Goal: Task Accomplishment & Management: Complete application form

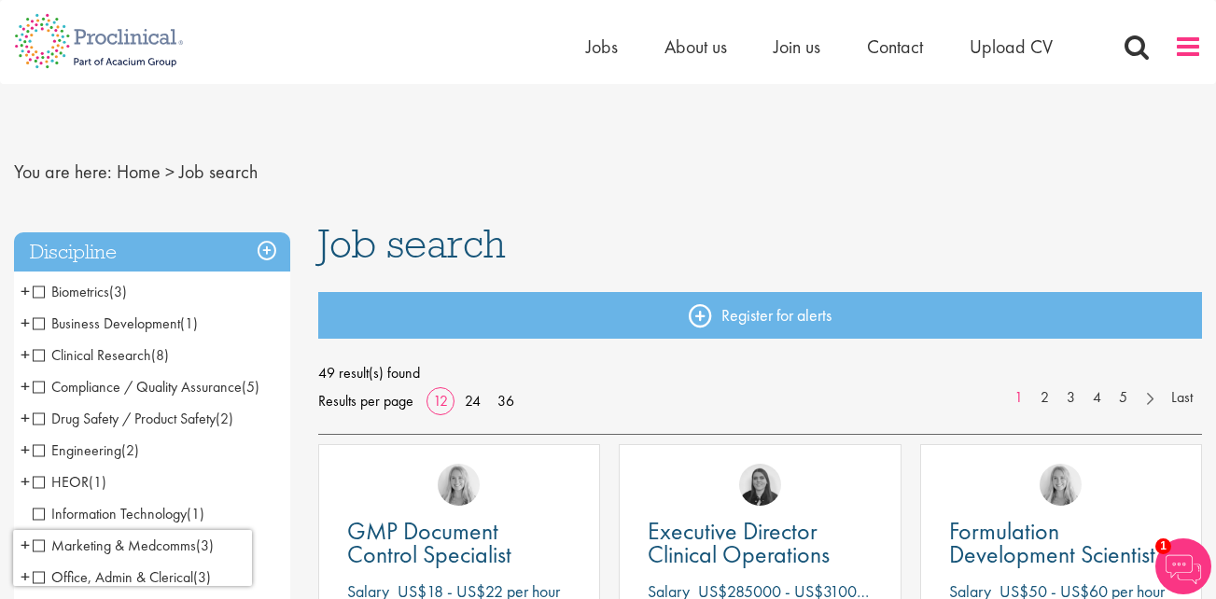
click at [1185, 49] on span at bounding box center [1188, 47] width 28 height 28
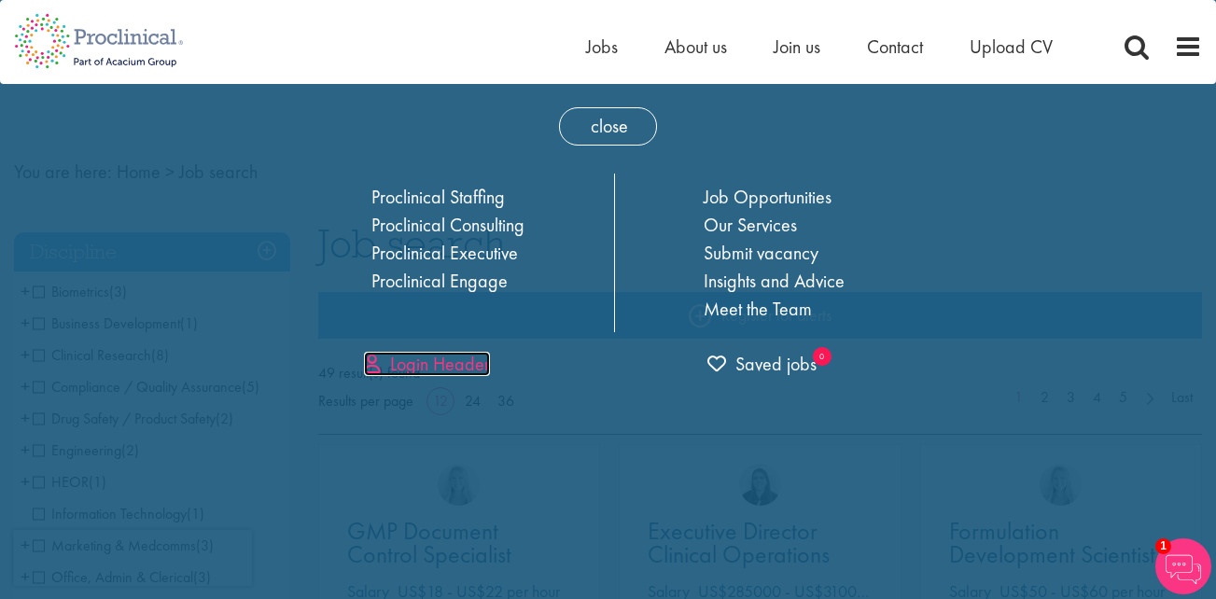
click at [433, 370] on link "Login Header" at bounding box center [427, 364] width 126 height 24
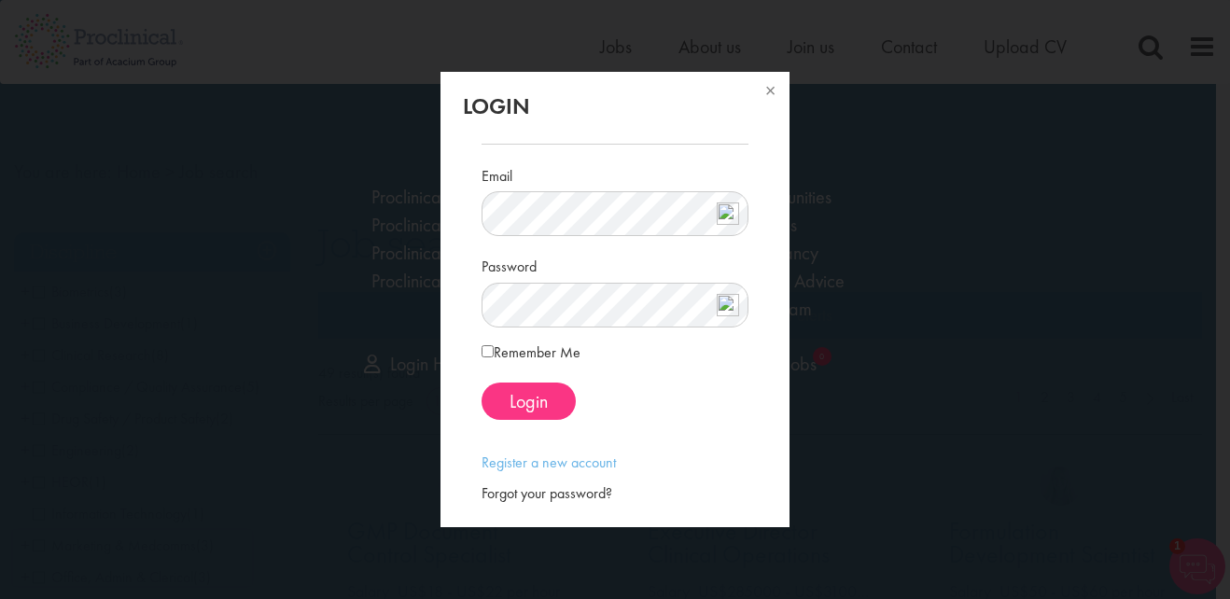
click at [729, 220] on img at bounding box center [728, 213] width 22 height 22
click at [843, 320] on div "Login Email Password Remember Me" at bounding box center [615, 299] width 1230 height 599
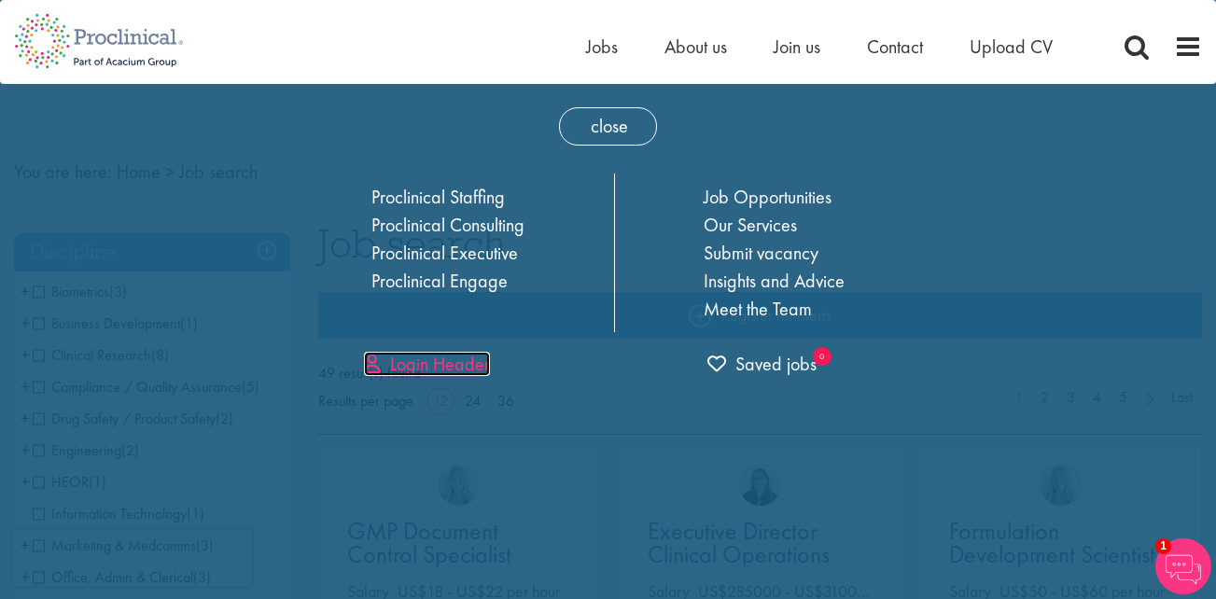
click at [445, 366] on link "Login Header" at bounding box center [427, 364] width 126 height 24
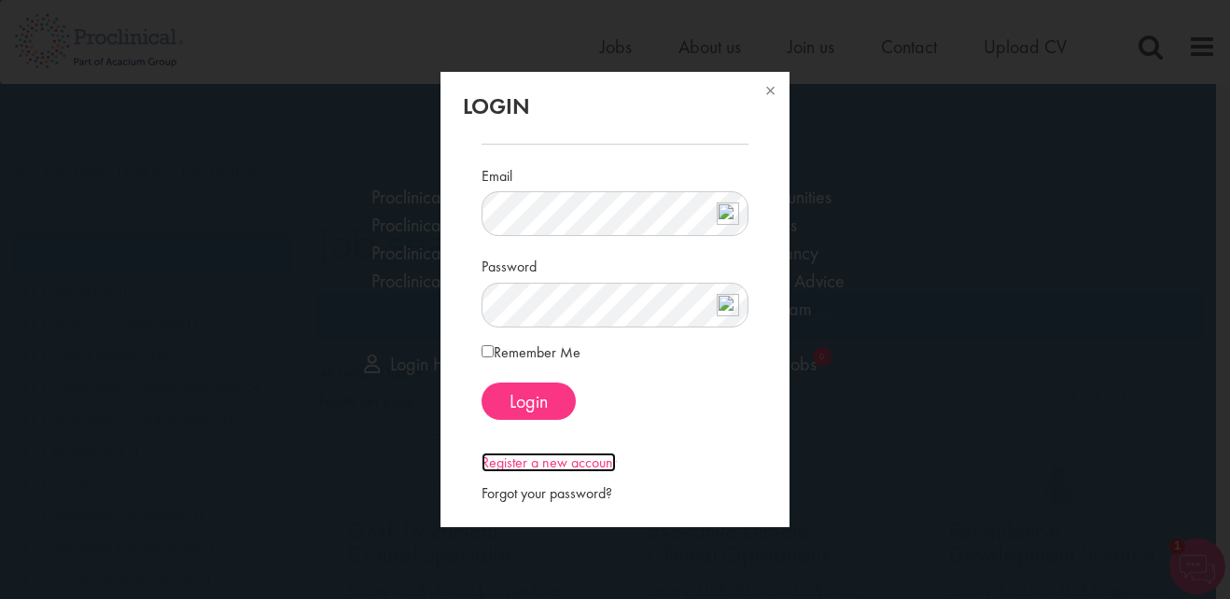
click at [563, 459] on link "Register a new account" at bounding box center [548, 463] width 134 height 20
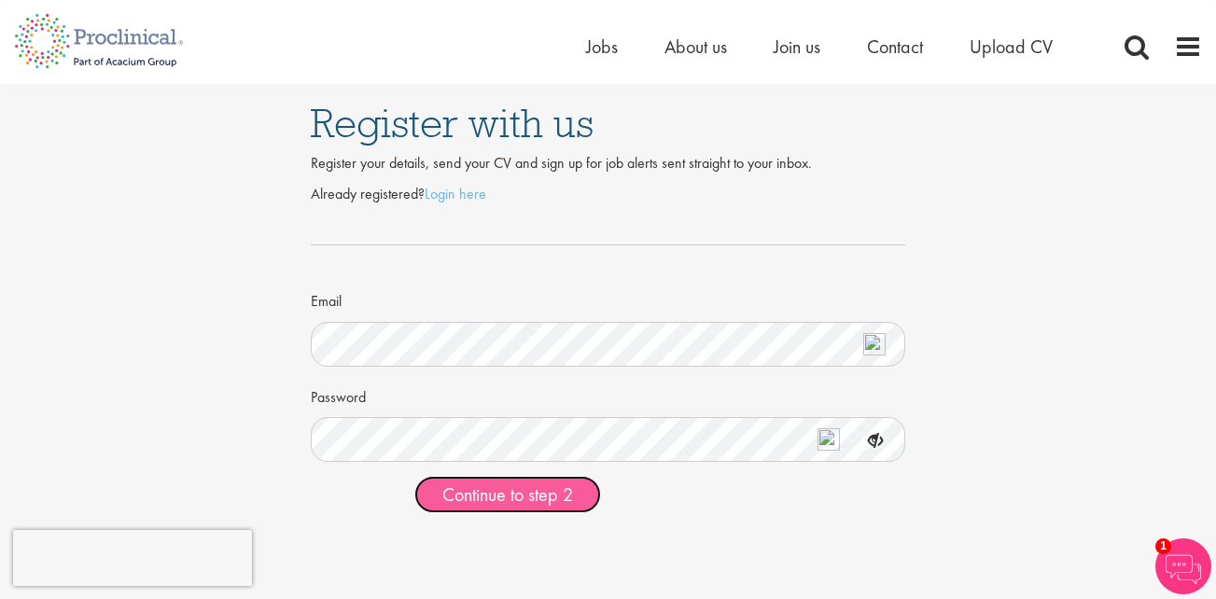
click at [522, 492] on span "Continue to step 2" at bounding box center [507, 494] width 131 height 24
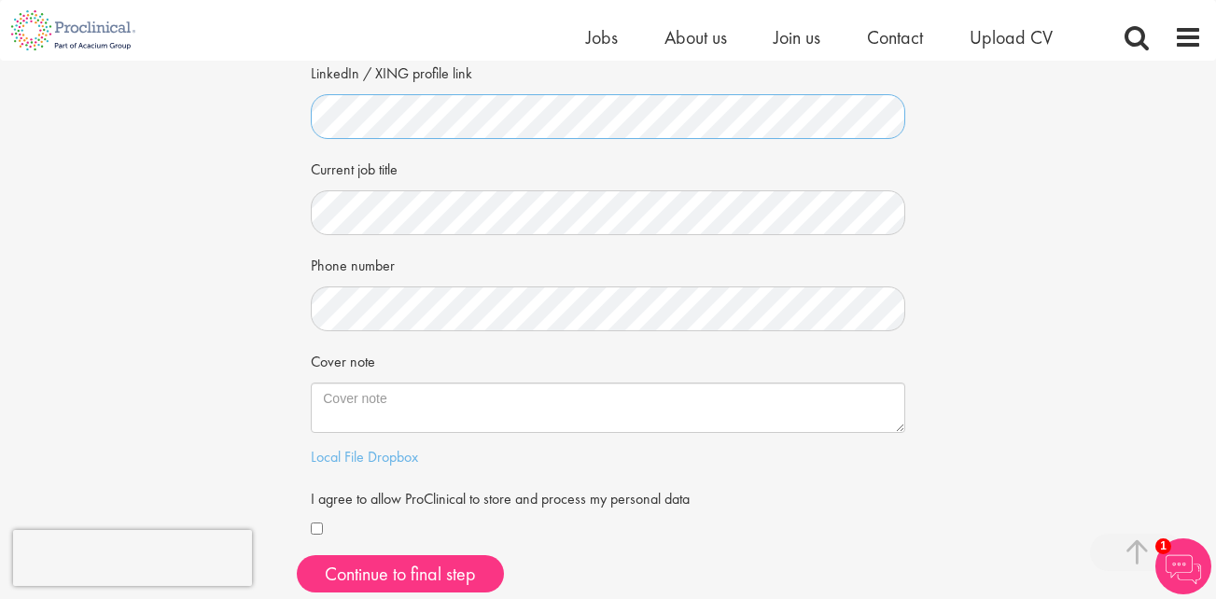
scroll to position [313, 0]
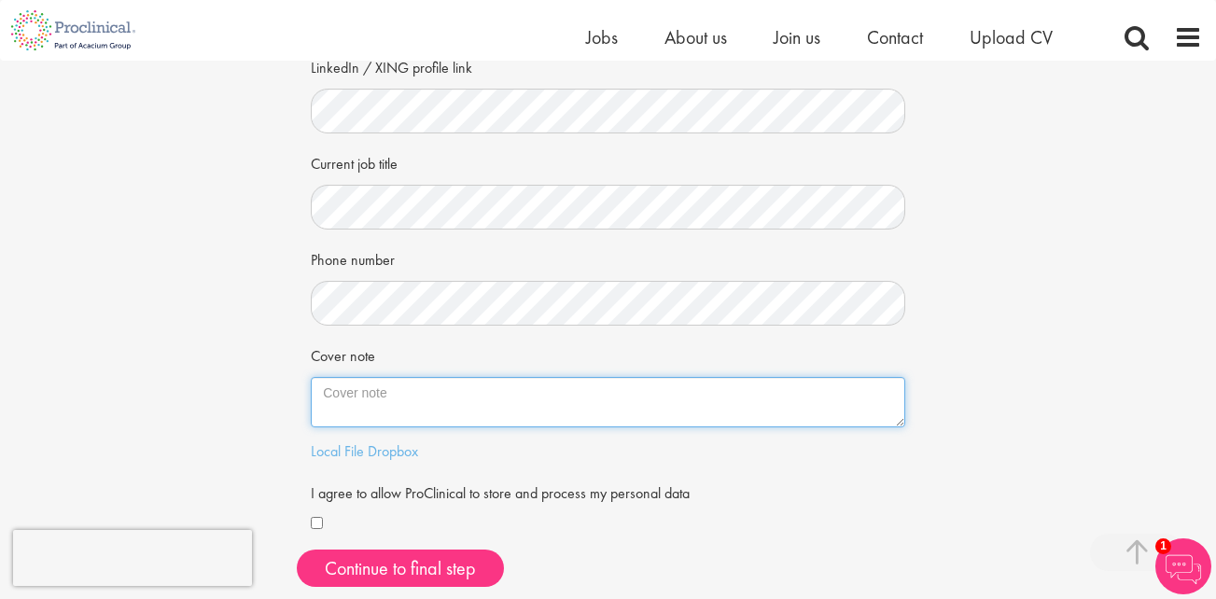
click at [343, 397] on textarea "Cover note" at bounding box center [608, 402] width 594 height 50
click at [485, 413] on textarea "Hi, With more than 28 years of experience in biopharmaceutical drug disovery" at bounding box center [608, 402] width 594 height 50
drag, startPoint x: 355, startPoint y: 418, endPoint x: 425, endPoint y: 419, distance: 70.0
click at [425, 419] on textarea "Hi, With more than 28 years of documented and impactful experience in biopharma…" at bounding box center [608, 402] width 594 height 50
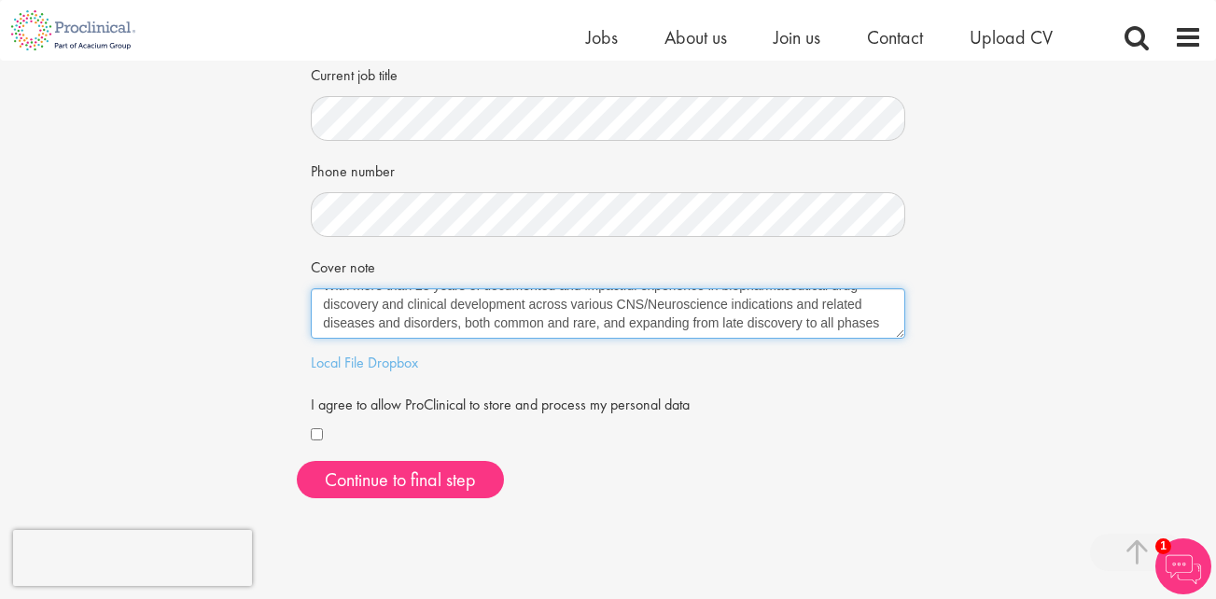
scroll to position [49, 0]
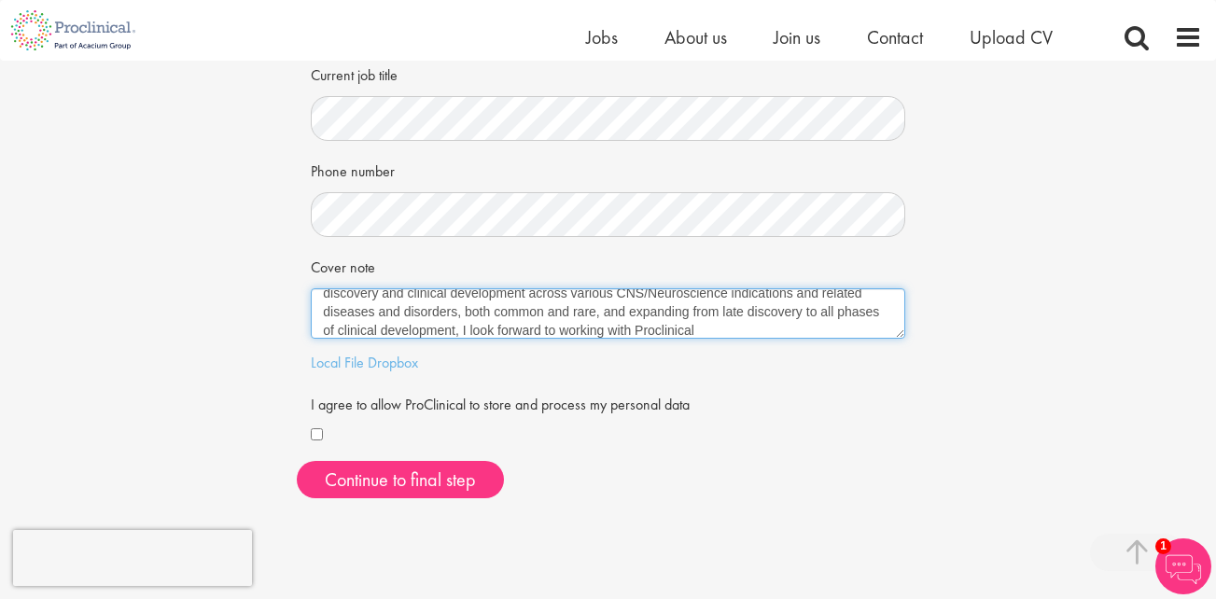
click at [761, 334] on textarea "Hi, With more than 28 years of documented and impactful experience in biopharma…" at bounding box center [608, 313] width 594 height 50
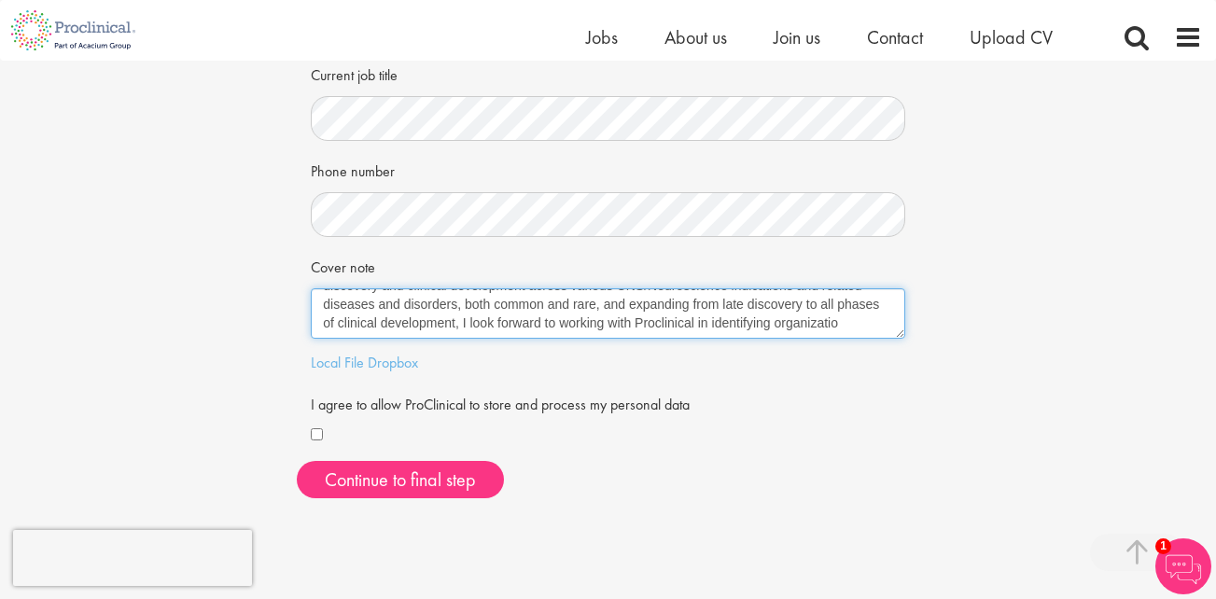
scroll to position [67, 0]
click at [749, 299] on textarea "Hi, With more than 28 years of documented and impactful experience in biopharma…" at bounding box center [608, 313] width 594 height 50
click at [452, 322] on textarea "Hi, With more than 28 years of documented and impactful experience in biopharma…" at bounding box center [608, 313] width 594 height 50
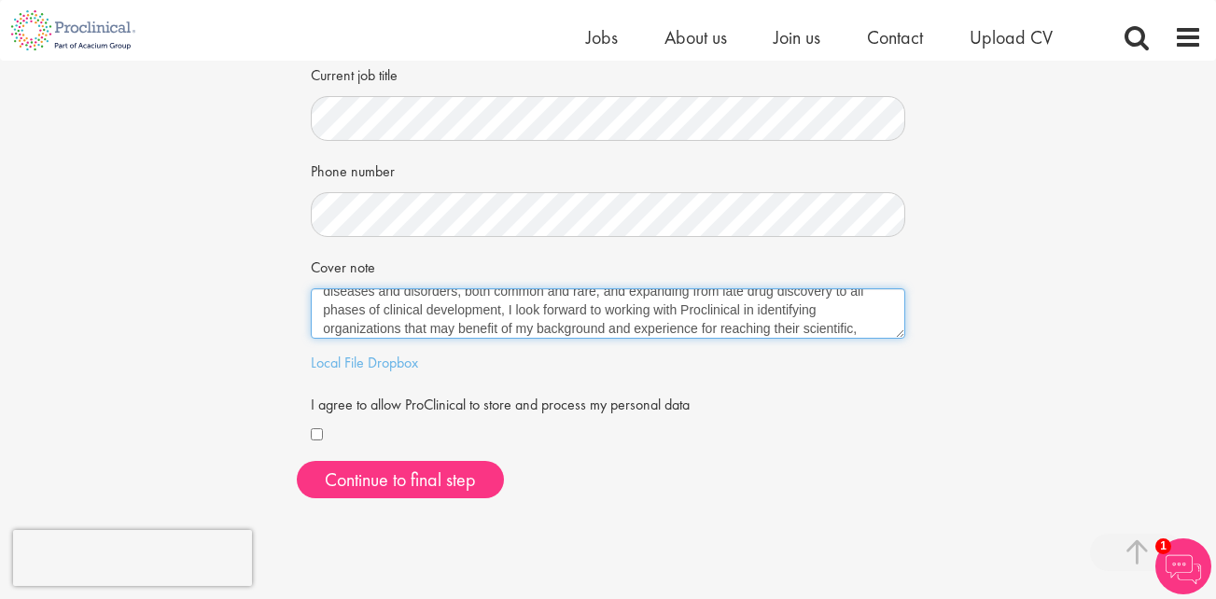
scroll to position [0, 0]
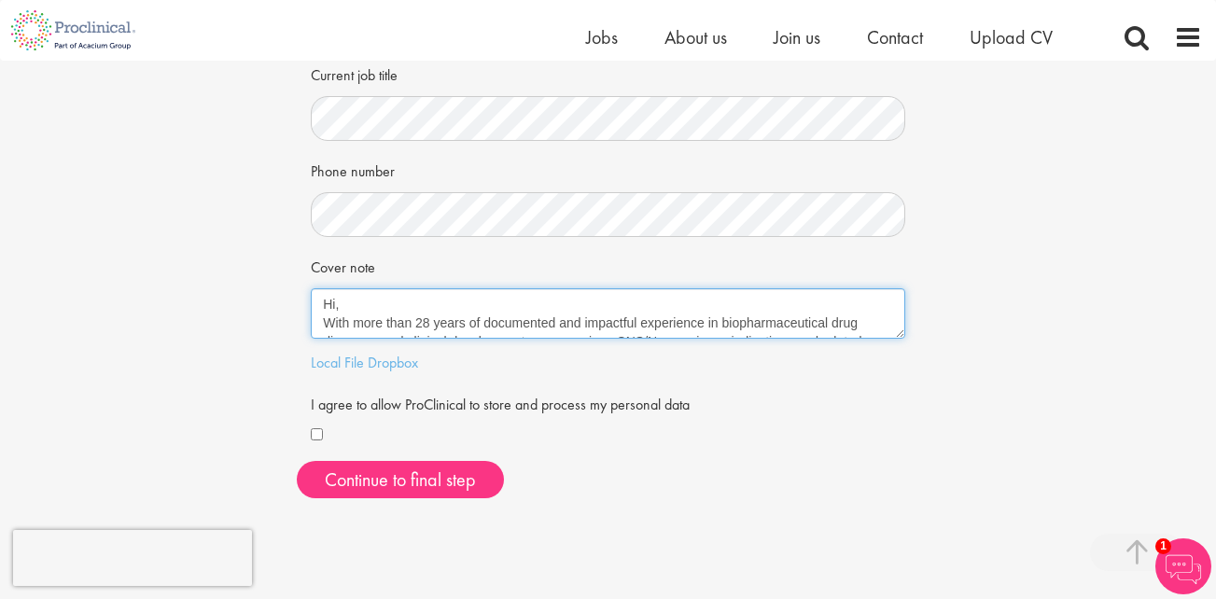
drag, startPoint x: 373, startPoint y: 335, endPoint x: 322, endPoint y: 281, distance: 74.6
click at [322, 281] on div "Cover note Hi, With more than 28 years of documented and impactful experience i…" at bounding box center [608, 295] width 594 height 88
click at [389, 324] on textarea "Hi, With more than 28 years of documented and impactful experience in biopharma…" at bounding box center [608, 313] width 594 height 50
drag, startPoint x: 322, startPoint y: 303, endPoint x: 401, endPoint y: 381, distance: 110.8
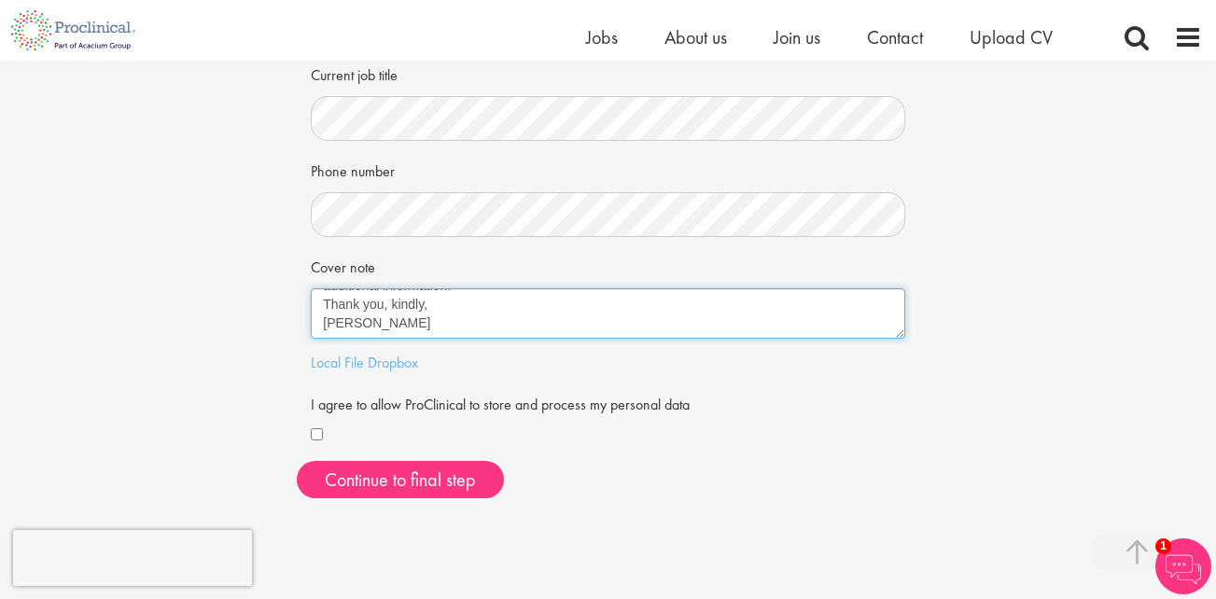
click at [401, 381] on form "First Name Last Name LinkedIn / XING profile link Current job title Phone numbe…" at bounding box center [608, 109] width 566 height 676
click at [380, 330] on textarea "Hi, With more than 28 years of documented and impactful experience in biopharma…" at bounding box center [608, 313] width 594 height 50
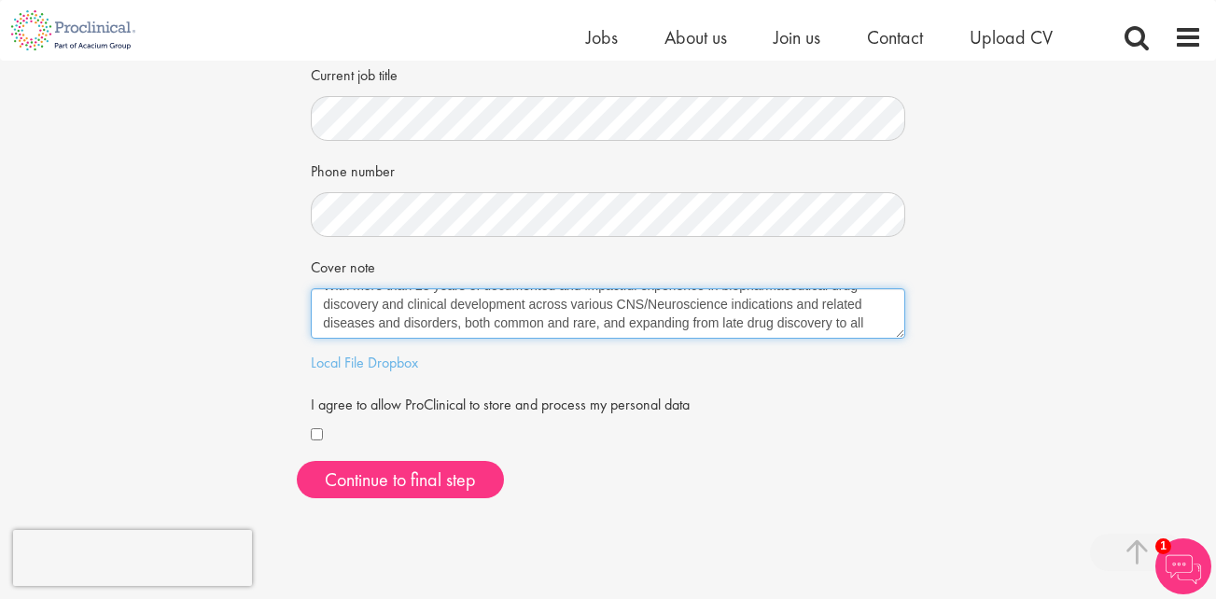
scroll to position [37, 0]
click at [380, 330] on textarea "Hi, With more than 28 years of documented and impactful experience in biopharma…" at bounding box center [608, 313] width 594 height 50
type textarea "Hi, With more than 28 years of documented and impactful experience in biopharma…"
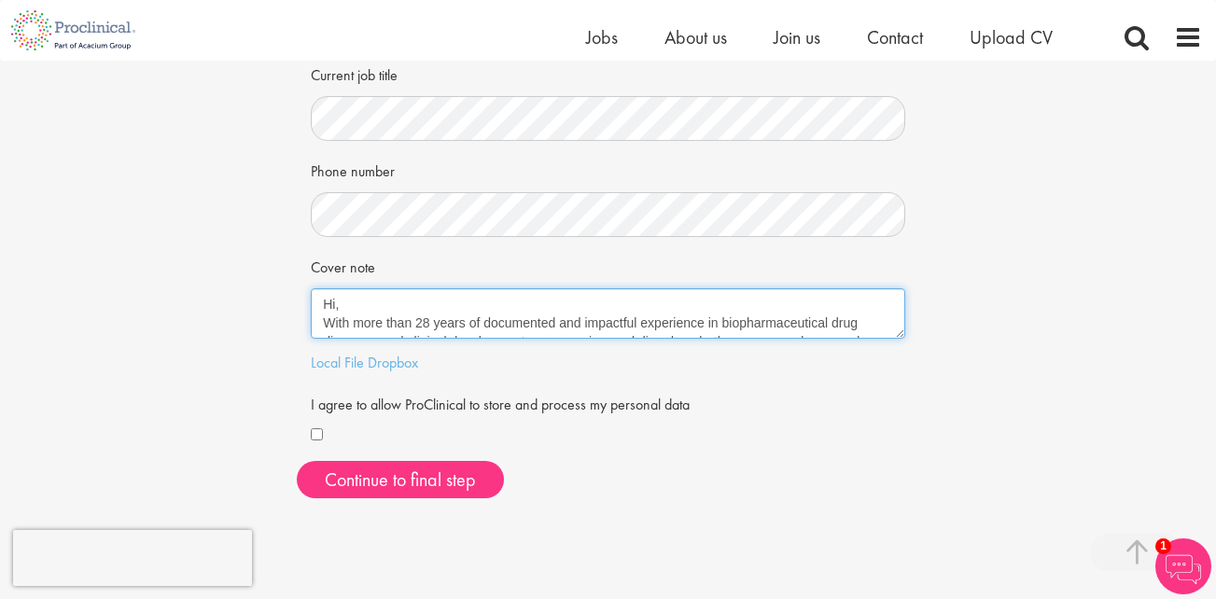
scroll to position [19, 0]
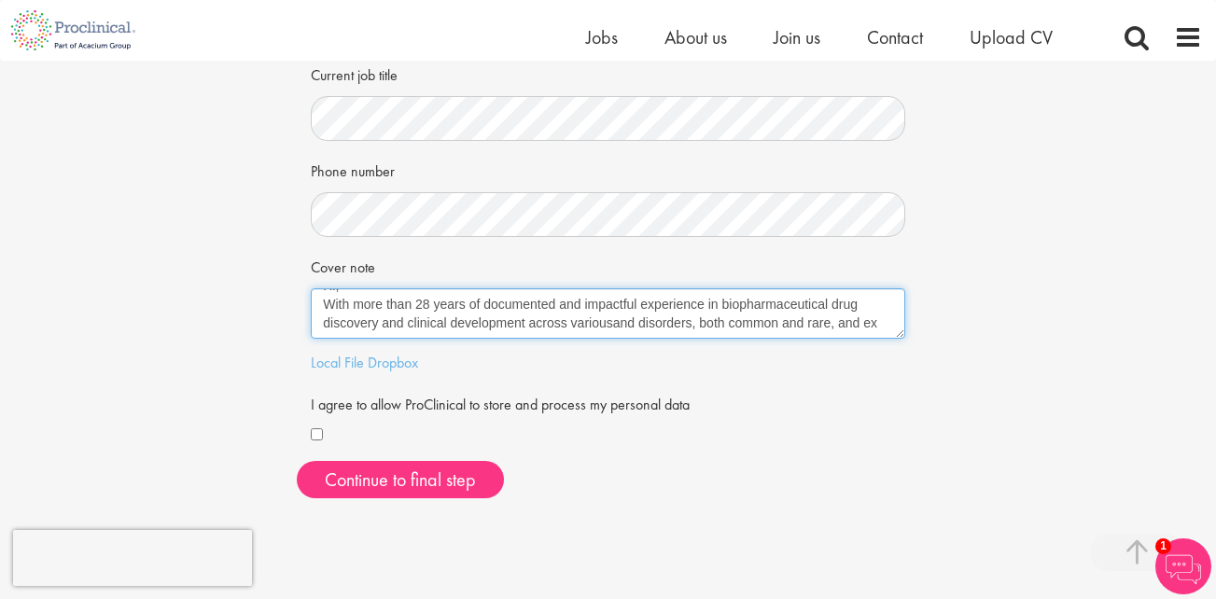
drag, startPoint x: 325, startPoint y: 306, endPoint x: 916, endPoint y: 360, distance: 594.0
click at [916, 360] on div "First Name Last Name LinkedIn / XING profile link Current job title Phone numbe…" at bounding box center [608, 142] width 622 height 742
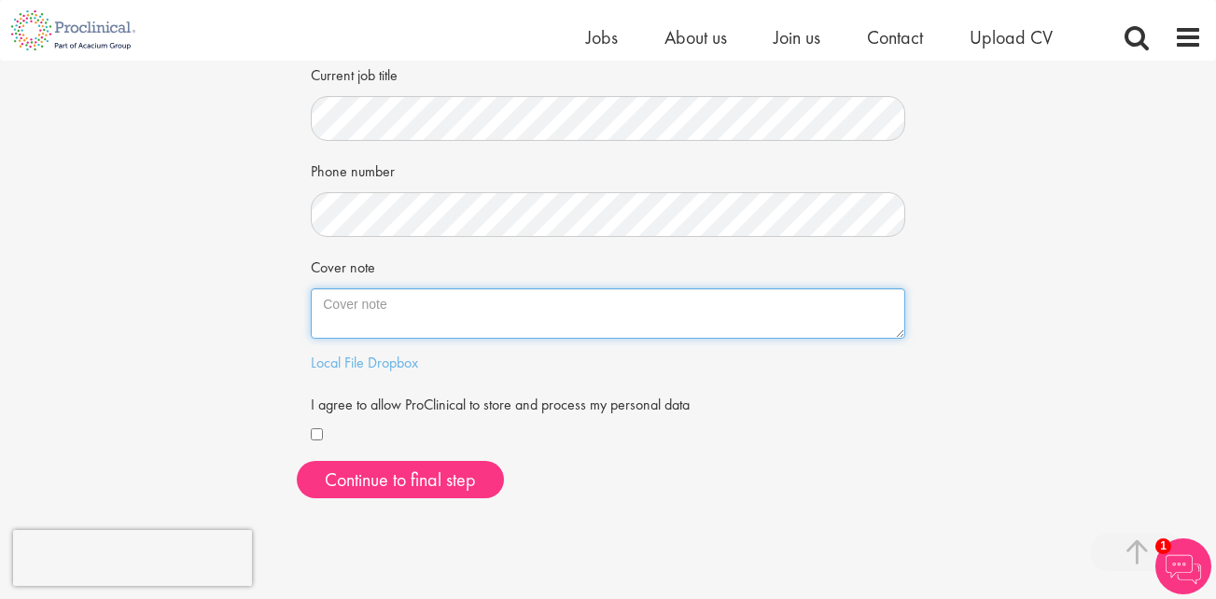
scroll to position [0, 0]
paste textarea "With over 28 years of documented success in biopharmaceutical drug discovery an…"
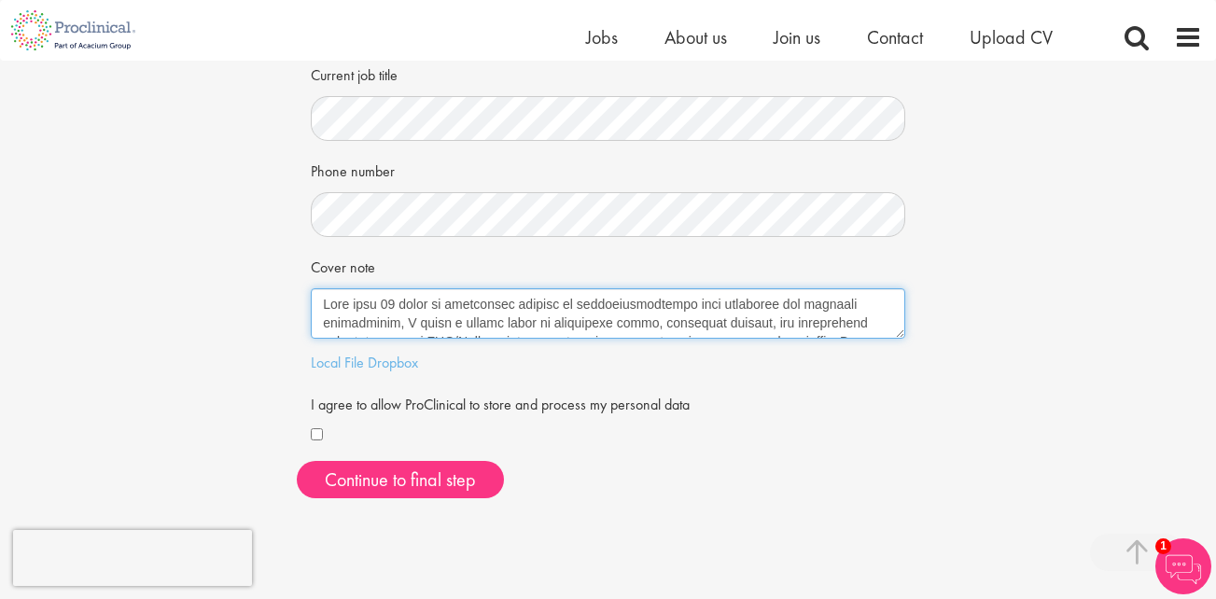
click at [324, 306] on textarea "Cover note" at bounding box center [608, 313] width 594 height 50
click at [327, 303] on textarea "Cover note" at bounding box center [608, 313] width 594 height 50
click at [606, 327] on textarea "Cover note" at bounding box center [608, 313] width 594 height 50
click at [685, 324] on textarea "Cover note" at bounding box center [608, 313] width 594 height 50
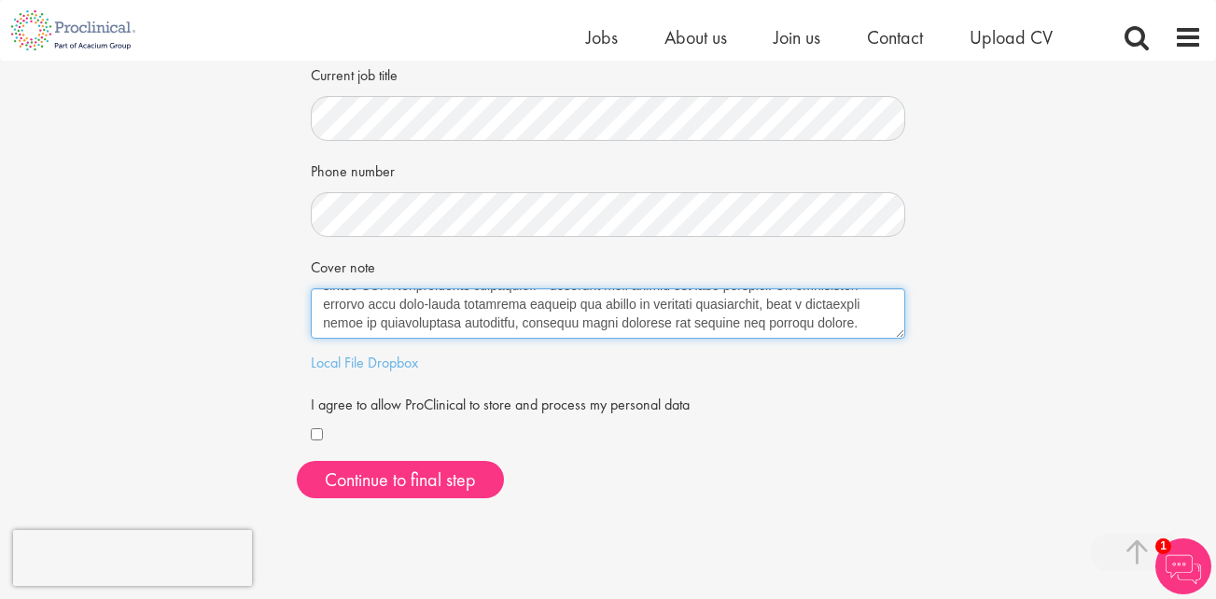
click at [803, 325] on textarea "Cover note" at bounding box center [608, 313] width 594 height 50
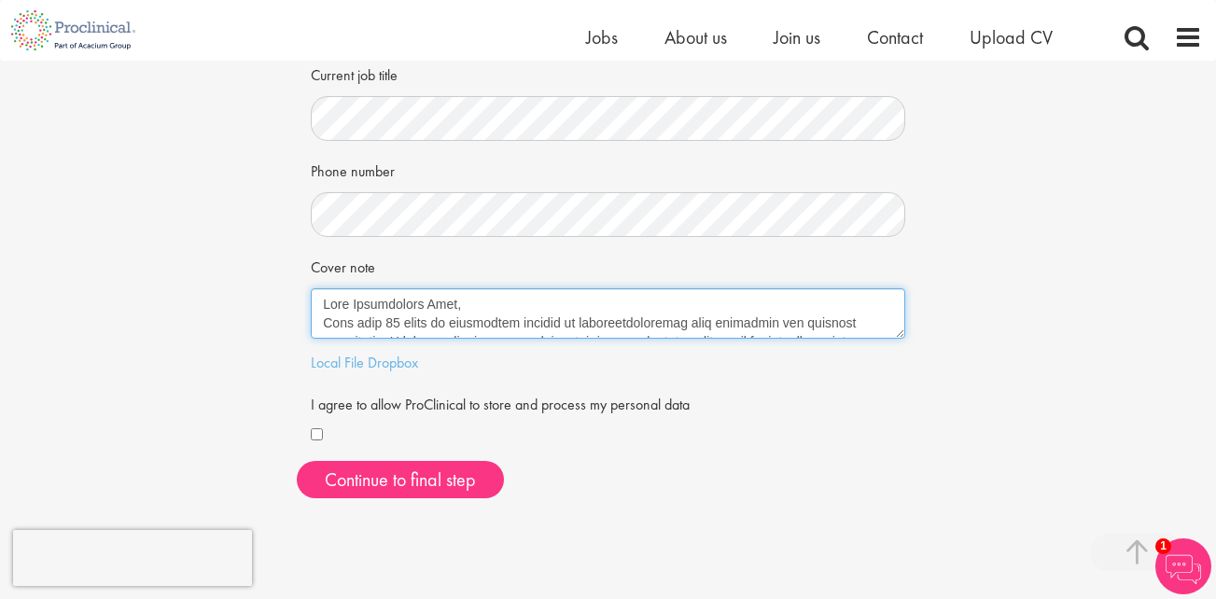
click at [459, 302] on textarea "Cover note" at bounding box center [608, 313] width 594 height 50
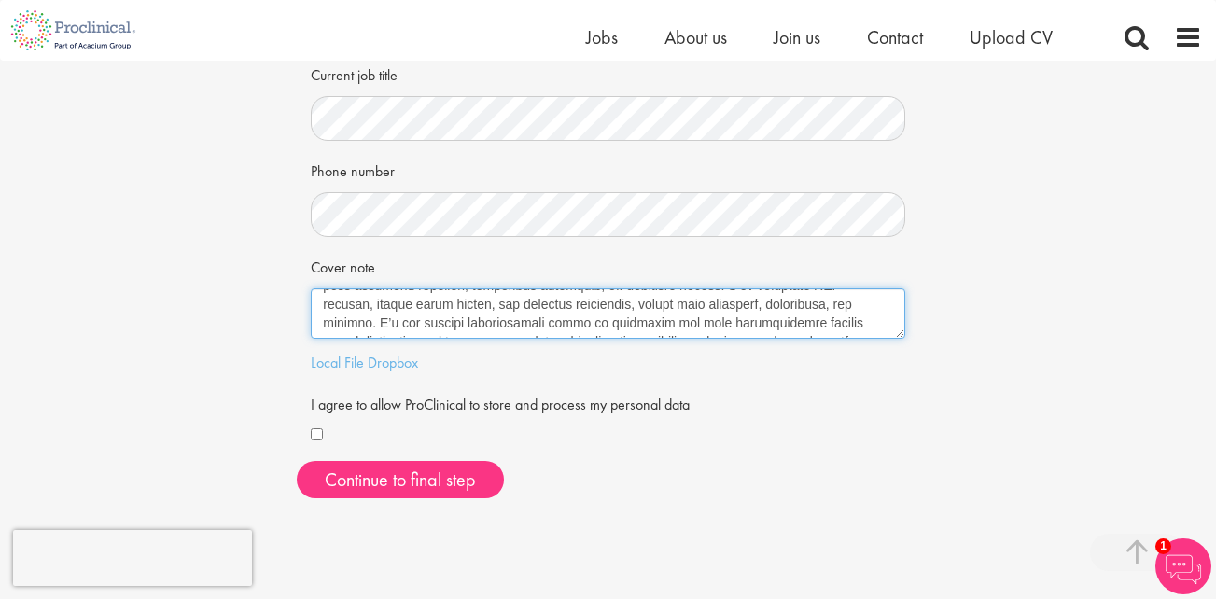
scroll to position [149, 0]
click at [469, 320] on textarea "Cover note" at bounding box center [608, 313] width 594 height 50
click at [466, 323] on textarea "Cover note" at bounding box center [608, 313] width 594 height 50
click at [821, 321] on textarea "Cover note" at bounding box center [608, 313] width 594 height 50
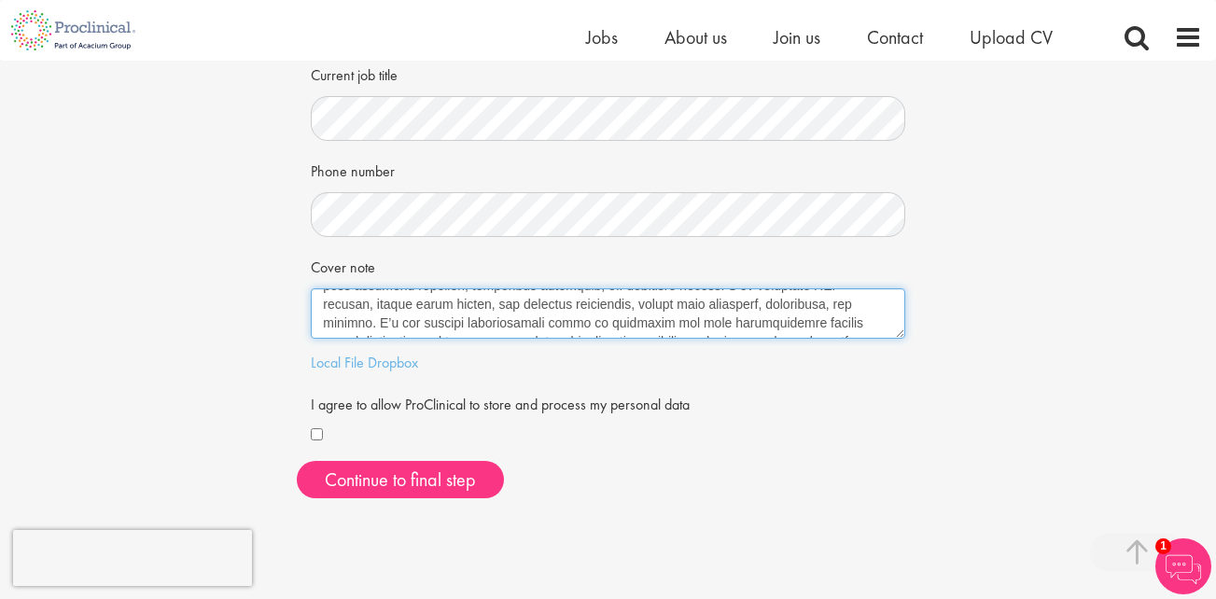
click at [523, 307] on textarea "Cover note" at bounding box center [608, 313] width 594 height 50
click at [607, 306] on textarea "Cover note" at bounding box center [608, 313] width 594 height 50
click at [609, 307] on textarea "Cover note" at bounding box center [608, 313] width 594 height 50
click at [332, 316] on textarea "Cover note" at bounding box center [608, 313] width 594 height 50
click at [618, 321] on textarea "Cover note" at bounding box center [608, 313] width 594 height 50
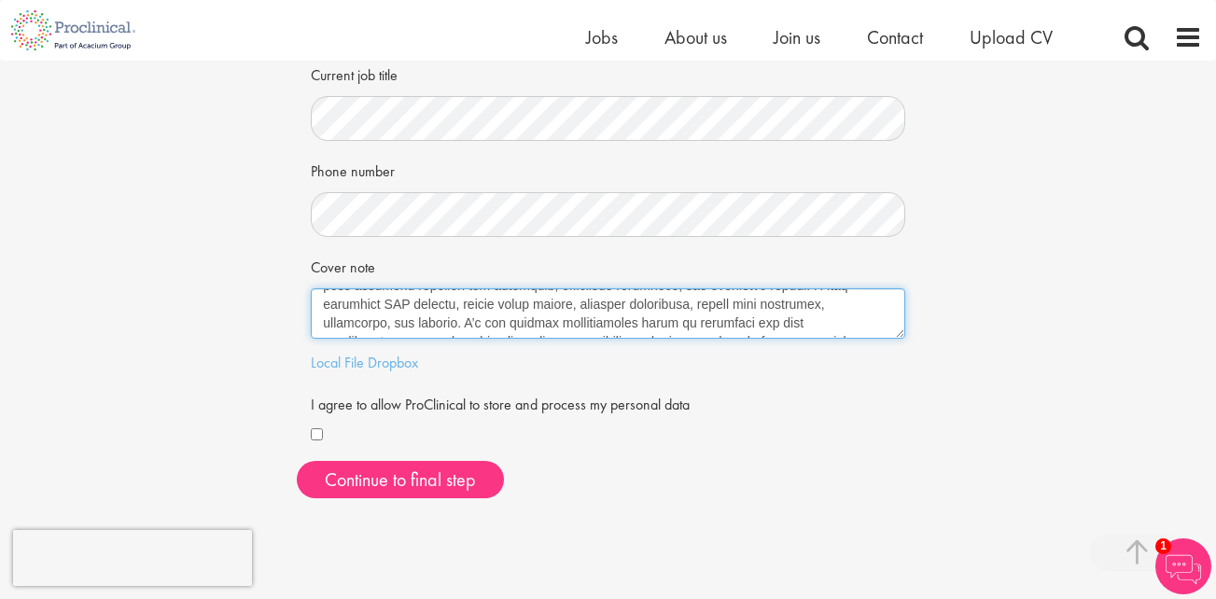
click at [720, 323] on textarea "Cover note" at bounding box center [608, 313] width 594 height 50
click at [640, 319] on textarea "Cover note" at bounding box center [608, 313] width 594 height 50
click at [744, 328] on textarea "Cover note" at bounding box center [608, 313] width 594 height 50
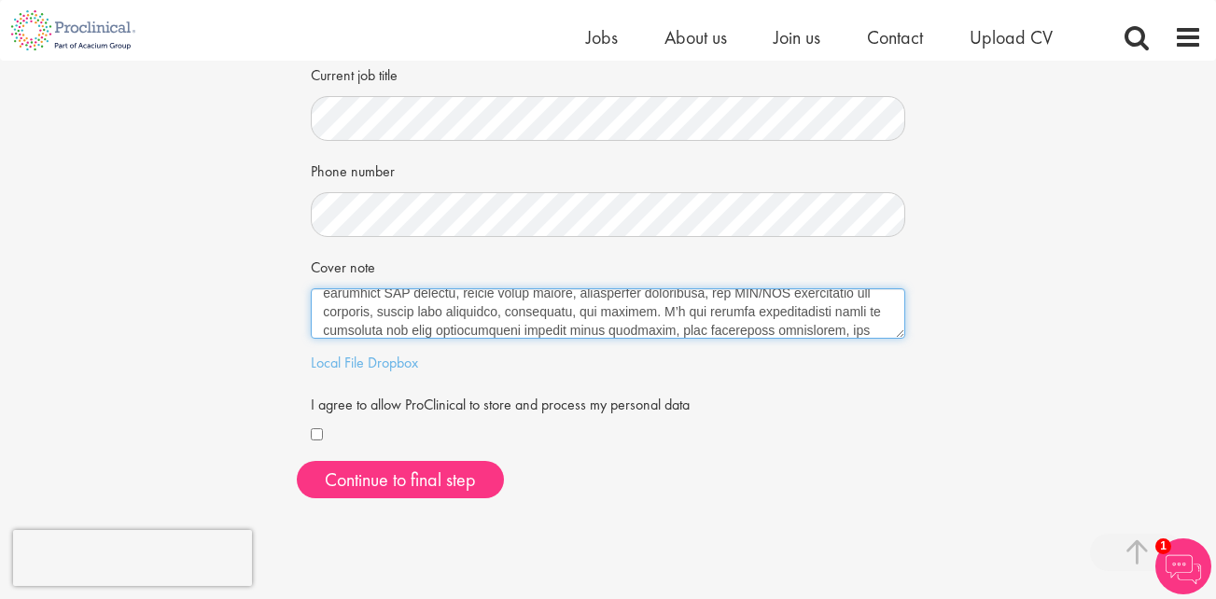
click at [759, 329] on textarea "Cover note" at bounding box center [608, 313] width 594 height 50
click at [804, 330] on textarea "Cover note" at bounding box center [608, 313] width 594 height 50
click at [471, 316] on textarea "Cover note" at bounding box center [608, 313] width 594 height 50
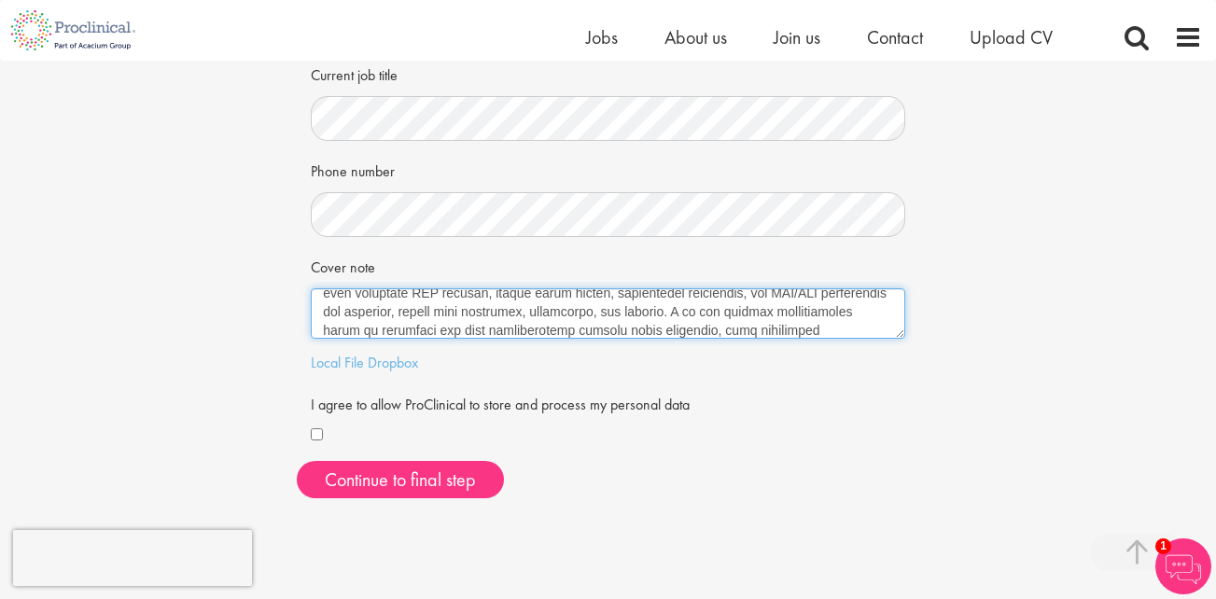
click at [471, 316] on textarea "Cover note" at bounding box center [608, 313] width 594 height 50
click at [475, 313] on textarea "Cover note" at bounding box center [608, 313] width 594 height 50
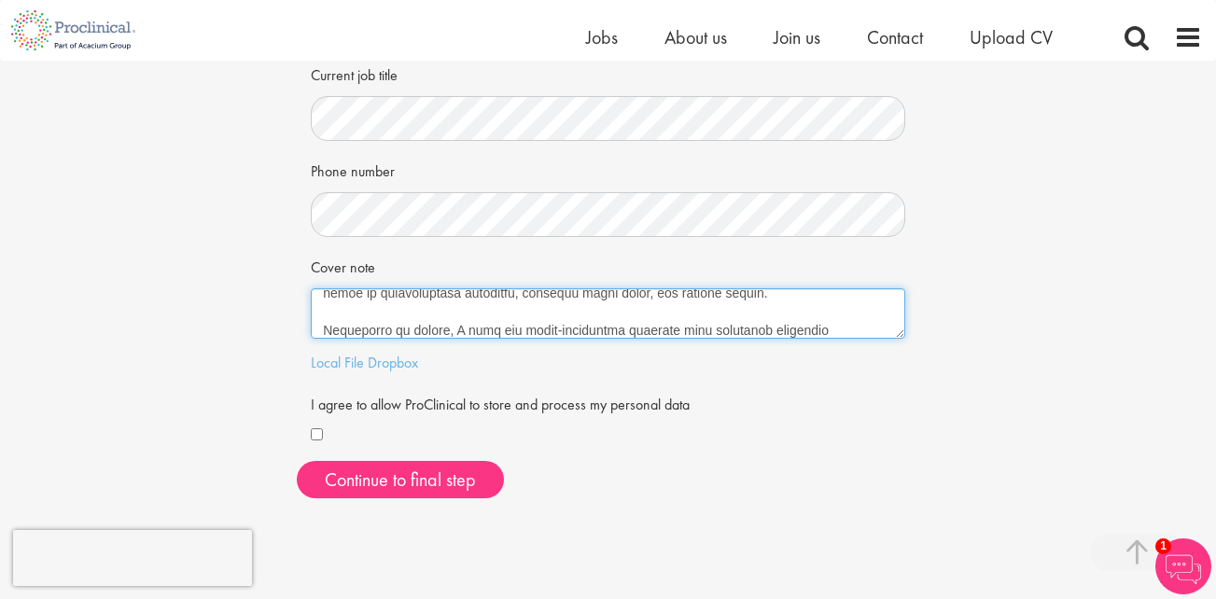
scroll to position [86, 0]
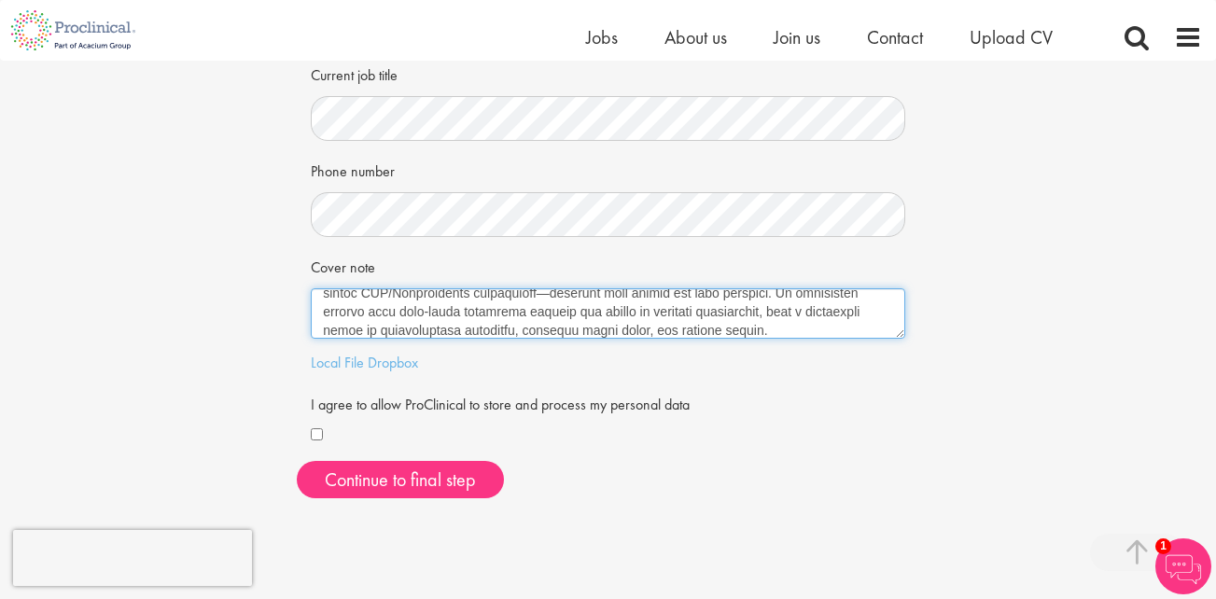
click at [685, 330] on textarea "Cover note" at bounding box center [608, 313] width 594 height 50
click at [687, 328] on textarea "Cover note" at bounding box center [608, 313] width 594 height 50
click at [654, 329] on textarea "Cover note" at bounding box center [608, 313] width 594 height 50
click at [778, 331] on textarea "Cover note" at bounding box center [608, 313] width 594 height 50
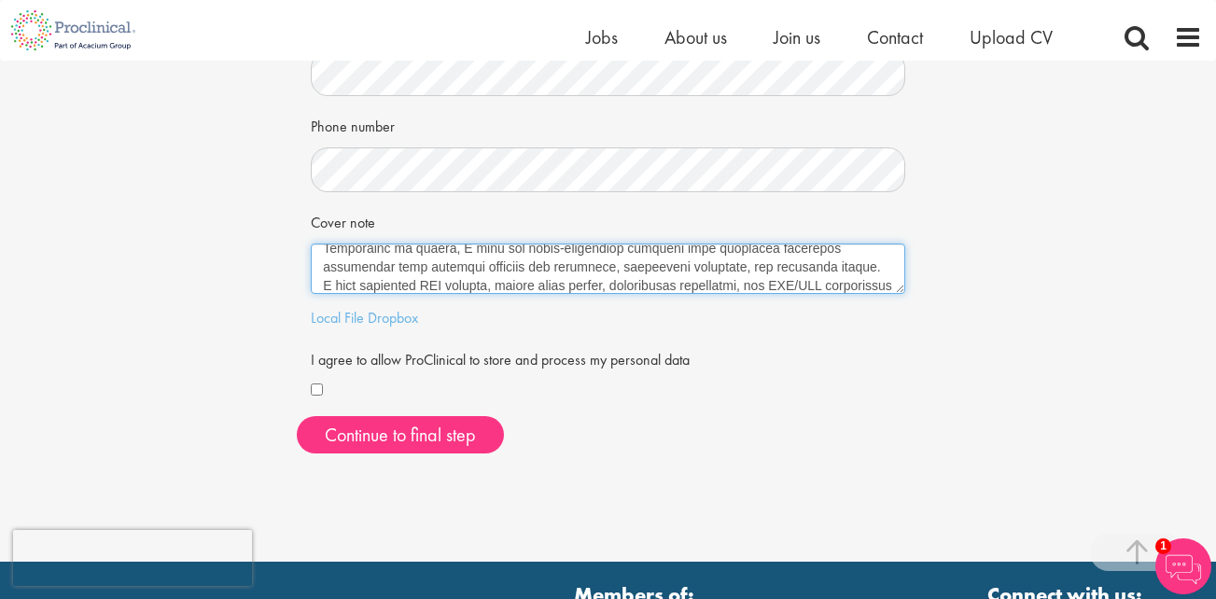
scroll to position [216, 0]
click at [583, 249] on textarea "Cover note" at bounding box center [608, 269] width 594 height 50
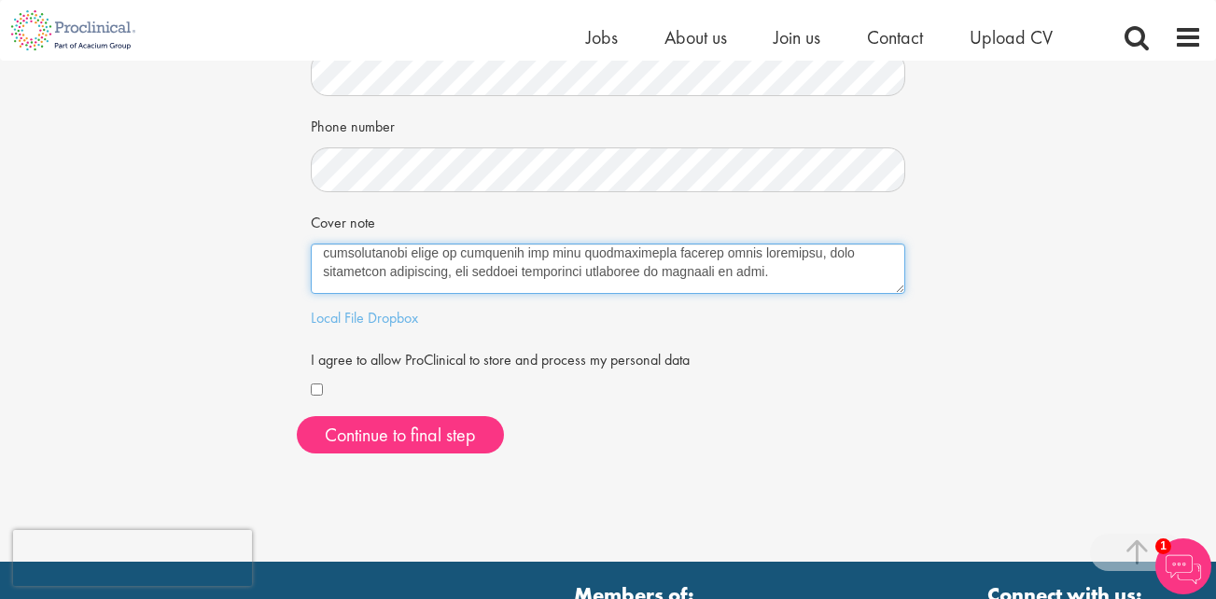
click at [385, 272] on textarea "Cover note" at bounding box center [608, 269] width 594 height 50
click at [325, 272] on textarea "Cover note" at bounding box center [608, 269] width 594 height 50
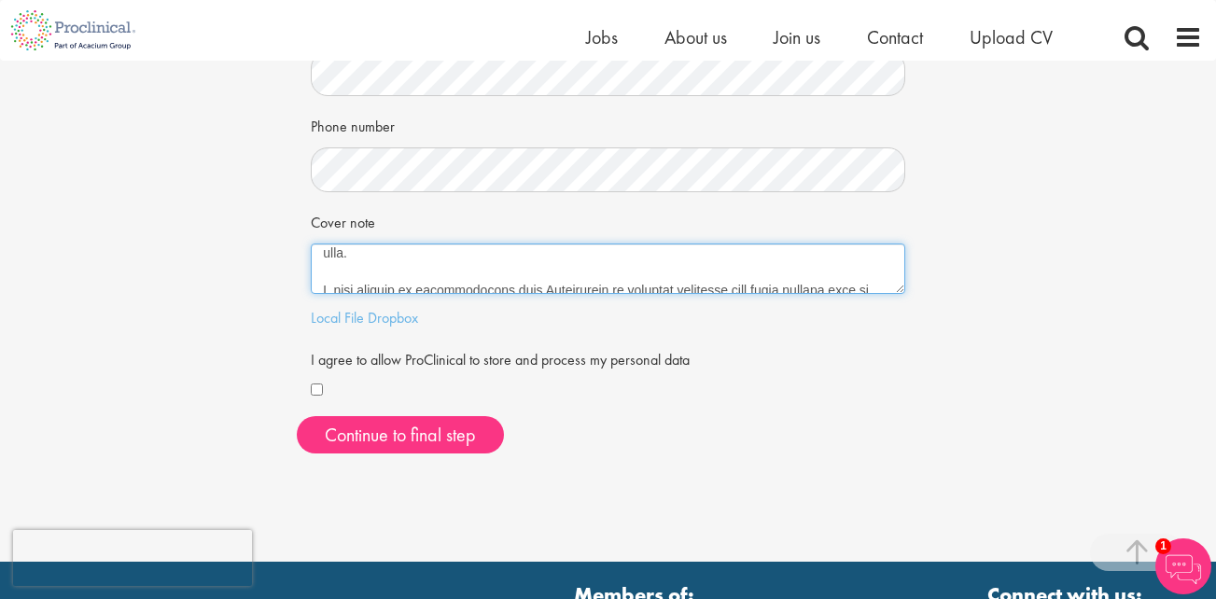
scroll to position [317, 0]
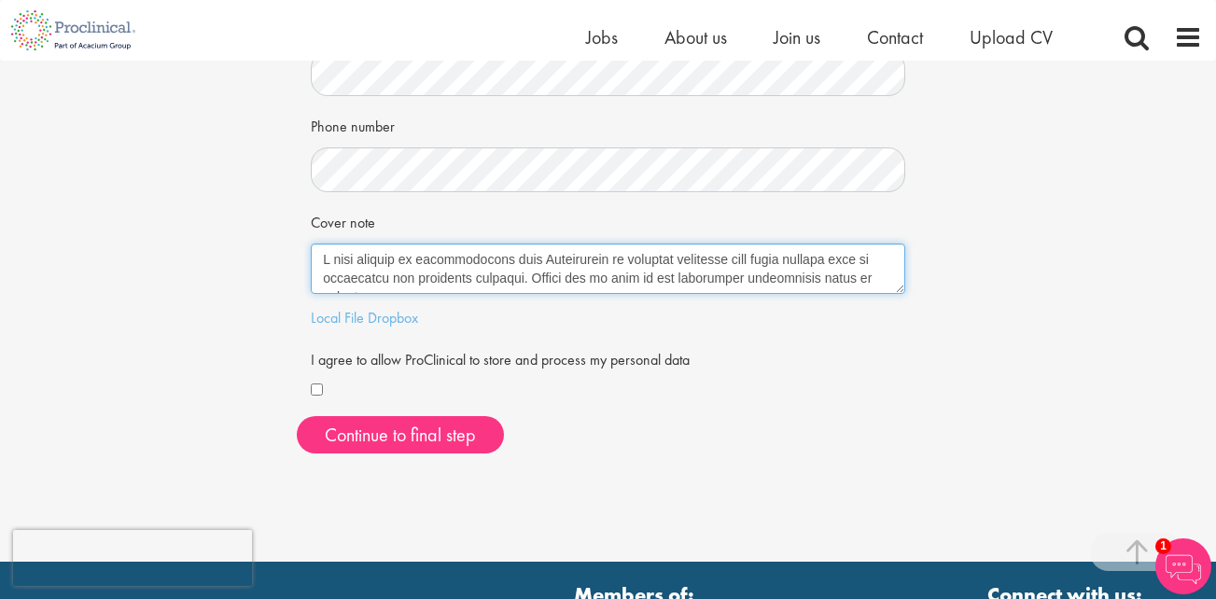
click at [382, 283] on textarea "Cover note" at bounding box center [608, 269] width 594 height 50
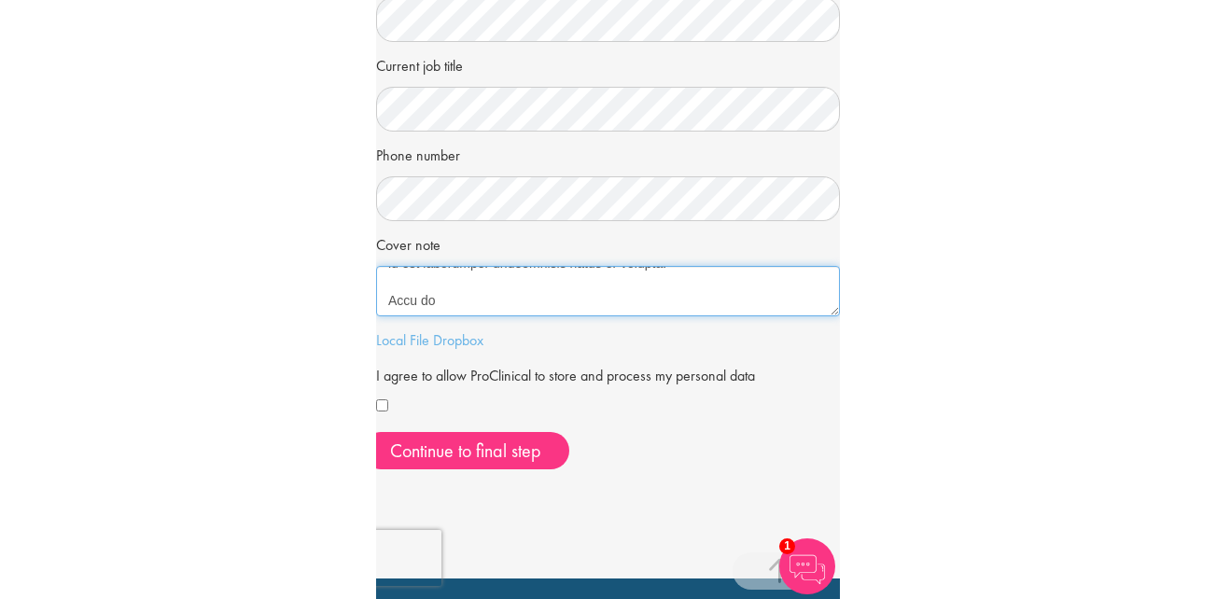
scroll to position [347, 0]
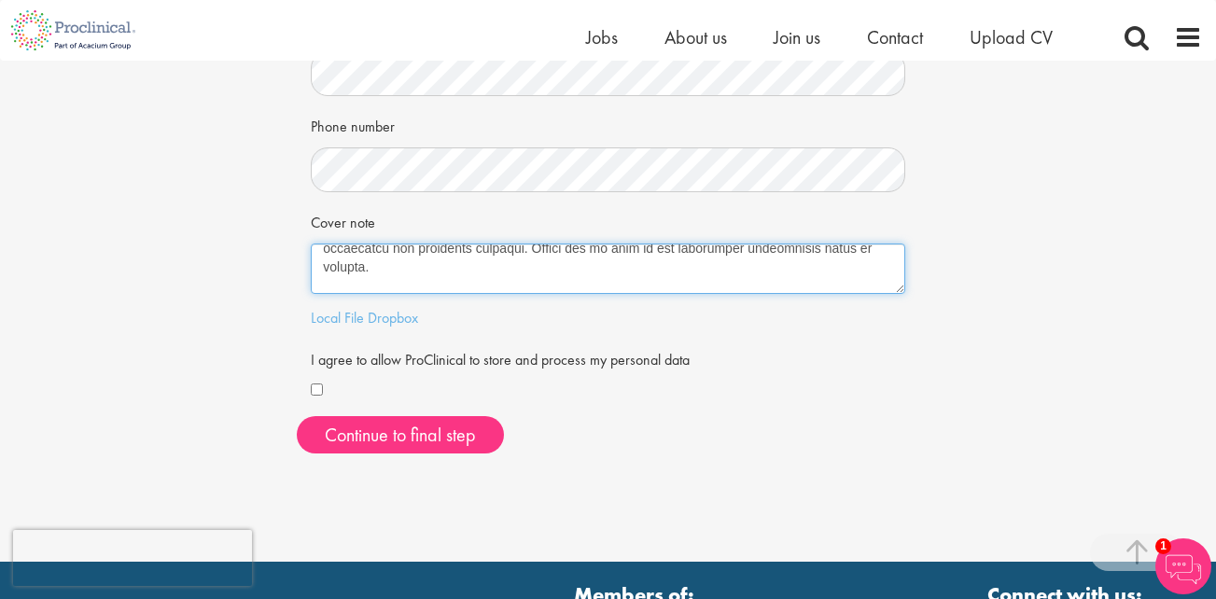
click at [405, 286] on textarea "Cover note" at bounding box center [608, 269] width 594 height 50
click at [403, 286] on textarea "Cover note" at bounding box center [608, 269] width 594 height 50
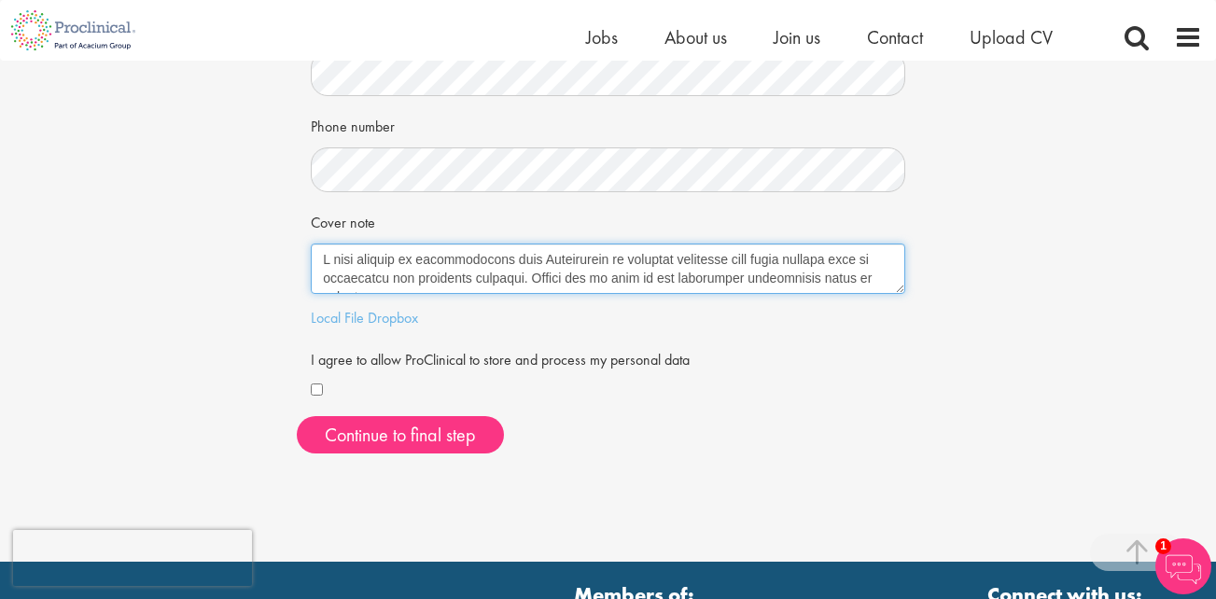
scroll to position [328, 0]
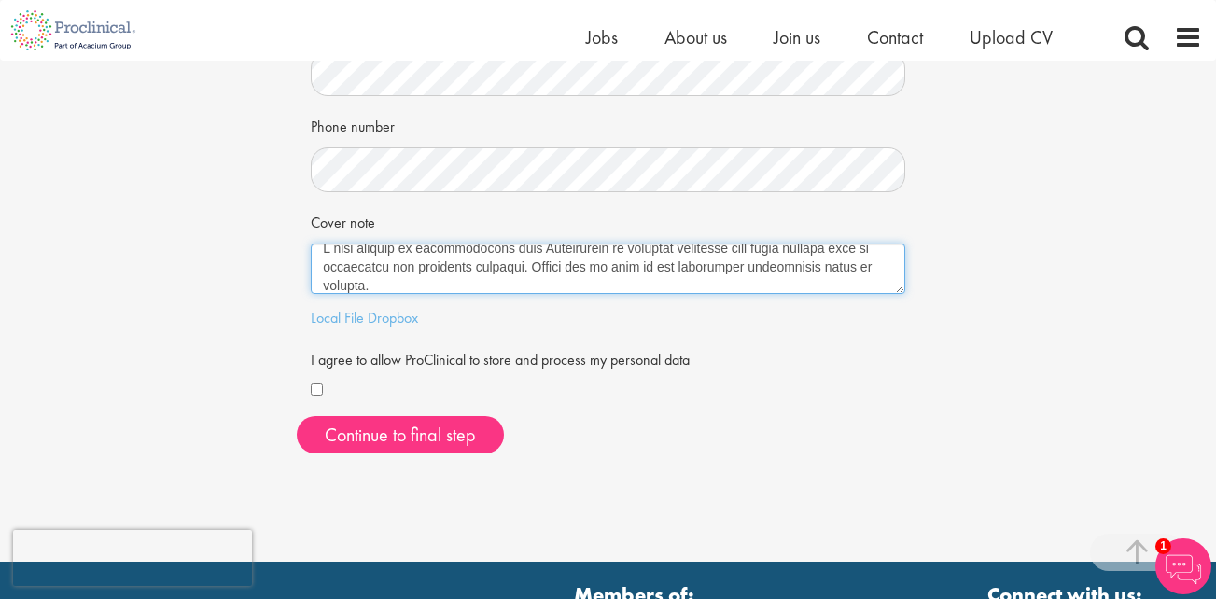
click at [390, 249] on textarea "Cover note" at bounding box center [608, 269] width 594 height 50
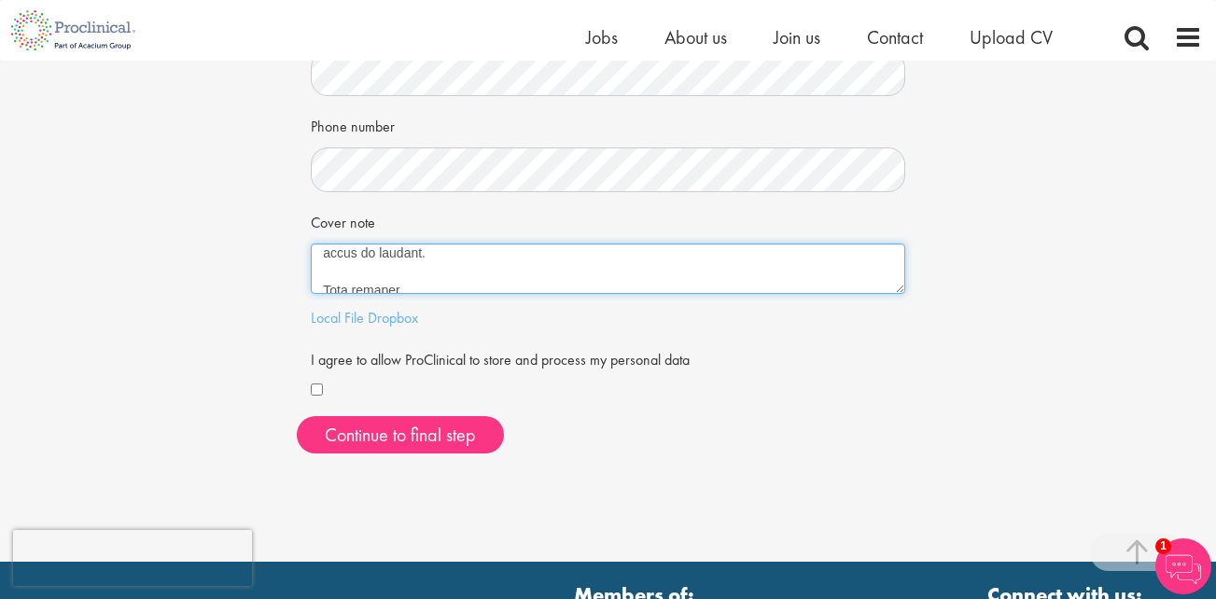
scroll to position [373, 0]
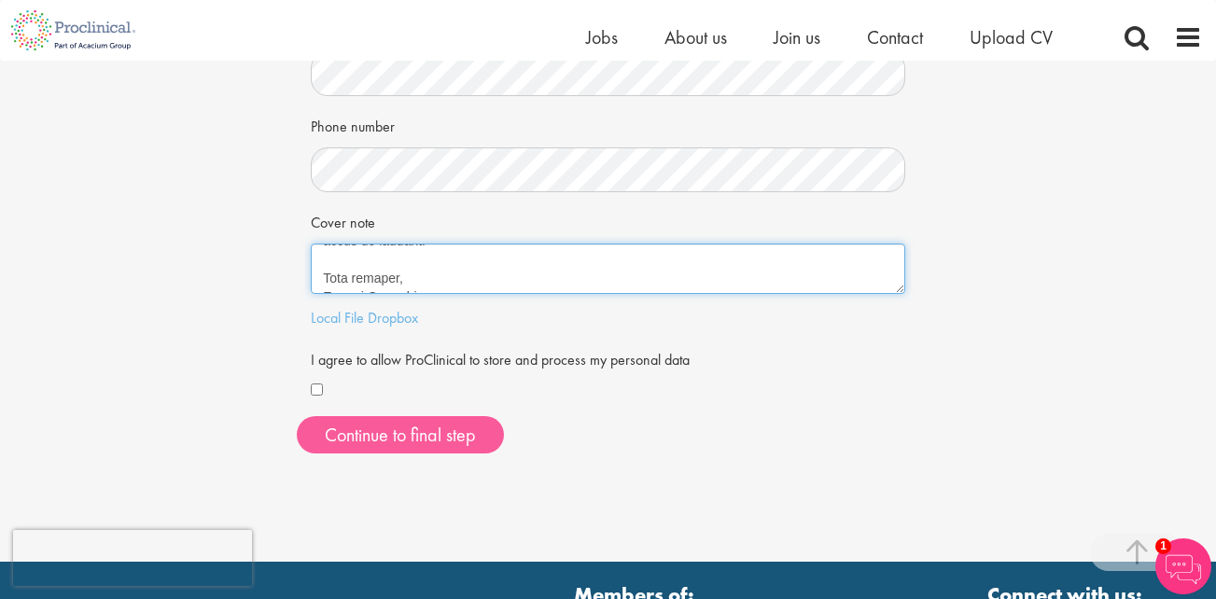
type textarea "Dear Proclinical Team, With over 28 years of documented success in biopharmaceu…"
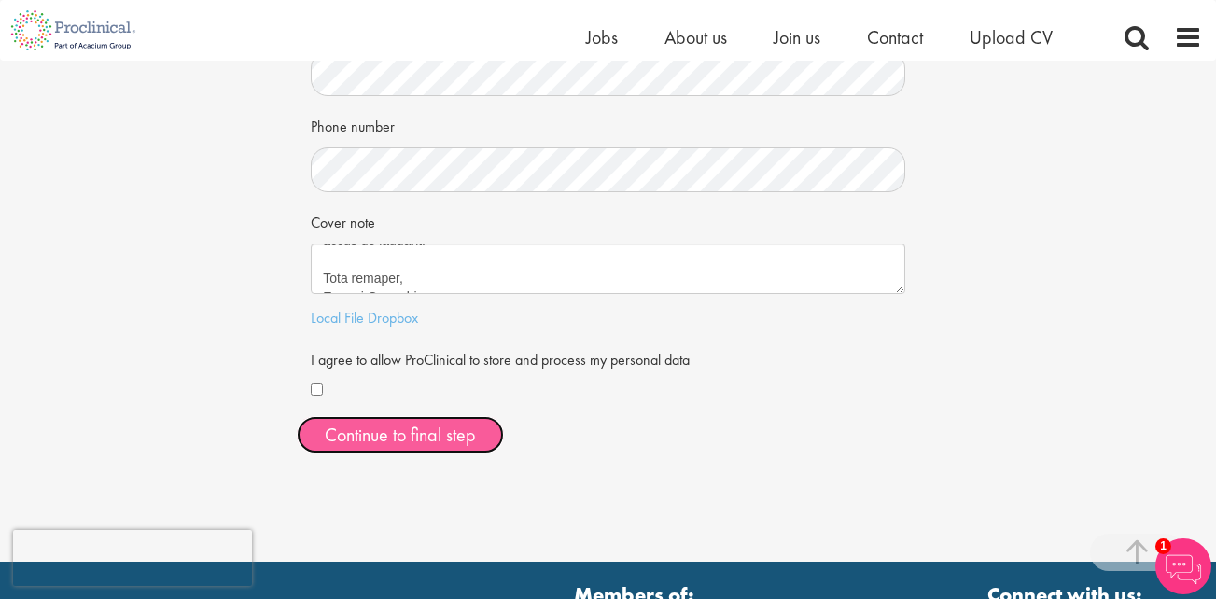
click at [409, 436] on button "Continue to final step" at bounding box center [400, 434] width 207 height 37
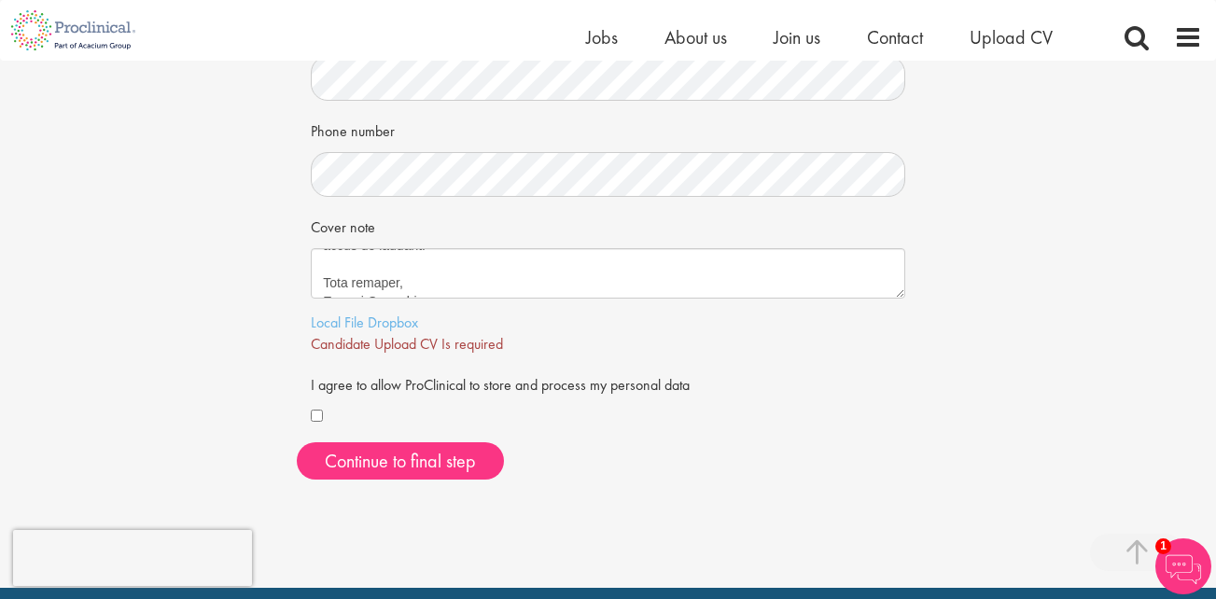
scroll to position [448, 0]
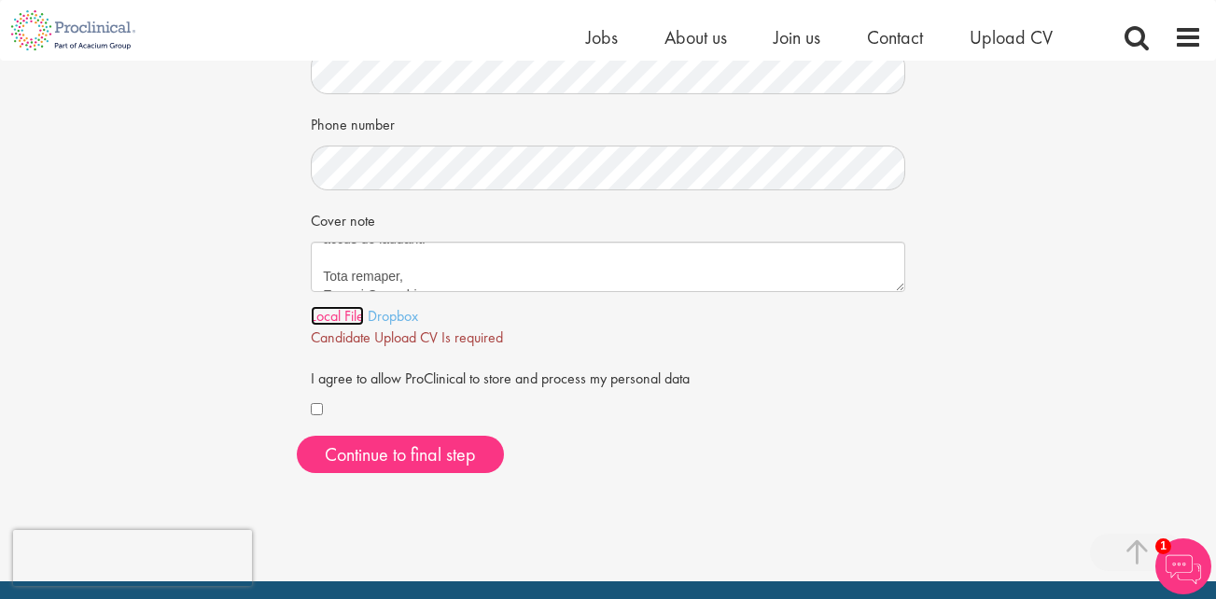
click at [347, 314] on link "Local File" at bounding box center [337, 316] width 53 height 20
click at [522, 339] on link "Here" at bounding box center [513, 337] width 30 height 20
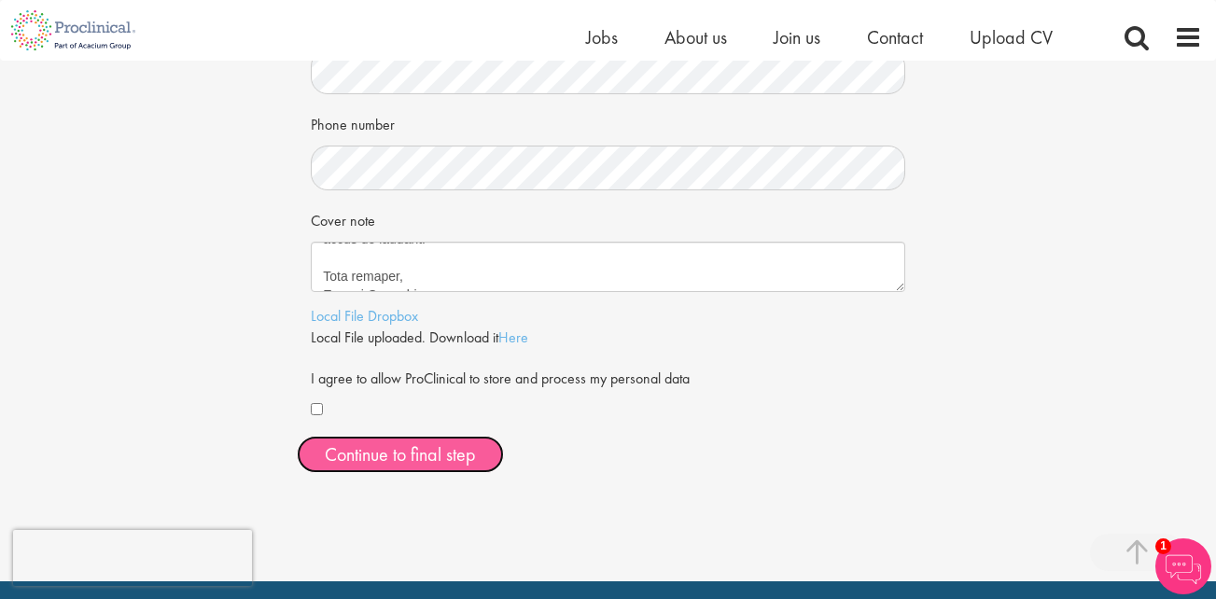
click at [400, 455] on span "Continue to final step" at bounding box center [400, 454] width 151 height 24
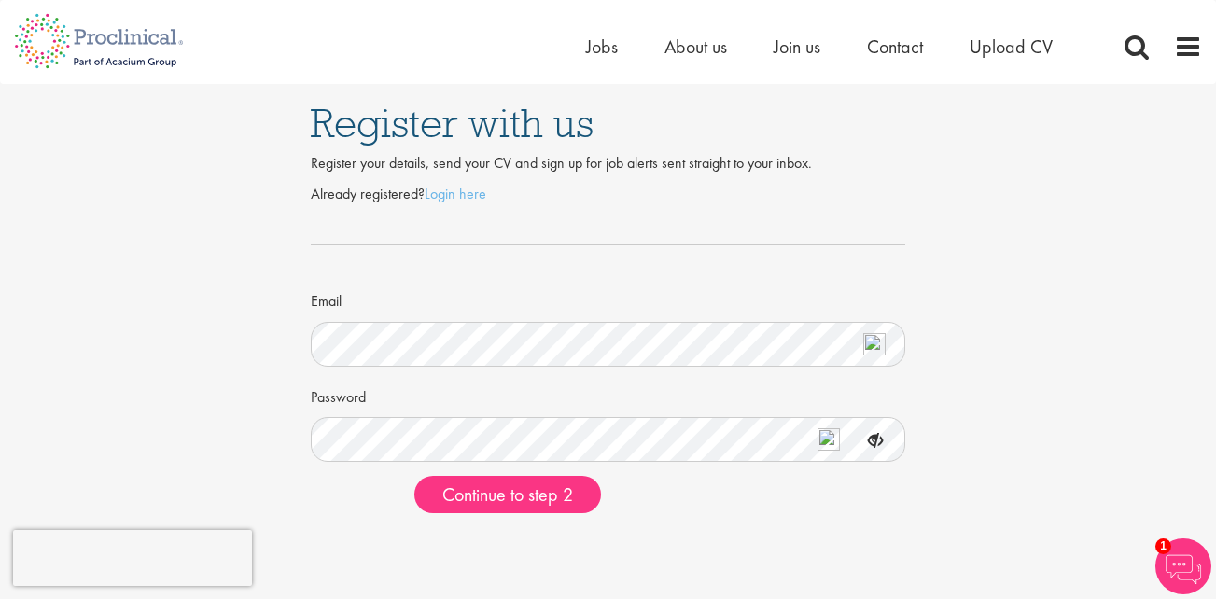
click at [877, 439] on icon at bounding box center [875, 441] width 32 height 32
click at [495, 494] on span "Continue to step 2" at bounding box center [507, 494] width 131 height 24
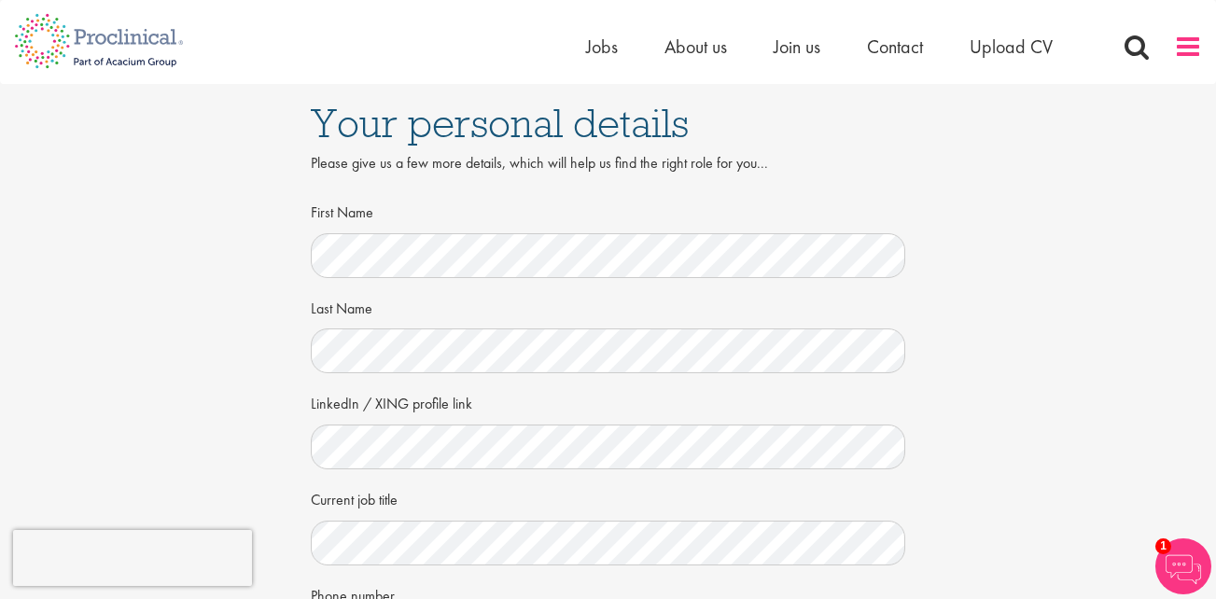
click at [1190, 50] on span at bounding box center [1188, 47] width 28 height 28
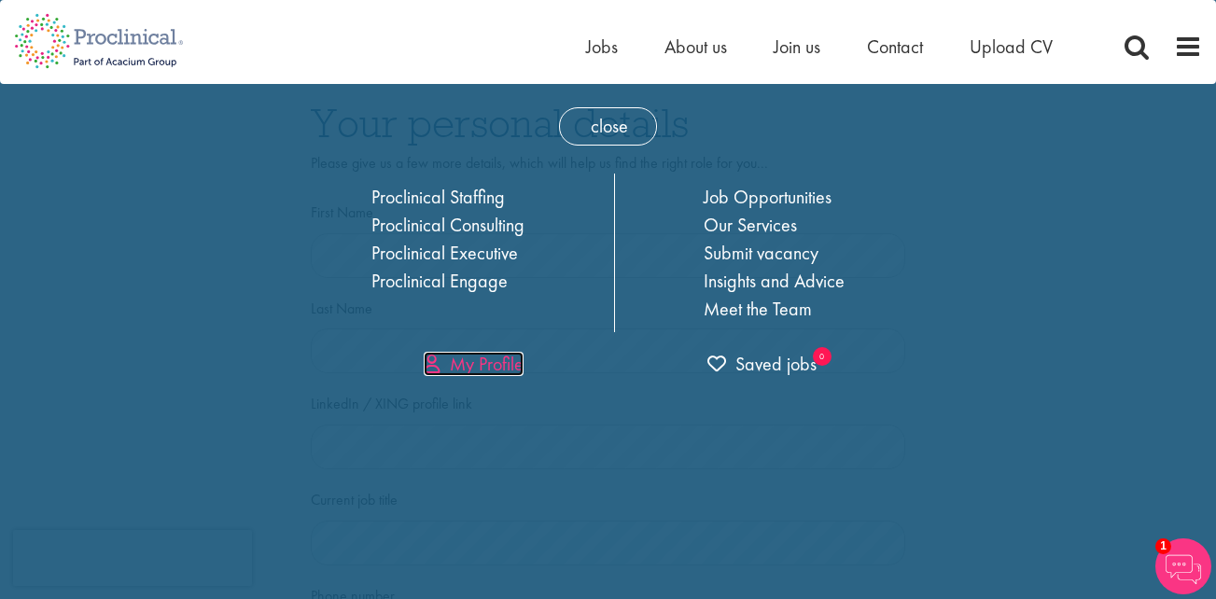
click at [451, 365] on link "My Profile" at bounding box center [474, 364] width 100 height 24
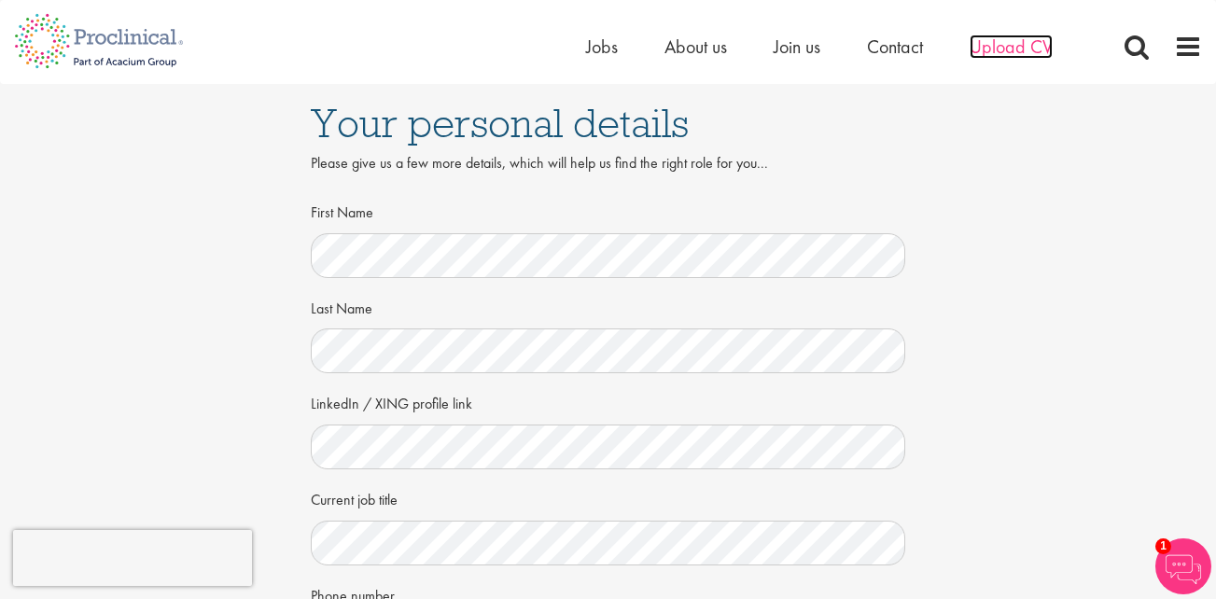
click at [1003, 48] on span "Upload CV" at bounding box center [1010, 47] width 83 height 24
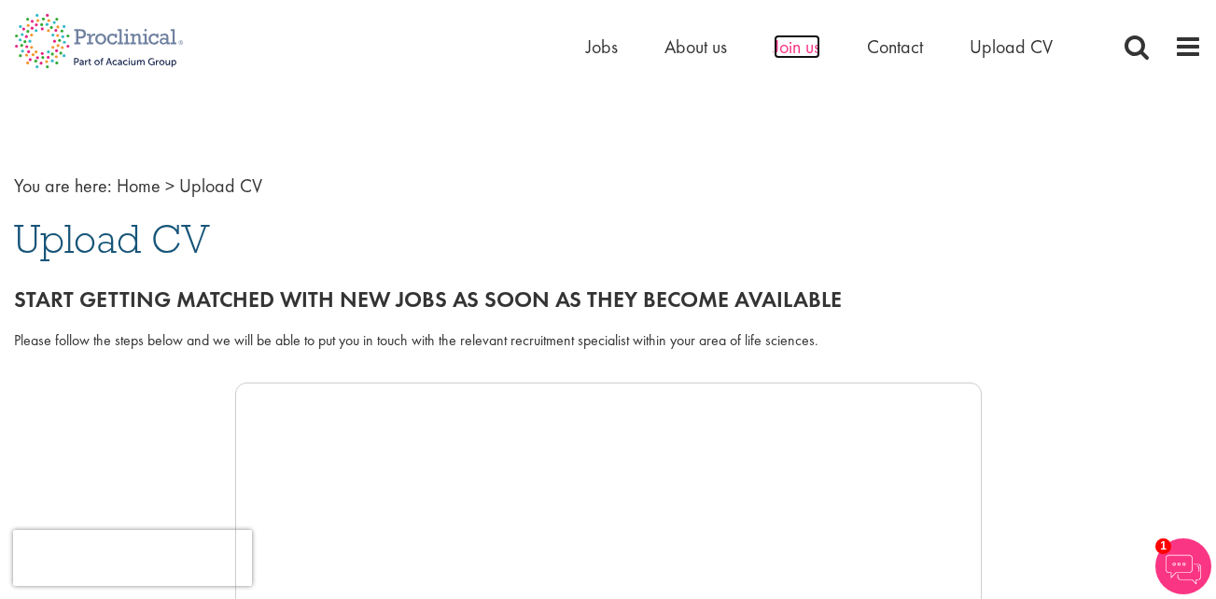
click at [801, 49] on span "Join us" at bounding box center [796, 47] width 47 height 24
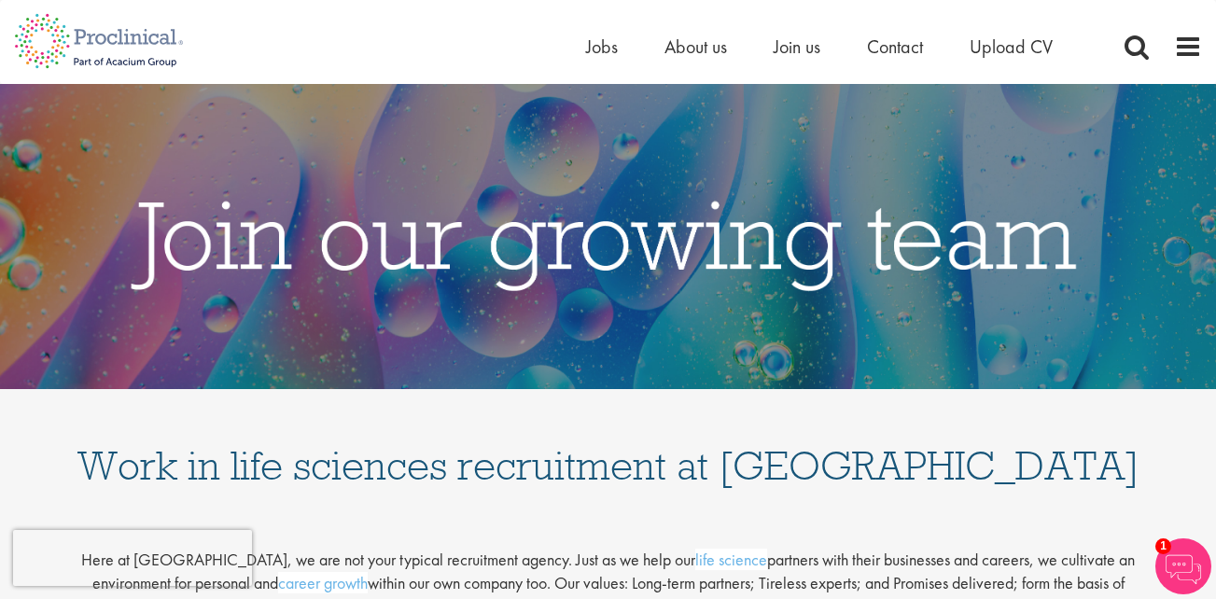
click at [927, 46] on ul "Home Jobs About us Join us Contact Upload CV" at bounding box center [842, 47] width 513 height 28
click at [908, 48] on span "Contact" at bounding box center [895, 47] width 56 height 24
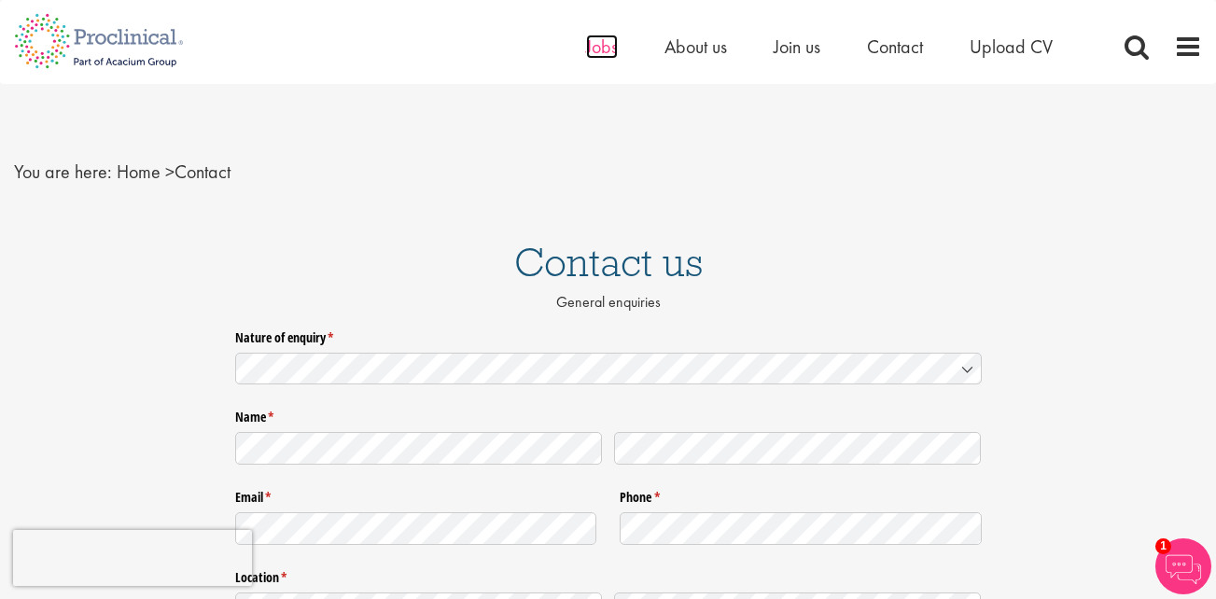
click at [600, 51] on span "Jobs" at bounding box center [602, 47] width 32 height 24
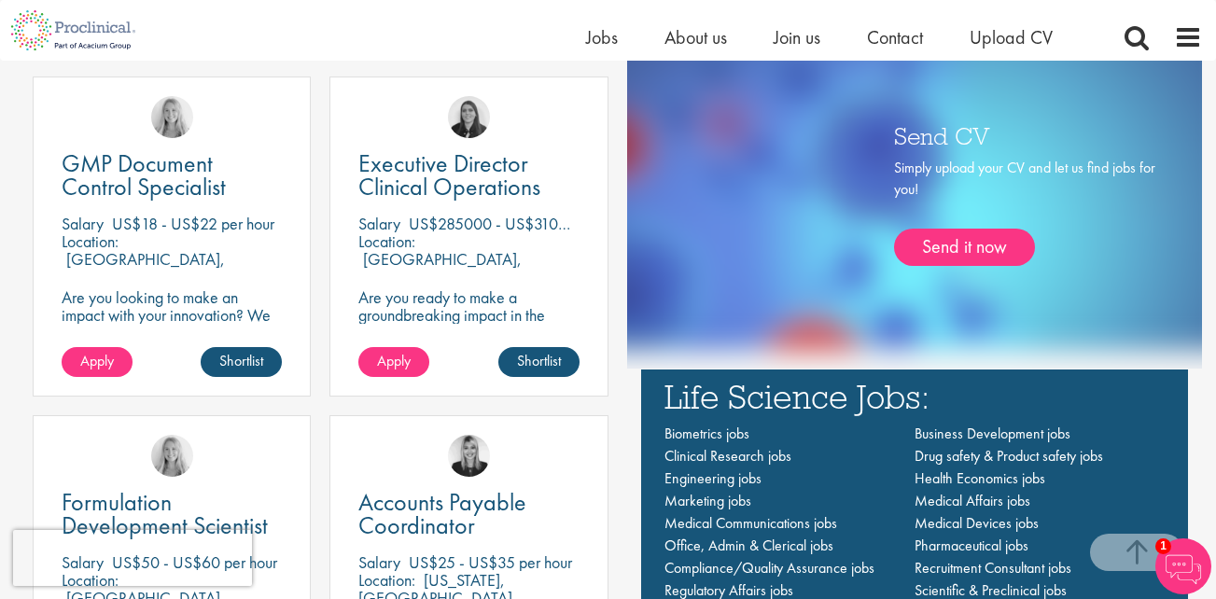
scroll to position [1086, 0]
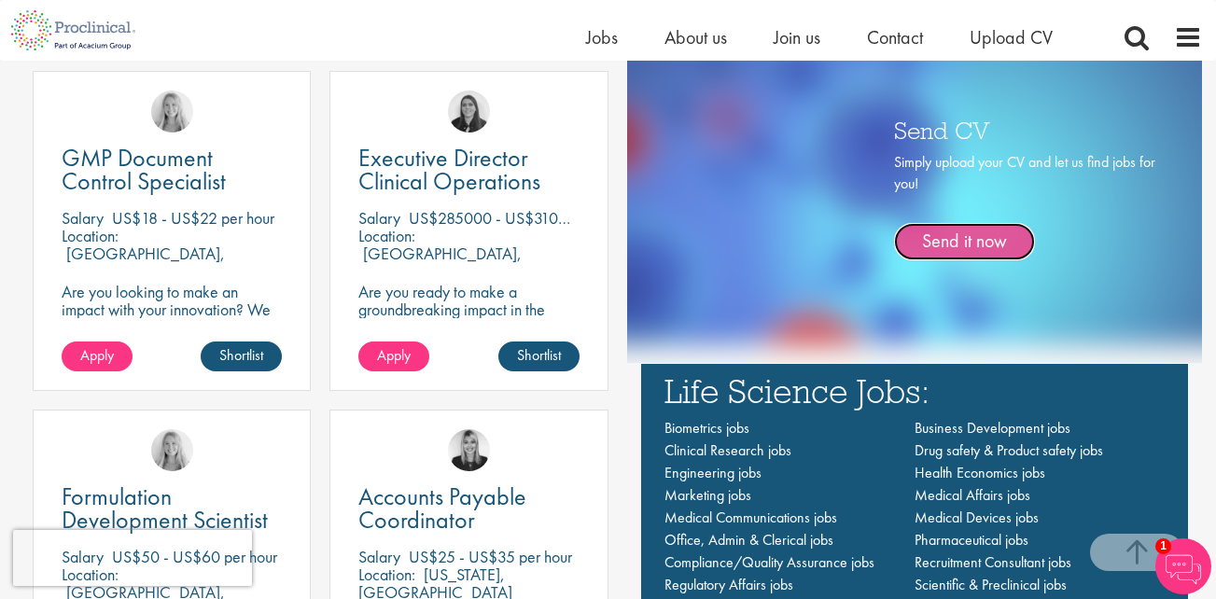
click at [957, 248] on link "Send it now" at bounding box center [964, 241] width 141 height 37
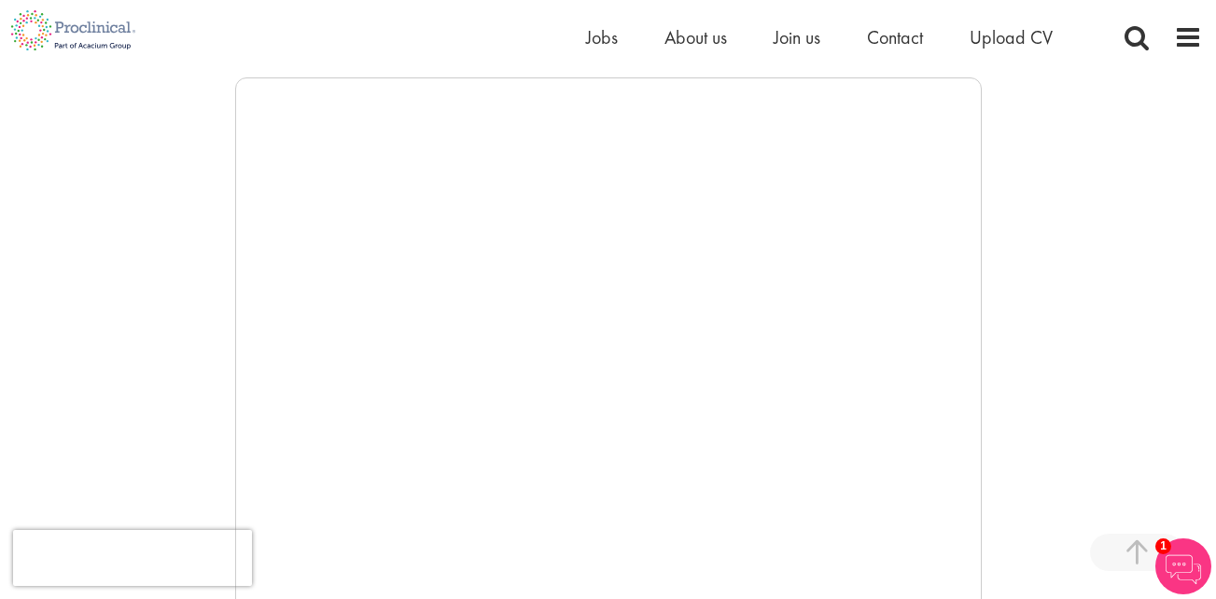
scroll to position [319, 0]
click at [1177, 557] on img at bounding box center [1183, 566] width 56 height 56
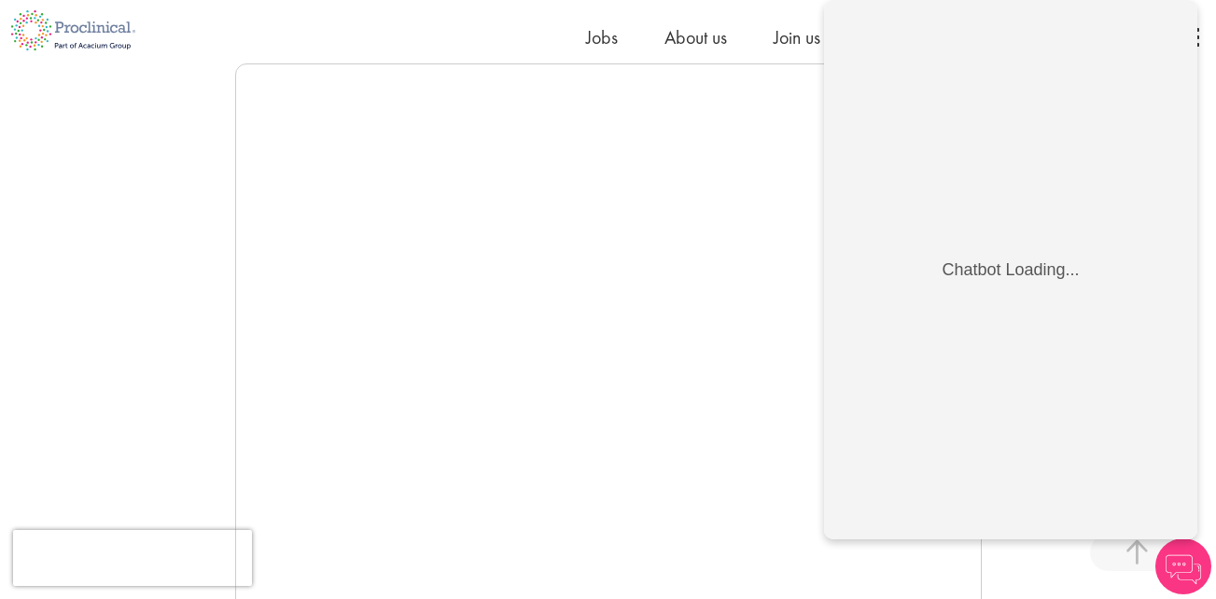
scroll to position [0, 0]
click at [1211, 57] on div "Home Jobs About us Join us Contact Upload CV" at bounding box center [608, 30] width 1216 height 61
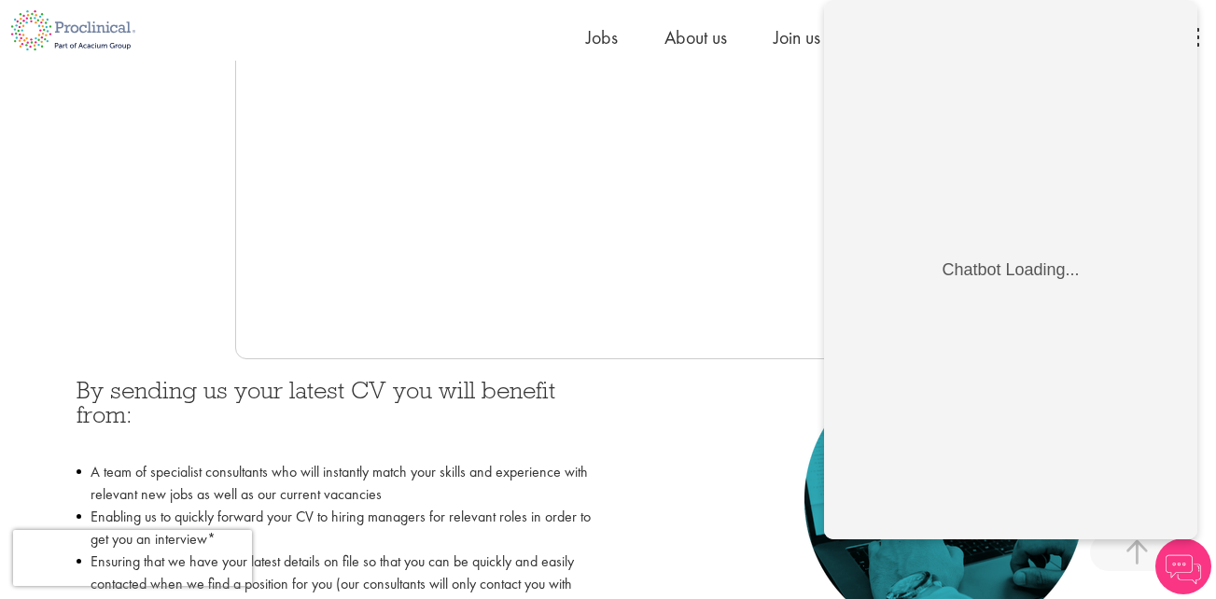
scroll to position [601, 0]
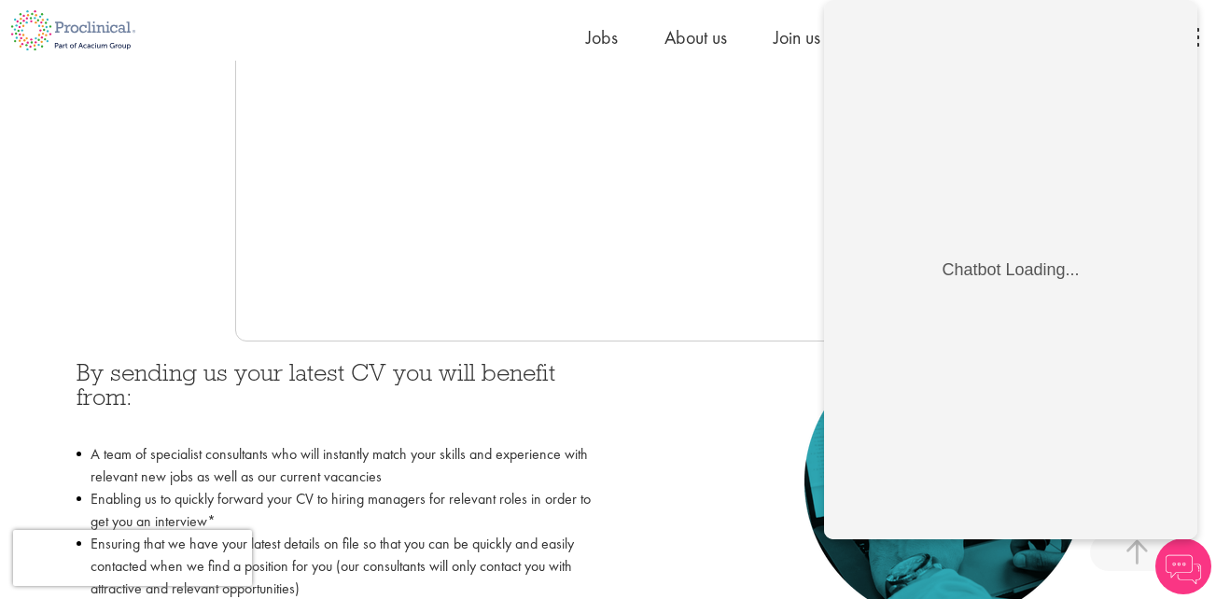
click at [1206, 26] on div "Home Jobs About us Join us Contact Upload CV" at bounding box center [608, 30] width 1216 height 61
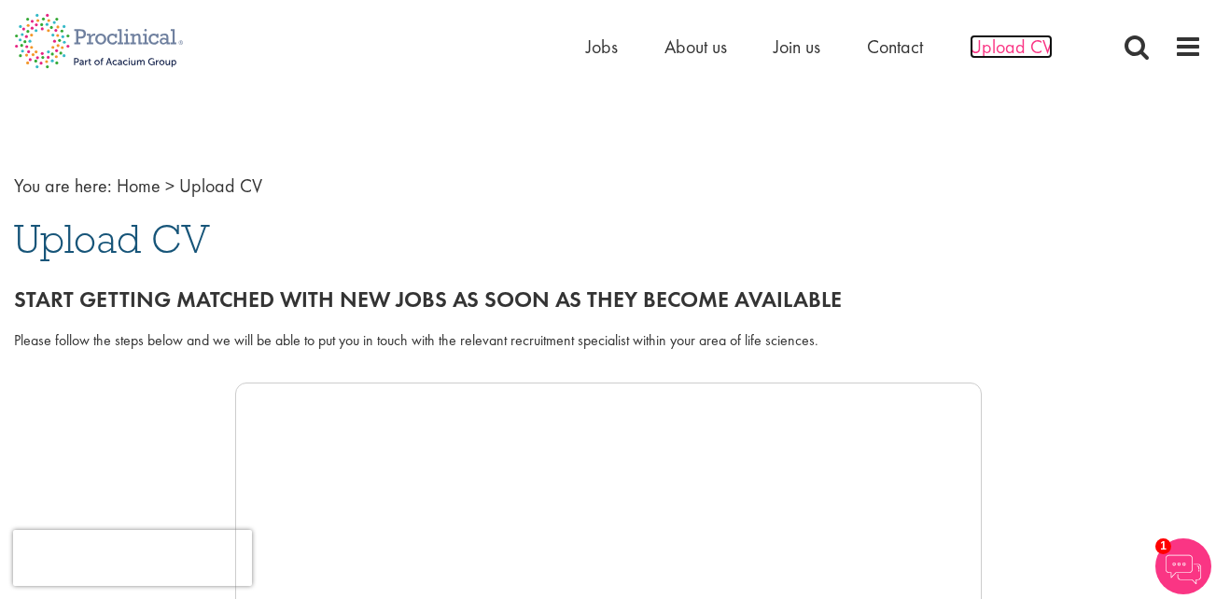
click at [1014, 44] on span "Upload CV" at bounding box center [1010, 47] width 83 height 24
click at [876, 53] on span "Contact" at bounding box center [895, 47] width 56 height 24
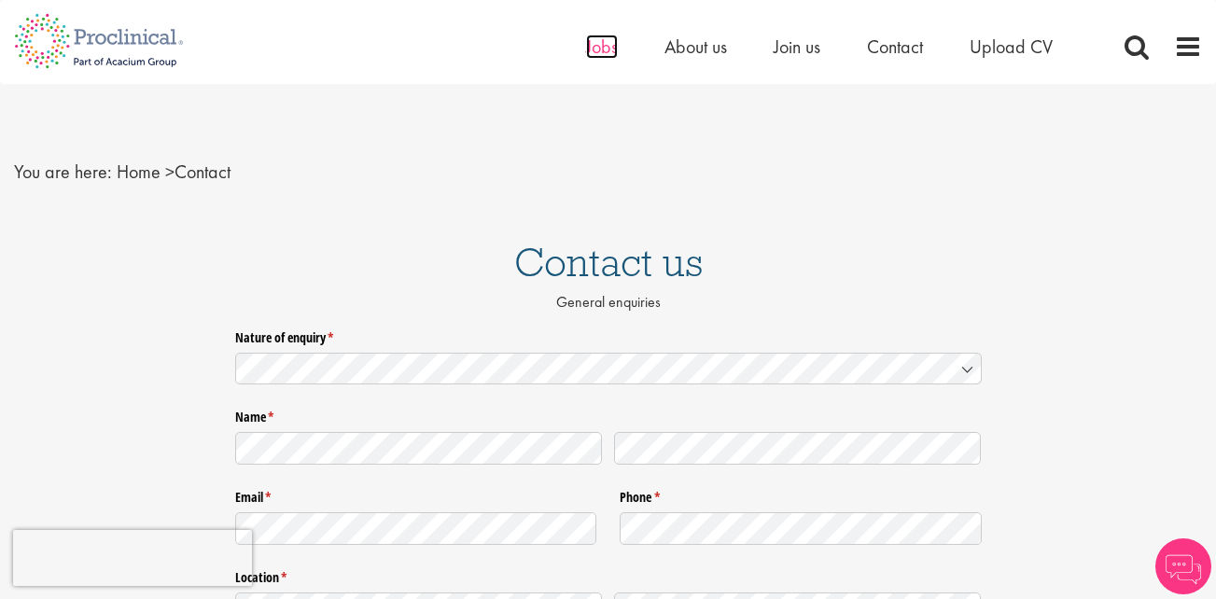
click at [606, 51] on span "Jobs" at bounding box center [602, 47] width 32 height 24
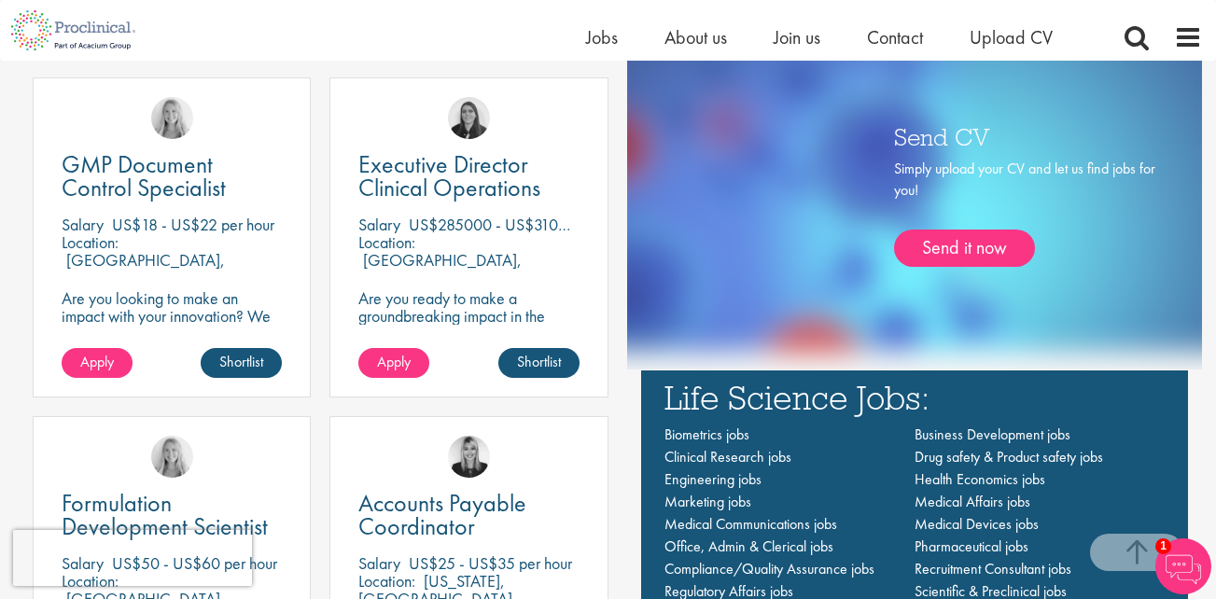
scroll to position [1044, 0]
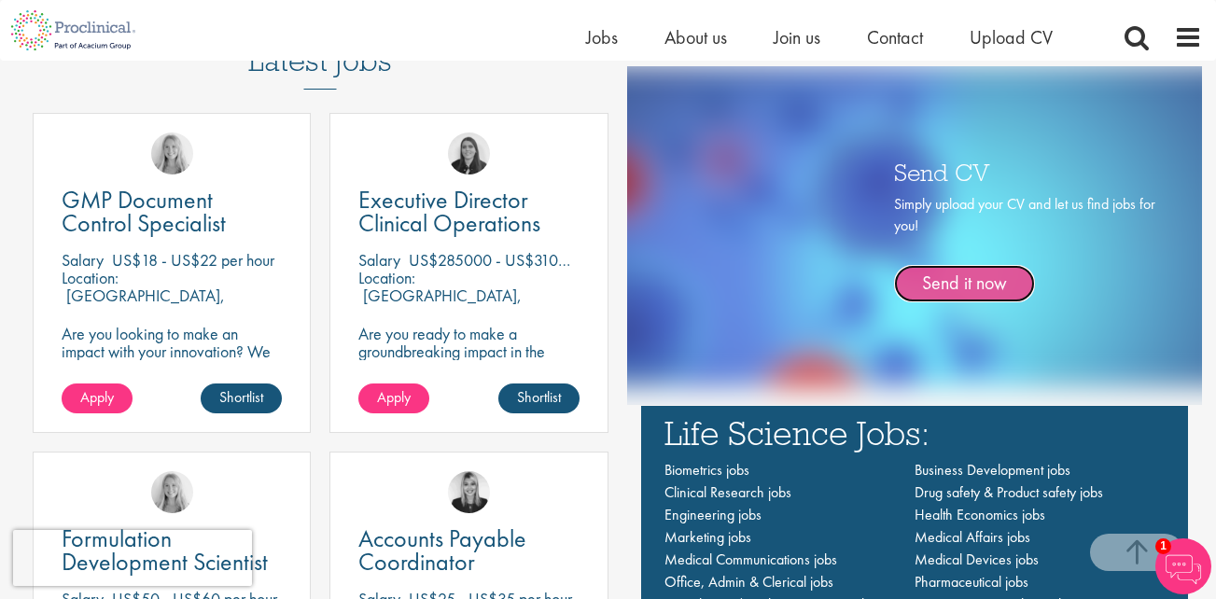
click at [990, 284] on link "Send it now" at bounding box center [964, 283] width 141 height 37
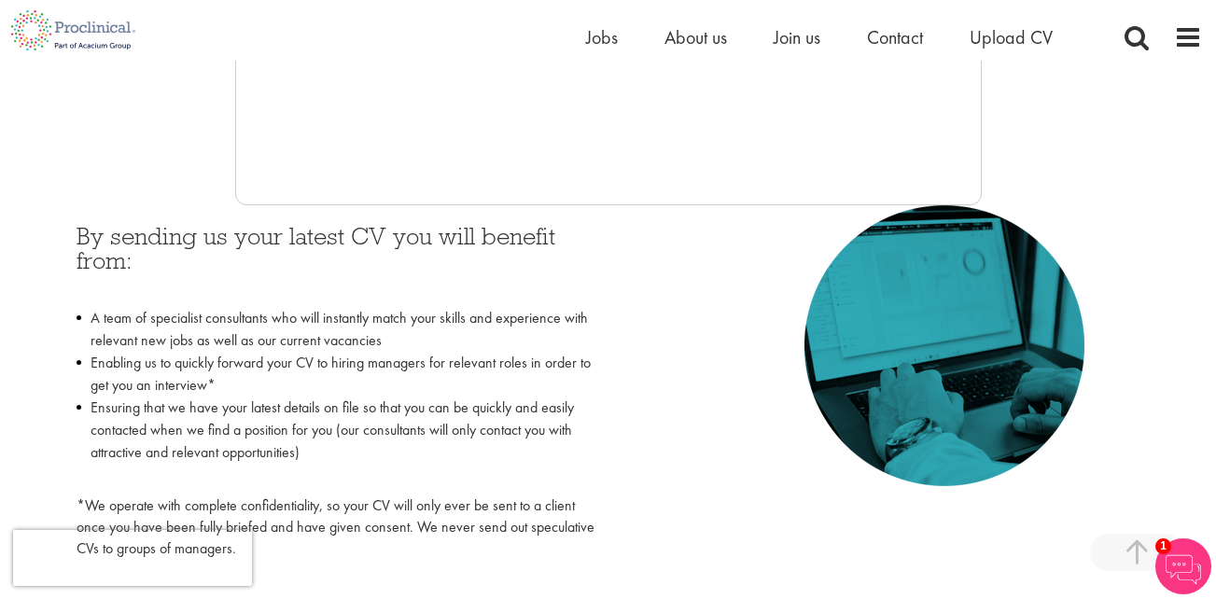
scroll to position [742, 0]
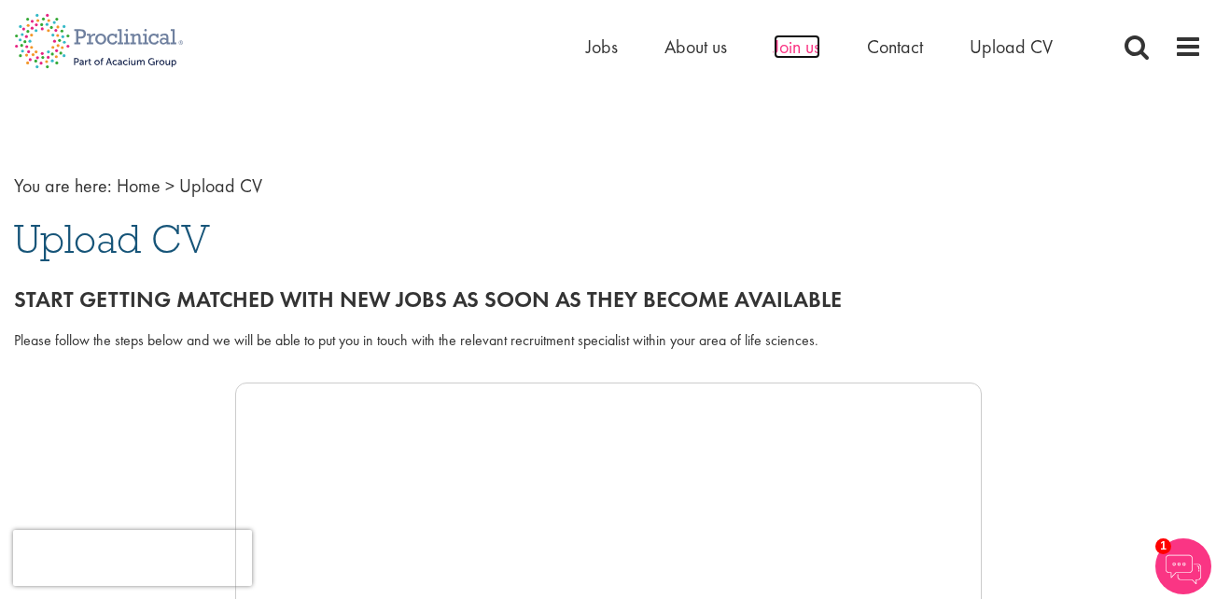
click at [797, 49] on span "Join us" at bounding box center [796, 47] width 47 height 24
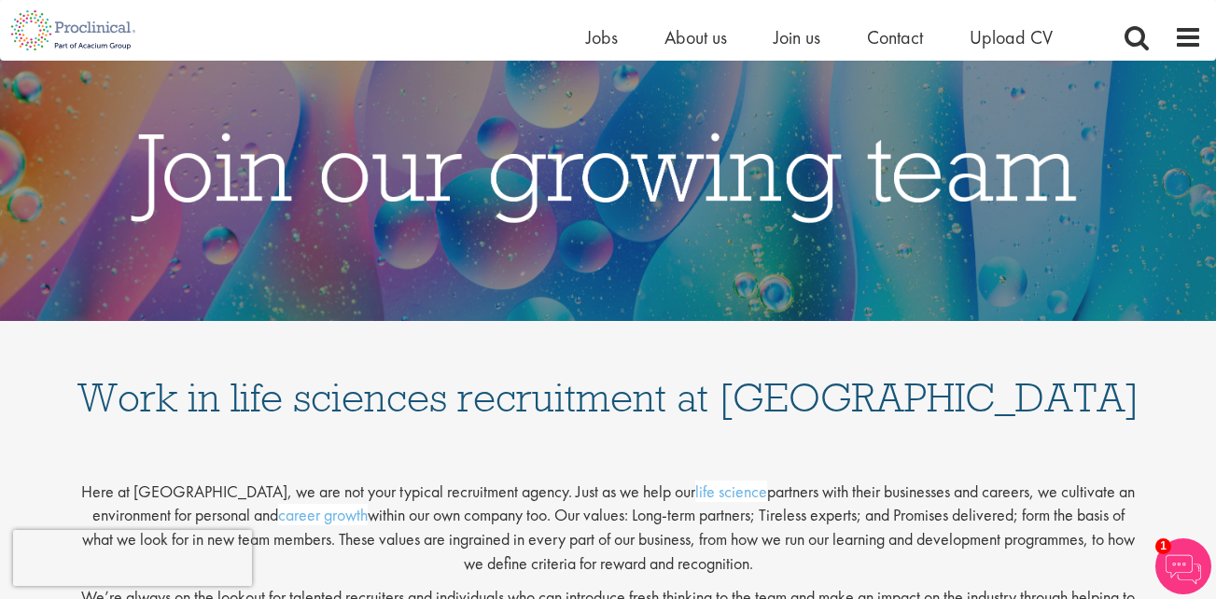
scroll to position [29, 0]
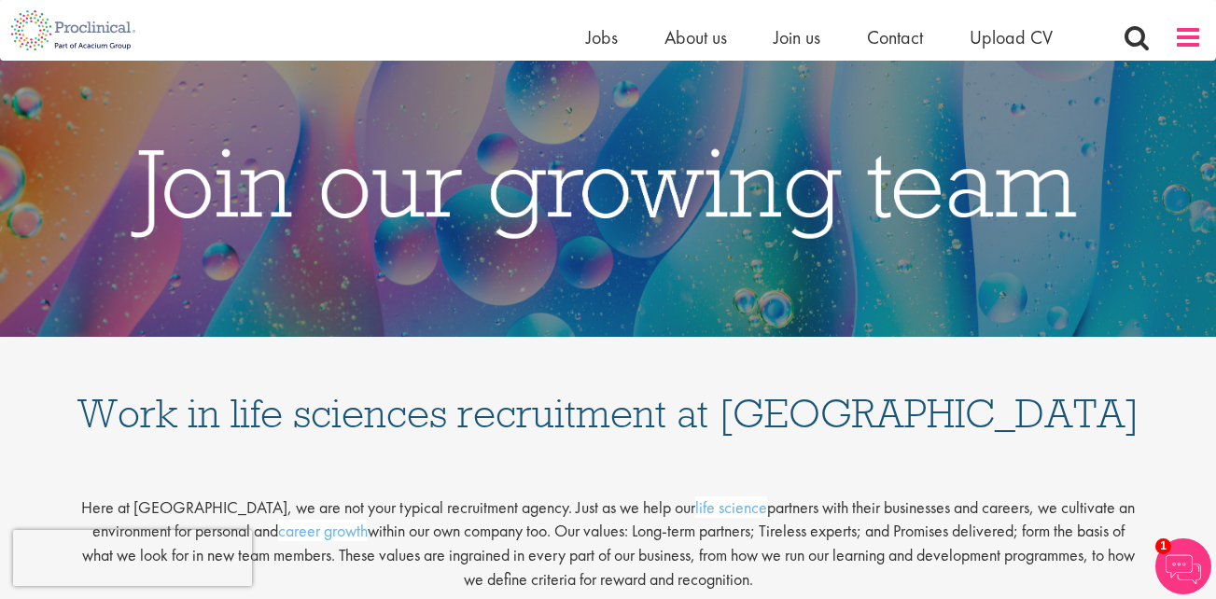
click at [1186, 42] on span at bounding box center [1188, 37] width 28 height 28
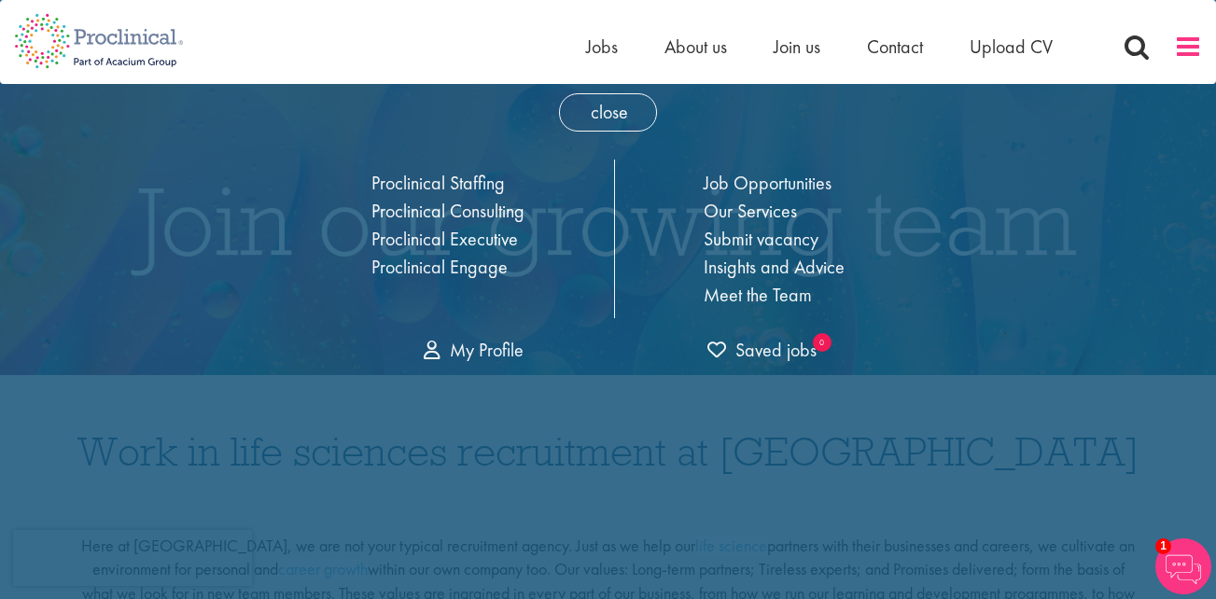
scroll to position [0, 0]
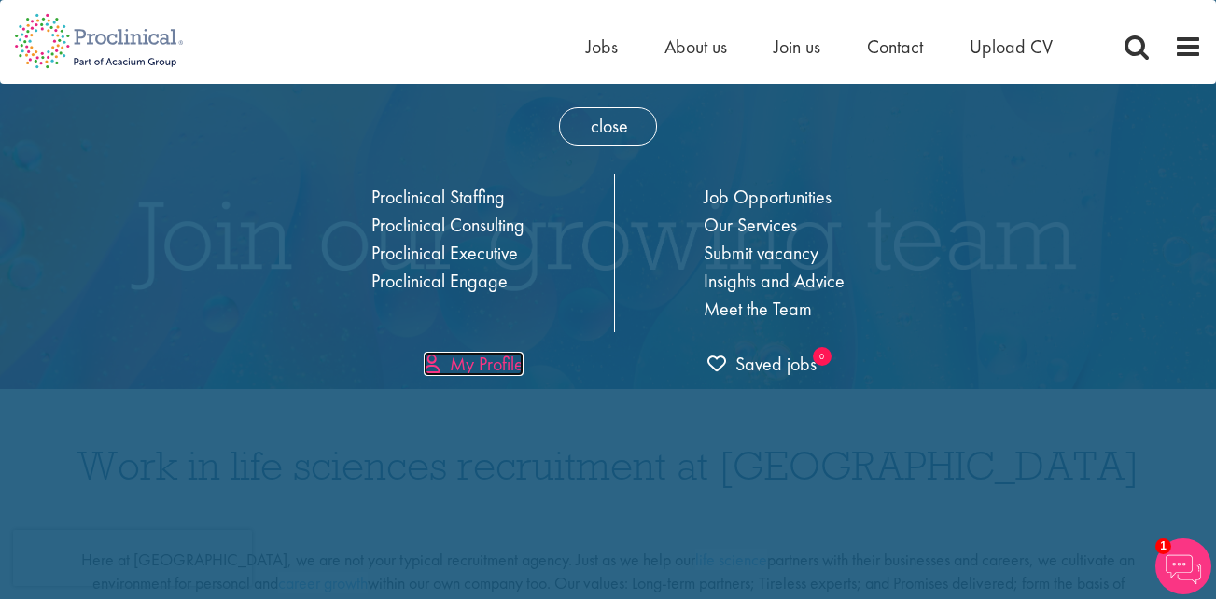
click at [506, 368] on link "My Profile" at bounding box center [474, 364] width 100 height 24
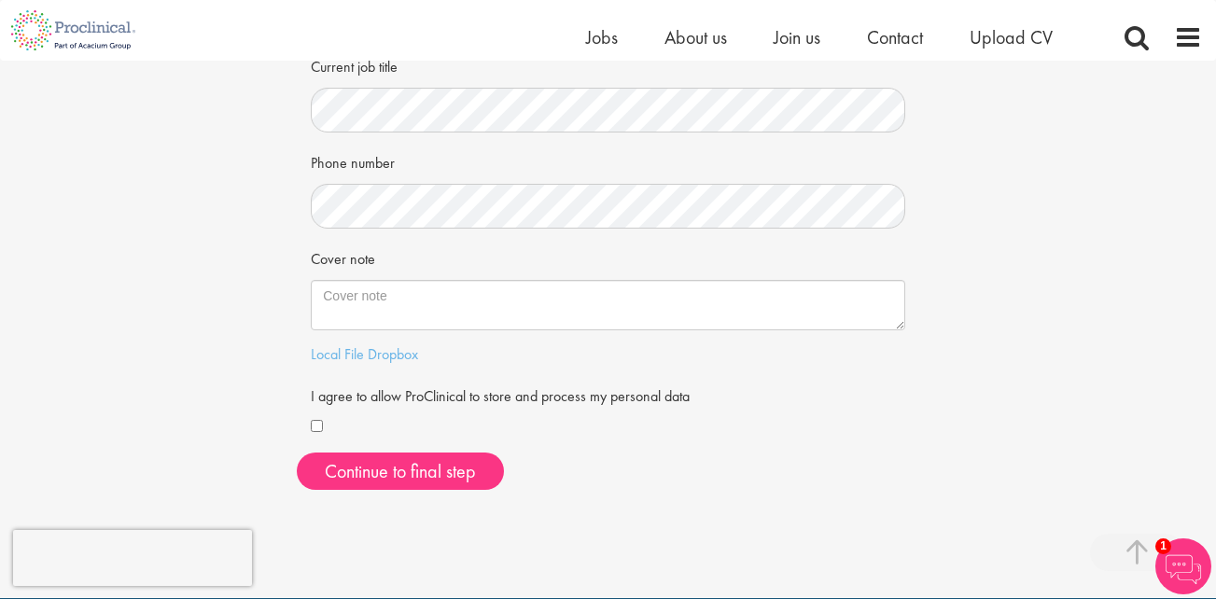
scroll to position [418, 0]
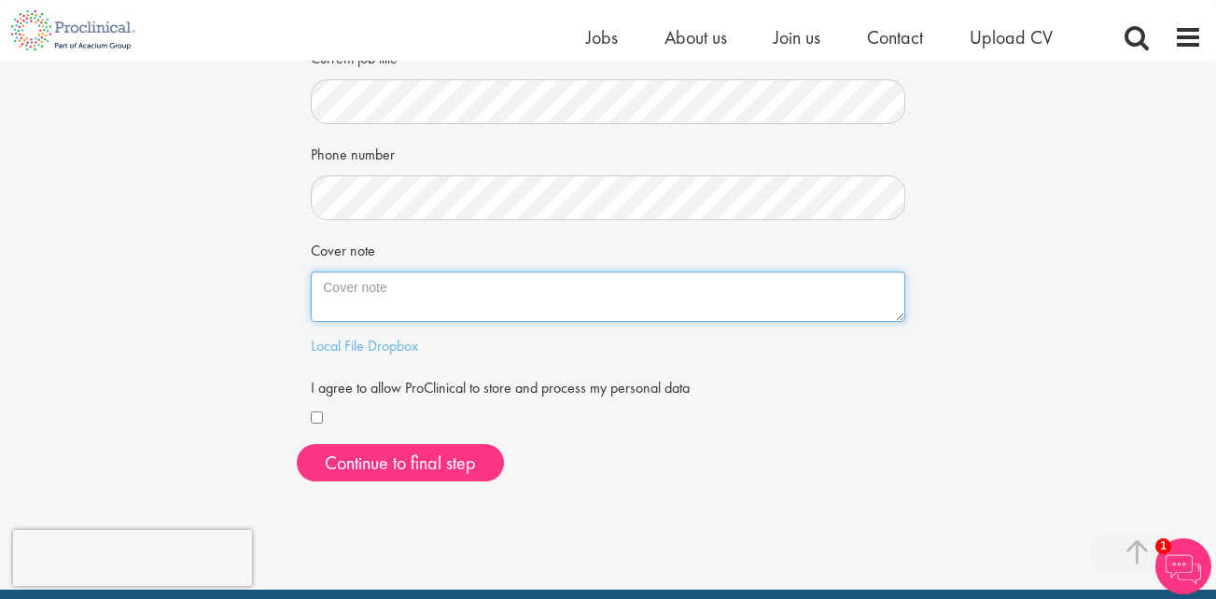
click at [363, 289] on textarea "Cover note" at bounding box center [608, 297] width 594 height 50
paste textarea "Hi, With over 28 years of impactful experience in biopharmaceutical drug discov…"
click at [428, 313] on textarea "Hi, With over 28 years of impactful experience in biopharmaceutical drug discov…" at bounding box center [608, 297] width 594 height 50
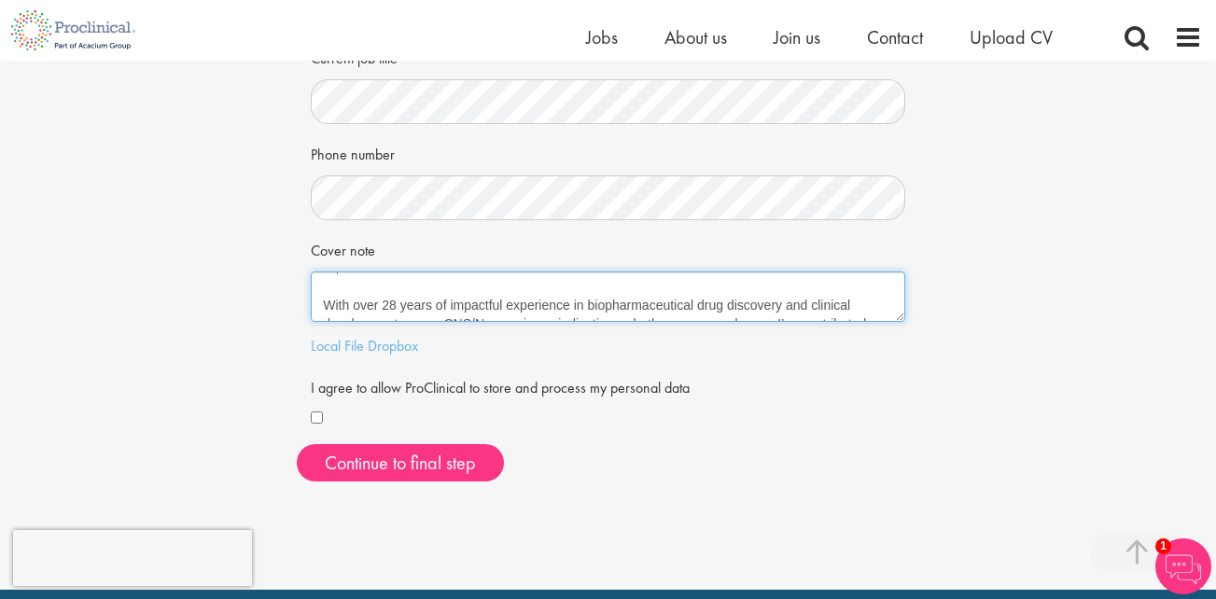
scroll to position [37, 0]
click at [617, 306] on textarea "Hi, With over 28 years of impactful experience in biopharmaceutical drug discov…" at bounding box center [608, 297] width 594 height 50
click at [622, 309] on textarea "Hi, With over 28 years of impactful experience in biopharmaceutical drug discov…" at bounding box center [608, 297] width 594 height 50
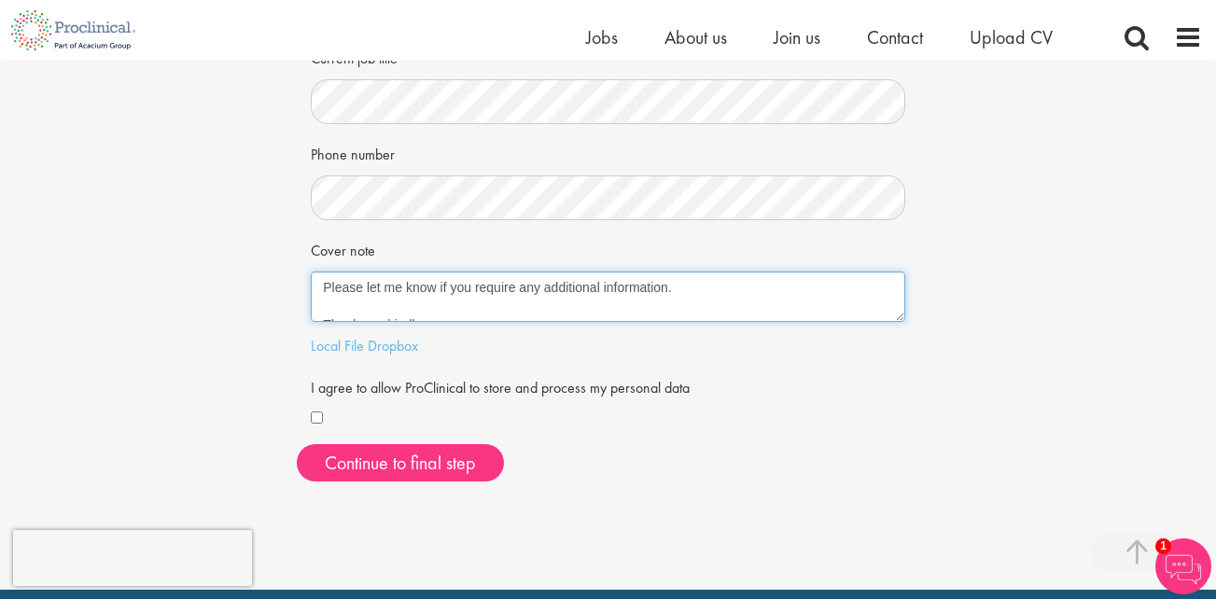
scroll to position [224, 0]
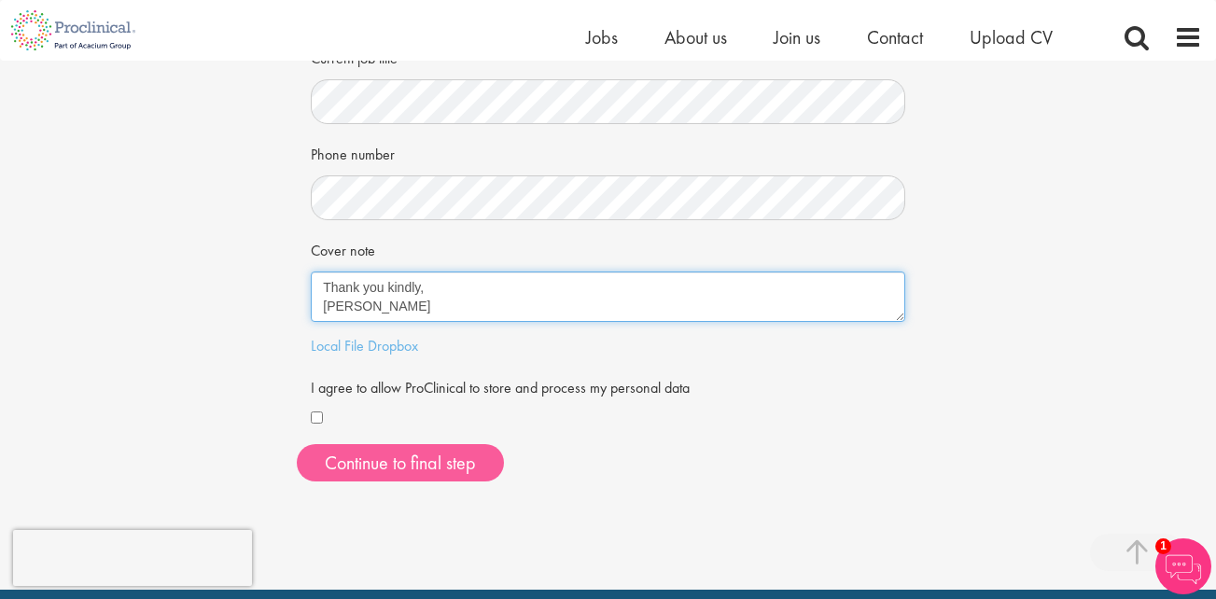
type textarea "Hi, With over 28 years of impactful experience in biopharmaceutical drug discov…"
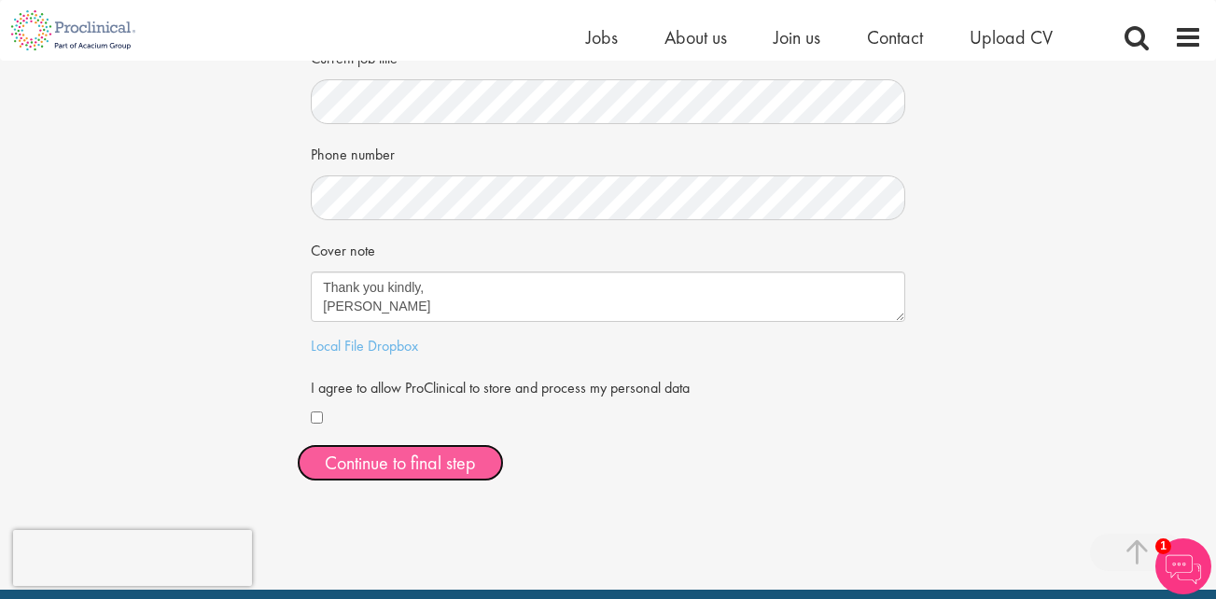
click at [406, 470] on button "Continue to final step" at bounding box center [400, 462] width 207 height 37
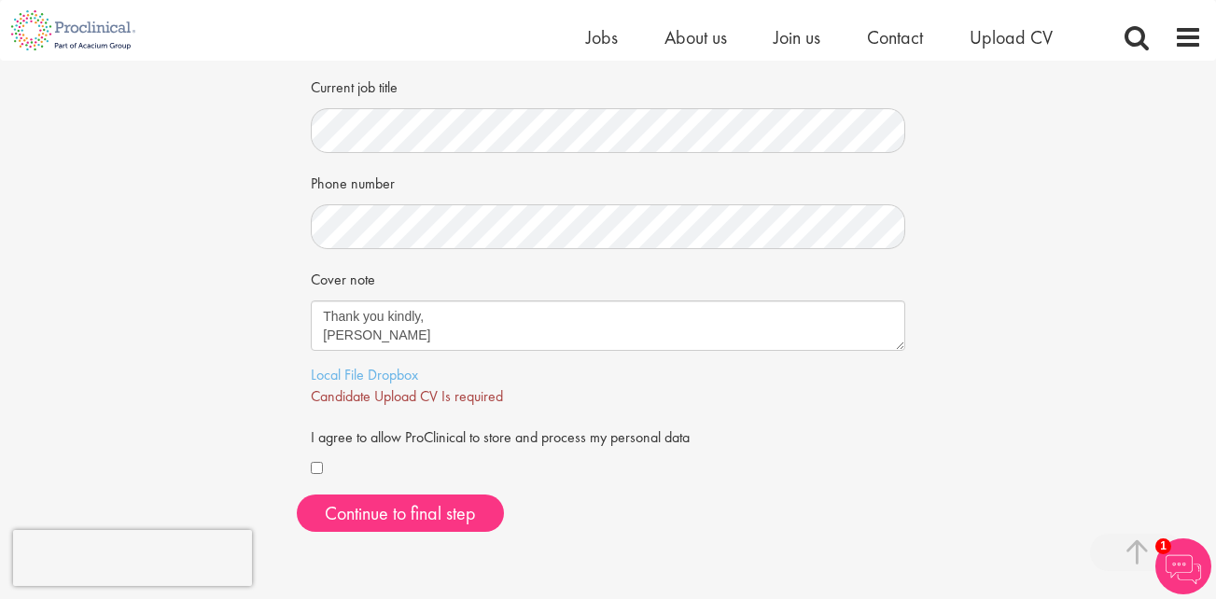
scroll to position [396, 0]
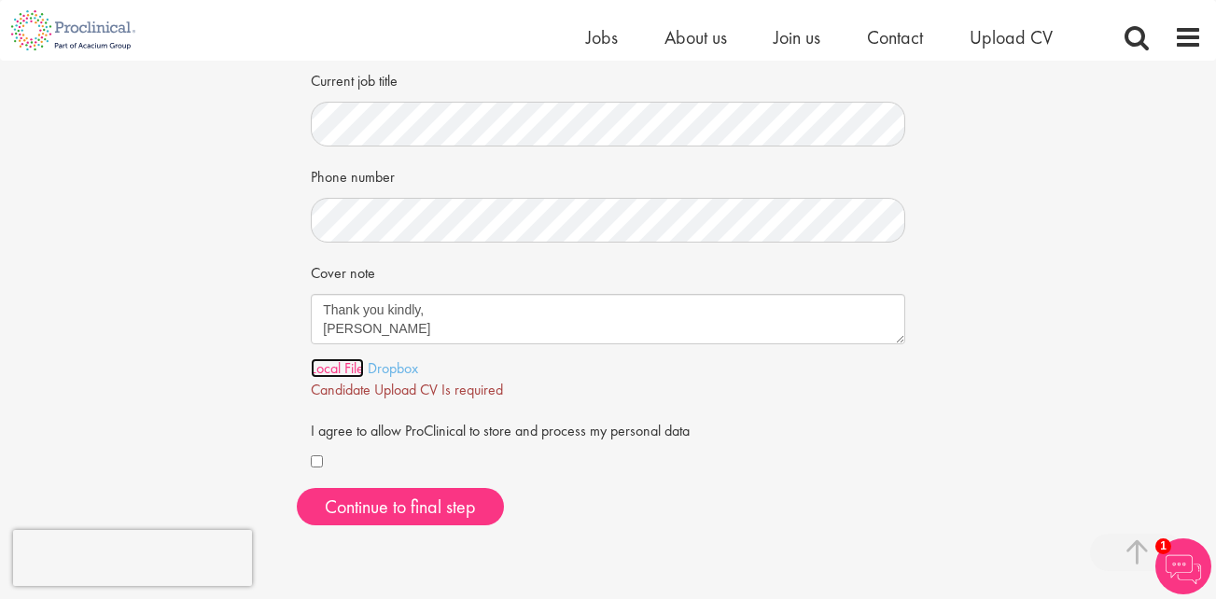
click at [345, 372] on link "Local File" at bounding box center [337, 368] width 53 height 20
click at [521, 392] on link "Here" at bounding box center [513, 390] width 30 height 20
click at [1128, 361] on div "Your personal details Please give us a few more details, which will help us fin…" at bounding box center [608, 102] width 1244 height 875
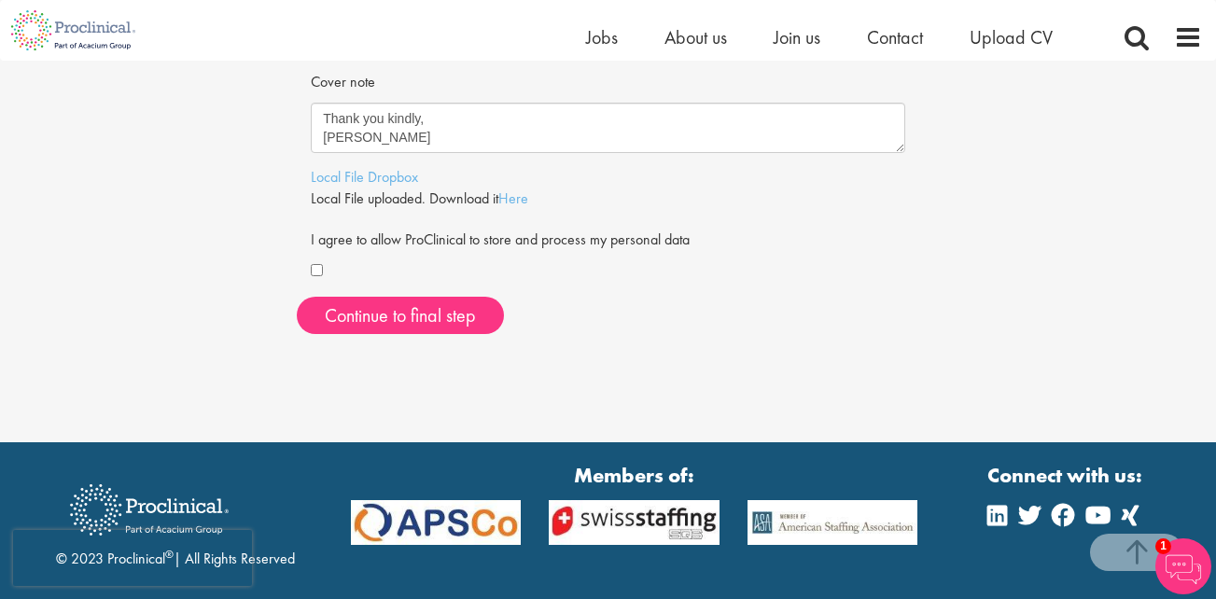
scroll to position [593, 0]
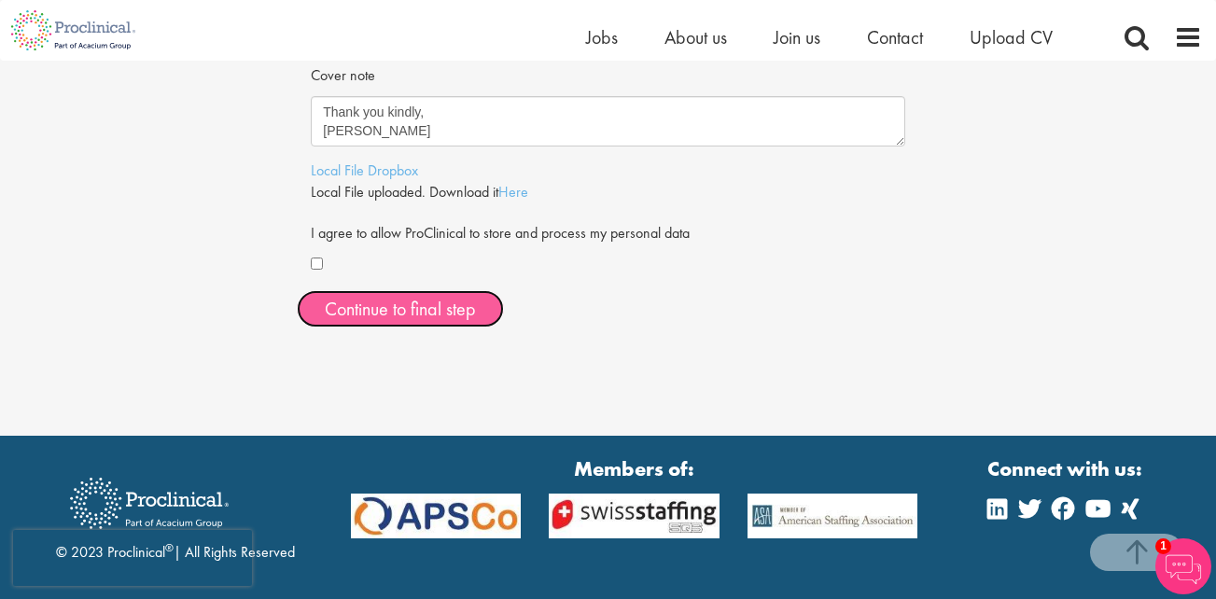
click at [420, 314] on span "Continue to final step" at bounding box center [400, 309] width 151 height 24
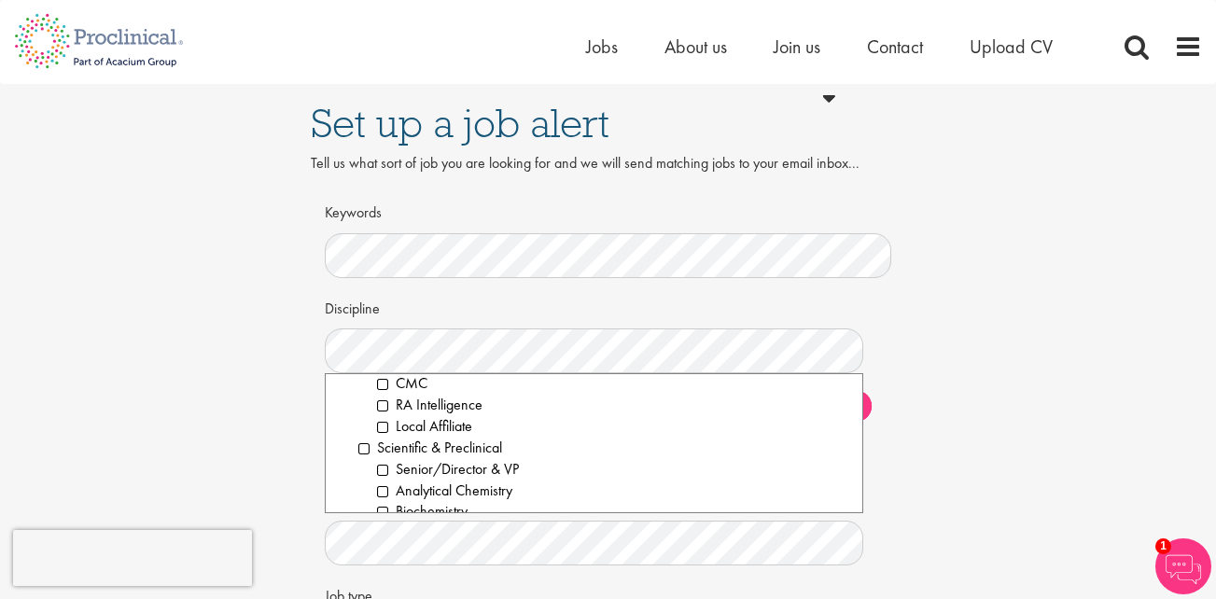
scroll to position [2371, 0]
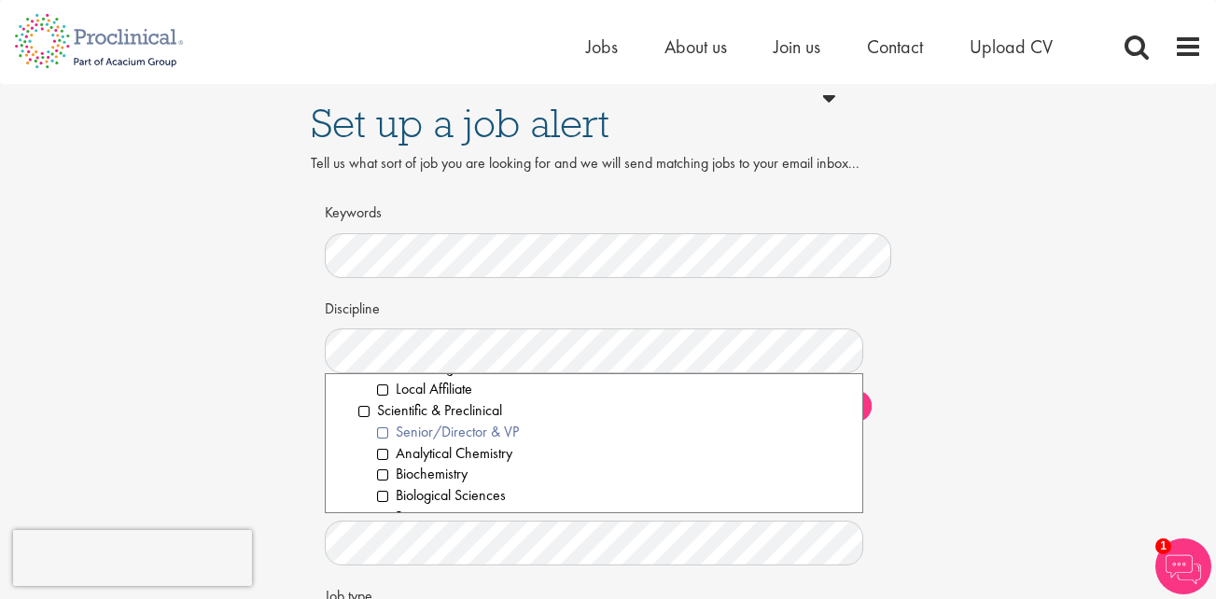
click at [384, 435] on li "Senior/Director & VP" at bounding box center [612, 432] width 471 height 21
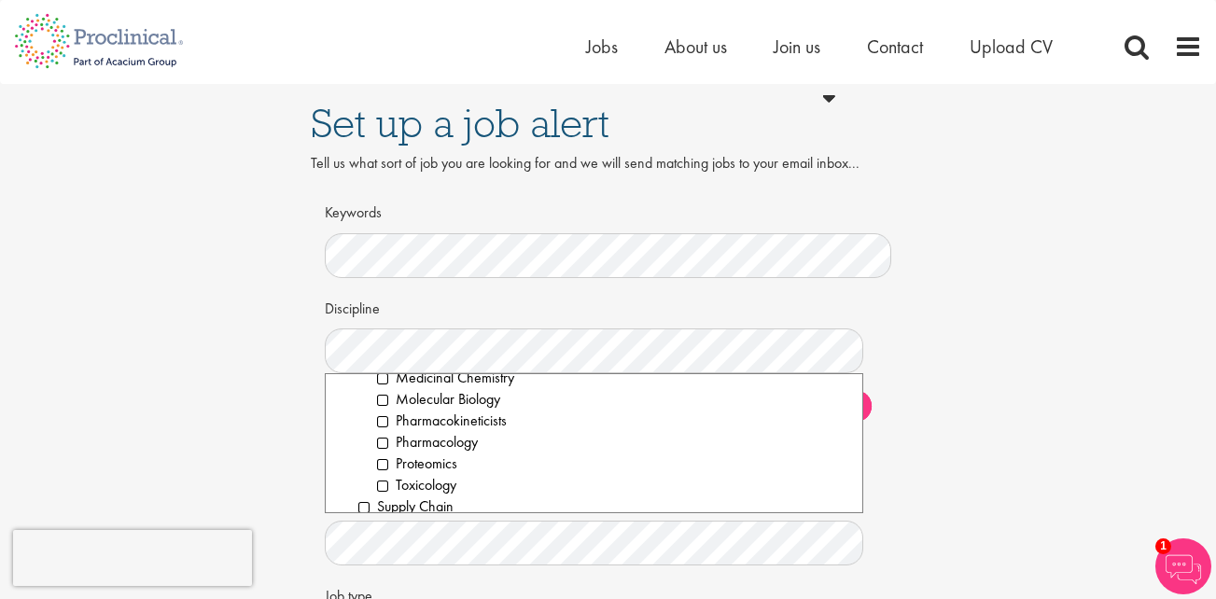
scroll to position [2632, 0]
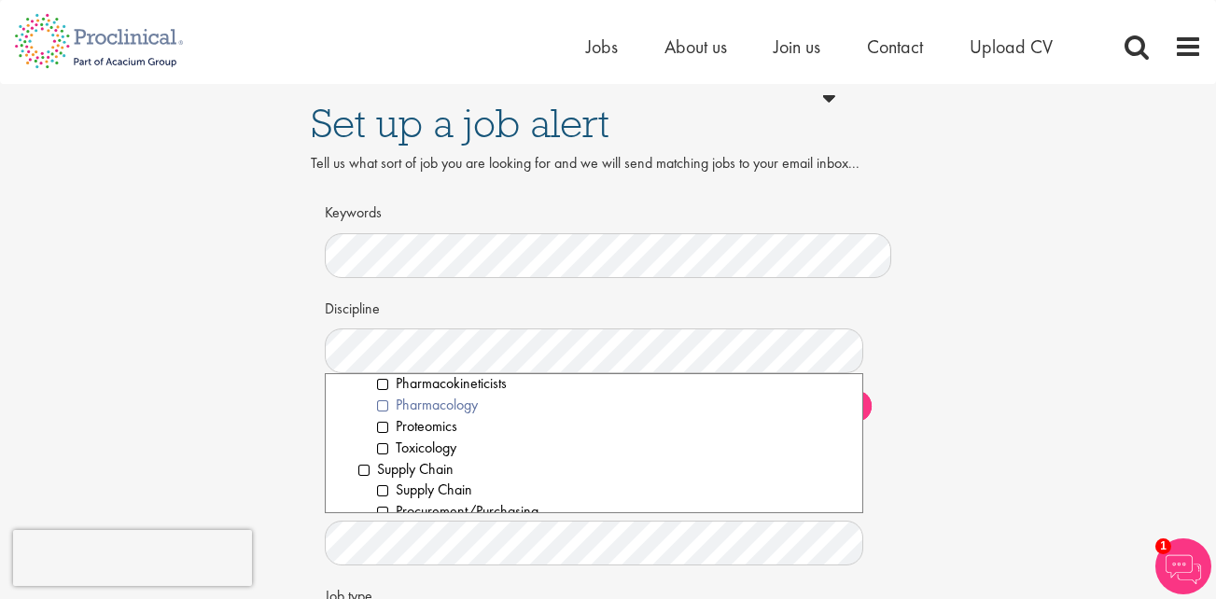
click at [381, 405] on li "Pharmacology" at bounding box center [612, 405] width 471 height 21
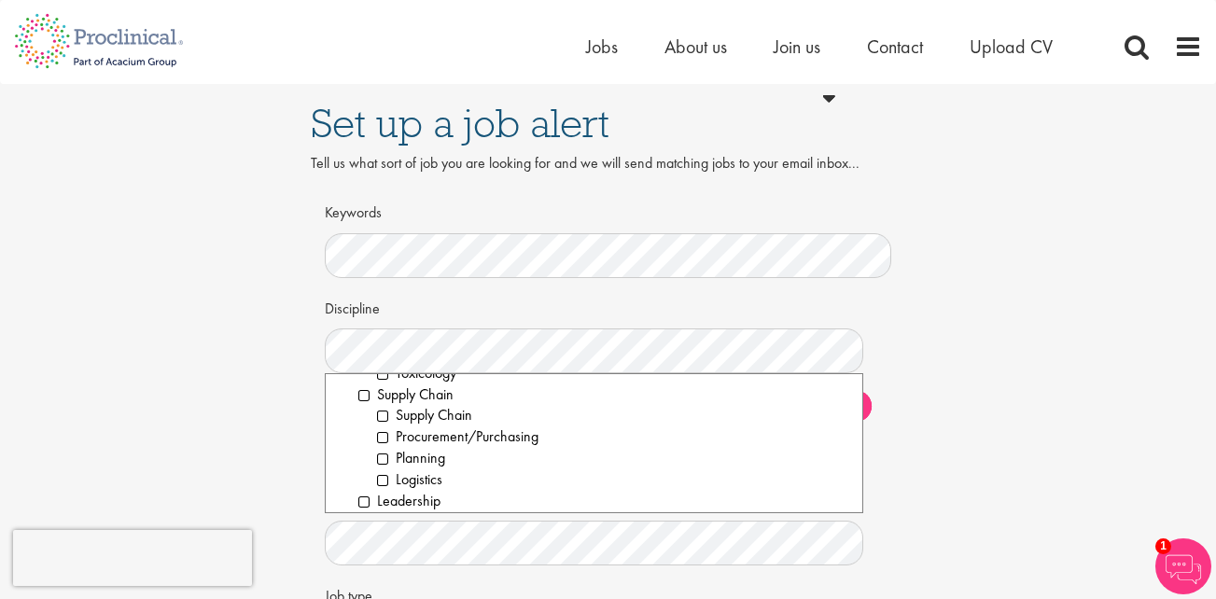
scroll to position [2715, 0]
click at [365, 489] on li "Leadership" at bounding box center [603, 492] width 490 height 21
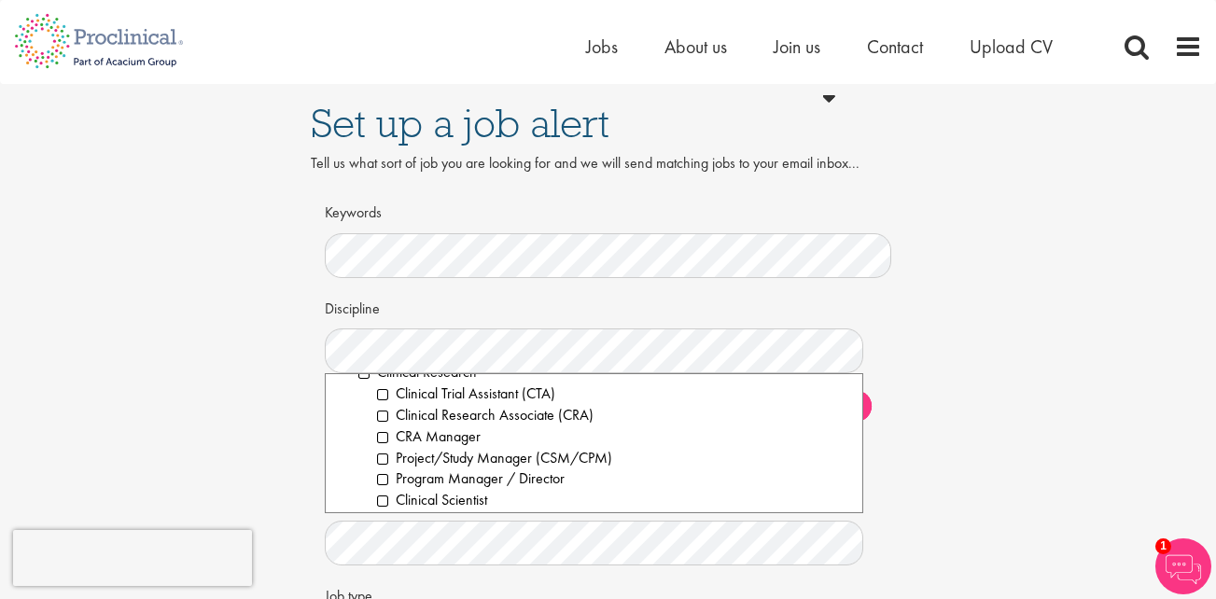
scroll to position [485, 0]
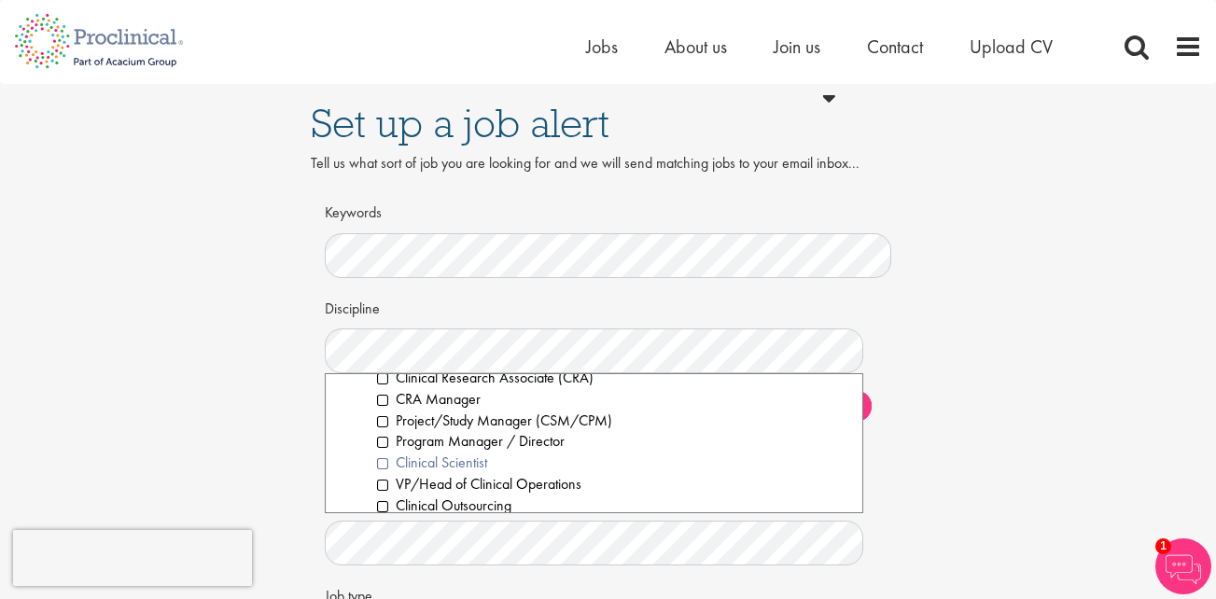
click at [385, 465] on li "Clinical Scientist" at bounding box center [612, 463] width 471 height 21
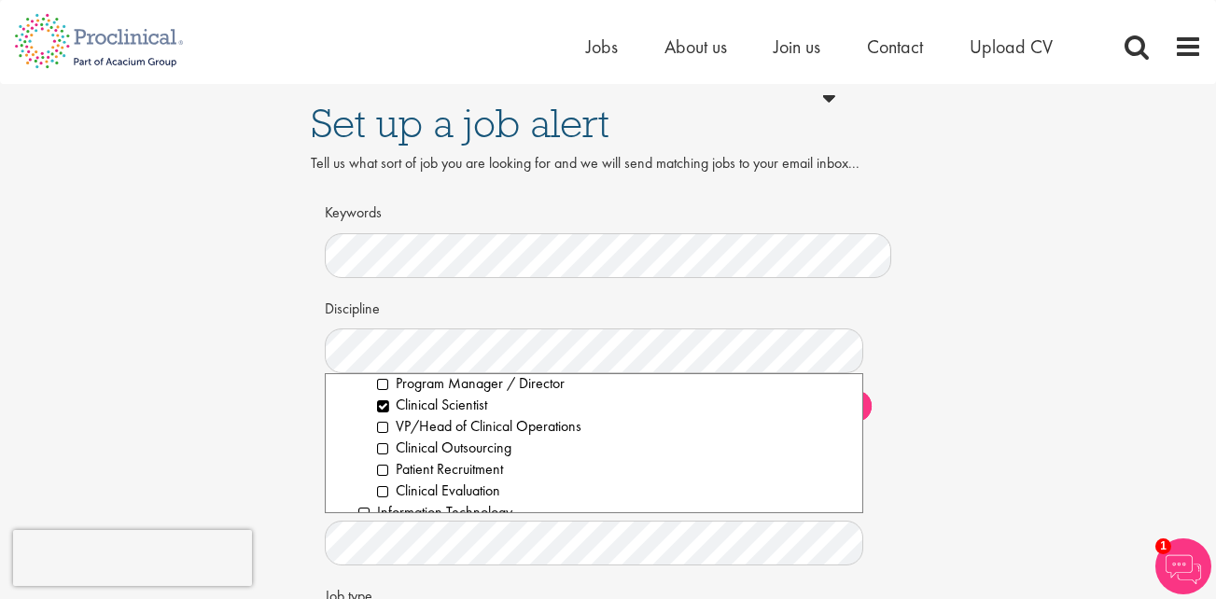
scroll to position [560, 0]
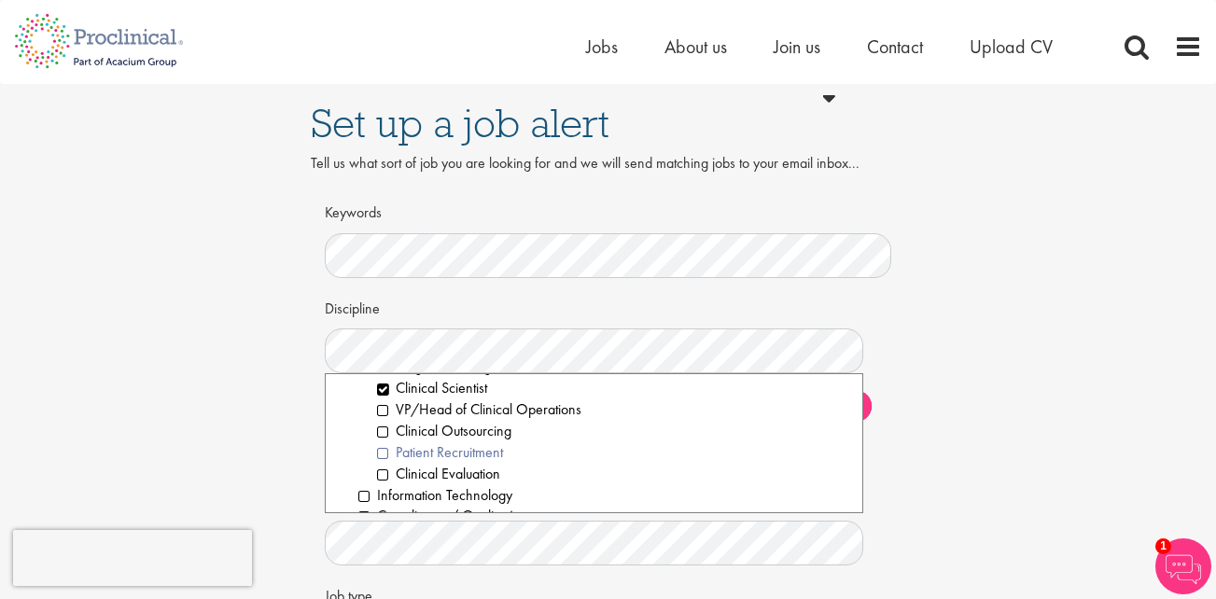
click at [384, 453] on li "Patient Recruitment" at bounding box center [612, 452] width 471 height 21
click at [383, 477] on li "Clinical Evaluation" at bounding box center [612, 474] width 471 height 21
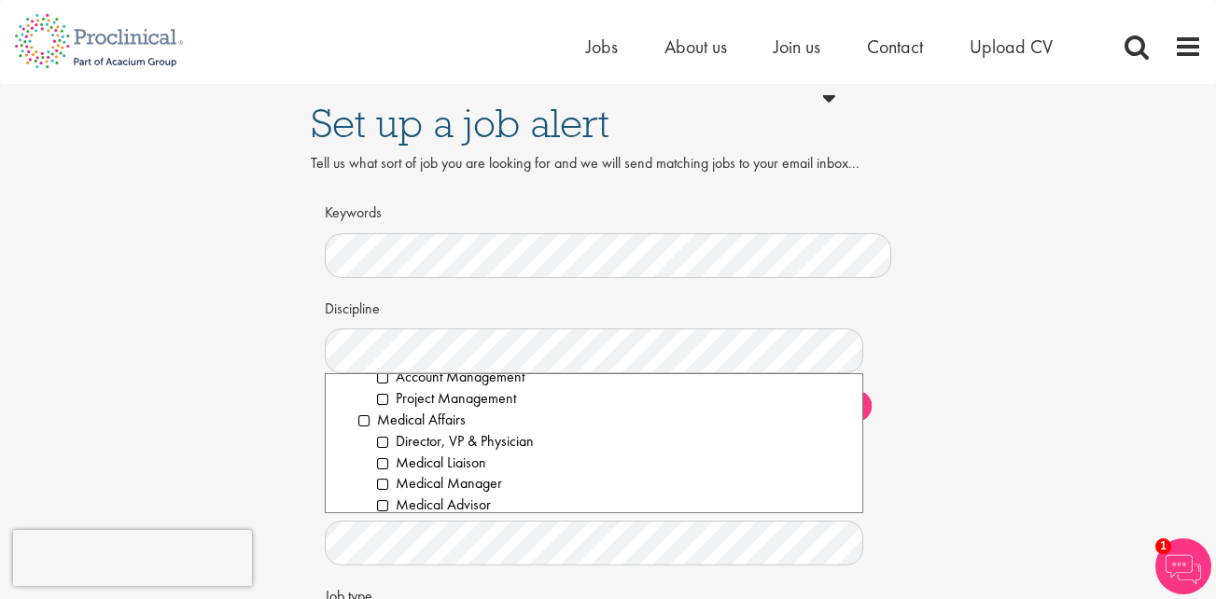
scroll to position [1717, 0]
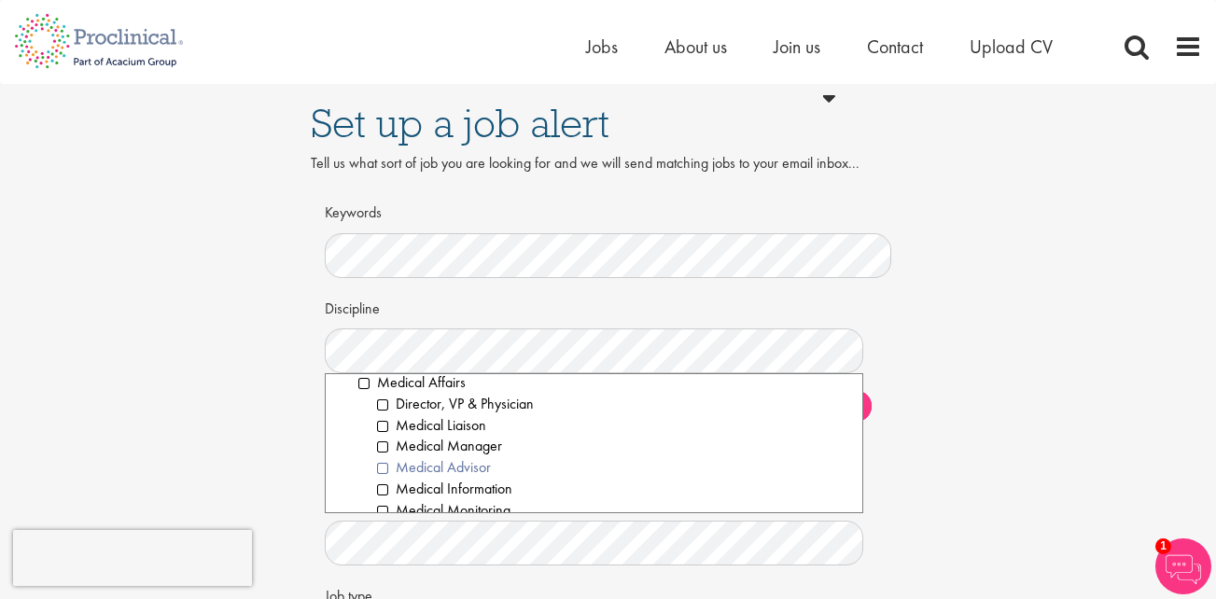
click at [383, 467] on li "Medical Advisor" at bounding box center [612, 467] width 471 height 21
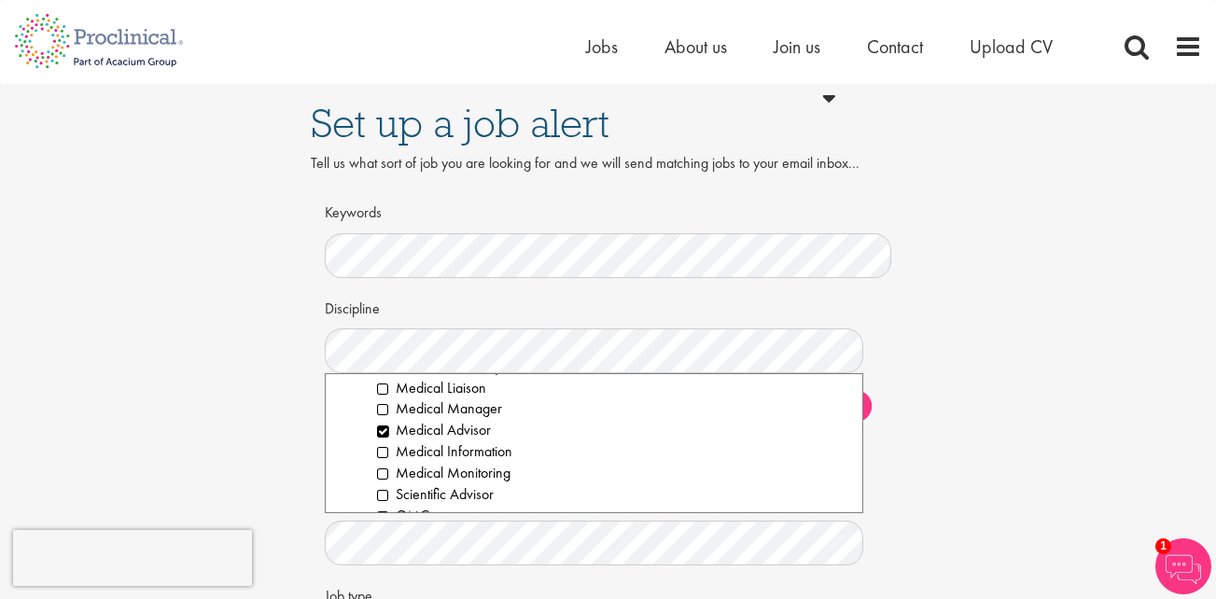
scroll to position [1791, 0]
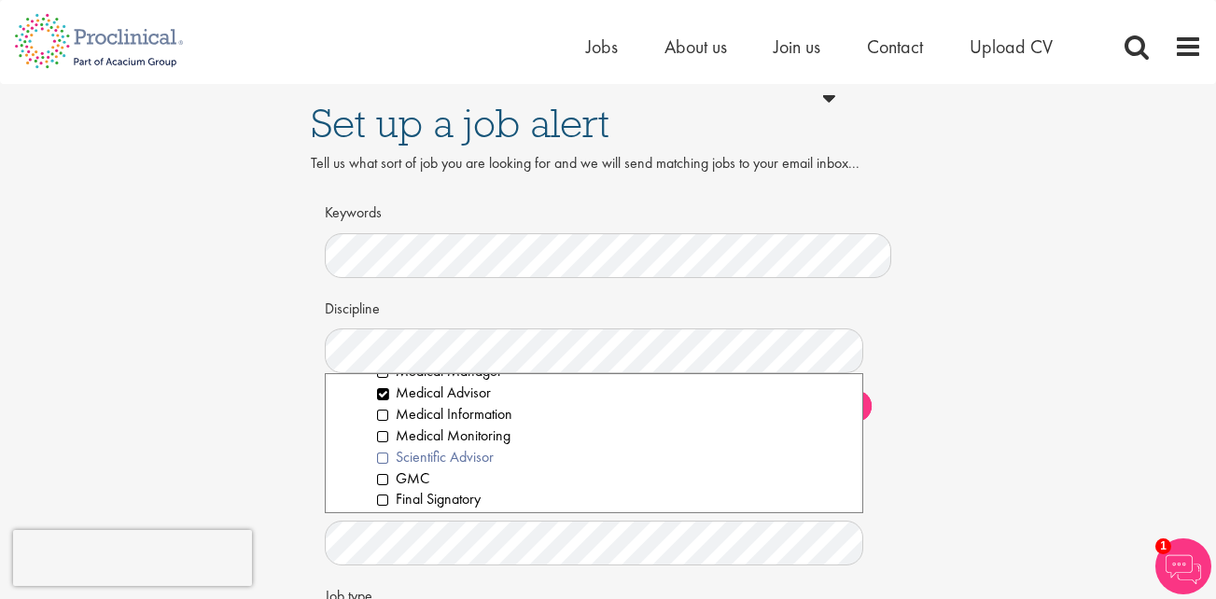
click at [384, 454] on li "Scientific Advisor" at bounding box center [612, 457] width 471 height 21
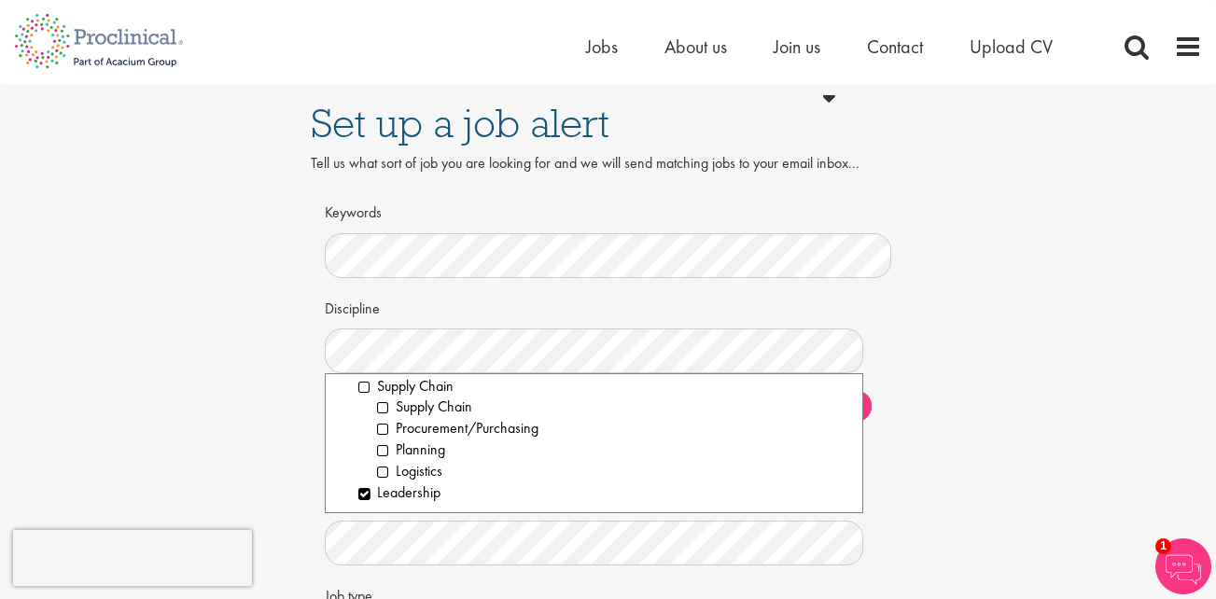
click at [1021, 450] on div "Set up a job alert Tell us what sort of job you are looking for and we will sen…" at bounding box center [608, 406] width 1244 height 644
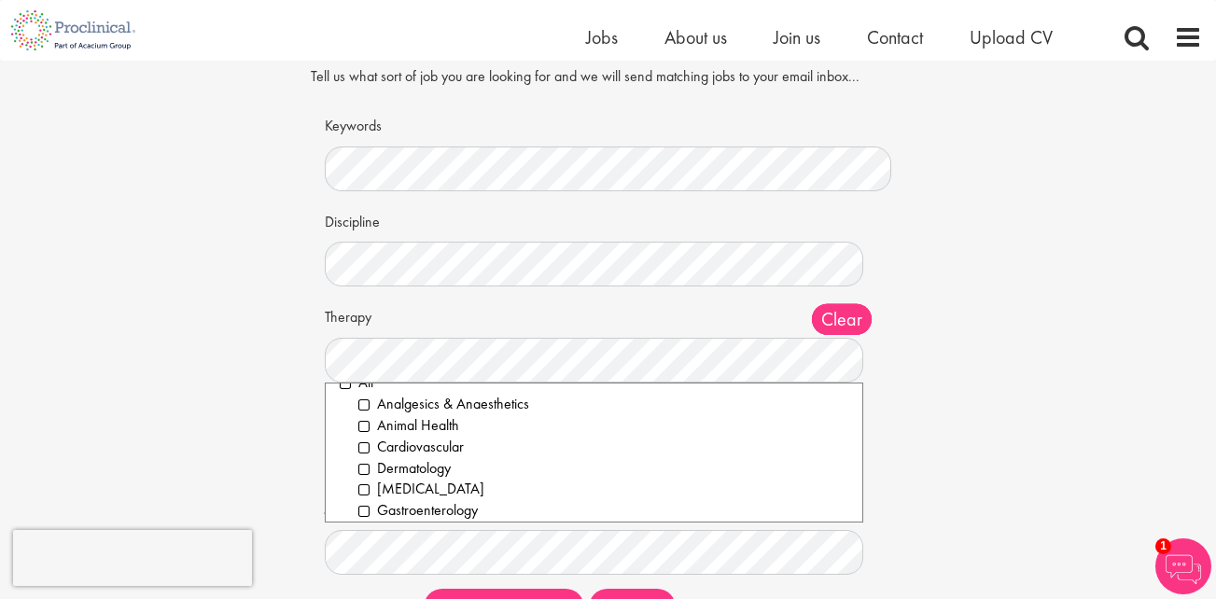
scroll to position [37, 0]
click at [367, 387] on li "Analgesics & Anaesthetics" at bounding box center [603, 387] width 490 height 21
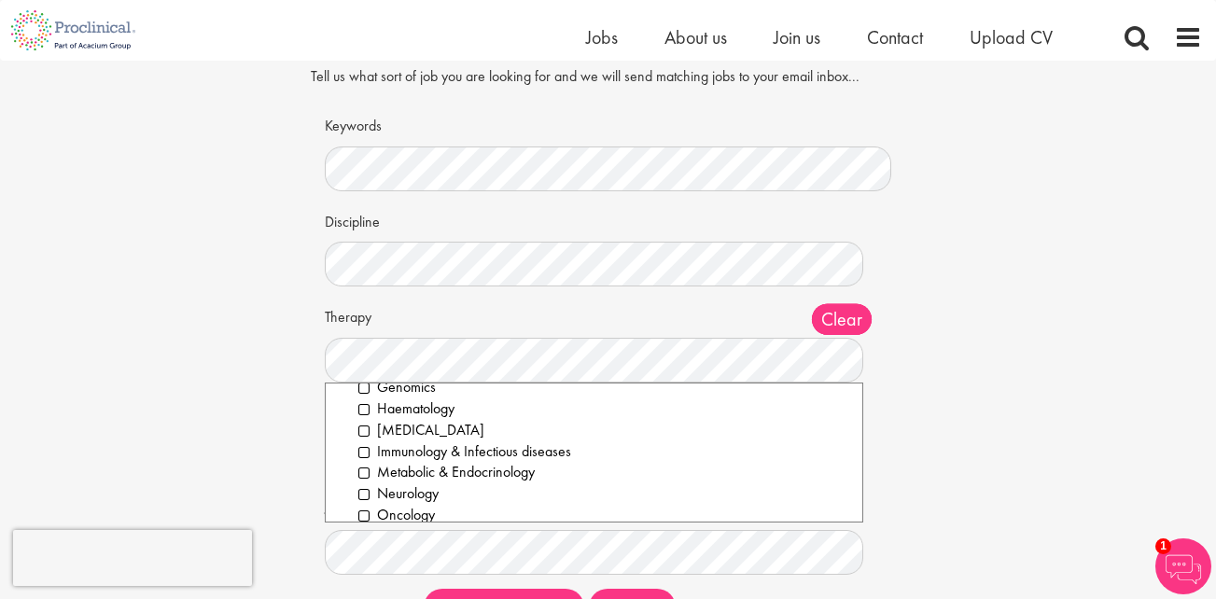
scroll to position [224, 0]
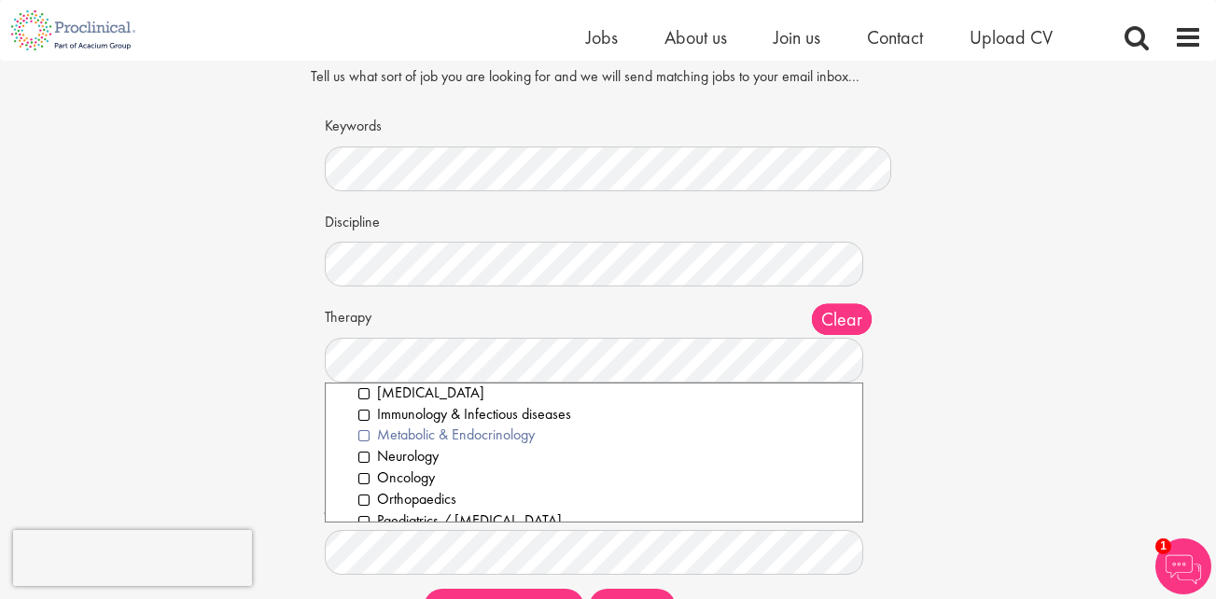
click at [364, 439] on li "Metabolic & Endocrinology" at bounding box center [603, 435] width 490 height 21
click at [364, 456] on li "Neurology" at bounding box center [603, 456] width 490 height 21
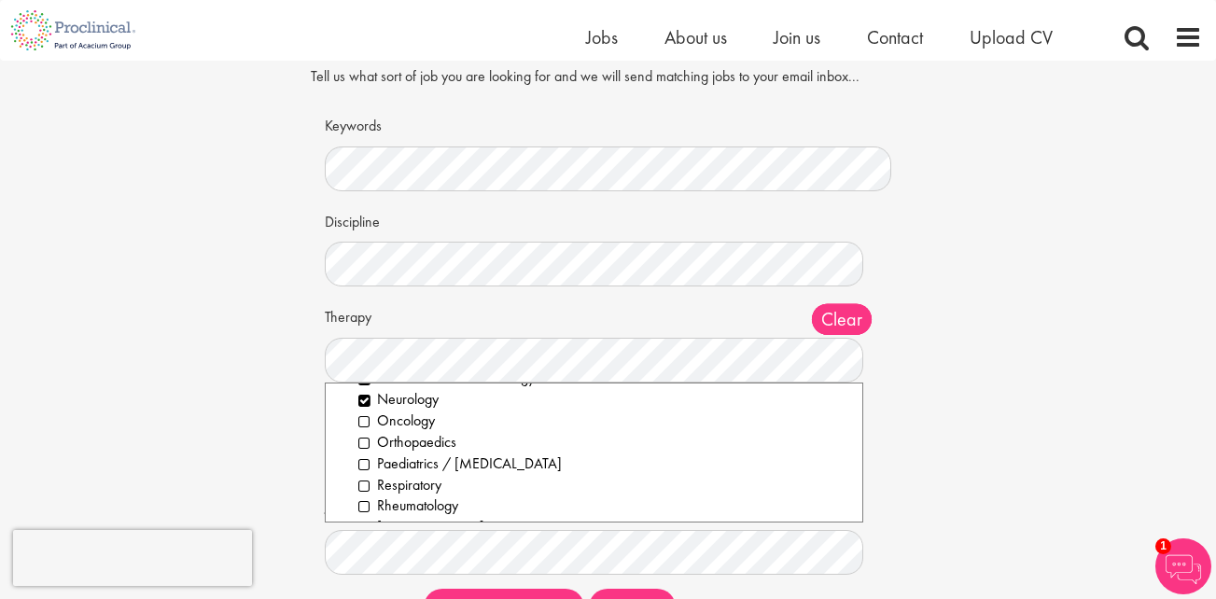
scroll to position [299, 0]
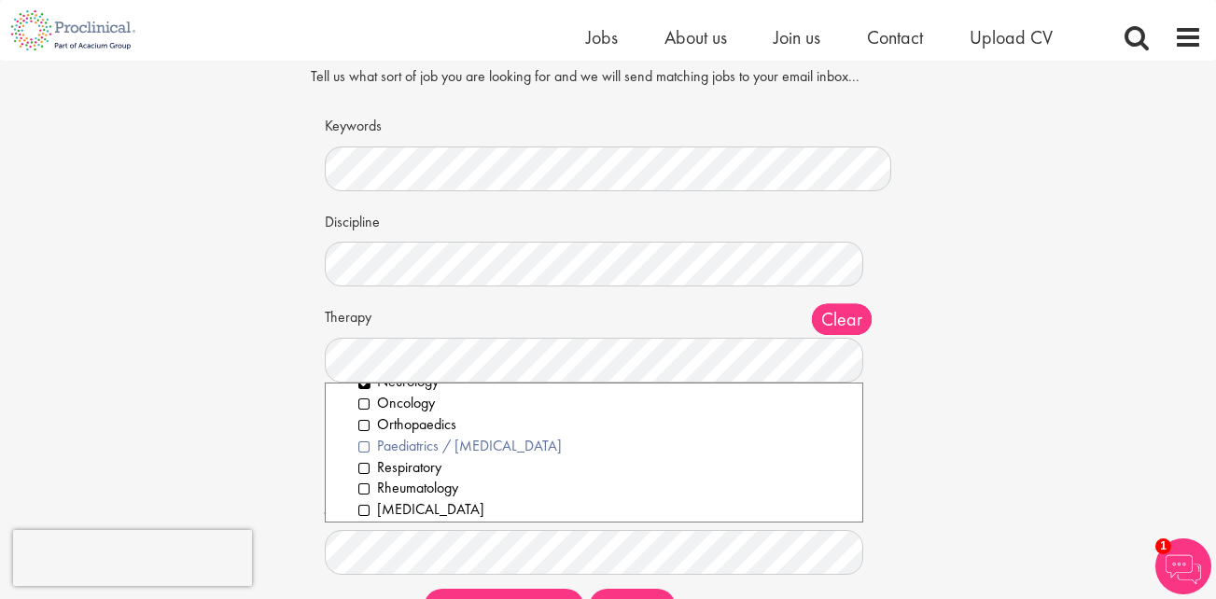
click at [367, 448] on li "Paediatrics / [MEDICAL_DATA]" at bounding box center [603, 446] width 490 height 21
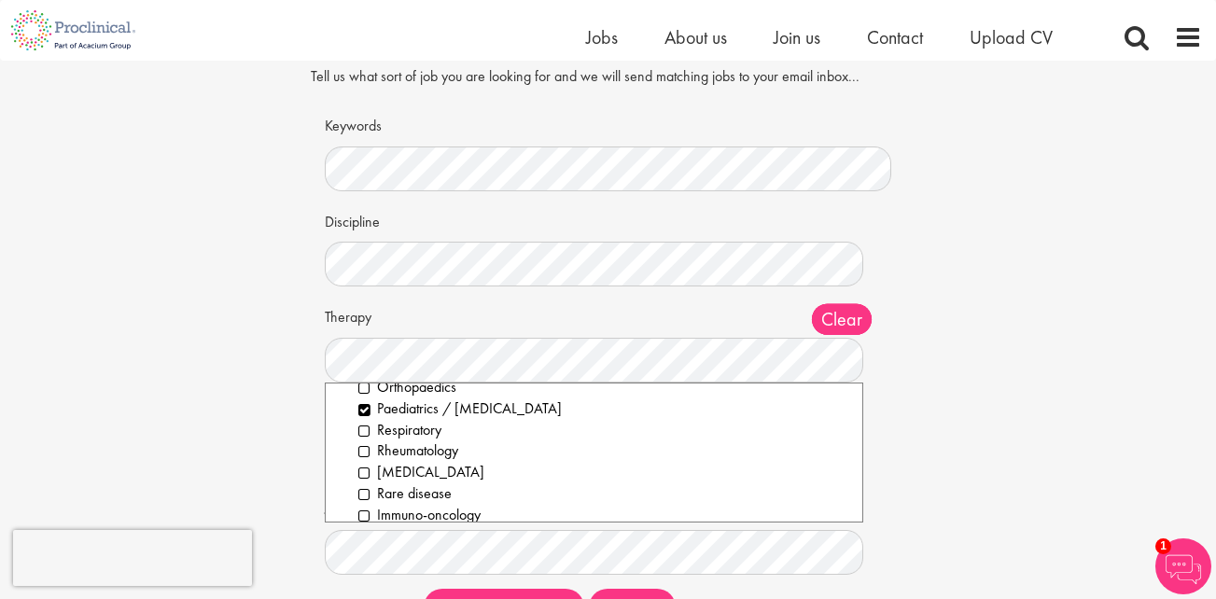
scroll to position [370, 0]
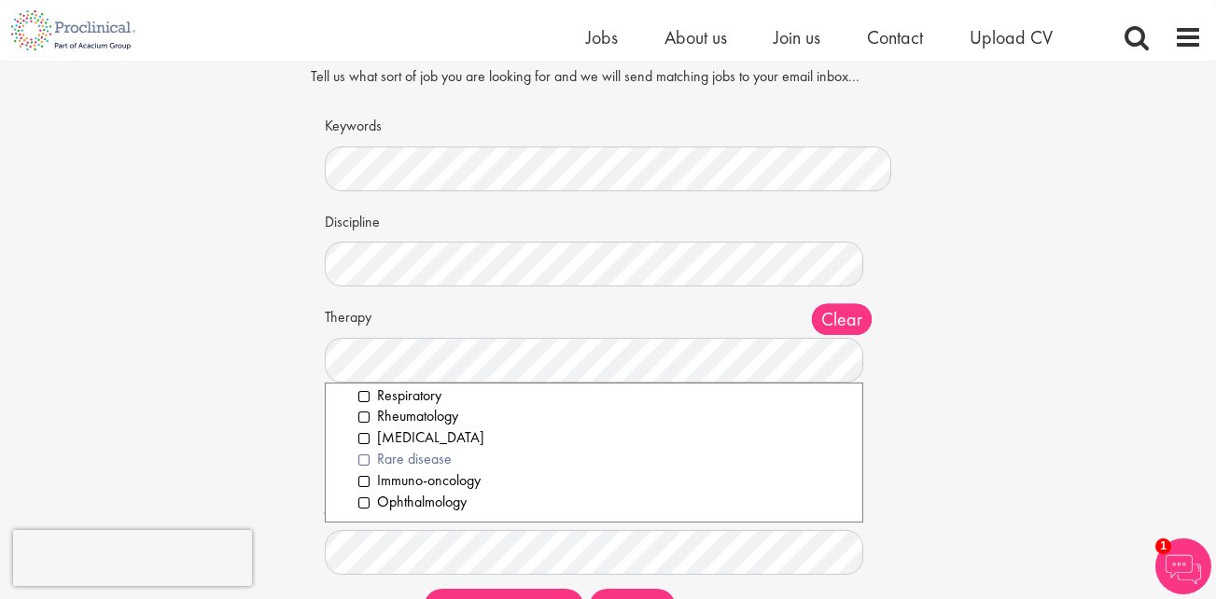
click at [368, 458] on li "Rare disease" at bounding box center [603, 459] width 490 height 21
click at [1165, 430] on div "Set up a job alert Tell us what sort of job you are looking for and we will sen…" at bounding box center [608, 319] width 1244 height 644
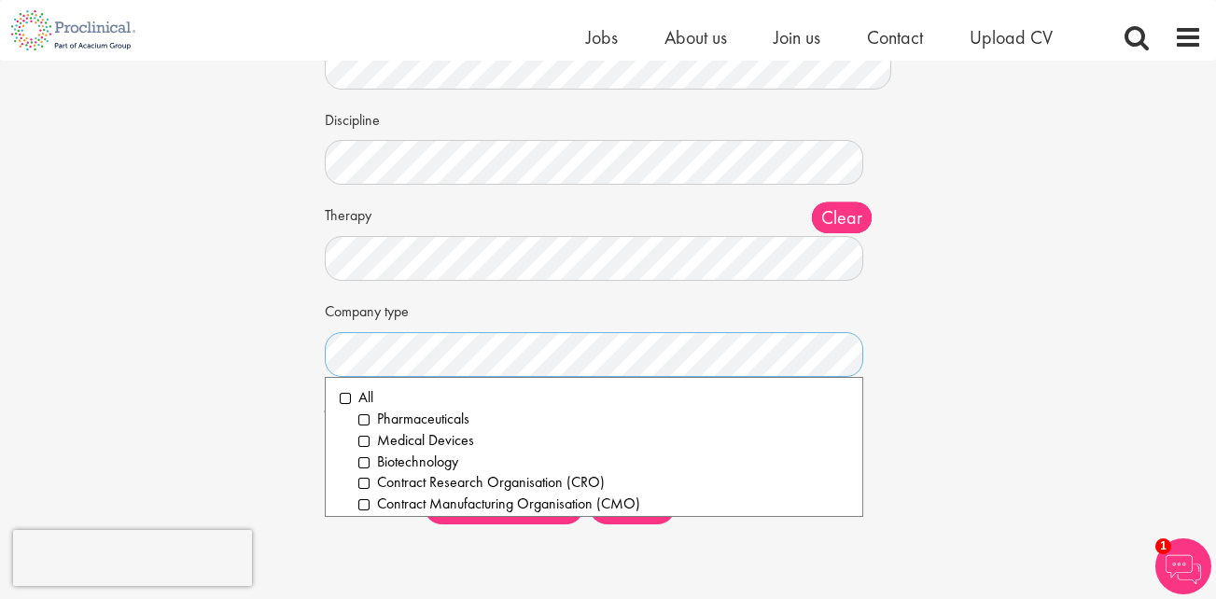
scroll to position [167, 0]
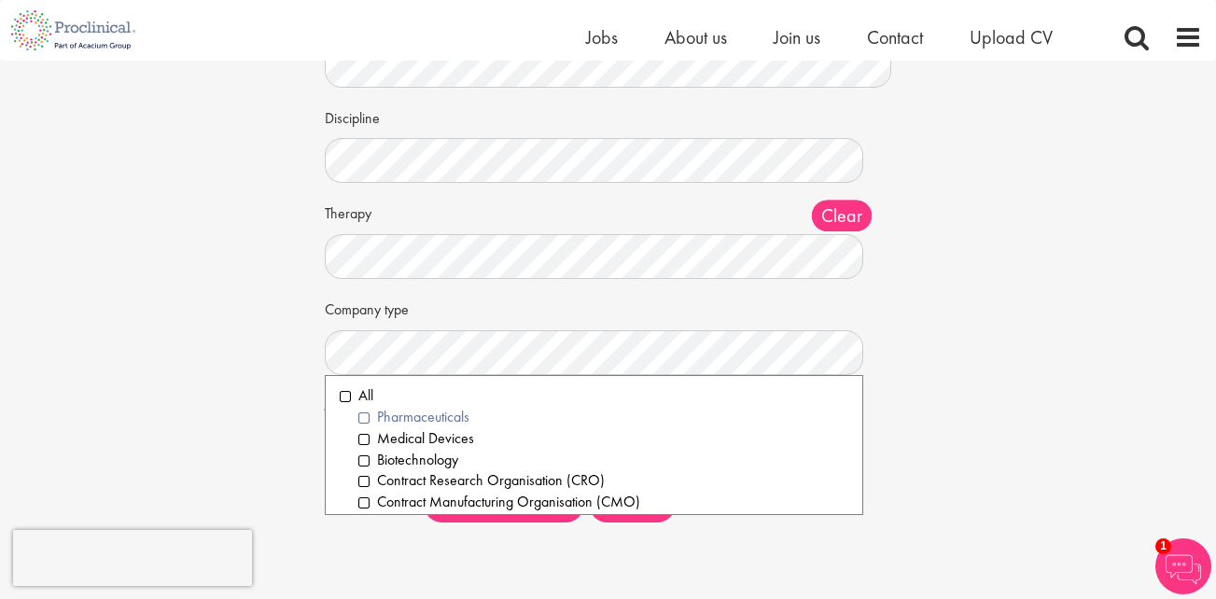
click at [364, 428] on li "Pharmaceuticals" at bounding box center [603, 417] width 490 height 21
click at [365, 471] on li "Biotechnology" at bounding box center [603, 460] width 490 height 21
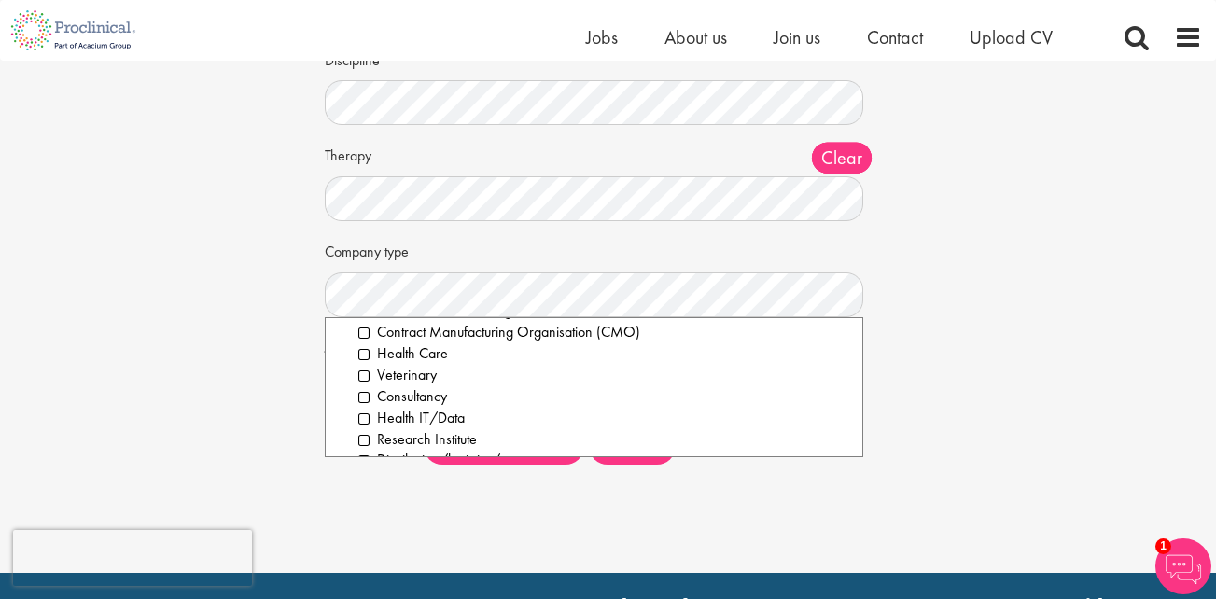
scroll to position [149, 0]
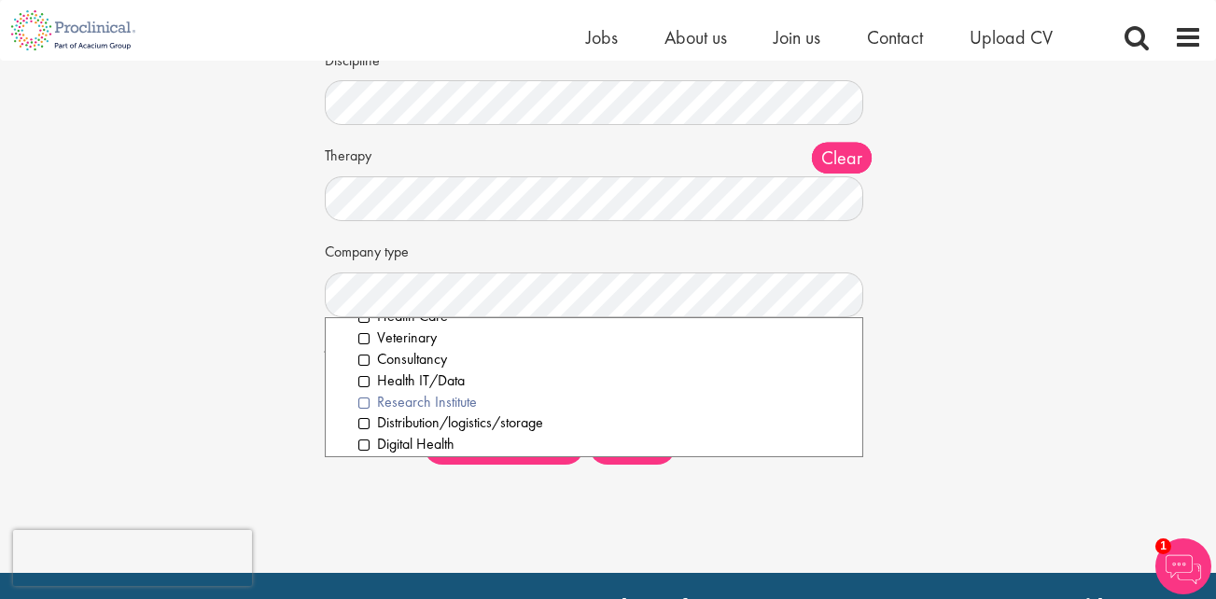
click at [364, 413] on li "Research Institute" at bounding box center [603, 402] width 490 height 21
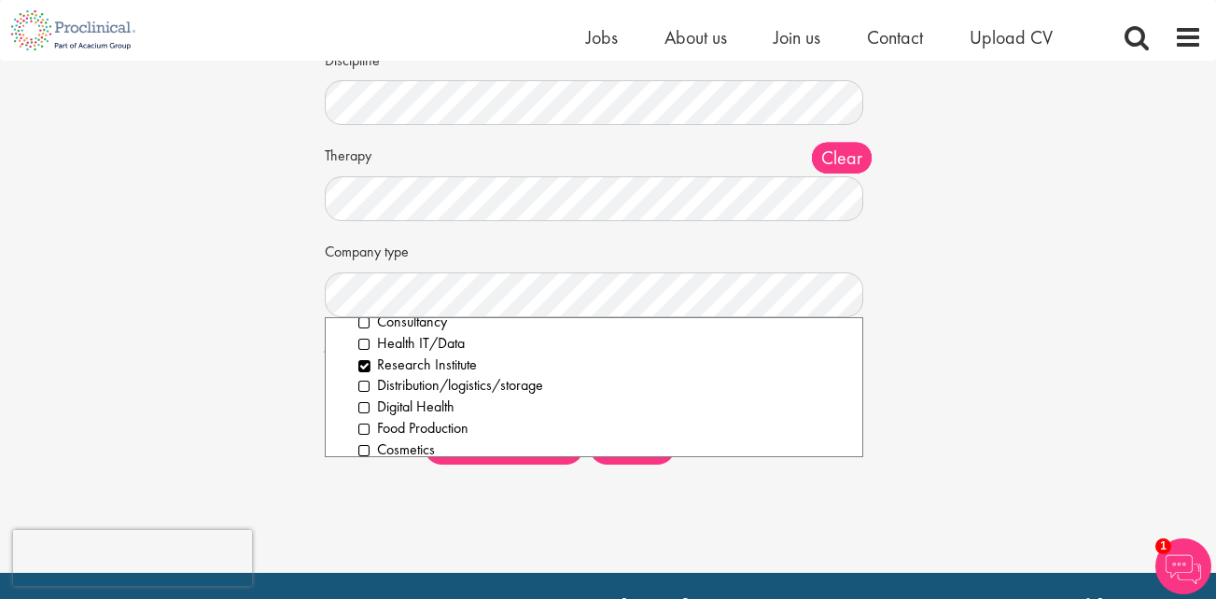
scroll to position [224, 0]
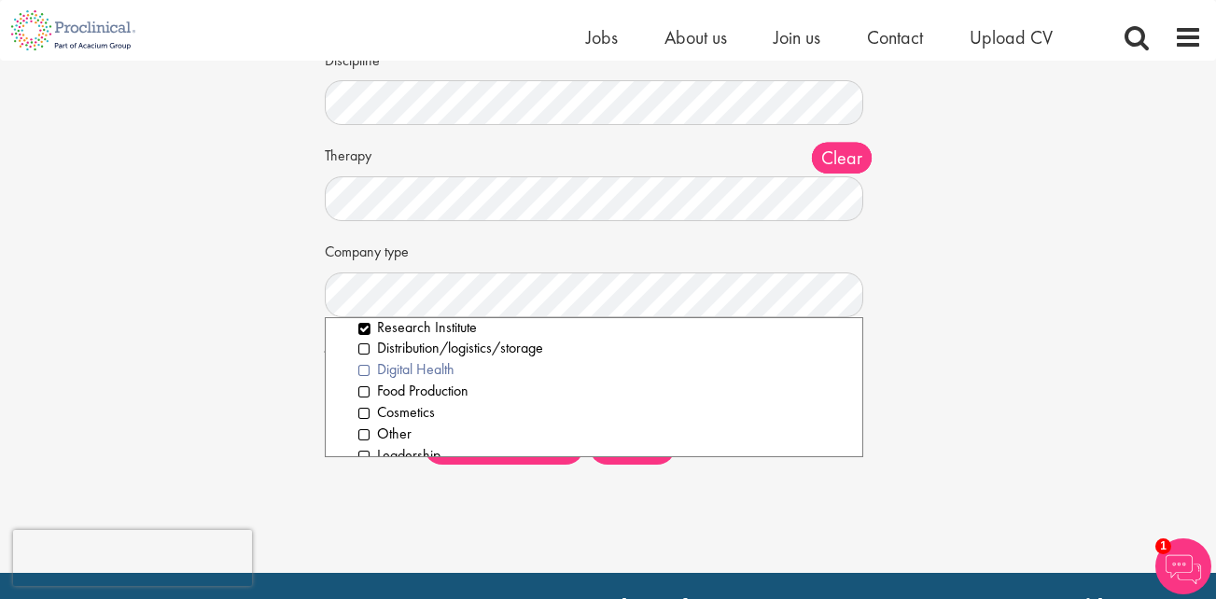
click at [368, 381] on li "Digital Health" at bounding box center [603, 369] width 490 height 21
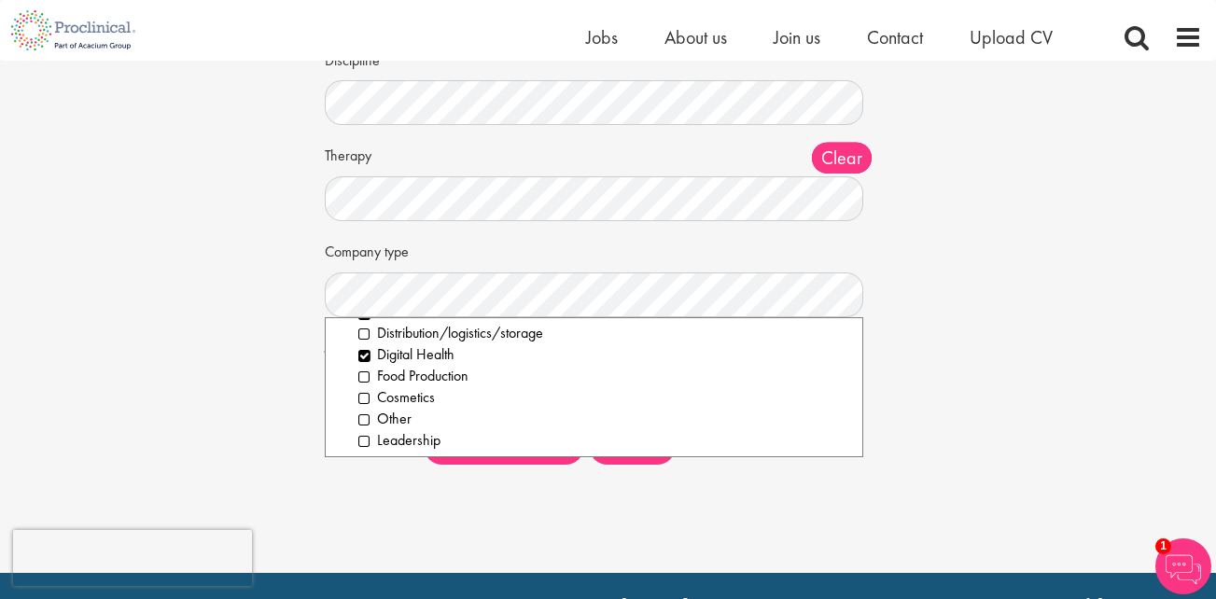
scroll to position [243, 0]
click at [368, 448] on li "Leadership" at bounding box center [603, 436] width 490 height 21
click at [1111, 441] on div "Set up a job alert Tell us what sort of job you are looking for and we will sen…" at bounding box center [608, 158] width 1244 height 644
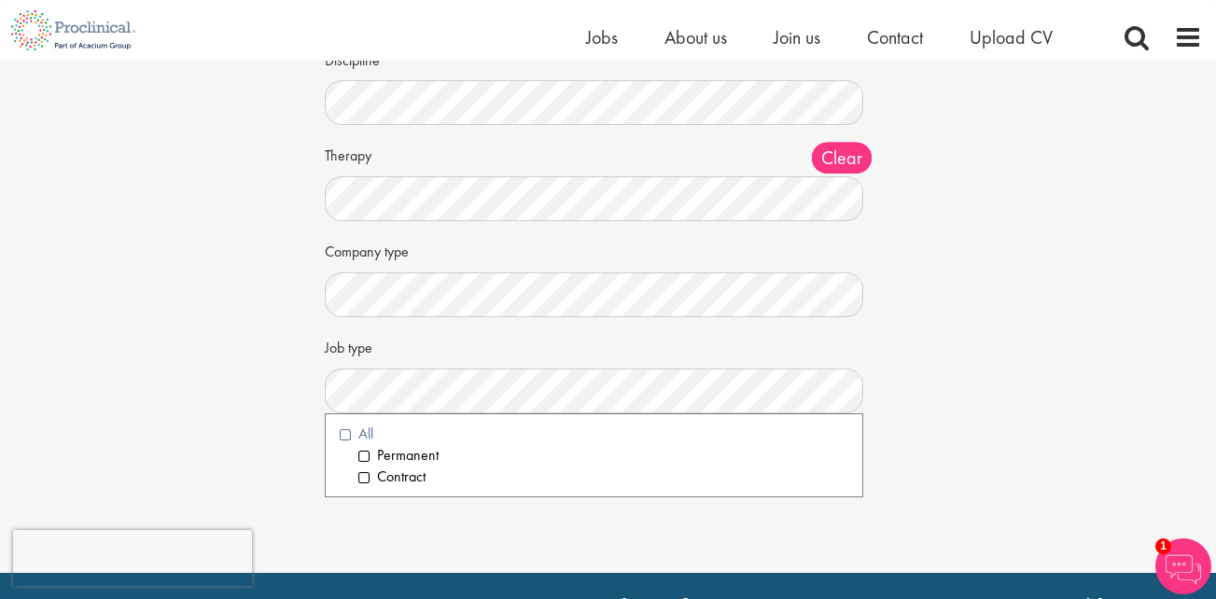
click at [345, 445] on li "All" at bounding box center [594, 434] width 508 height 21
click at [1060, 397] on div "Set up a job alert Tell us what sort of job you are looking for and we will sen…" at bounding box center [608, 158] width 1244 height 644
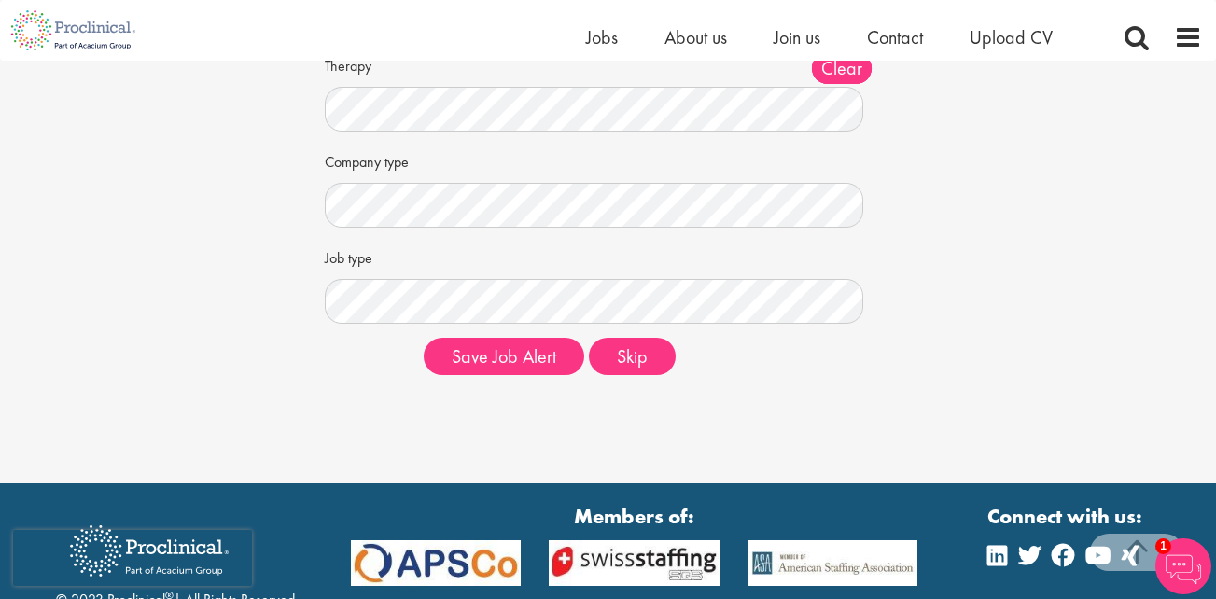
scroll to position [316, 0]
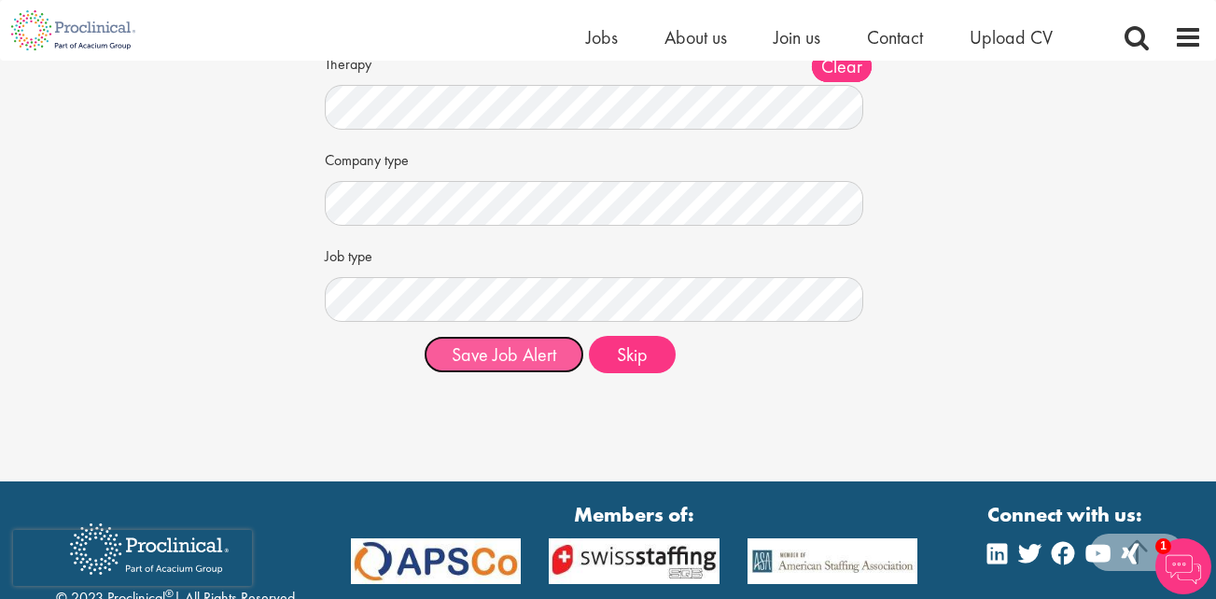
click at [503, 373] on button "Save Job Alert" at bounding box center [504, 354] width 160 height 37
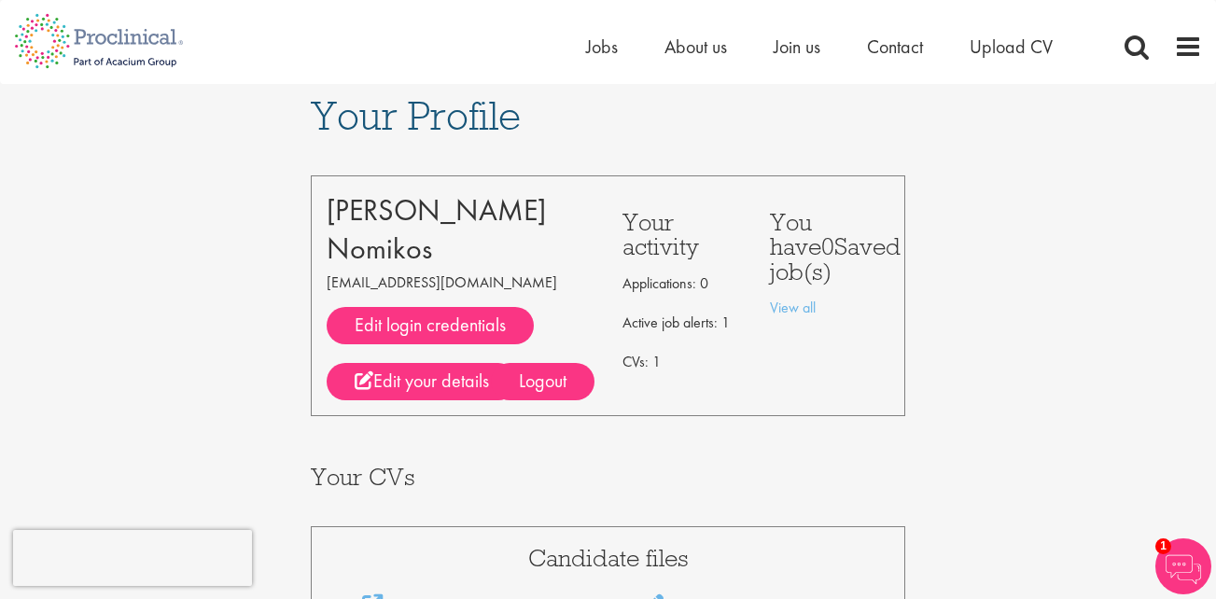
scroll to position [6, 0]
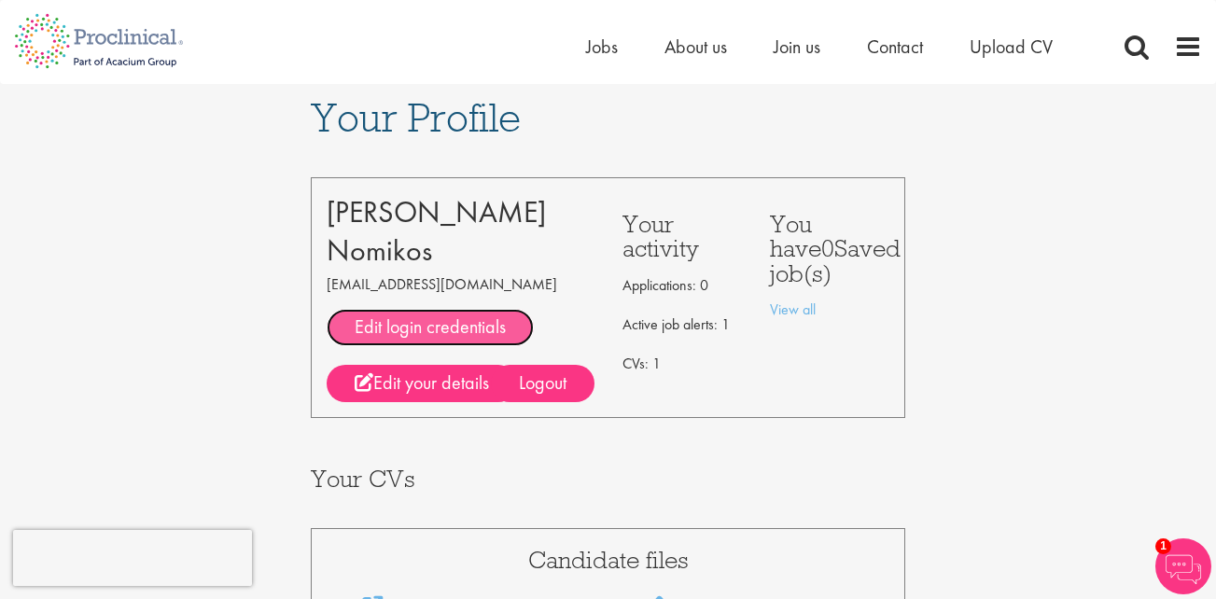
click at [473, 316] on link "Edit login credentials" at bounding box center [430, 327] width 207 height 37
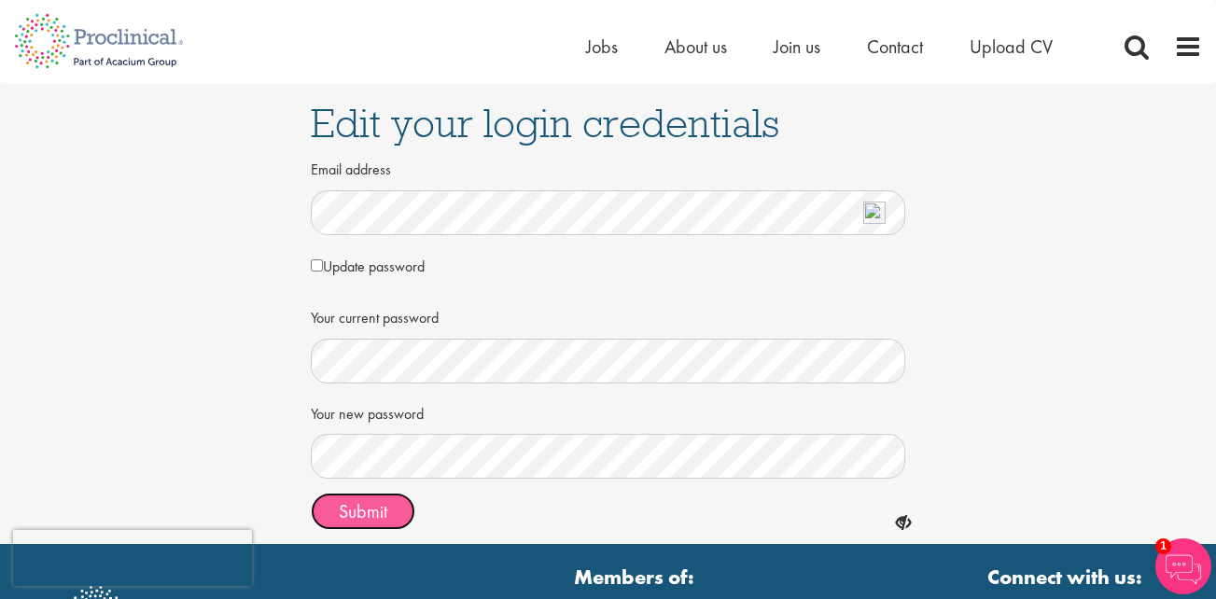
click at [363, 513] on span "Submit" at bounding box center [363, 511] width 49 height 24
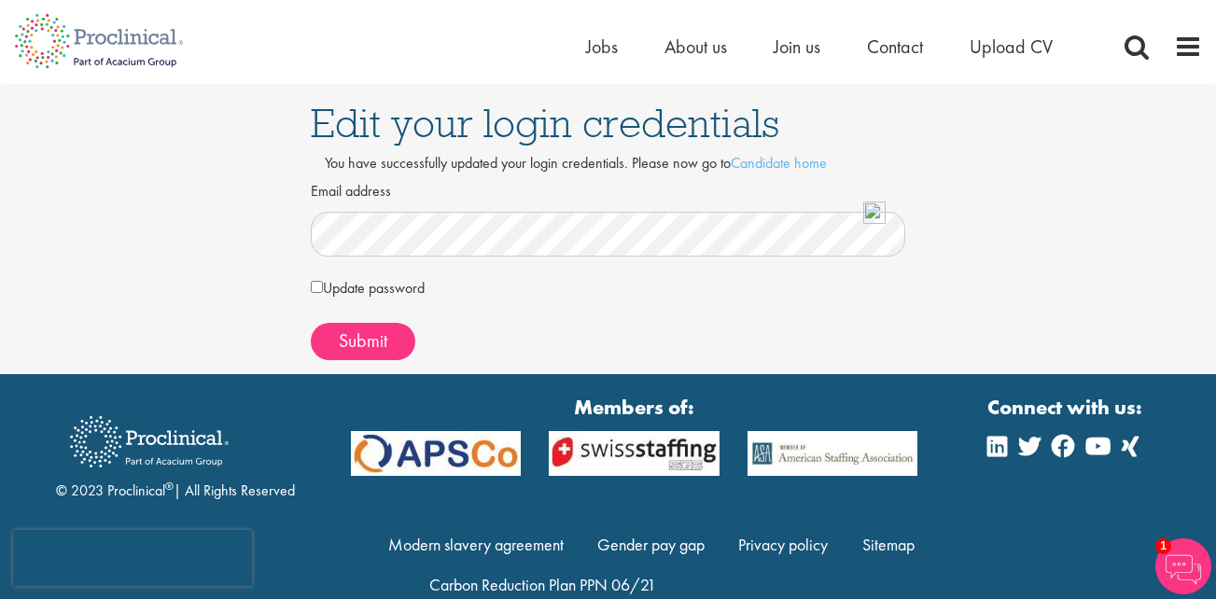
click at [874, 213] on img at bounding box center [874, 213] width 22 height 22
click at [1191, 166] on div "Edit your login credentials You have successfully updated your login credential…" at bounding box center [608, 229] width 1244 height 290
click at [1189, 308] on div "Edit your login credentials You have successfully updated your login credential…" at bounding box center [608, 229] width 1244 height 290
click at [790, 160] on link "Candidate home" at bounding box center [779, 163] width 96 height 20
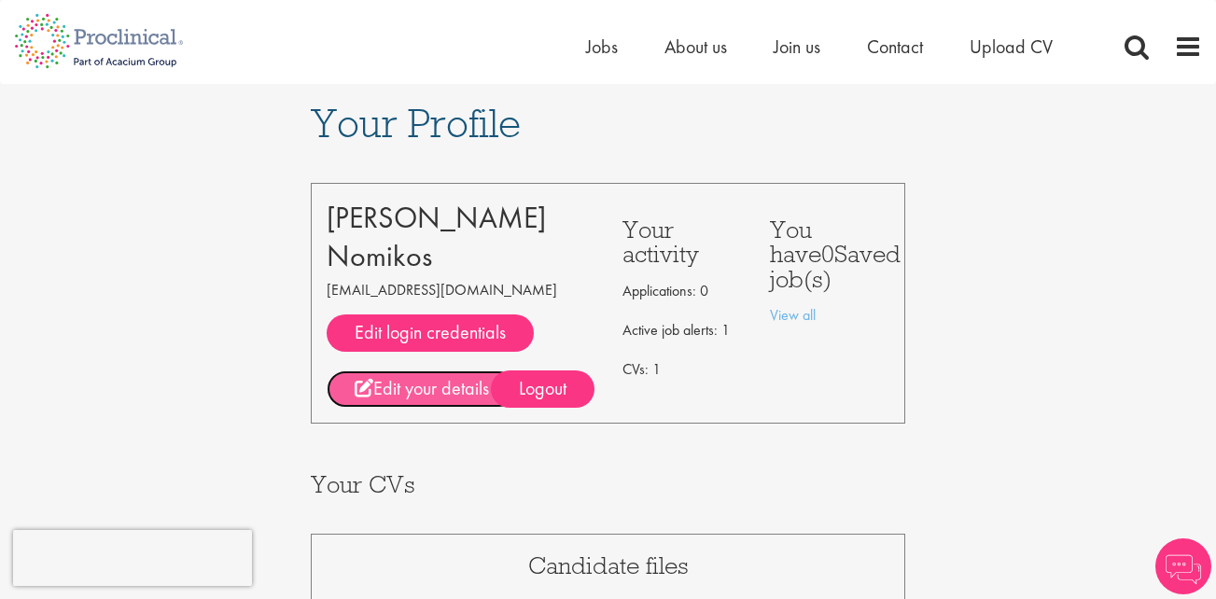
click at [424, 382] on link "Edit your details" at bounding box center [422, 388] width 190 height 37
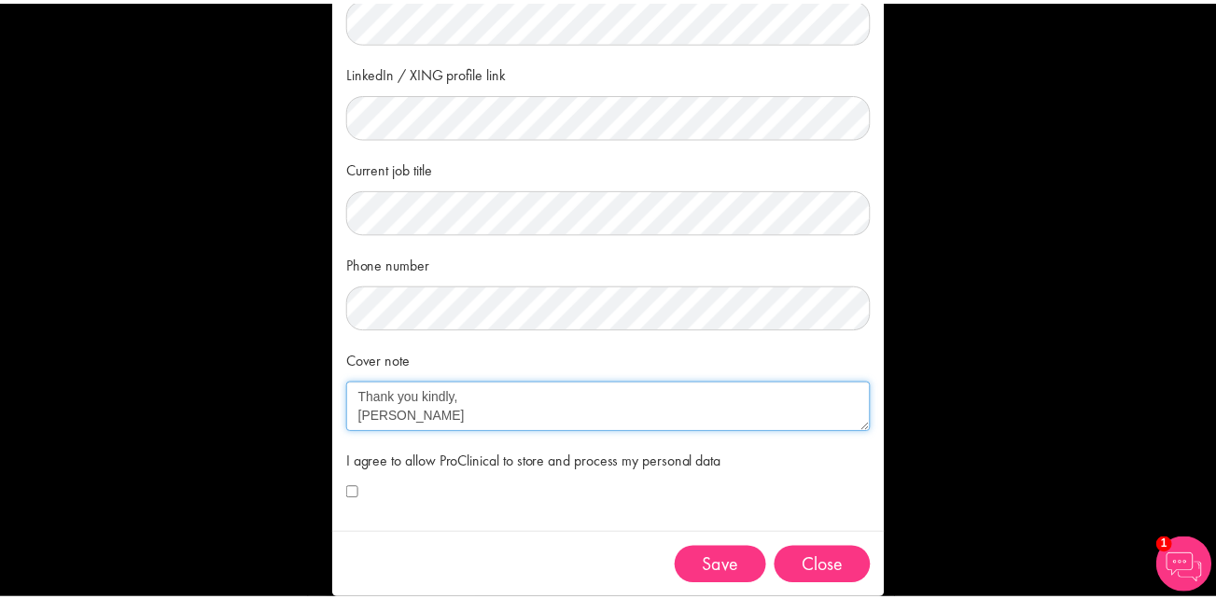
scroll to position [260, 0]
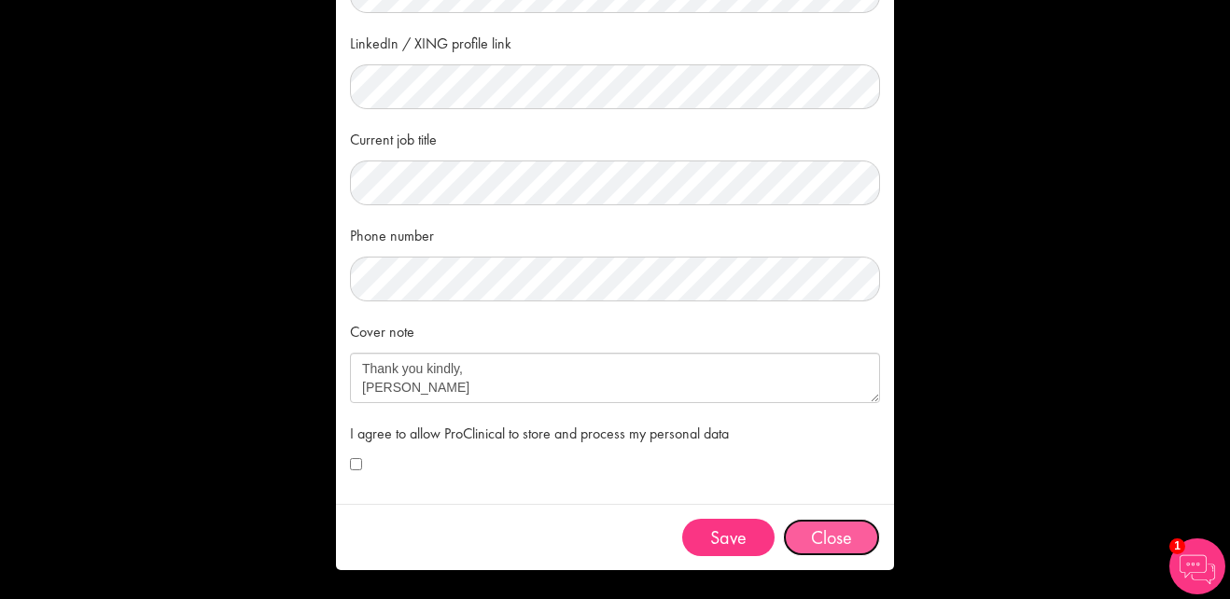
click at [839, 540] on button "Close" at bounding box center [831, 537] width 97 height 37
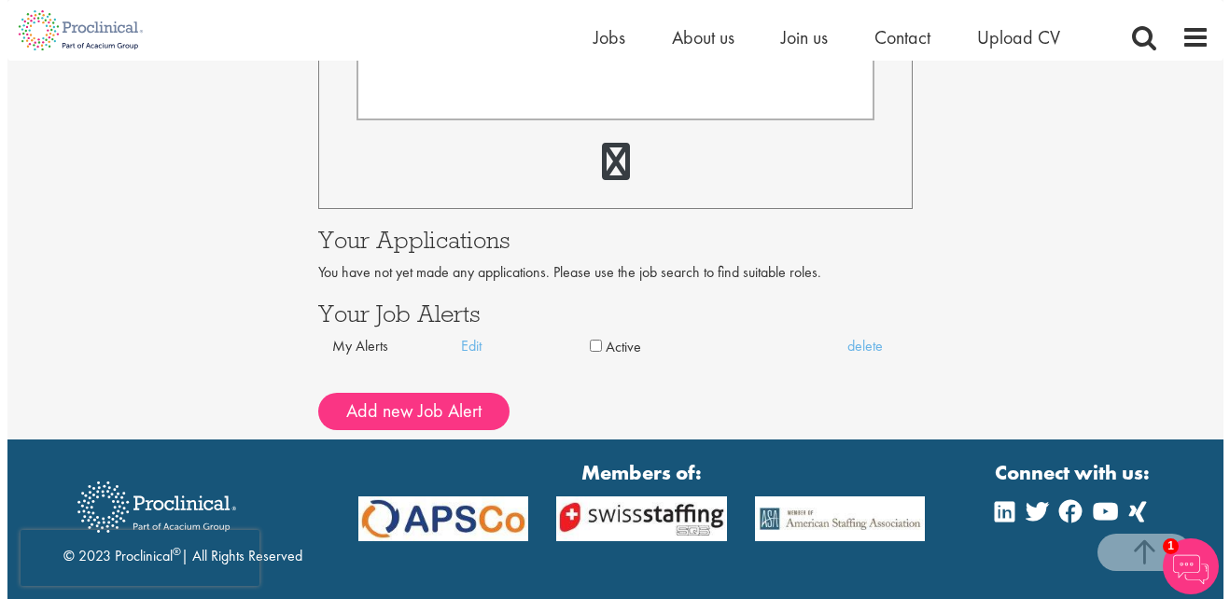
scroll to position [672, 0]
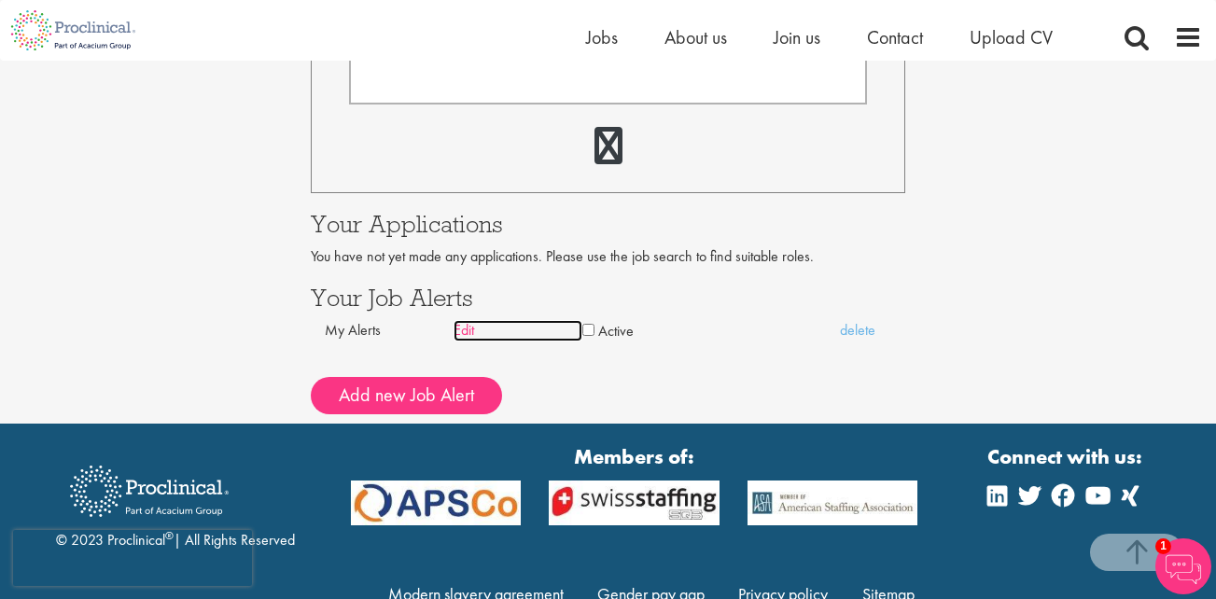
click at [468, 329] on link "Edit" at bounding box center [517, 330] width 129 height 21
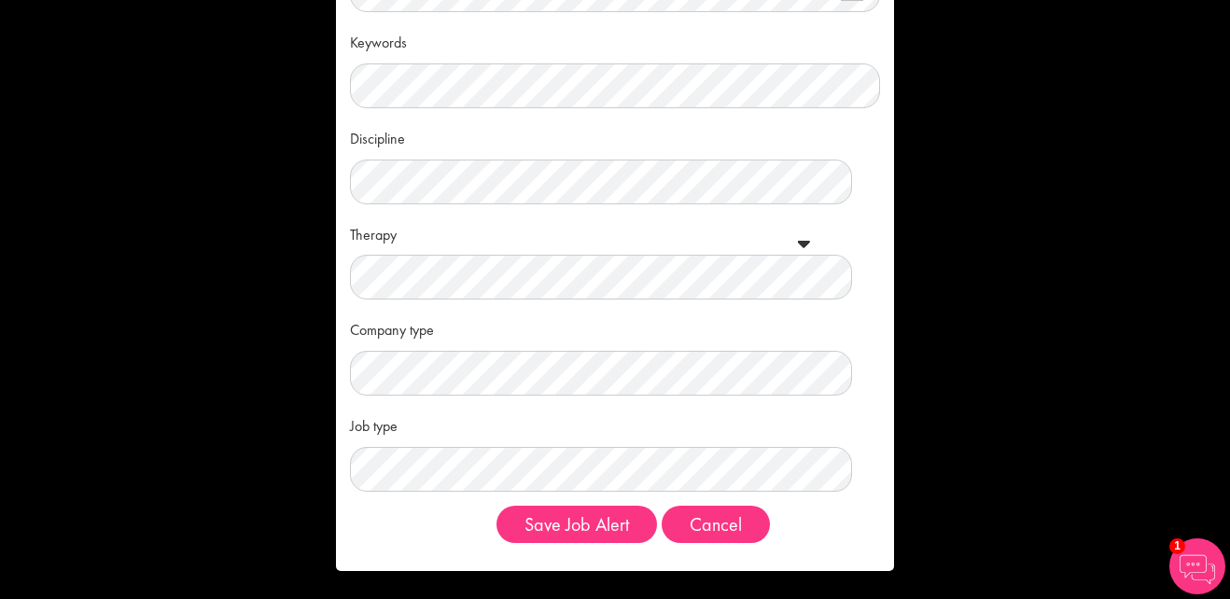
scroll to position [114, 0]
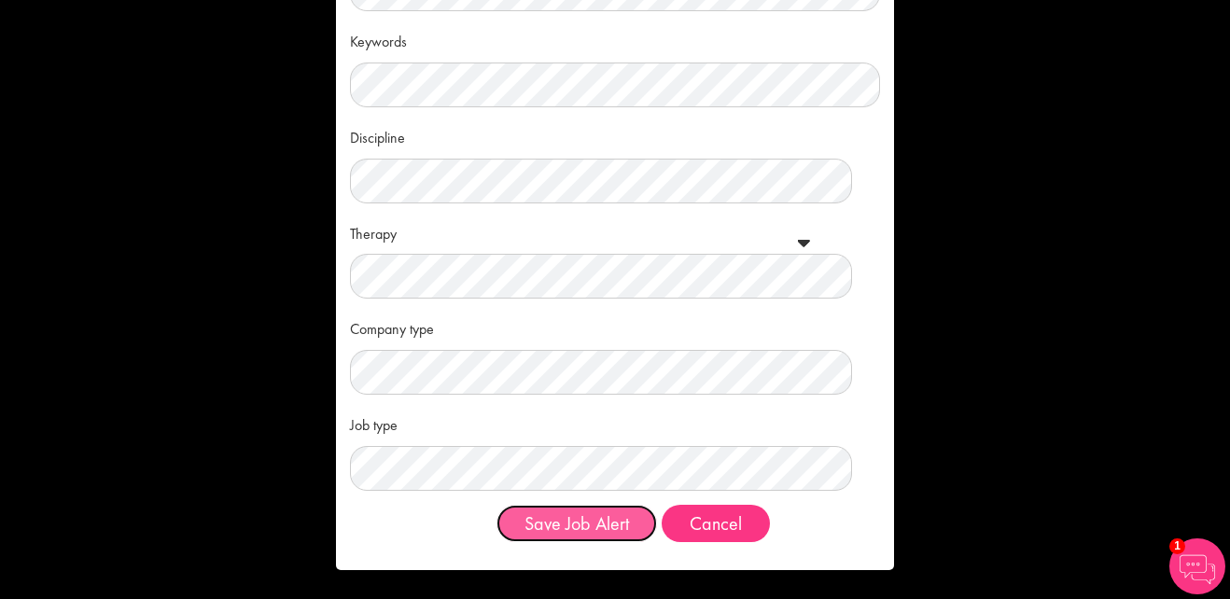
click at [593, 520] on button "Save Job Alert" at bounding box center [576, 523] width 160 height 37
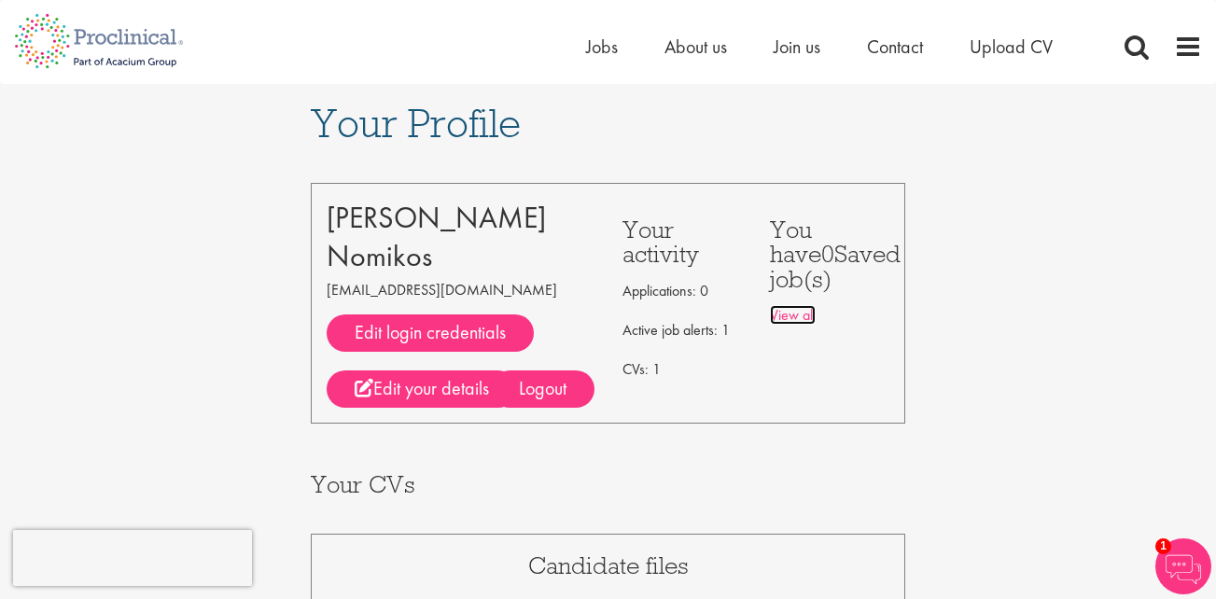
click at [787, 312] on link "View all" at bounding box center [793, 315] width 46 height 20
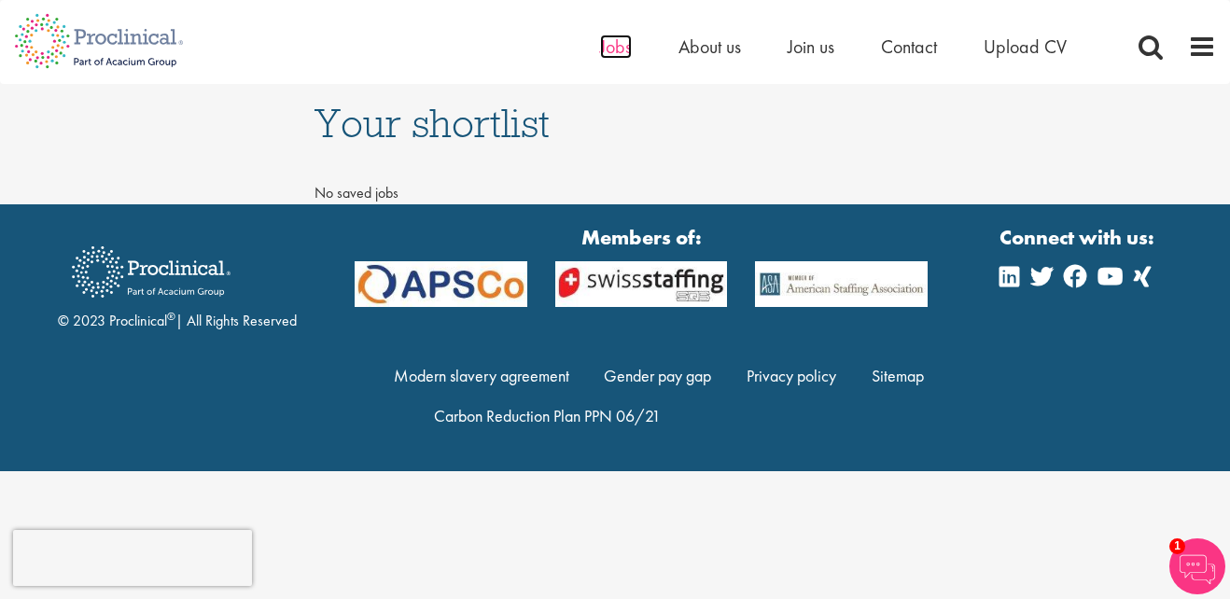
click at [614, 50] on span "Jobs" at bounding box center [616, 47] width 32 height 24
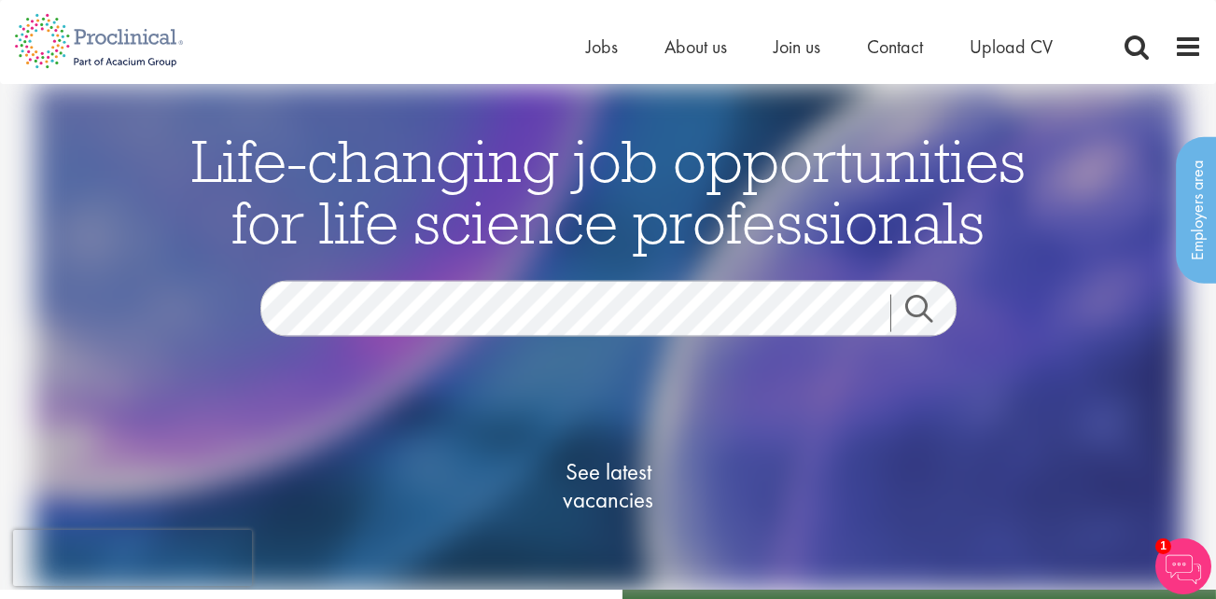
drag, startPoint x: 1203, startPoint y: 0, endPoint x: 796, endPoint y: 96, distance: 418.0
click at [796, 96] on img at bounding box center [608, 337] width 1149 height 506
click at [1191, 46] on span at bounding box center [1188, 47] width 28 height 28
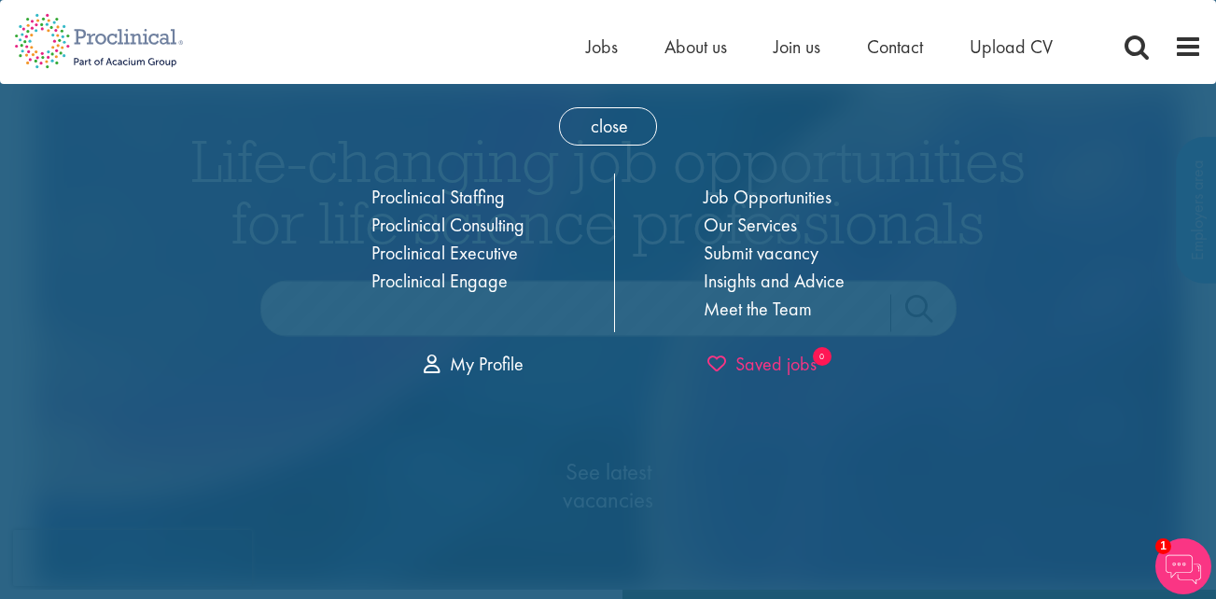
click at [768, 365] on span "Saved jobs" at bounding box center [761, 364] width 109 height 24
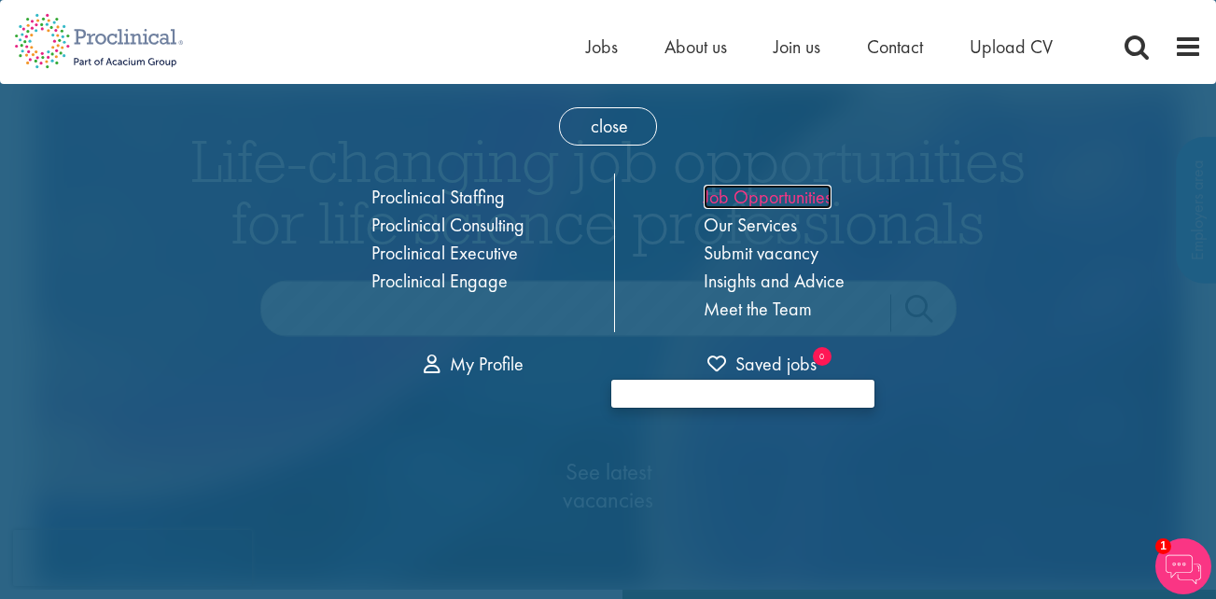
click at [786, 201] on link "Job Opportunities" at bounding box center [767, 197] width 128 height 24
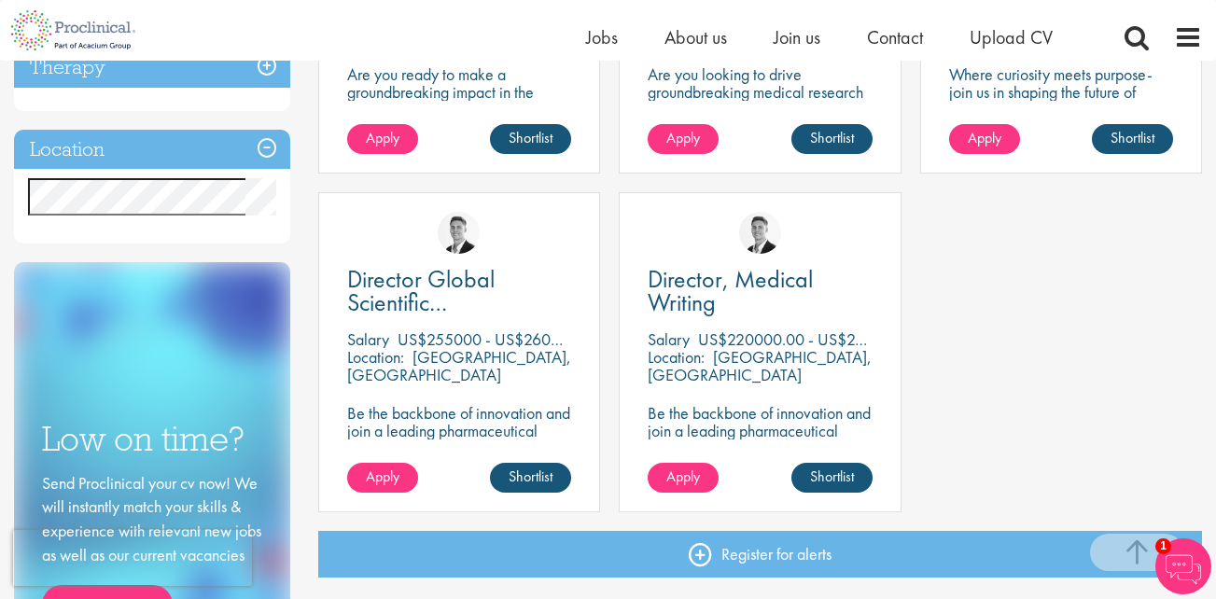
scroll to position [567, 0]
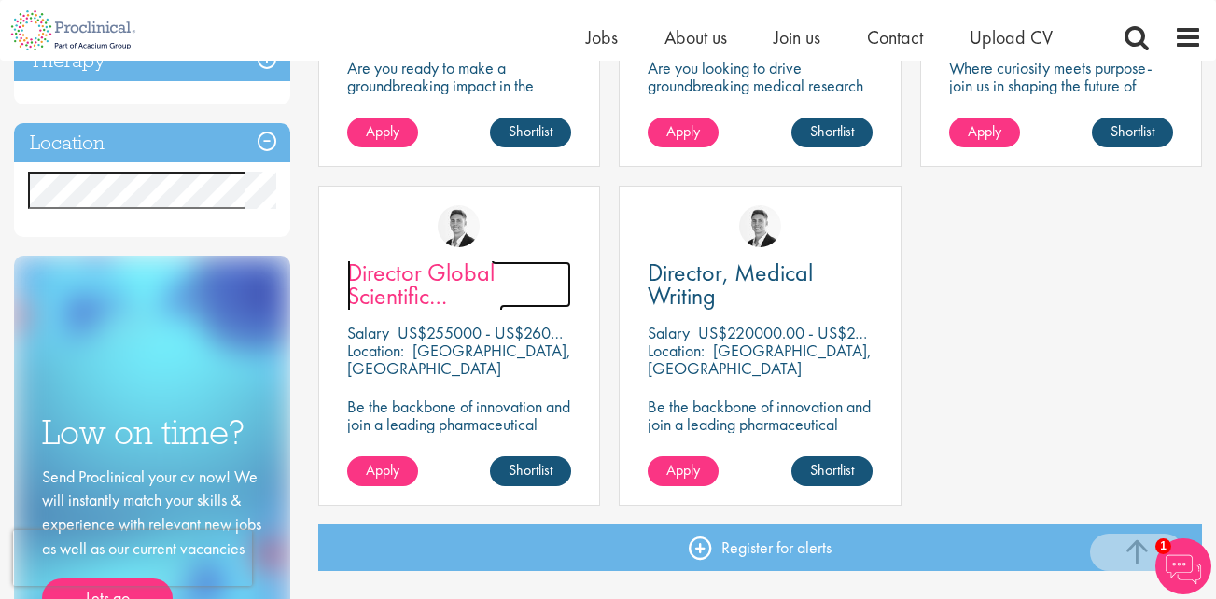
click at [462, 272] on span "Director Global Scientific Communications" at bounding box center [425, 296] width 156 height 78
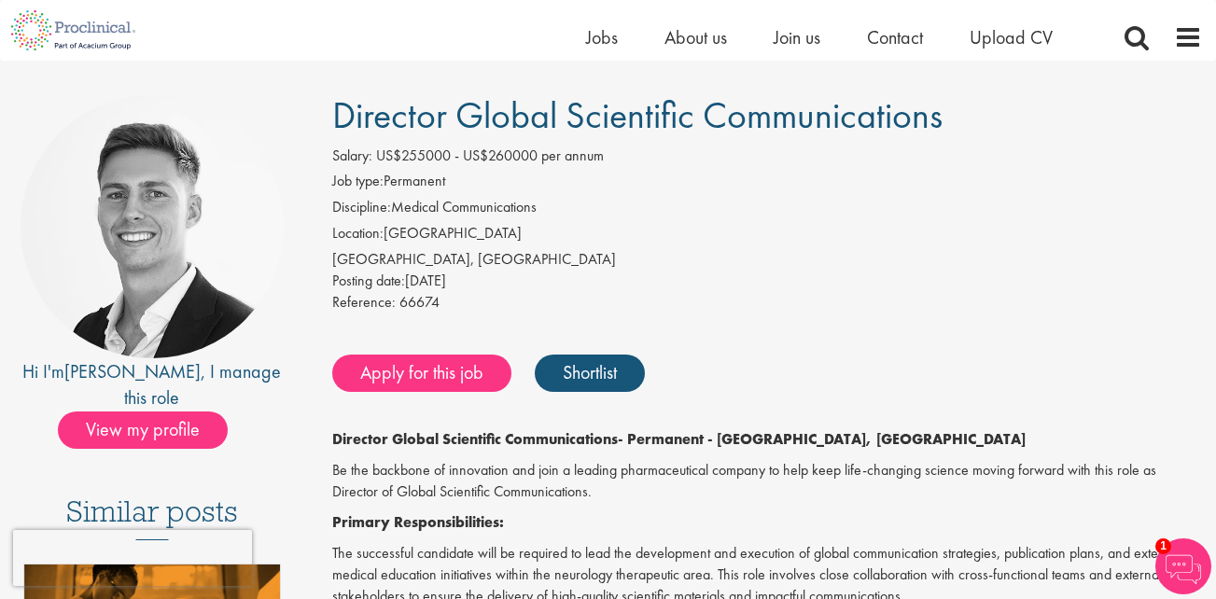
scroll to position [110, 0]
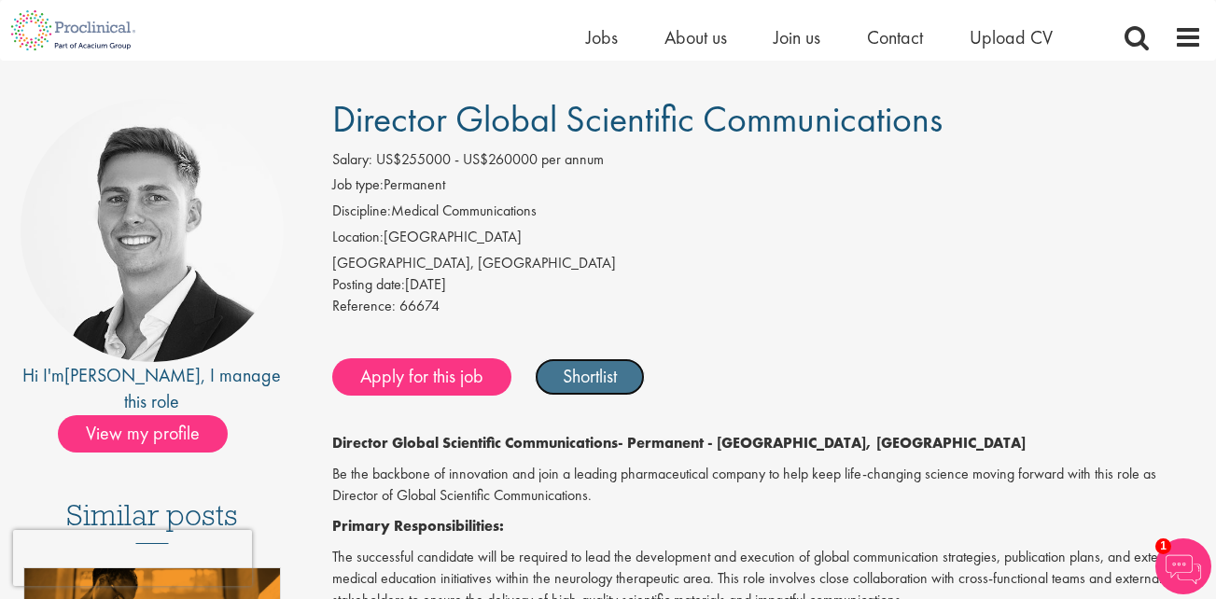
click at [585, 377] on link "Shortlist" at bounding box center [590, 376] width 110 height 37
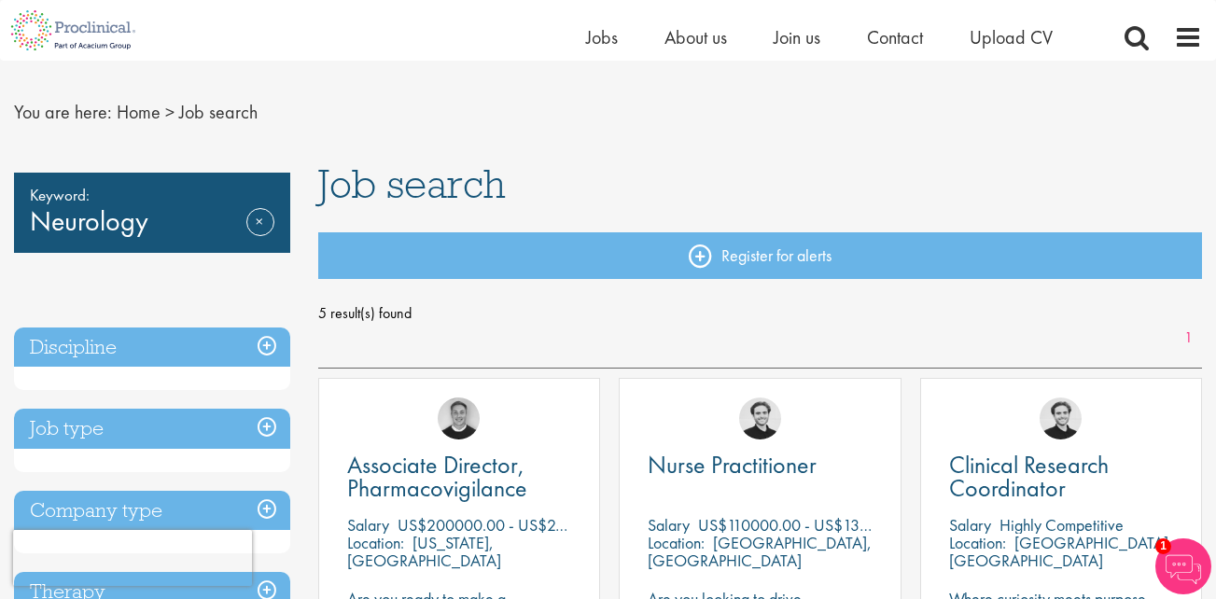
scroll to position [33, 0]
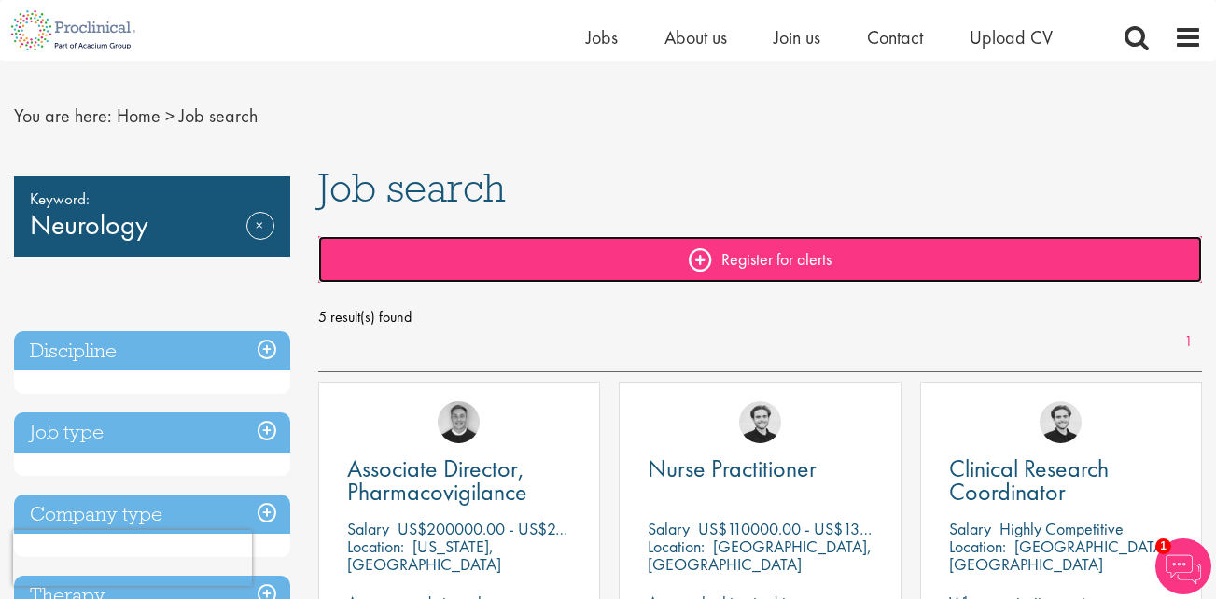
click at [771, 266] on link "Register for alerts" at bounding box center [760, 259] width 884 height 47
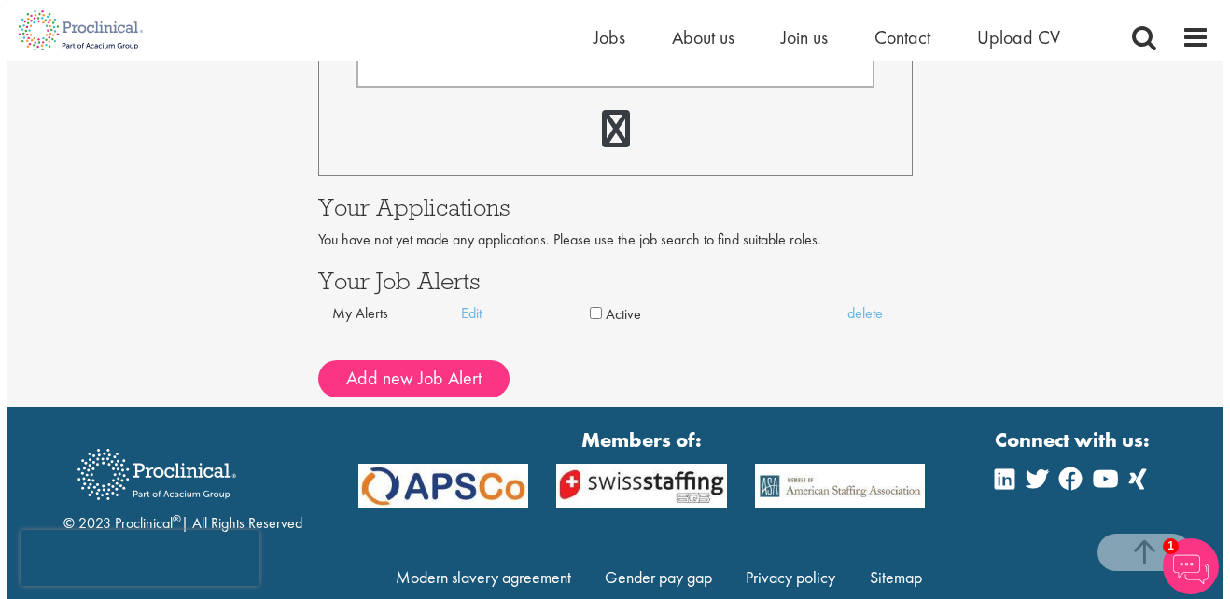
scroll to position [697, 0]
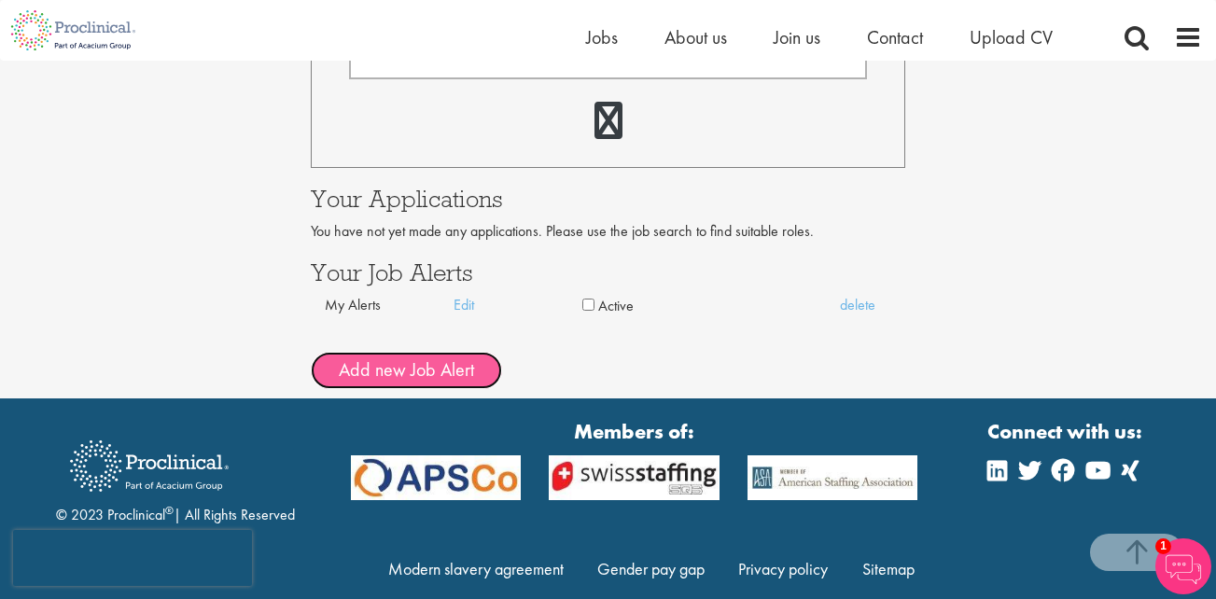
click at [397, 378] on button "Add new Job Alert" at bounding box center [406, 370] width 191 height 37
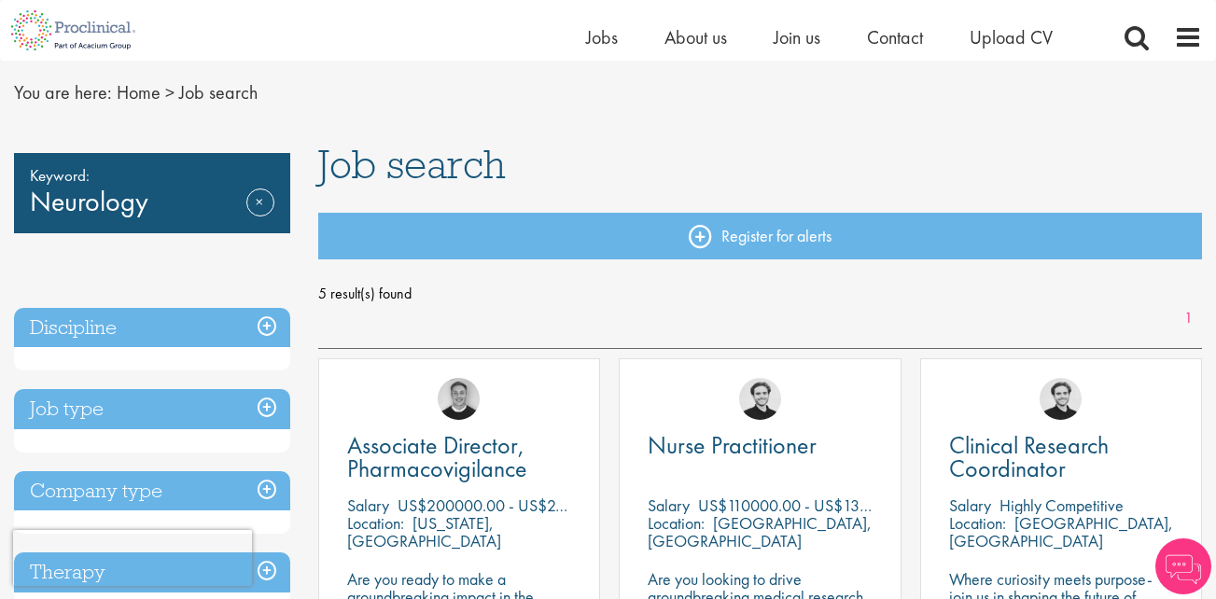
scroll to position [33, 0]
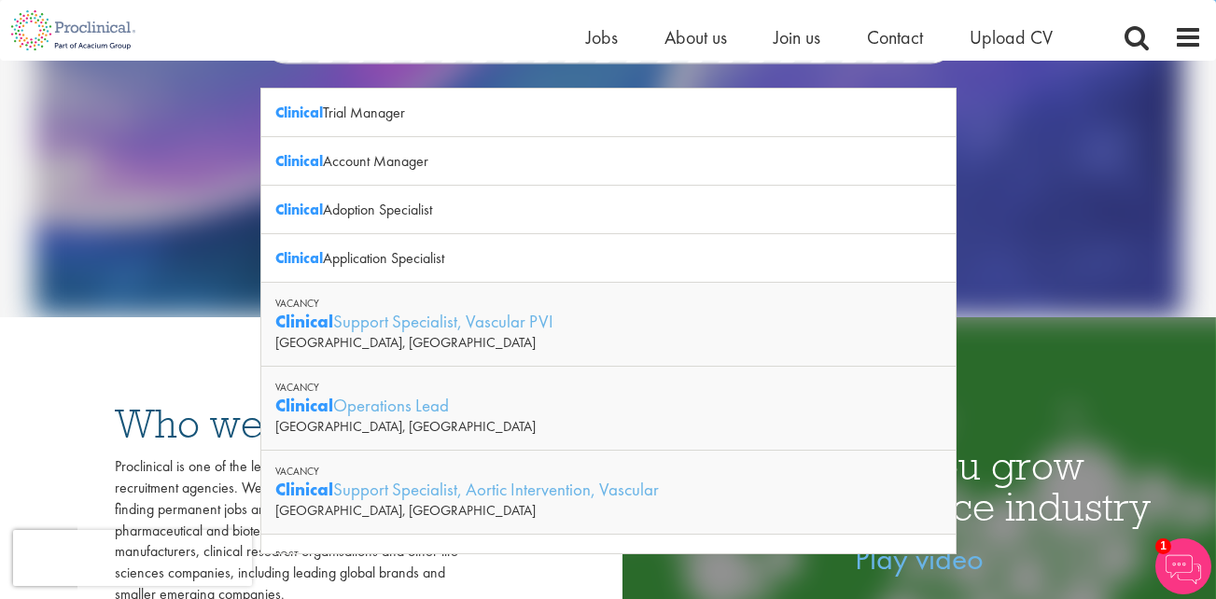
click at [1046, 185] on div "See latest vacancies" at bounding box center [608, 217] width 905 height 212
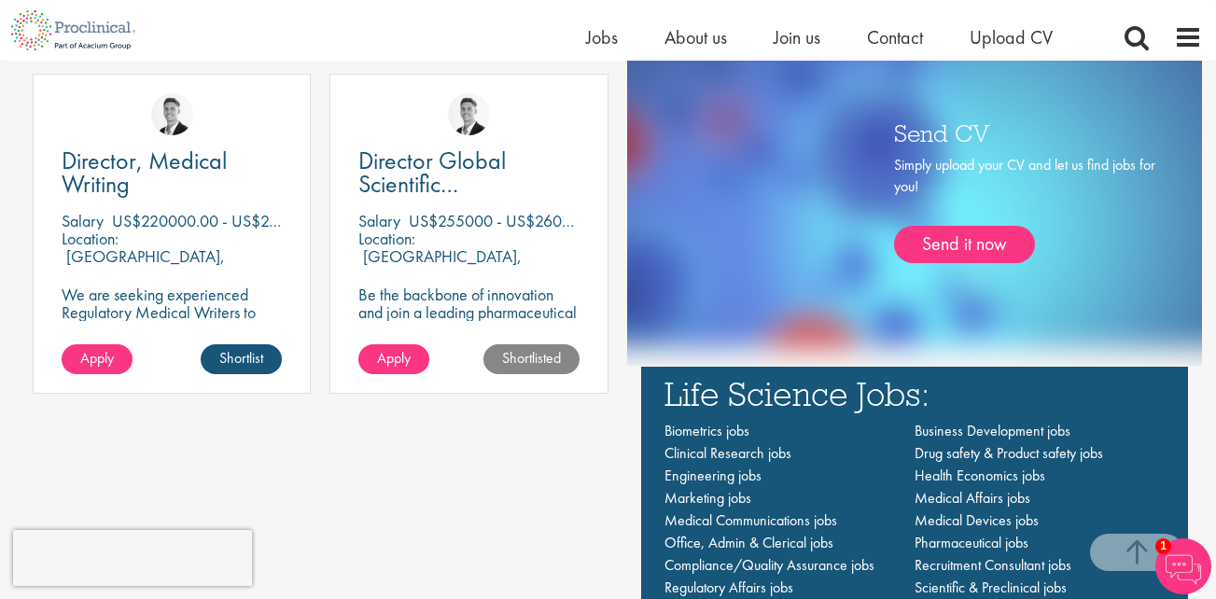
scroll to position [1059, 0]
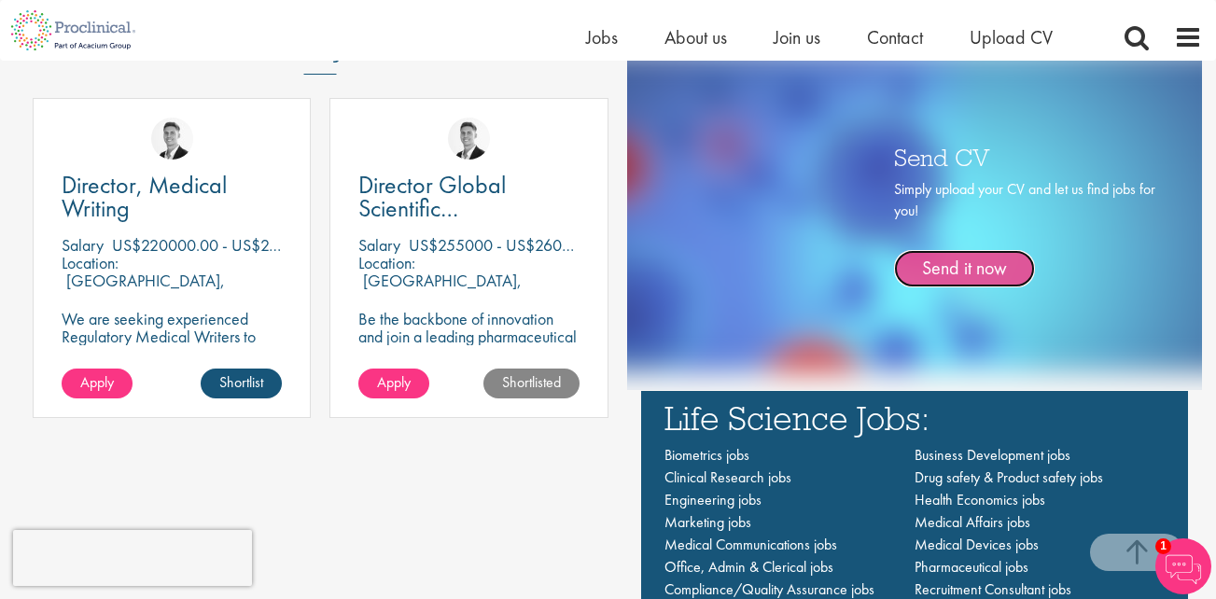
click at [984, 277] on link "Send it now" at bounding box center [964, 268] width 141 height 37
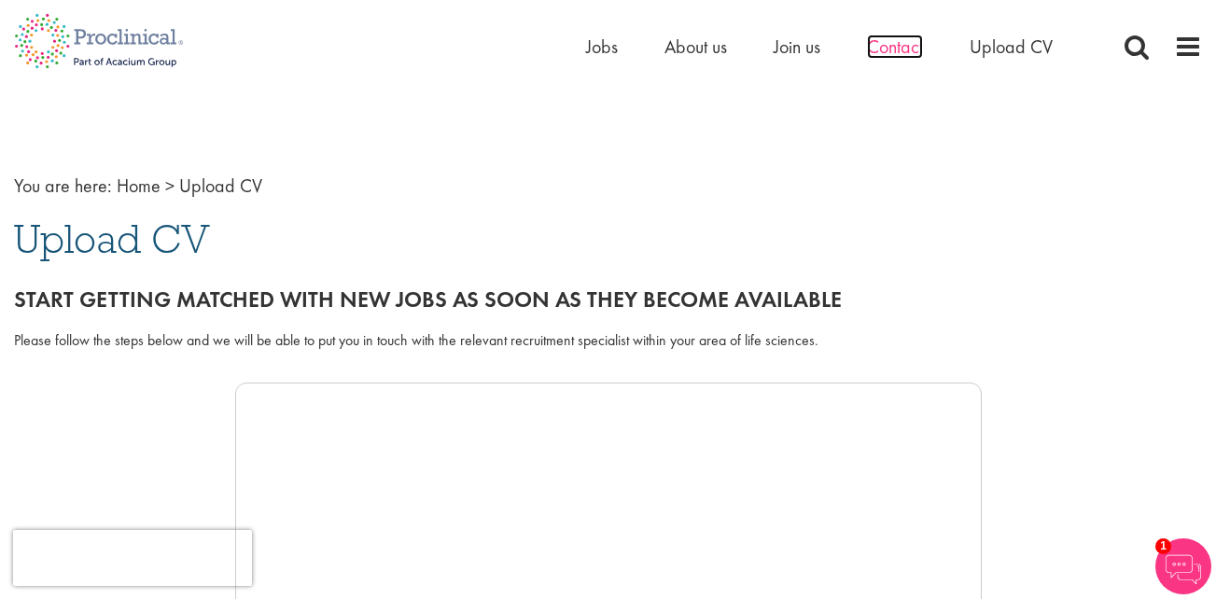
click at [887, 52] on span "Contact" at bounding box center [895, 47] width 56 height 24
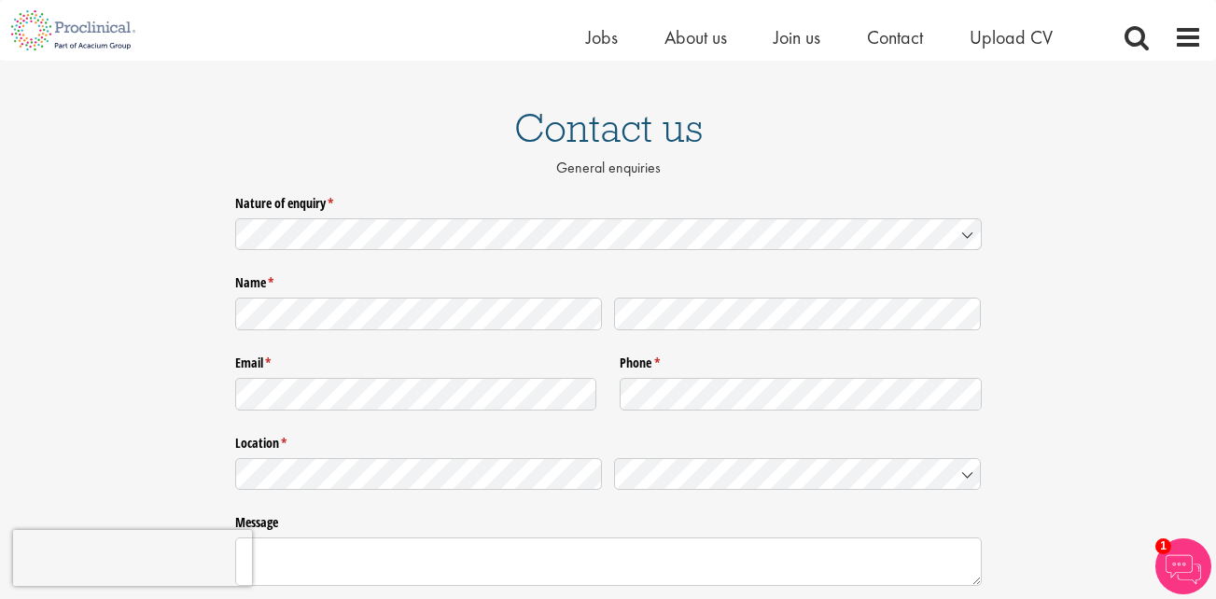
scroll to position [106, 0]
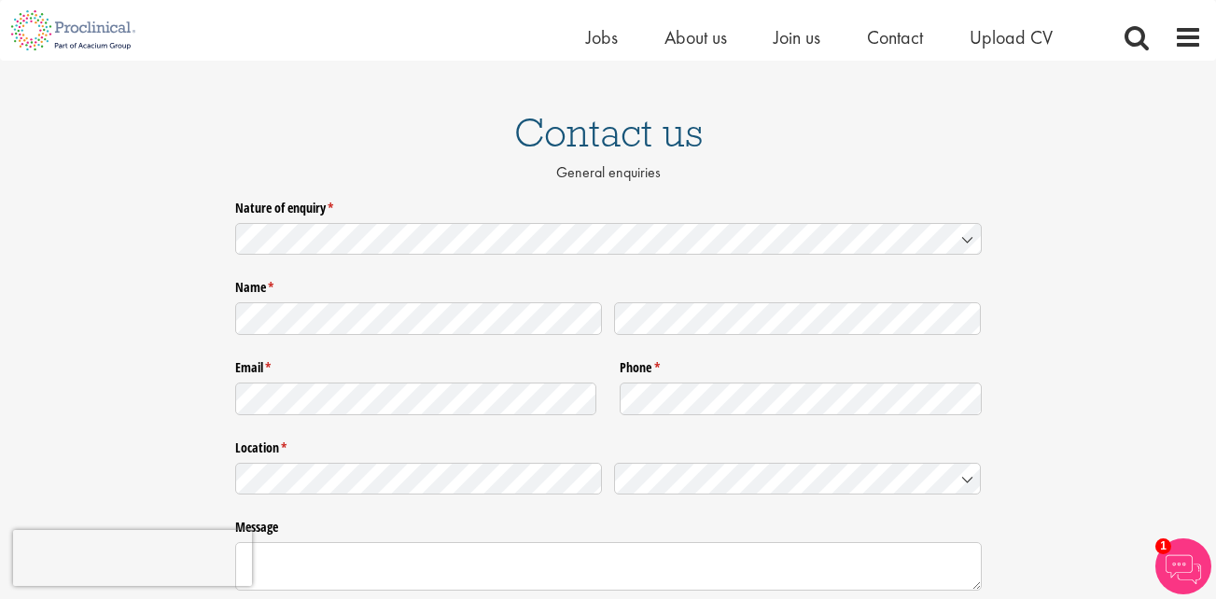
click at [966, 238] on icon at bounding box center [967, 240] width 9 height 5
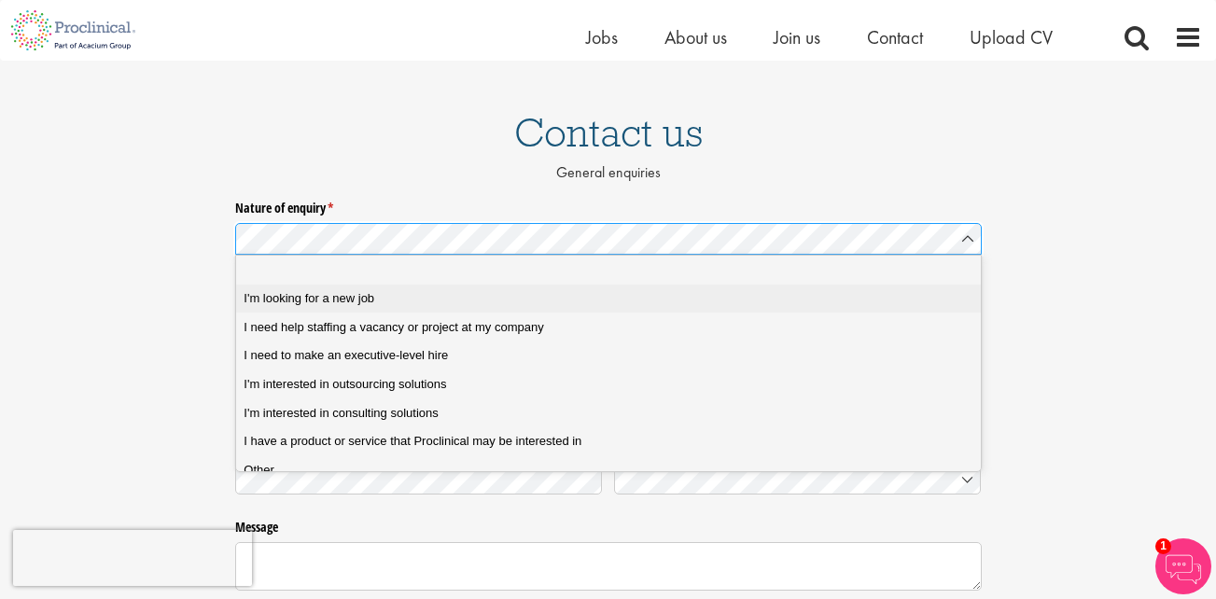
click at [333, 303] on span "I'm looking for a new job" at bounding box center [309, 298] width 131 height 17
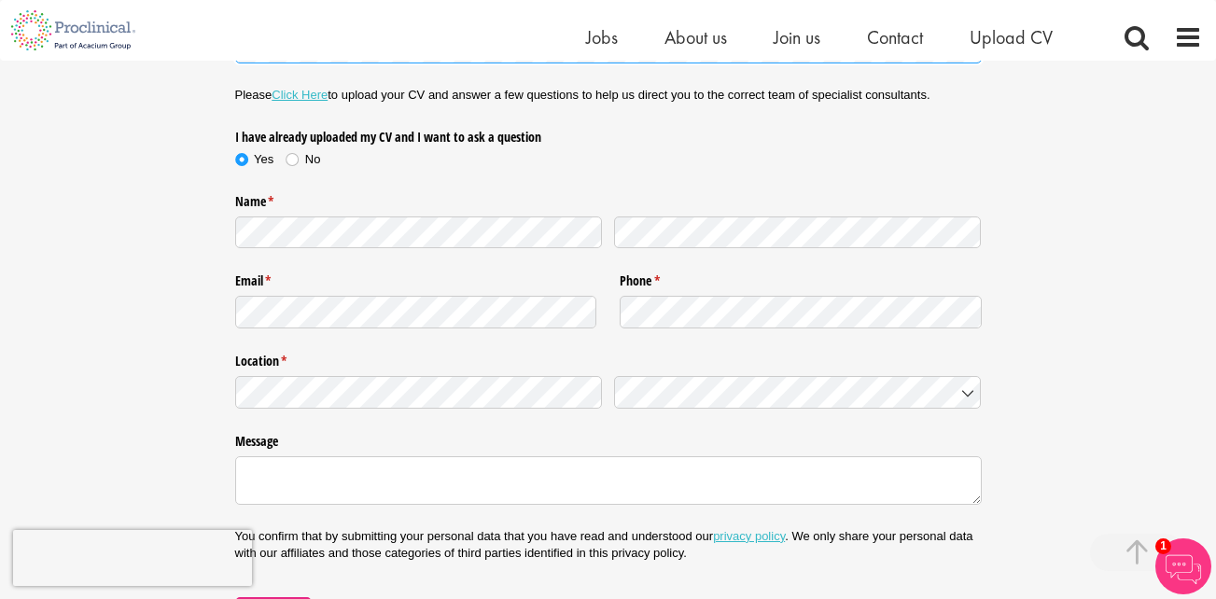
scroll to position [300, 0]
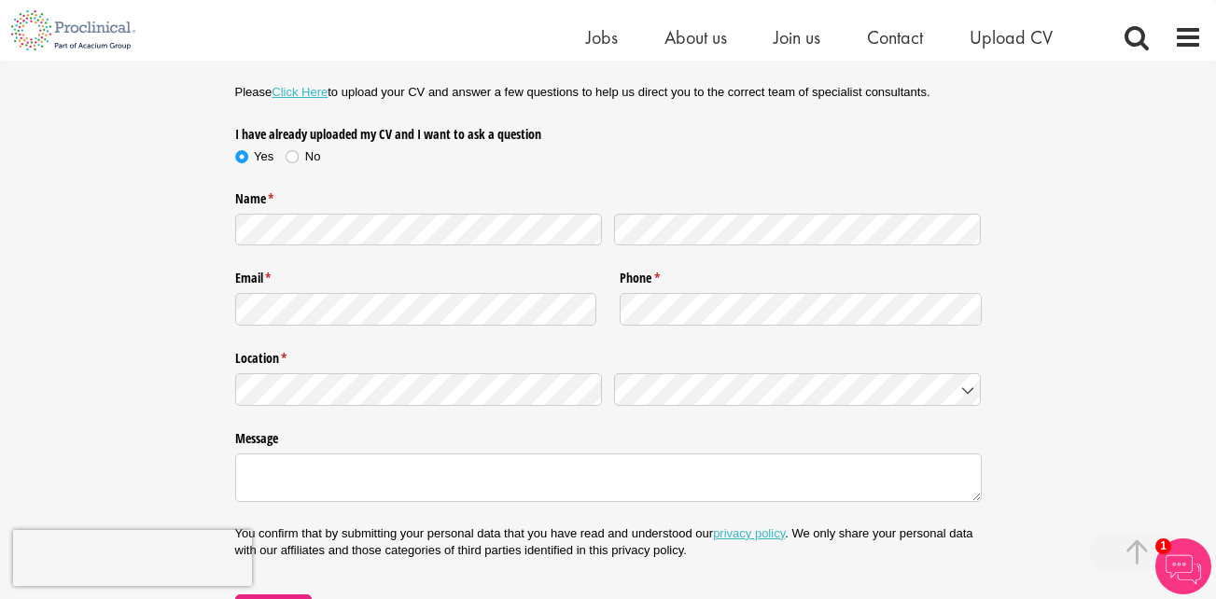
click at [701, 442] on label "Message" at bounding box center [608, 436] width 746 height 24
click at [701, 453] on textarea "Message" at bounding box center [608, 477] width 746 height 49
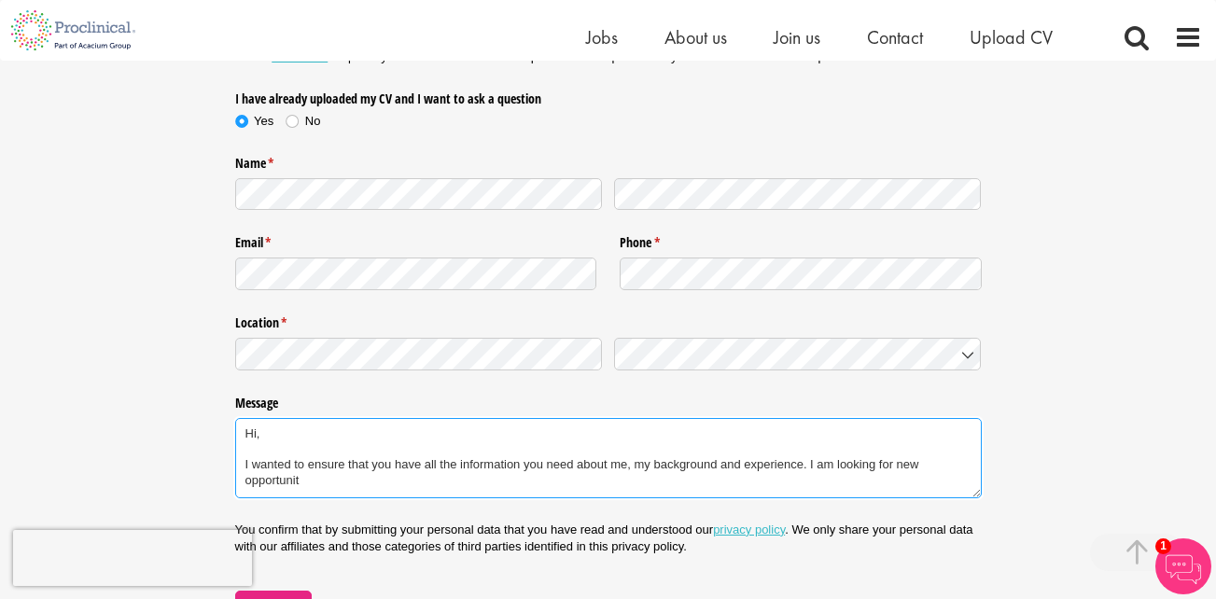
scroll to position [0, 0]
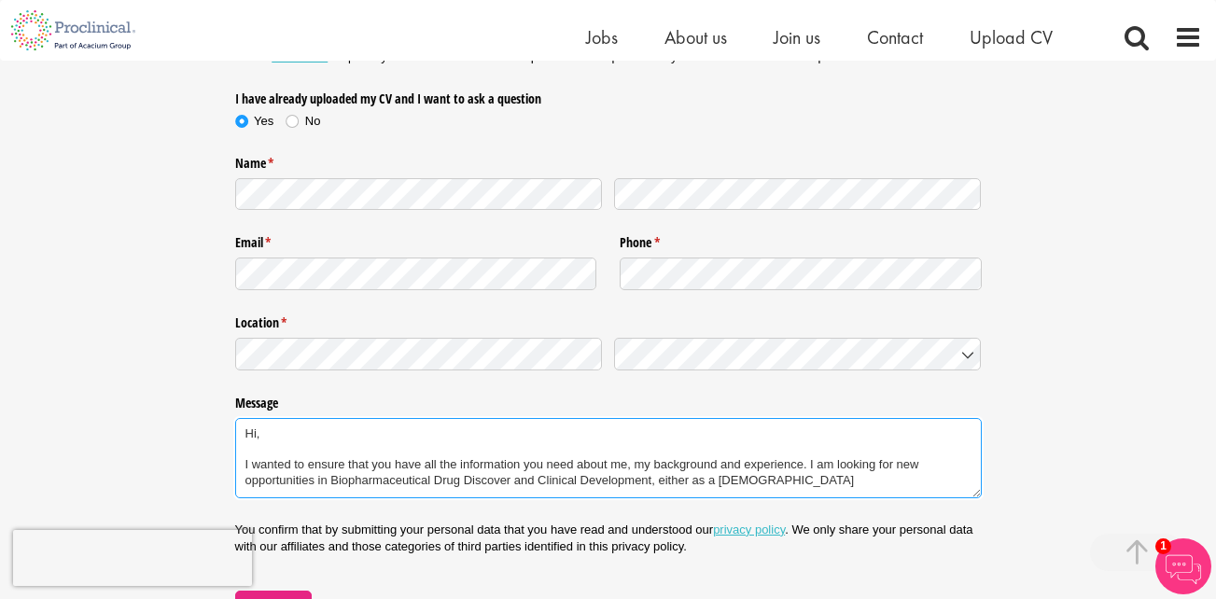
click at [825, 486] on textarea "Hi, I wanted to ensure that you have all the information you need about me, my …" at bounding box center [608, 458] width 746 height 80
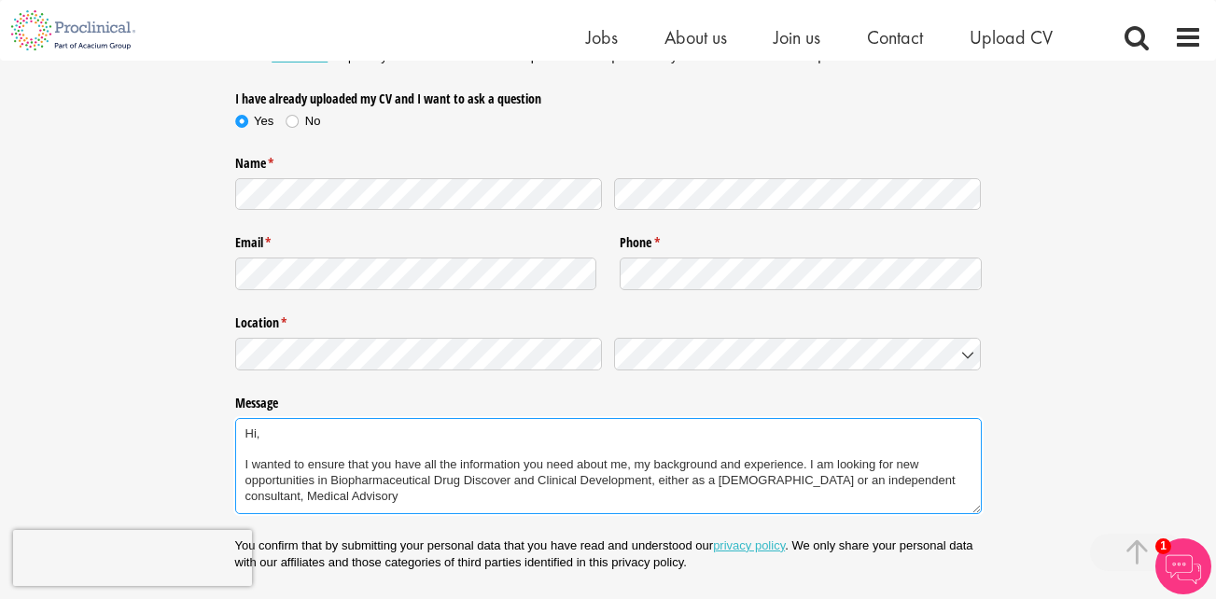
click at [721, 476] on textarea "Hi, I wanted to ensure that you have all the information you need about me, my …" at bounding box center [608, 466] width 746 height 96
click at [747, 481] on textarea "Hi, I wanted to ensure that you have all the information you need about me, my …" at bounding box center [608, 466] width 746 height 96
click at [744, 477] on textarea "Hi, I wanted to ensure that you have all the information you need about me, my …" at bounding box center [608, 466] width 746 height 96
click at [779, 481] on textarea "Hi, I wanted to ensure that you have all the information you need about me, my …" at bounding box center [608, 466] width 746 height 96
click at [413, 500] on textarea "Hi, I wanted to ensure that you have all the information you need about me, my …" at bounding box center [608, 466] width 746 height 96
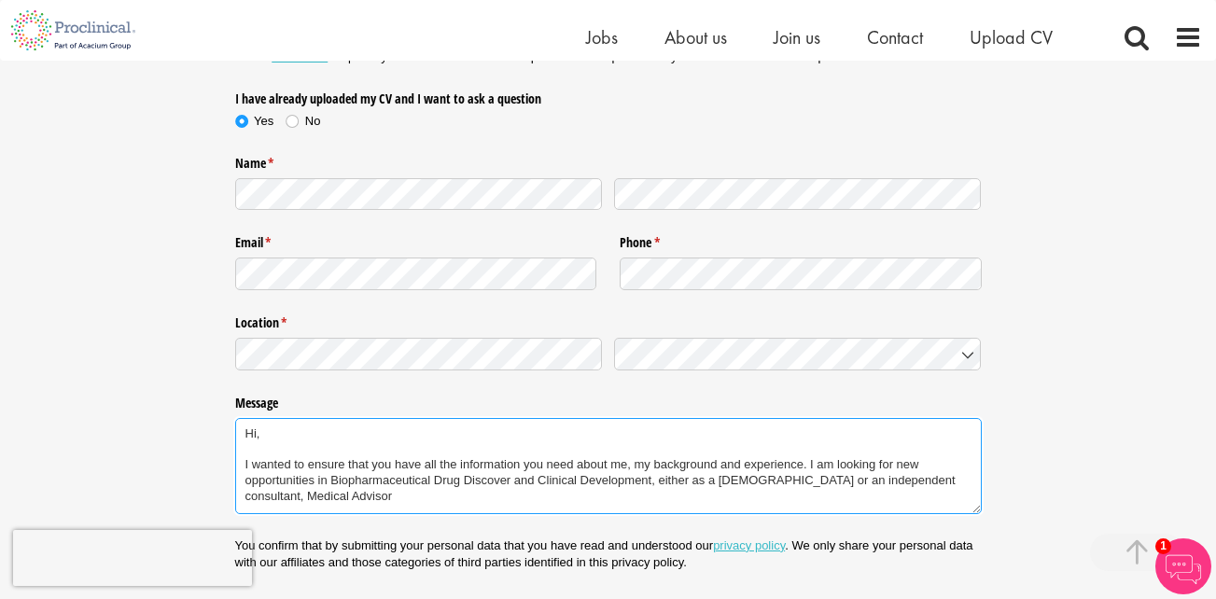
click at [865, 481] on textarea "Hi, I wanted to ensure that you have all the information you need about me, my …" at bounding box center [608, 466] width 746 height 96
click at [405, 502] on textarea "Hi, I wanted to ensure that you have all the information you need about me, my …" at bounding box center [608, 466] width 746 height 96
click at [512, 480] on textarea "Hi, I wanted to ensure that you have all the information you need about me, my …" at bounding box center [608, 466] width 746 height 96
click at [405, 498] on textarea "Hi, I wanted to ensure that you have all the information you need about me, my …" at bounding box center [608, 466] width 746 height 96
click at [423, 500] on textarea "Hi, I wanted to ensure that you have all the information you need about me, my …" at bounding box center [608, 466] width 746 height 96
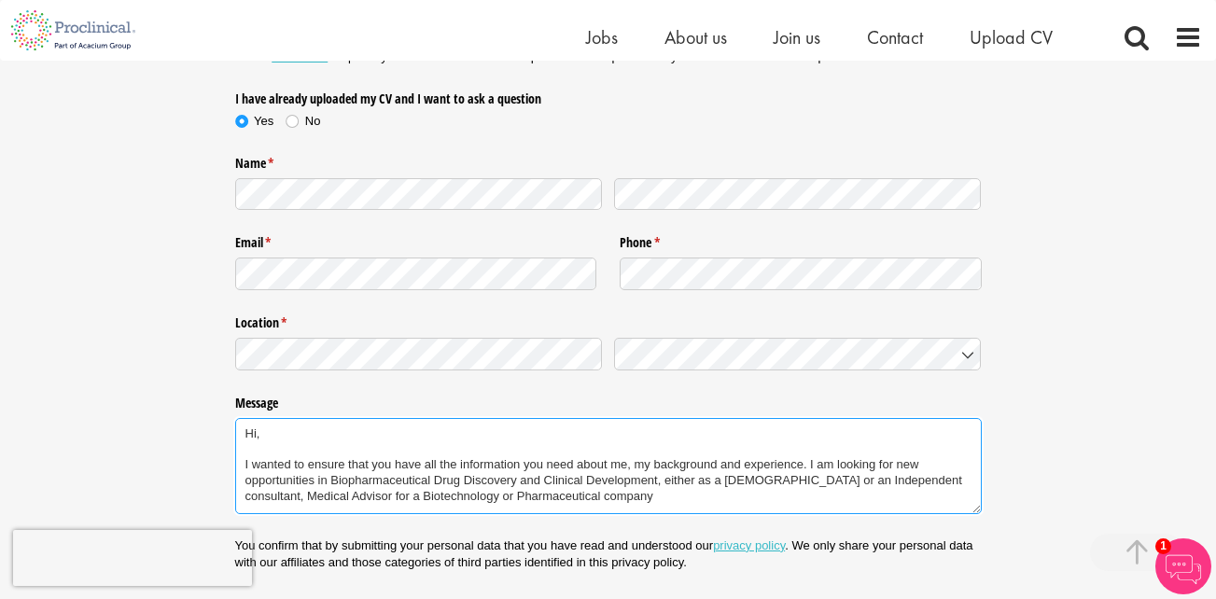
click at [665, 497] on textarea "Hi, I wanted to ensure that you have all the information you need about me, my …" at bounding box center [608, 466] width 746 height 96
click at [250, 465] on textarea "Hi, I wanted to ensure that you have all the information you need about me, my …" at bounding box center [608, 466] width 746 height 96
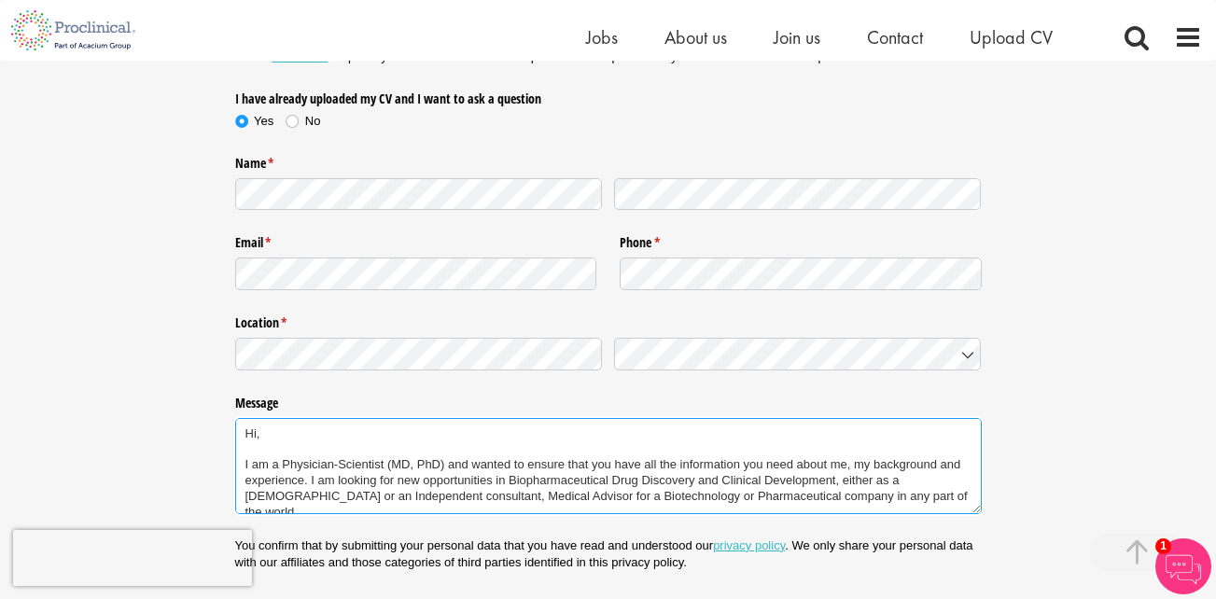
click at [409, 500] on textarea "Hi, I am a Physician-Scientist (MD, PhD) and wanted to ensure that you have all…" at bounding box center [608, 466] width 746 height 96
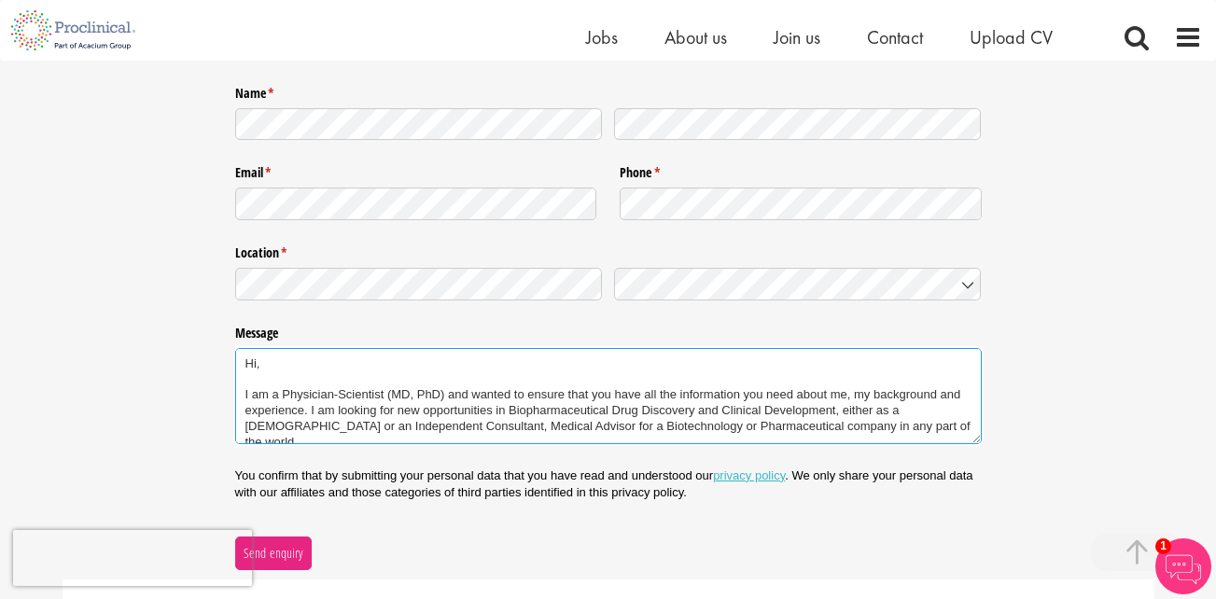
scroll to position [409, 0]
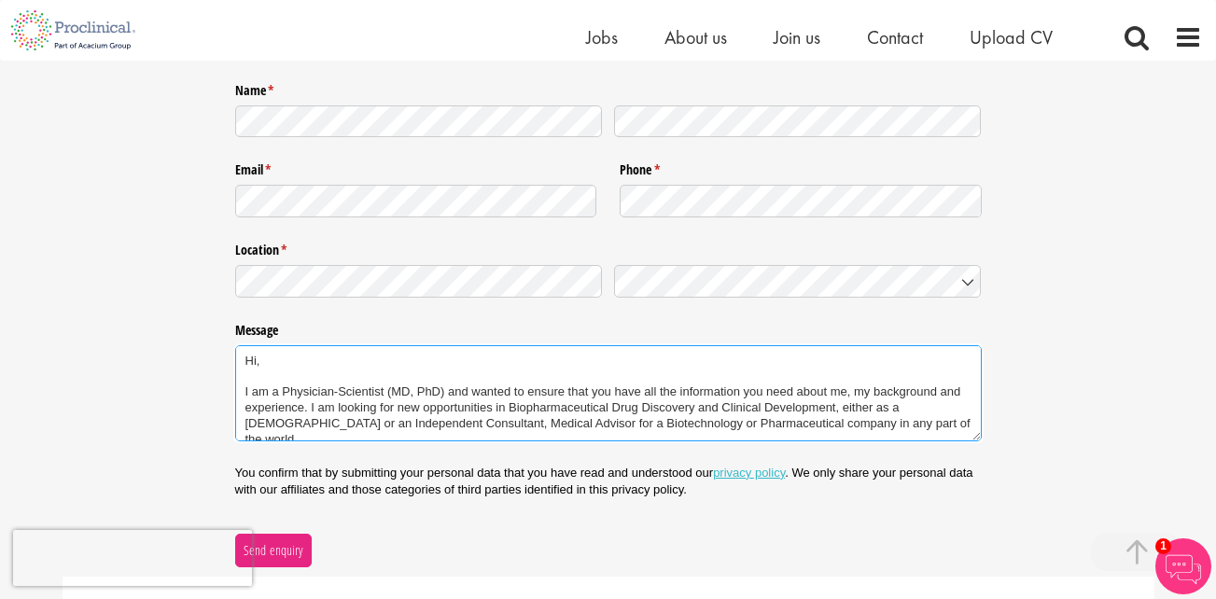
click at [941, 421] on textarea "Hi, I am a Physician-Scientist (MD, PhD) and wanted to ensure that you have all…" at bounding box center [608, 393] width 746 height 96
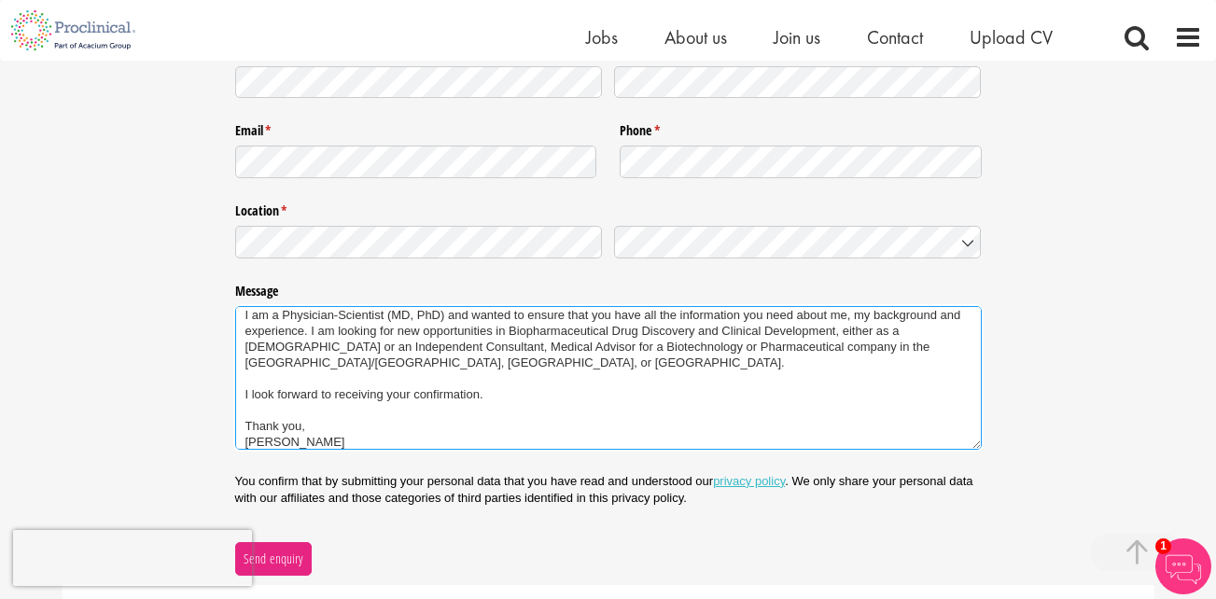
scroll to position [34, 0]
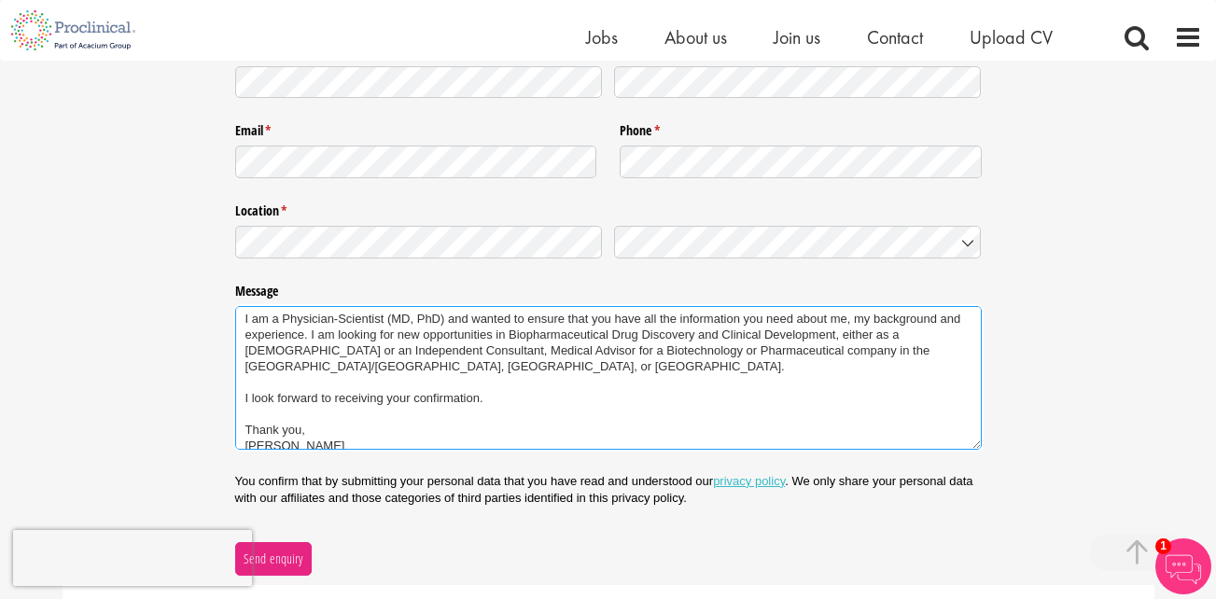
click at [845, 355] on textarea "Hi, I am a Physician-Scientist (MD, PhD) and wanted to ensure that you have all…" at bounding box center [608, 378] width 746 height 144
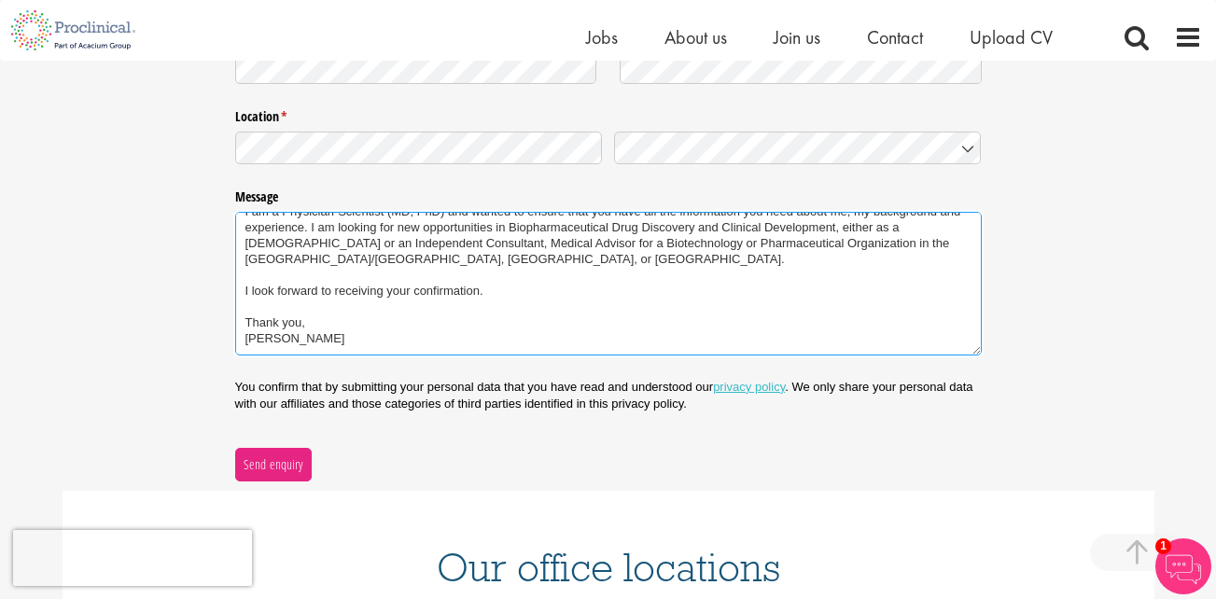
scroll to position [545, 0]
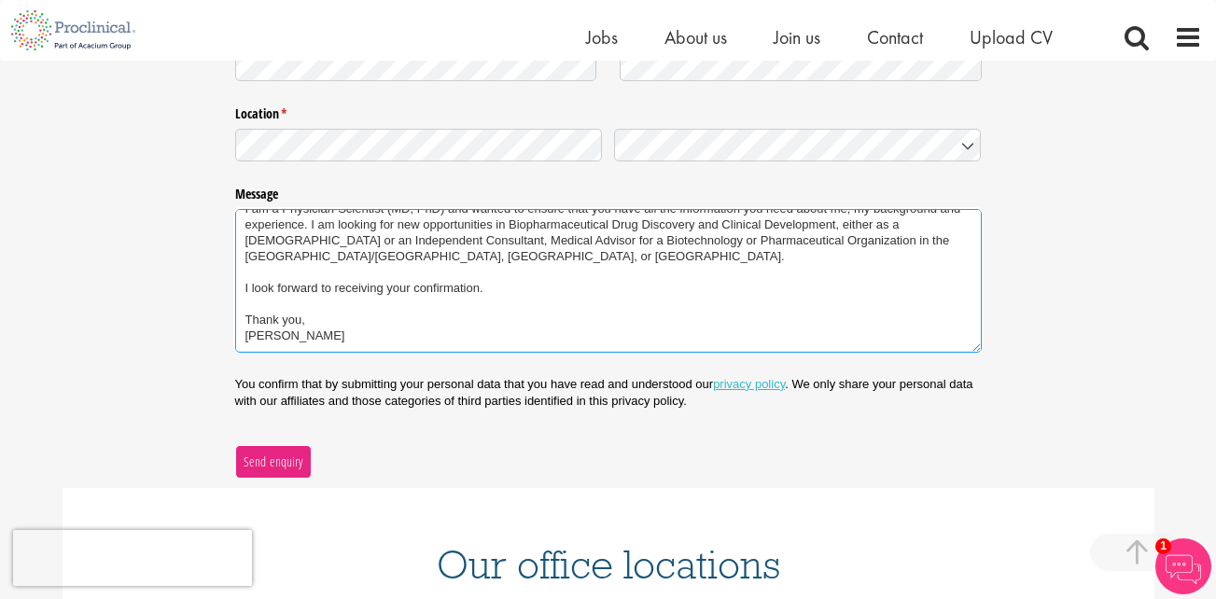
type textarea "Hi, I am a Physician-Scientist (MD, PhD) and wanted to ensure that you have all…"
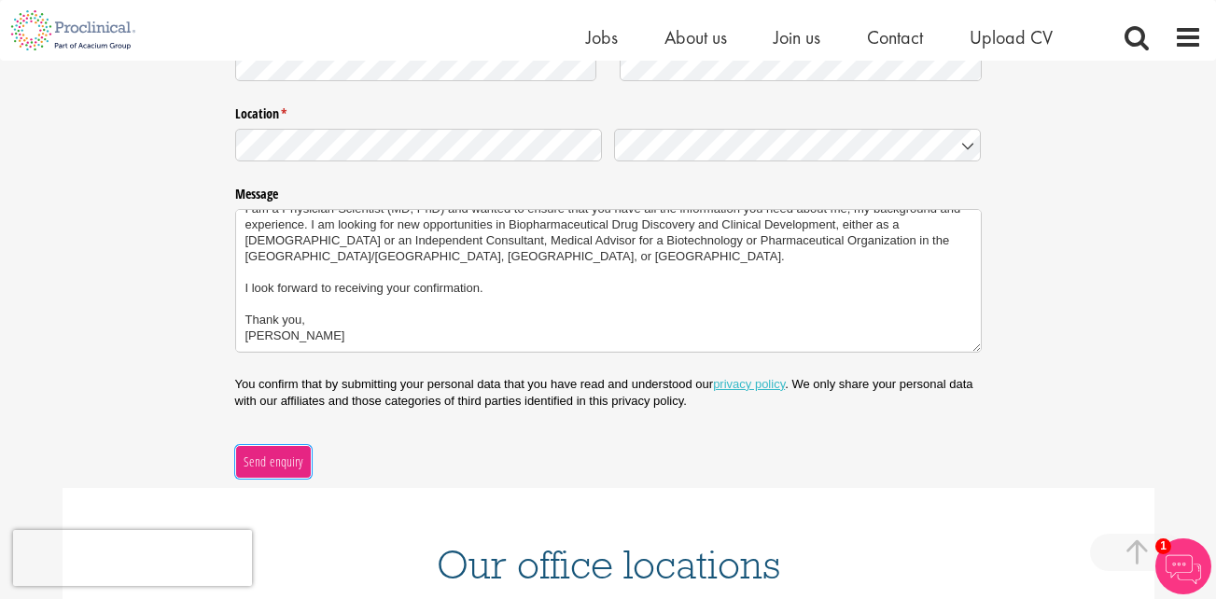
click at [272, 465] on span "Send enquiry" at bounding box center [273, 462] width 61 height 21
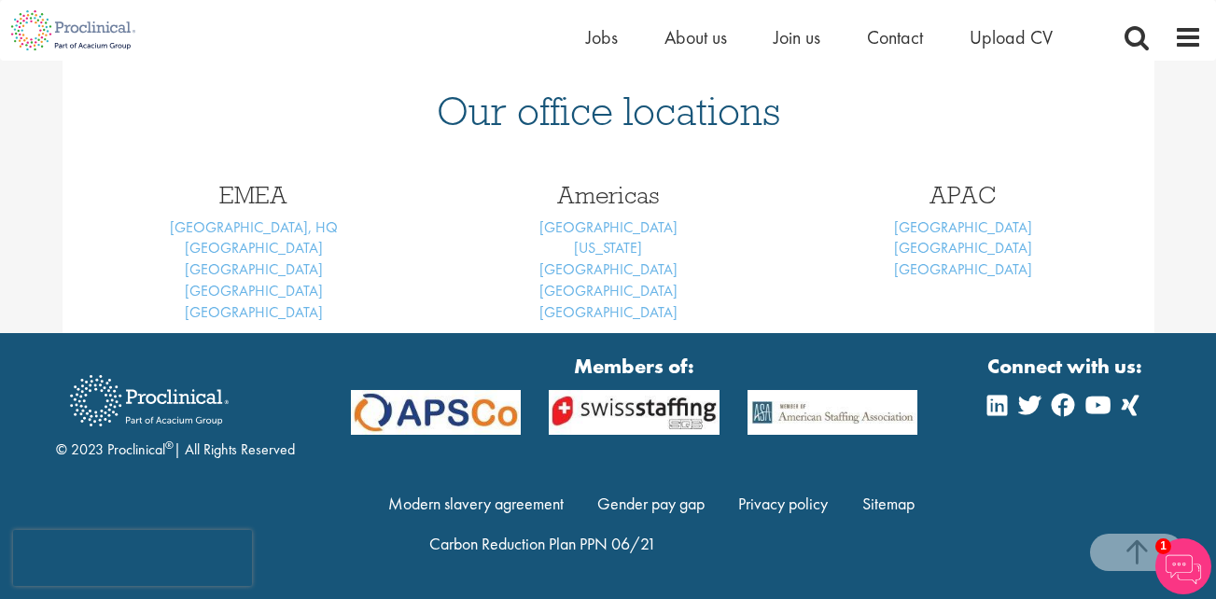
scroll to position [274, 0]
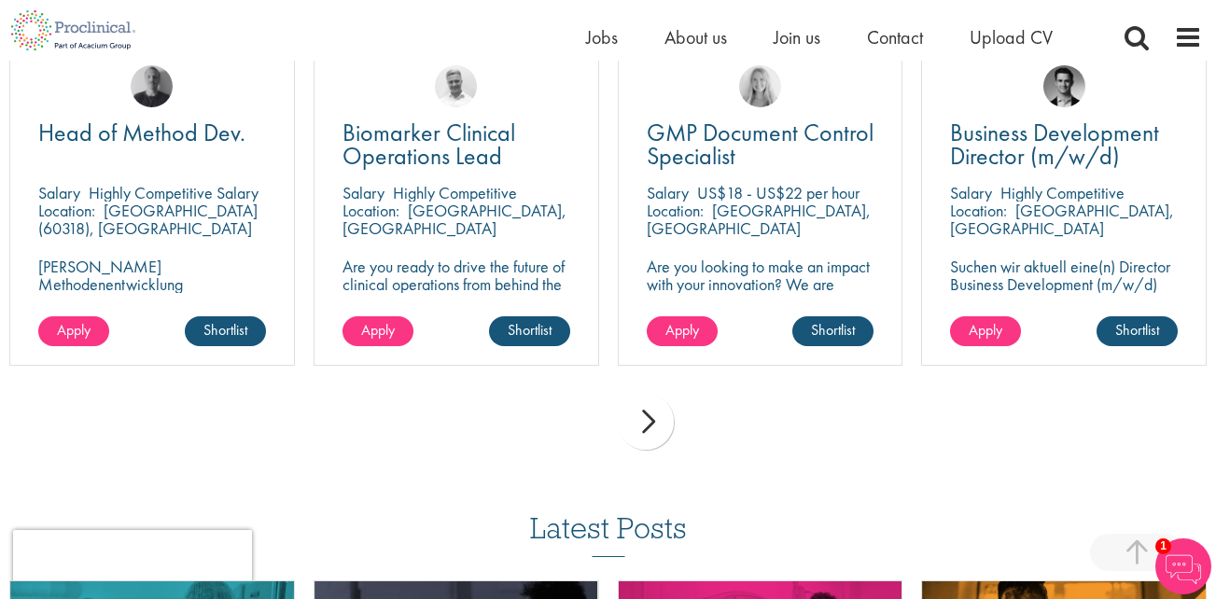
scroll to position [425, 0]
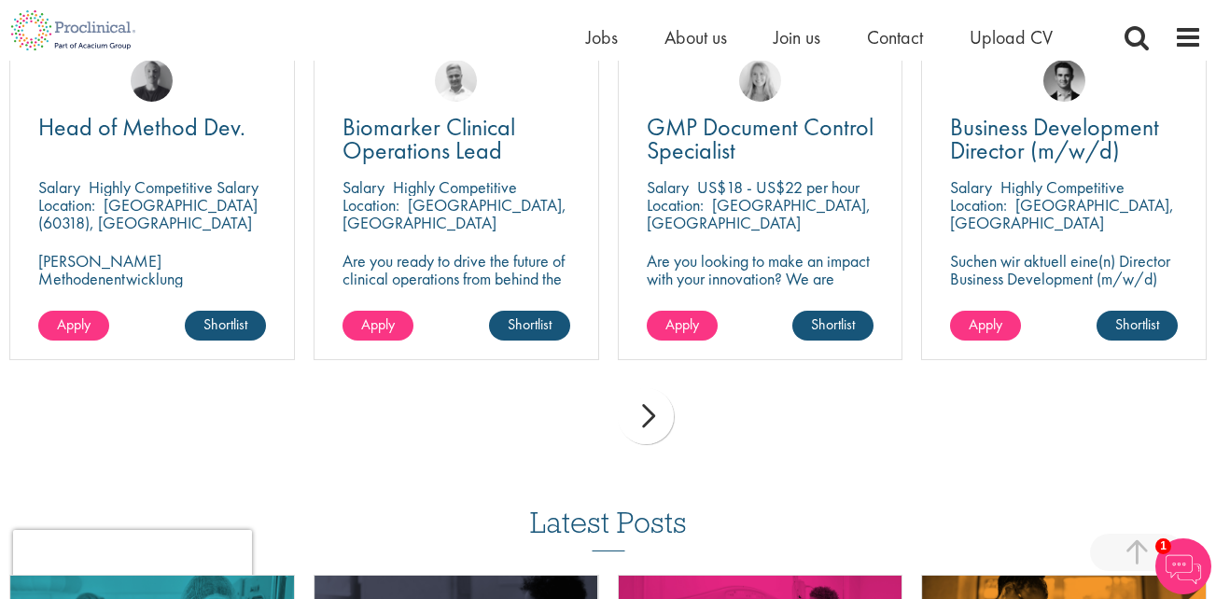
click at [650, 420] on div "next" at bounding box center [646, 416] width 56 height 56
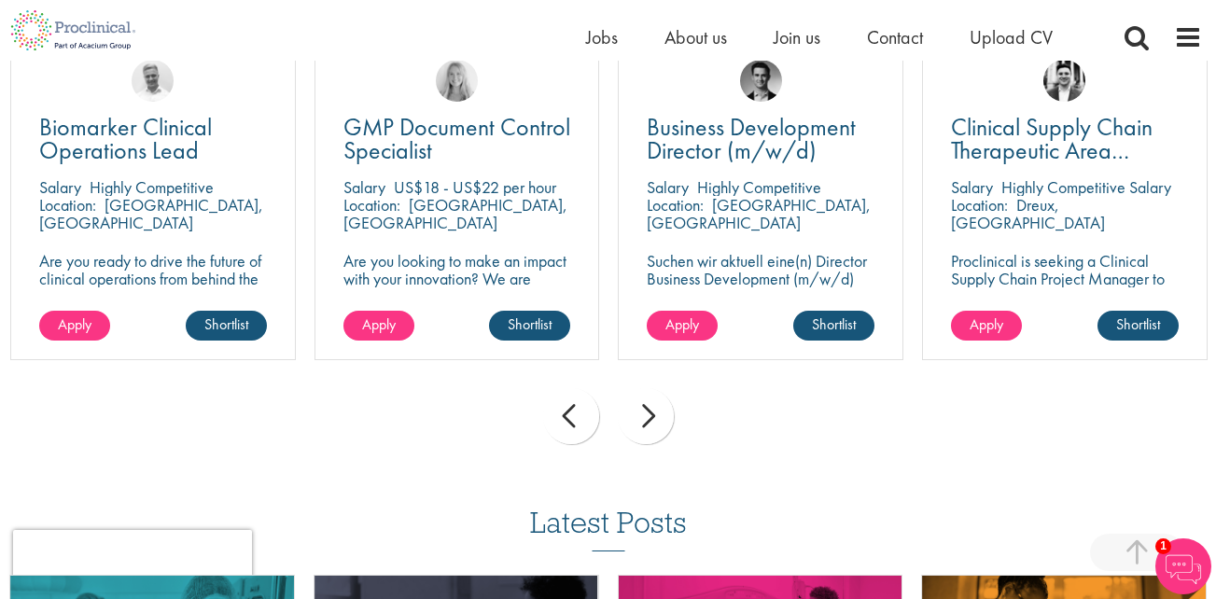
click at [650, 420] on div "next" at bounding box center [646, 416] width 56 height 56
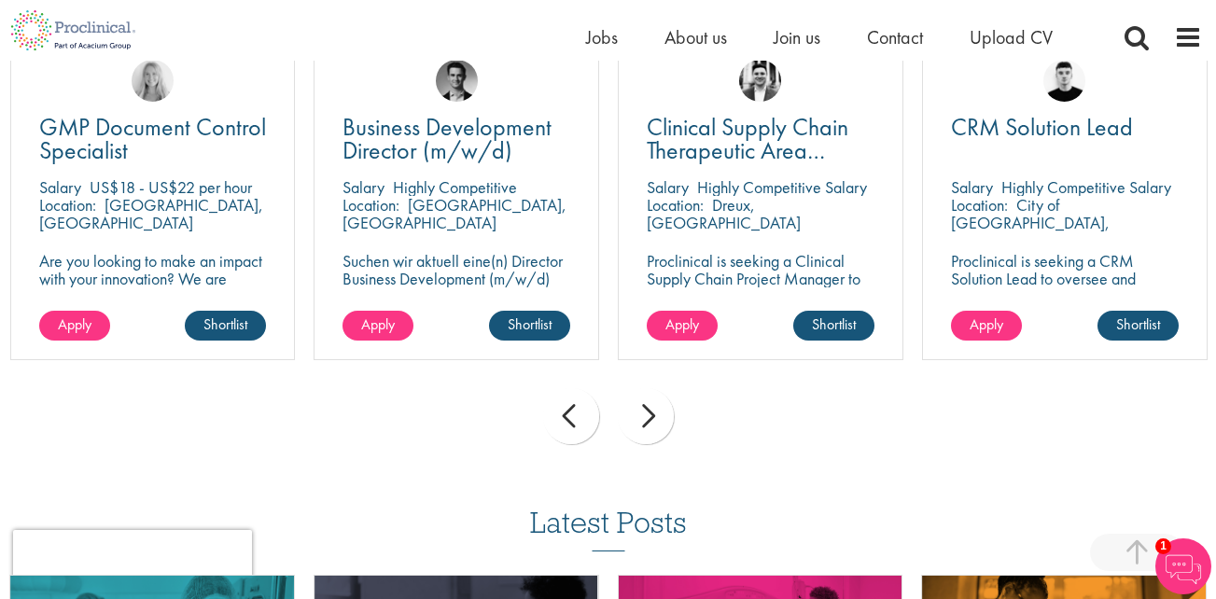
click at [650, 420] on div "next" at bounding box center [646, 416] width 56 height 56
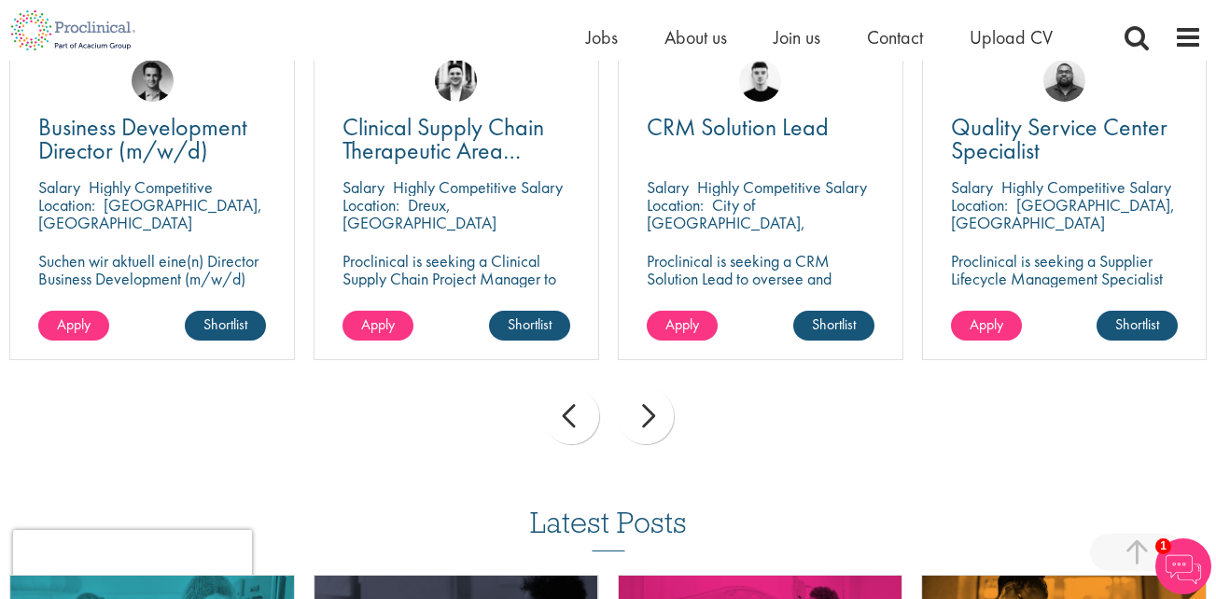
click at [650, 420] on div "next" at bounding box center [646, 416] width 56 height 56
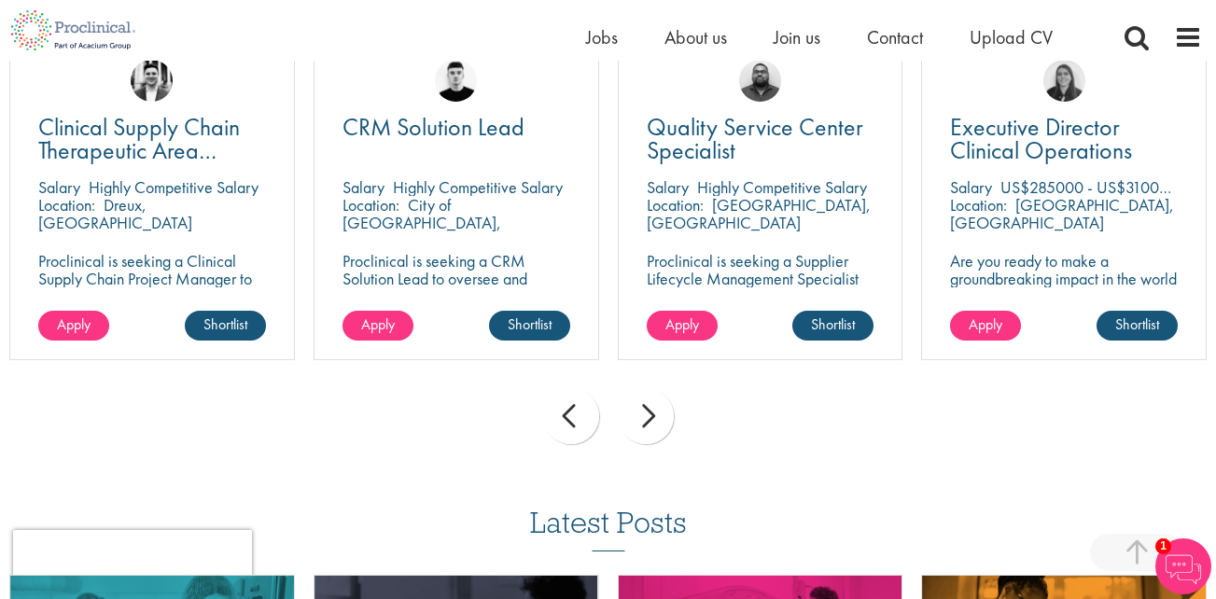
click at [650, 420] on div "next" at bounding box center [646, 416] width 56 height 56
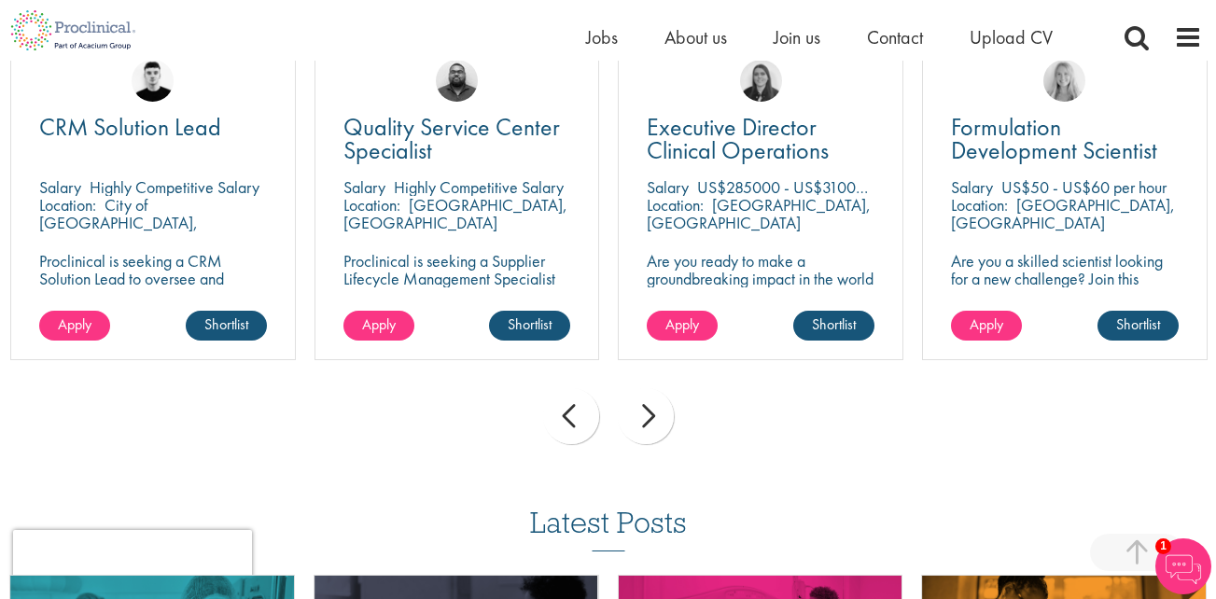
click at [650, 420] on div "next" at bounding box center [646, 416] width 56 height 56
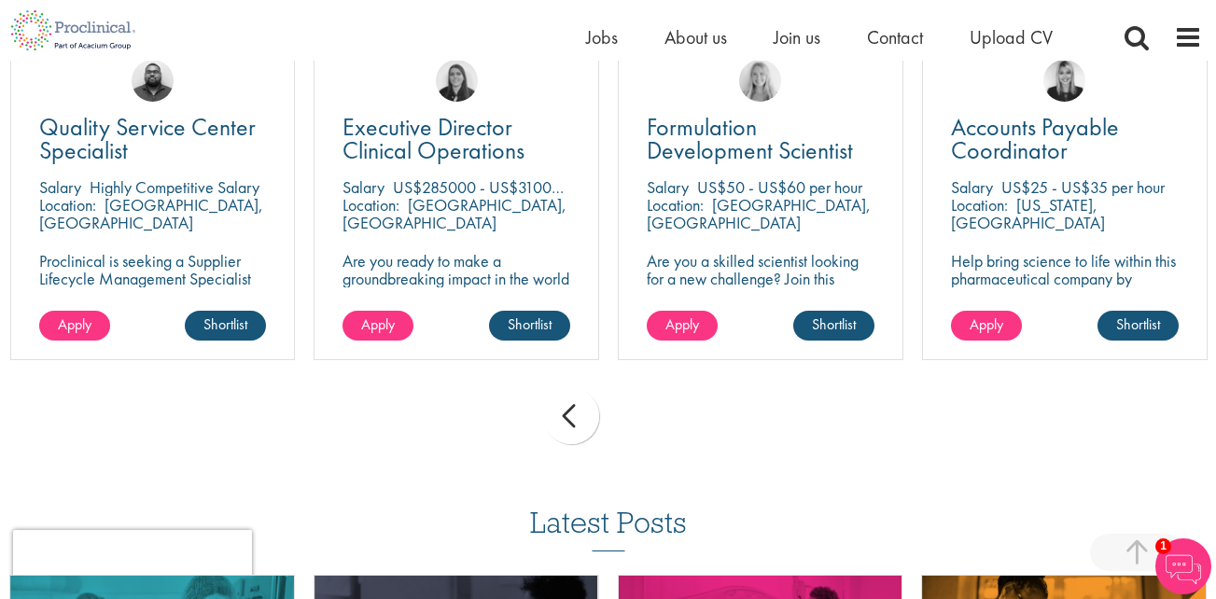
click at [650, 420] on div "prev next" at bounding box center [608, 419] width 1216 height 81
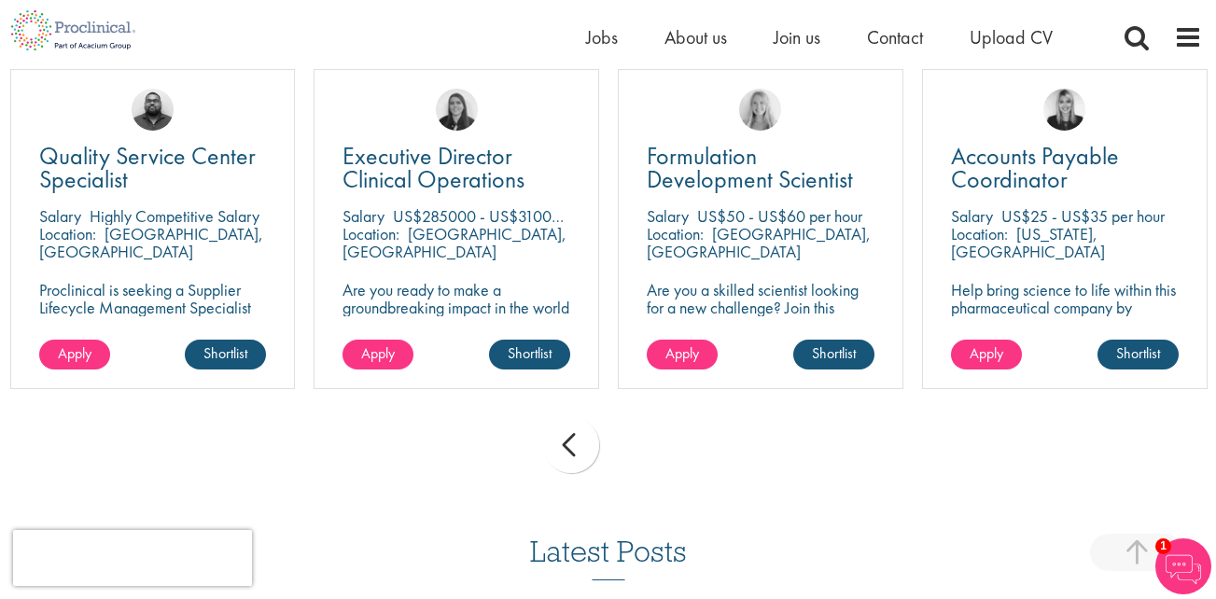
scroll to position [0, 0]
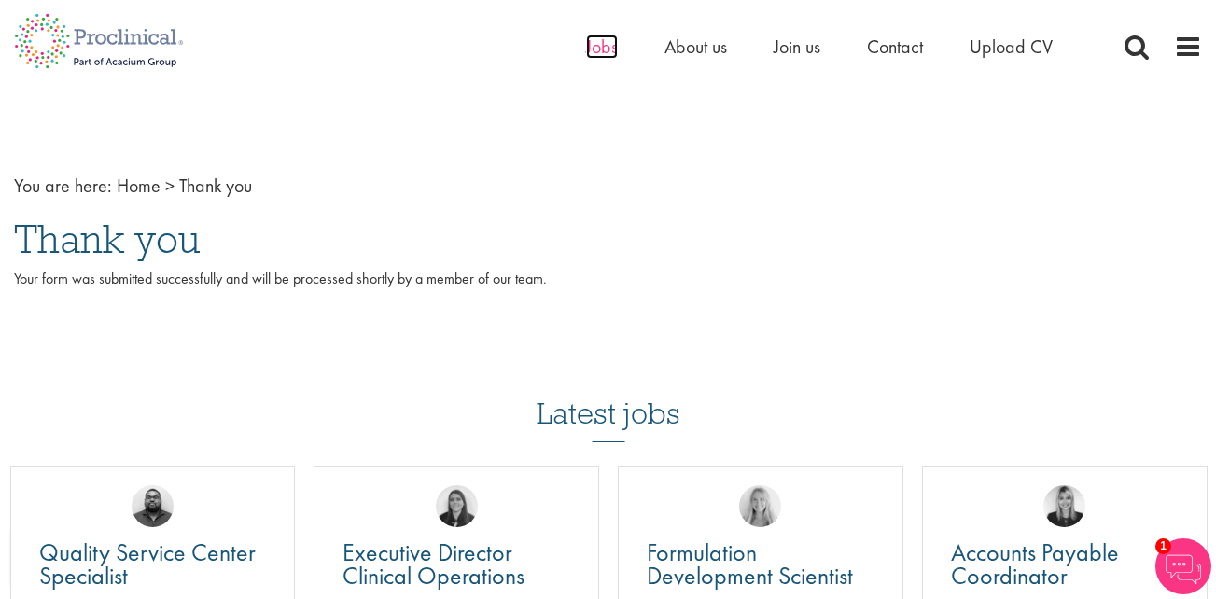
click at [611, 52] on span "Jobs" at bounding box center [602, 47] width 32 height 24
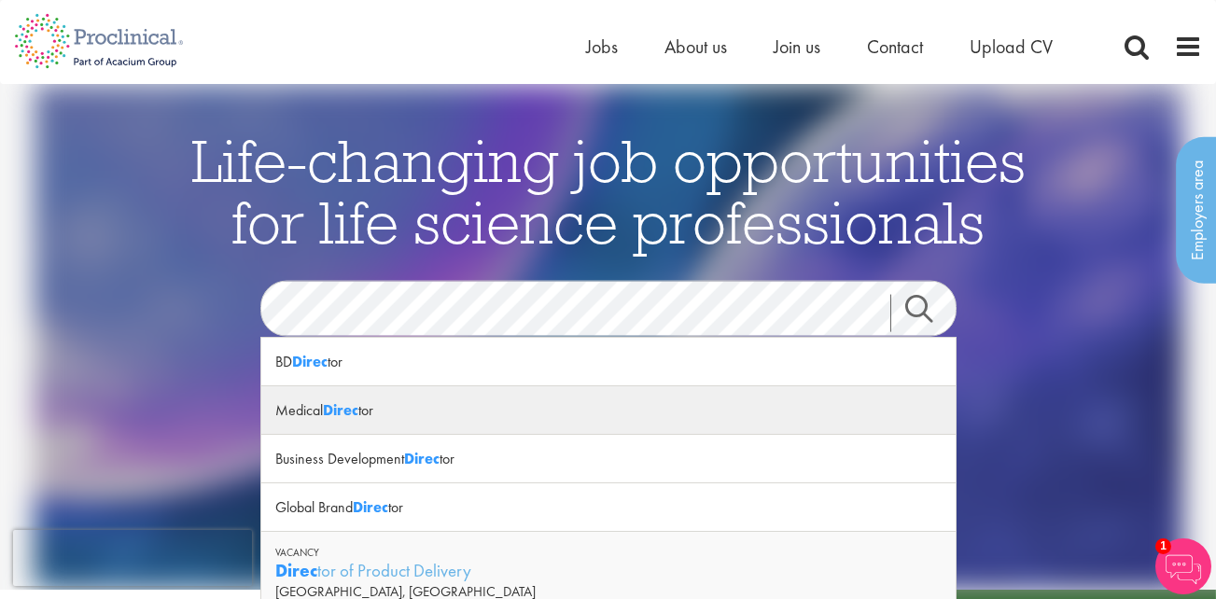
click at [313, 420] on div "Medical Direc tor" at bounding box center [608, 410] width 694 height 49
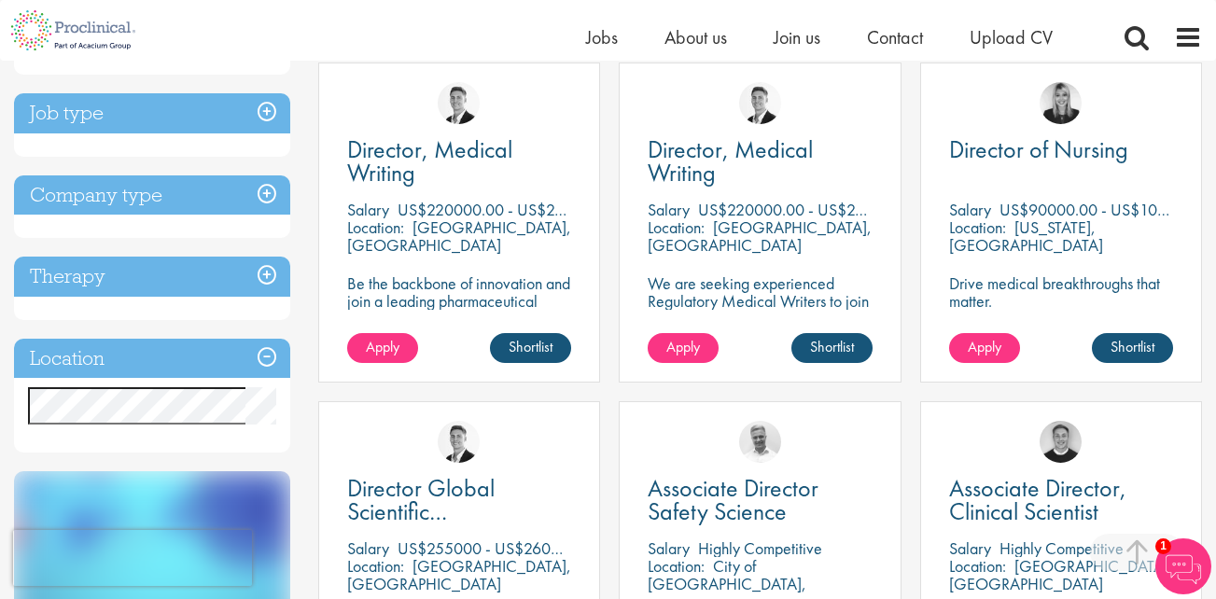
scroll to position [355, 0]
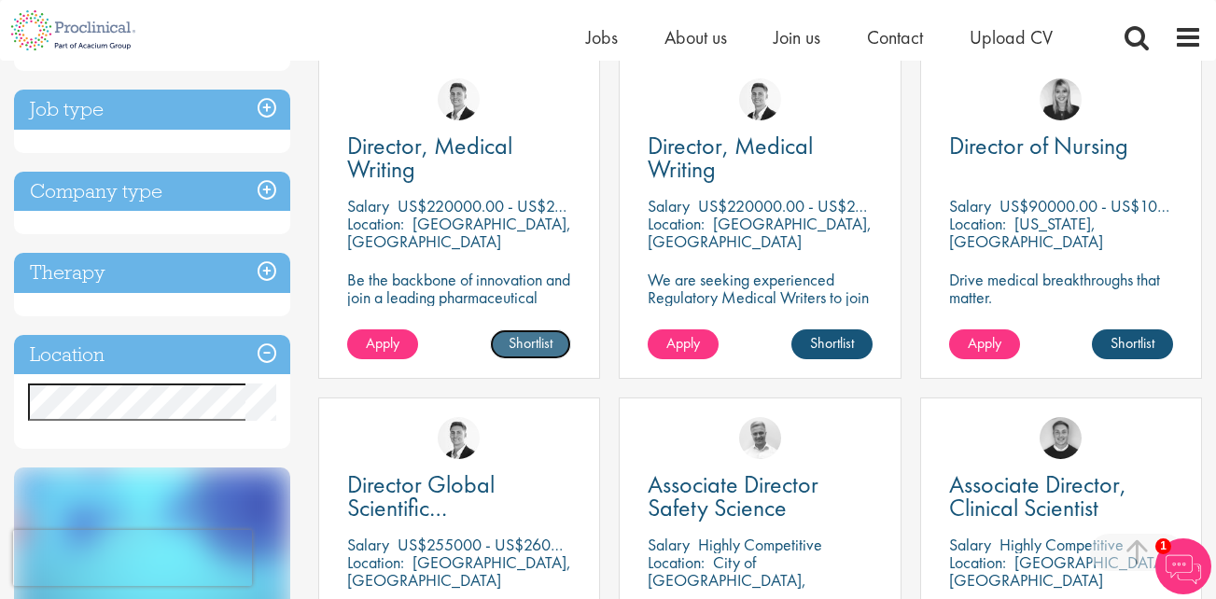
click at [537, 341] on link "Shortlist" at bounding box center [530, 344] width 81 height 30
click at [846, 342] on link "Shortlist" at bounding box center [831, 344] width 81 height 30
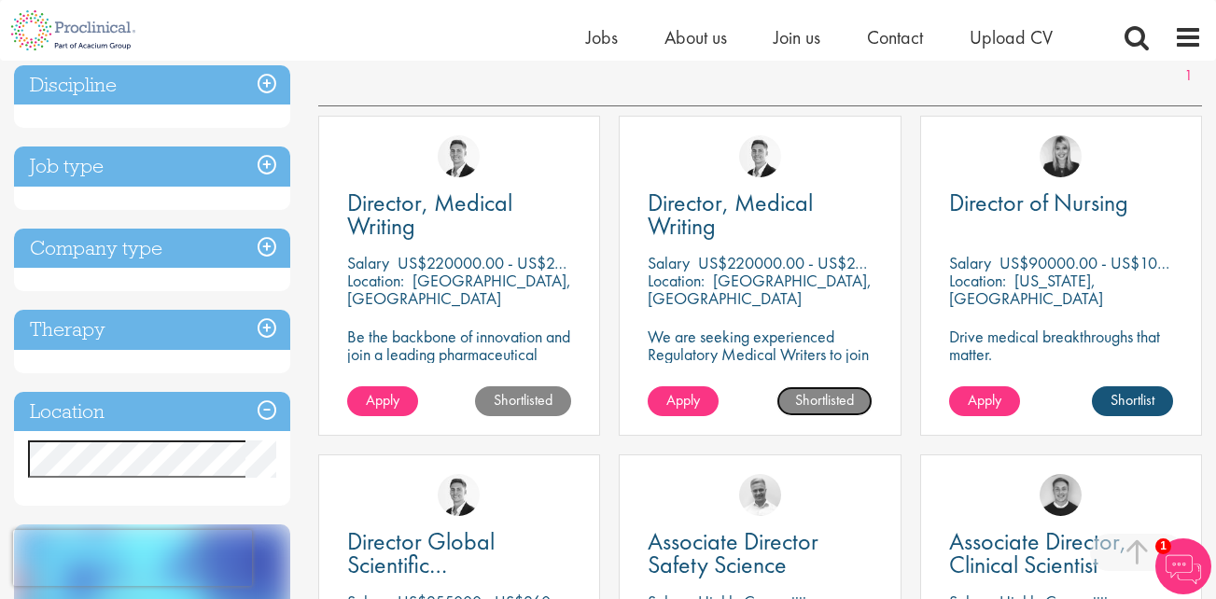
scroll to position [302, 0]
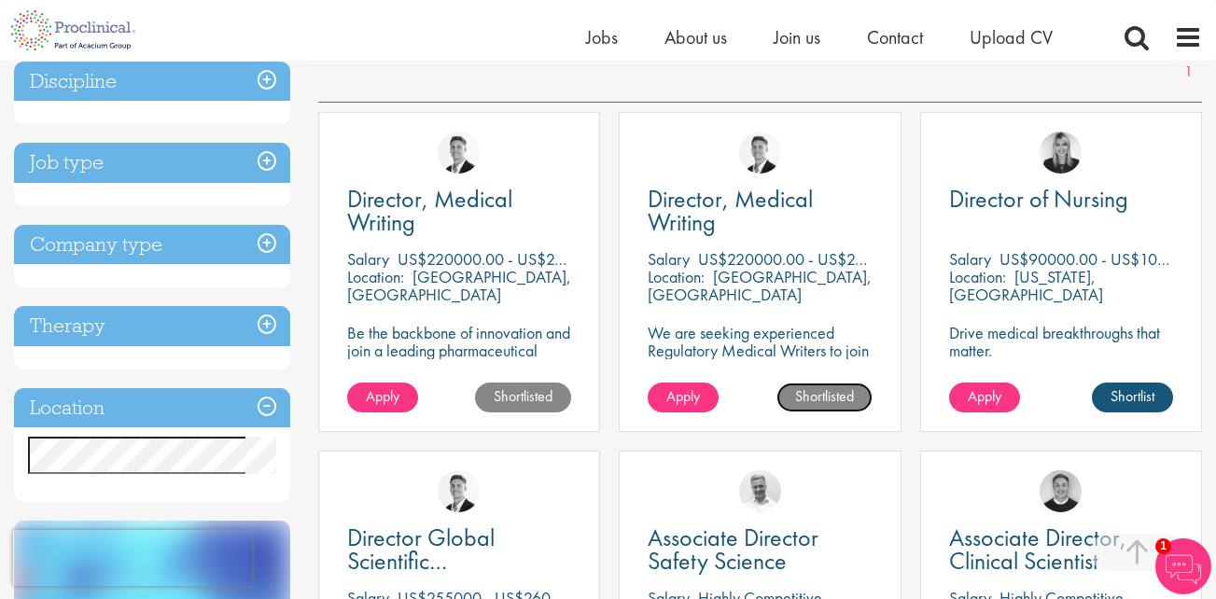
click at [815, 398] on link "Shortlisted" at bounding box center [824, 398] width 96 height 30
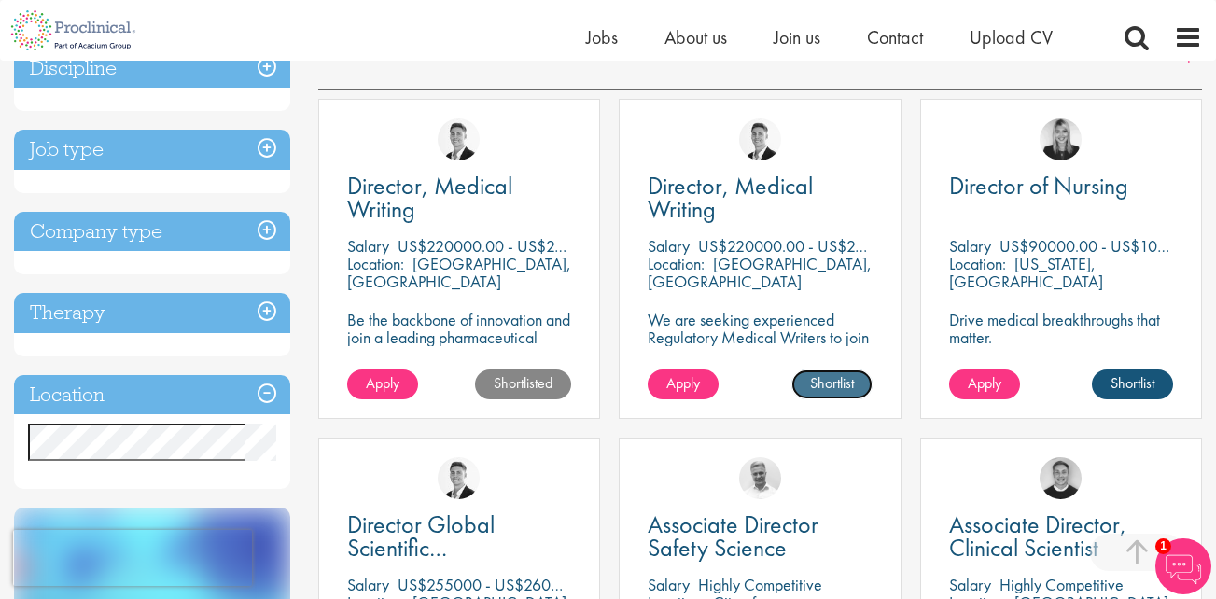
scroll to position [327, 0]
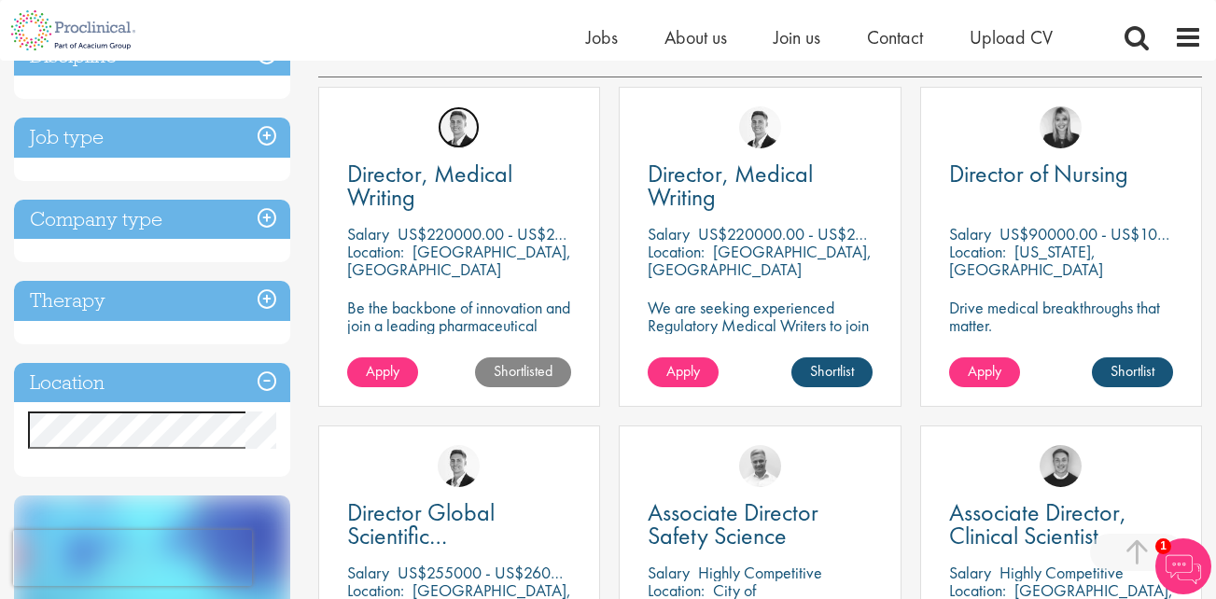
click at [459, 139] on img at bounding box center [459, 127] width 42 height 42
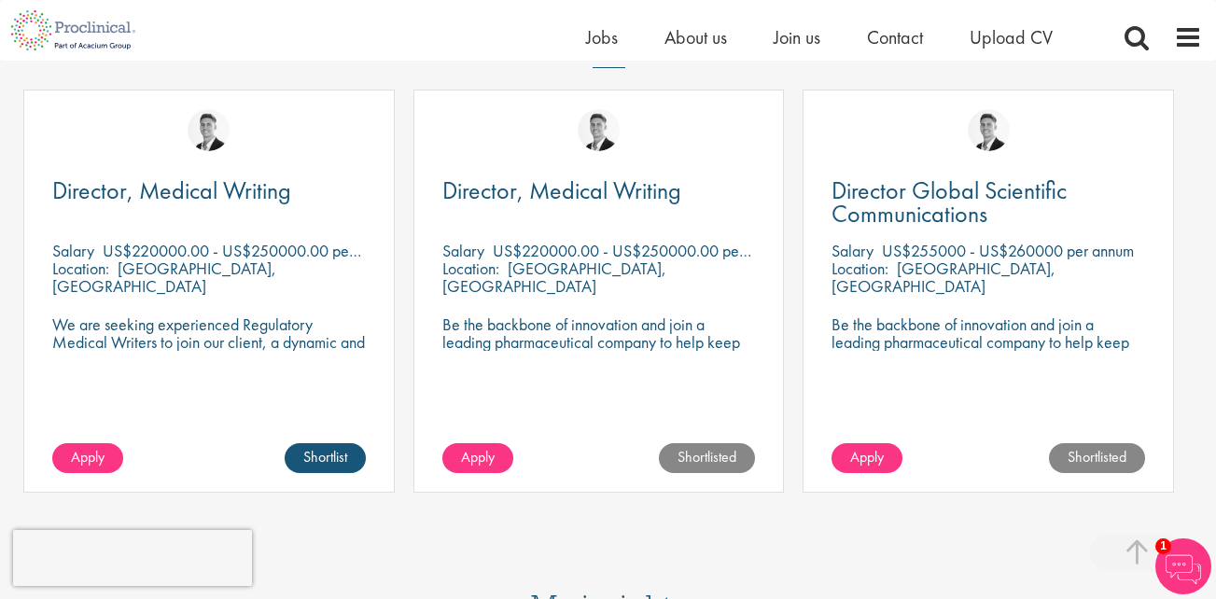
scroll to position [846, 0]
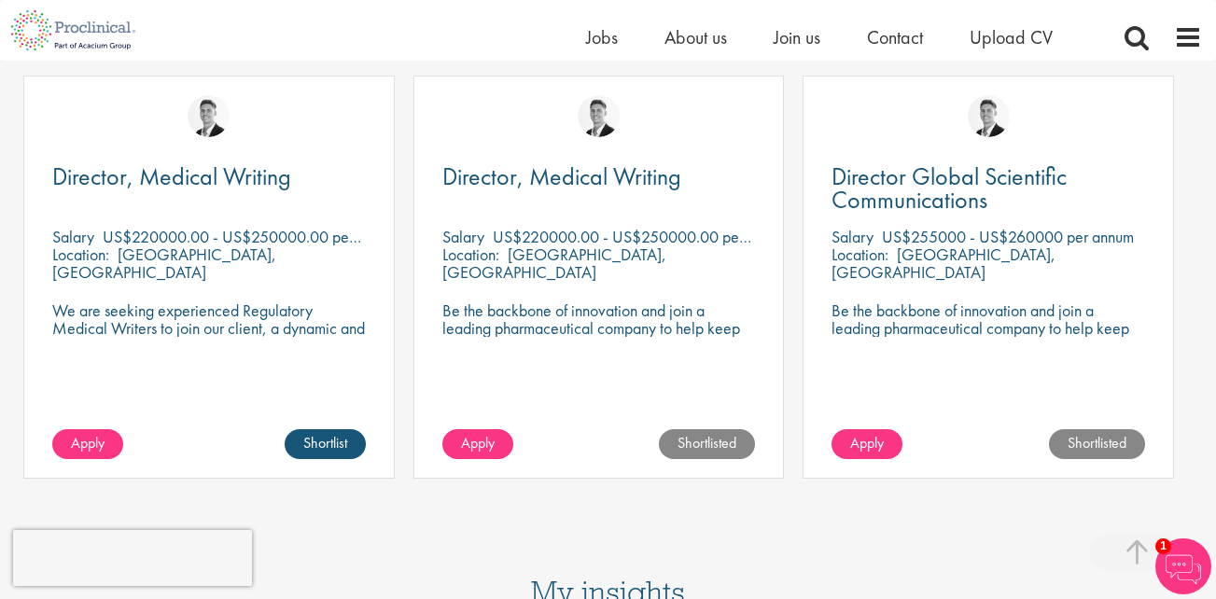
click at [230, 247] on p "US$220000.00 - US$250000.00 per annum + Highly Competitive Salary" at bounding box center [344, 236] width 482 height 21
click at [234, 347] on p "We are seeking experienced Regulatory Medical Writers to join our client, a dyn…" at bounding box center [208, 327] width 313 height 53
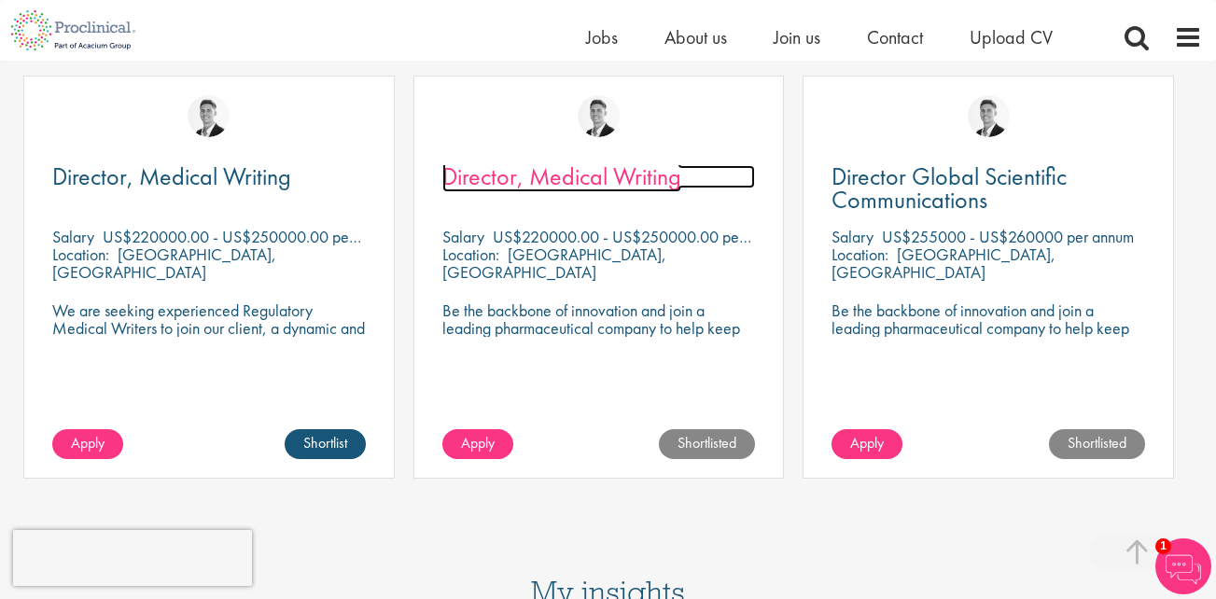
click at [577, 190] on span "Director, Medical Writing" at bounding box center [561, 176] width 239 height 32
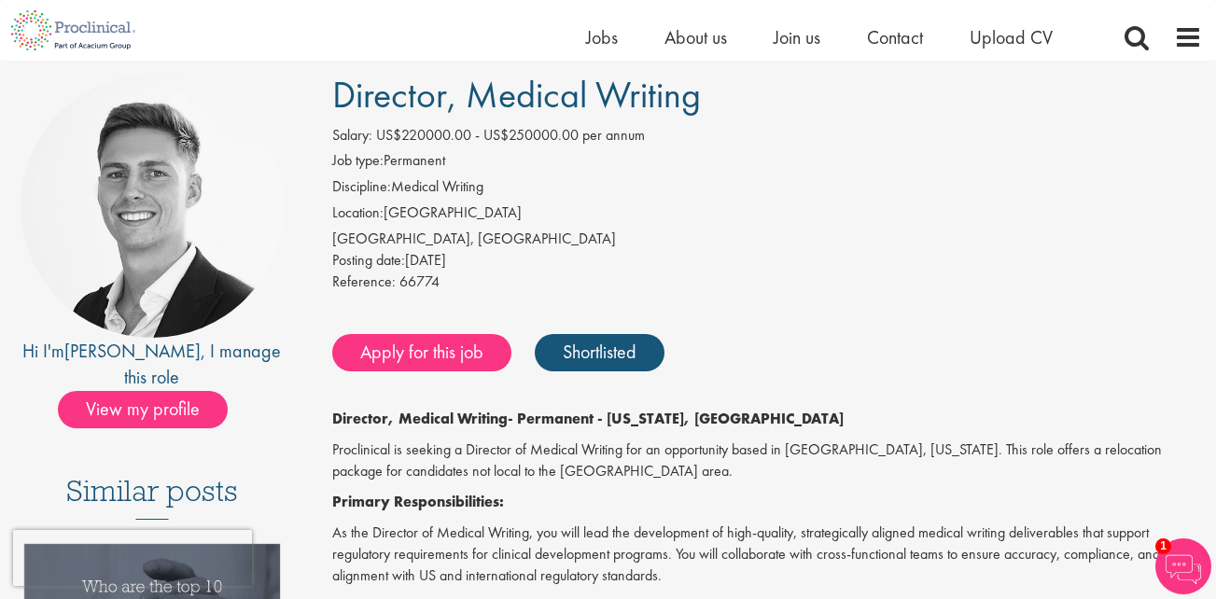
scroll to position [81, 0]
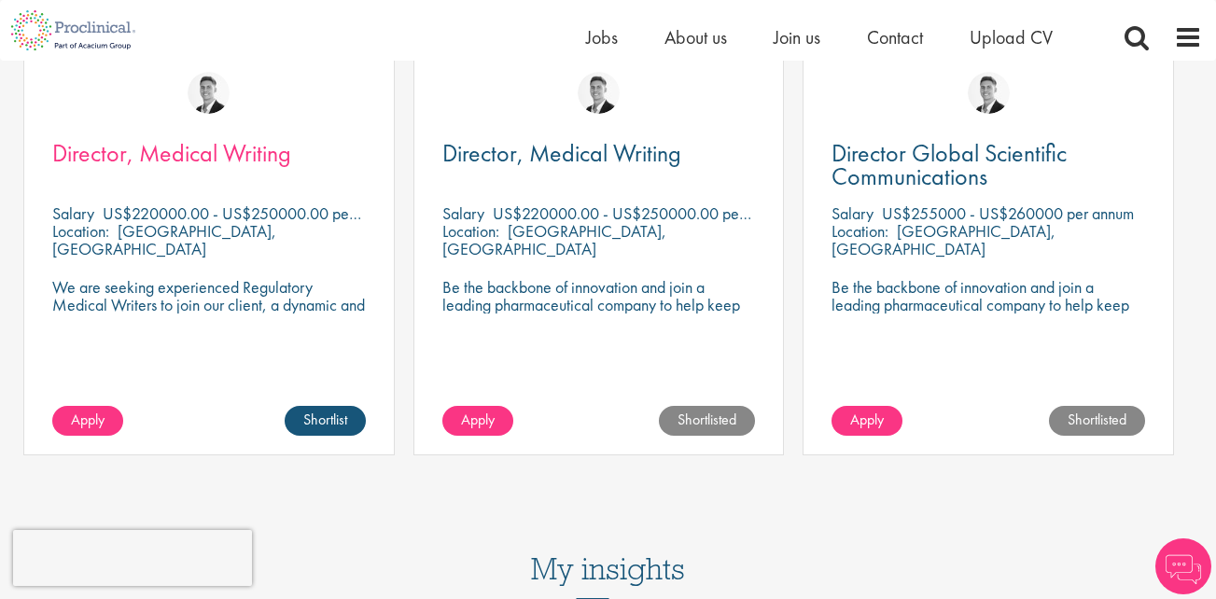
scroll to position [846, 0]
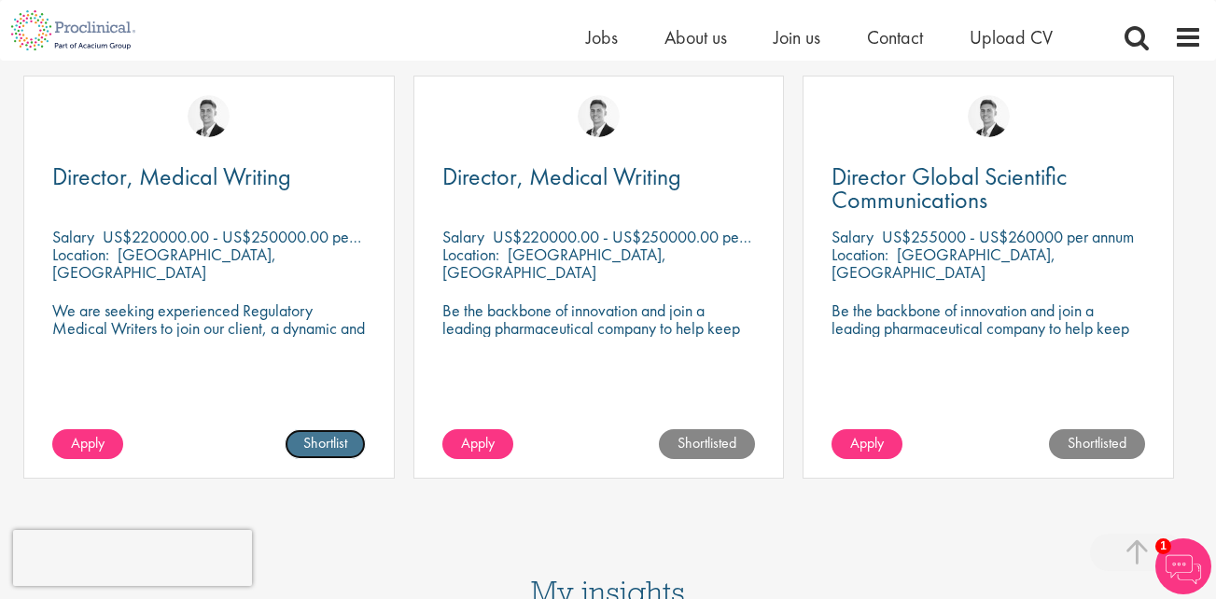
click at [325, 459] on link "Shortlist" at bounding box center [325, 444] width 81 height 30
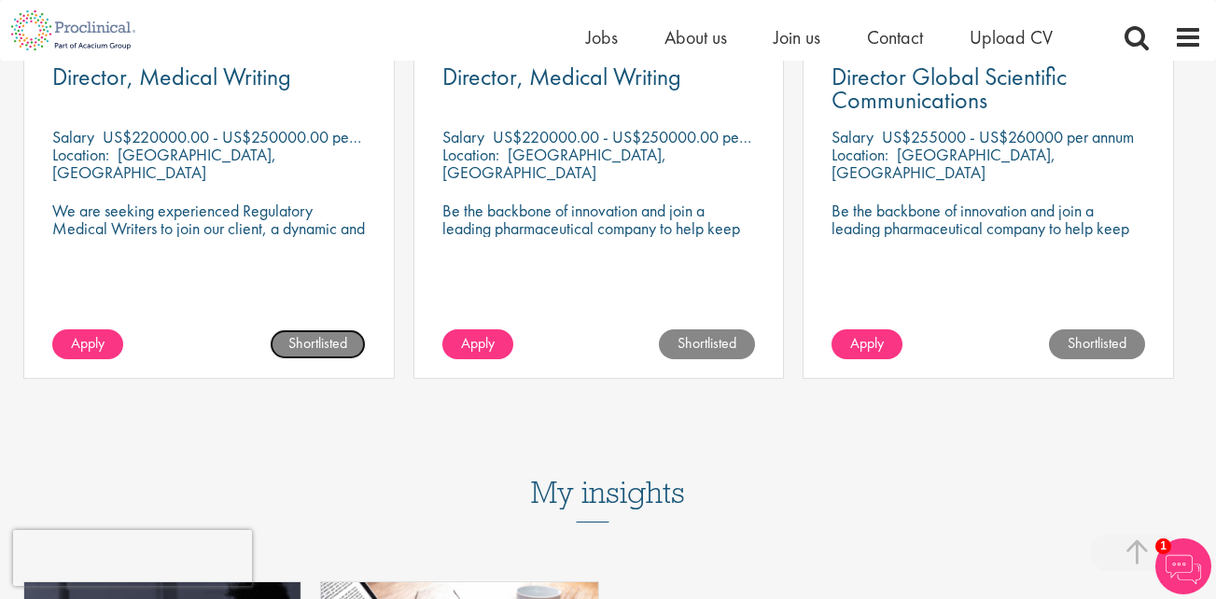
scroll to position [955, 0]
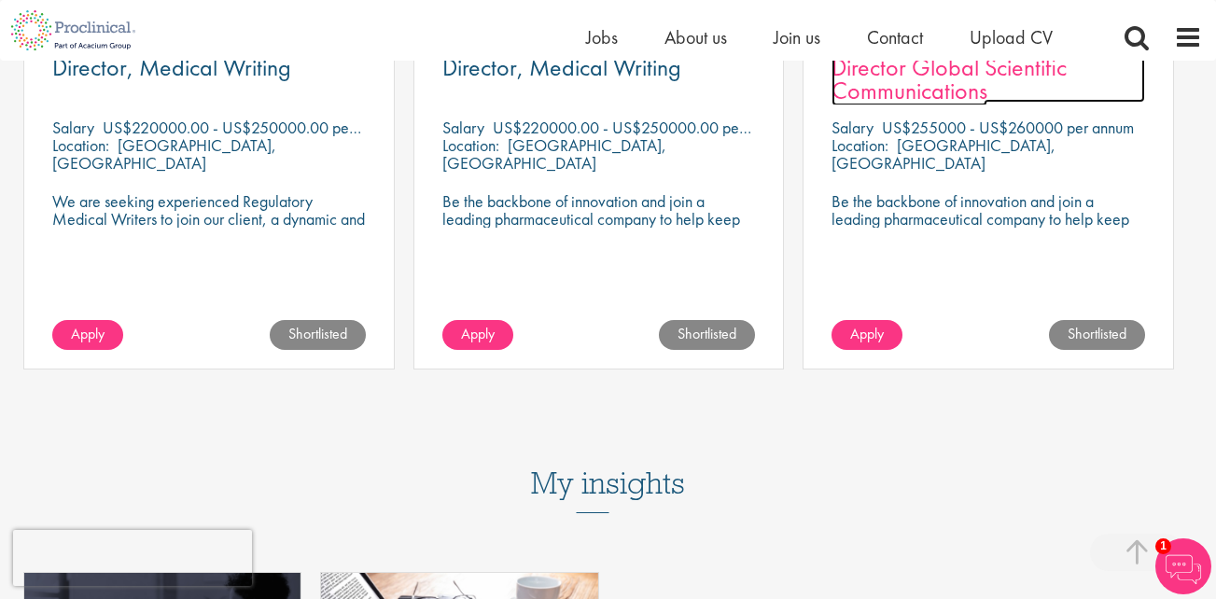
click at [959, 106] on span "Director Global Scientific Communications" at bounding box center [948, 78] width 235 height 55
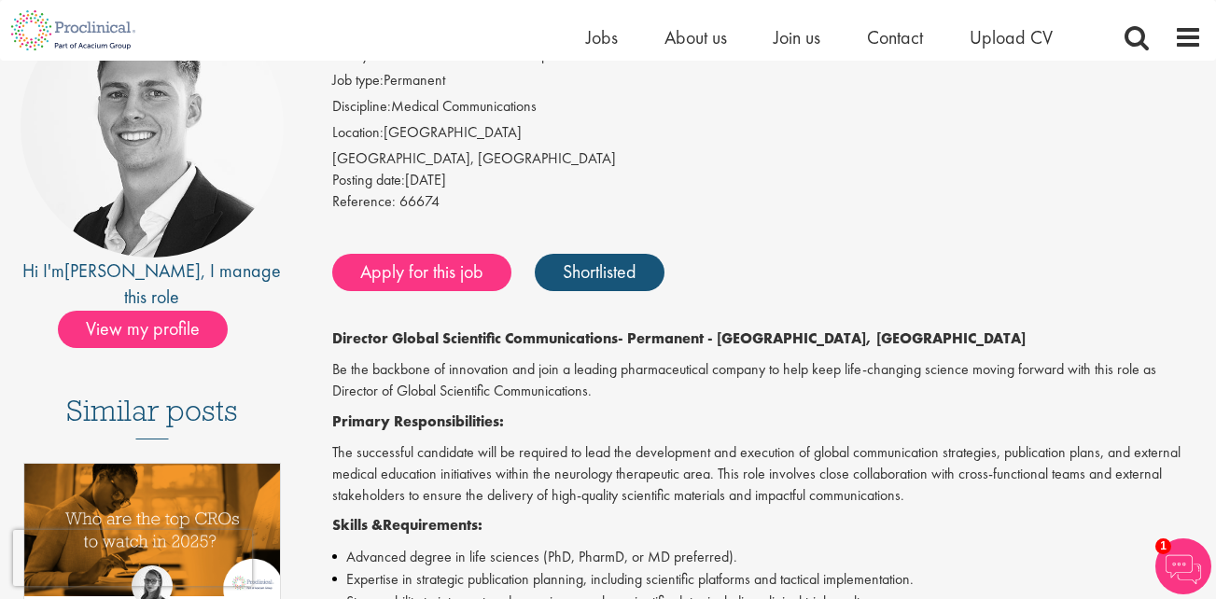
scroll to position [210, 0]
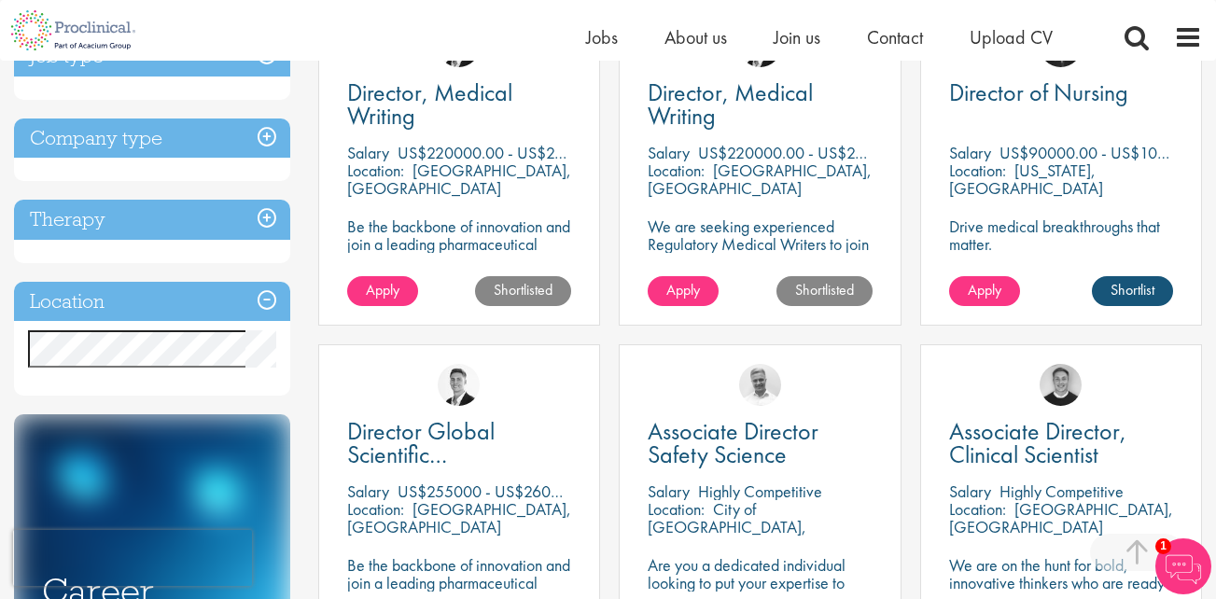
scroll to position [405, 0]
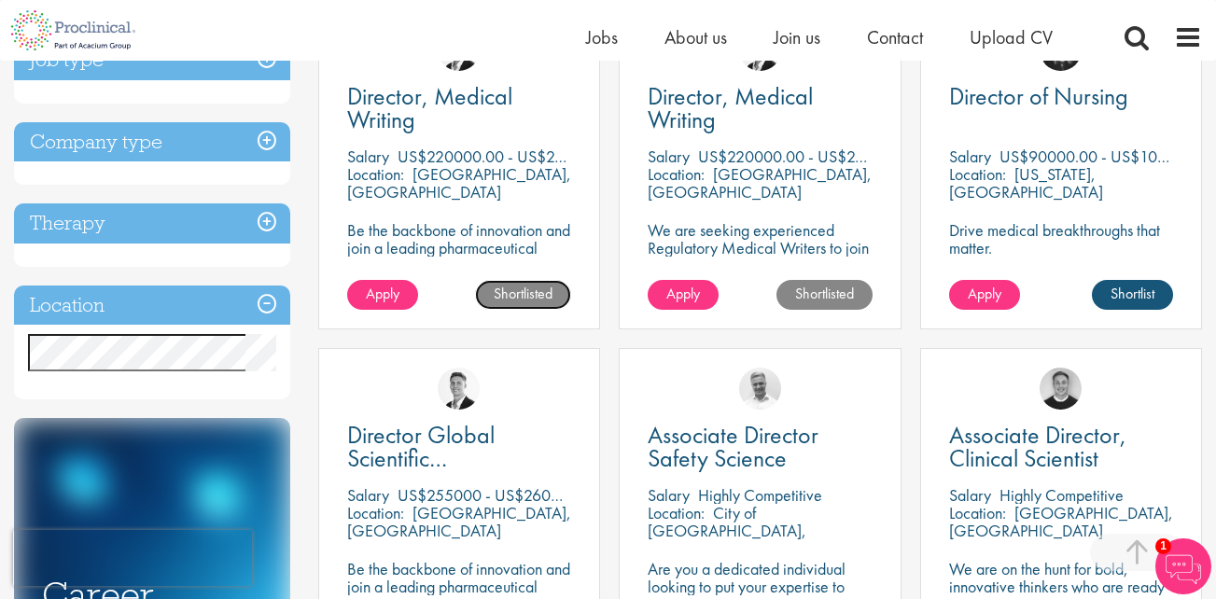
click at [539, 300] on link "Shortlisted" at bounding box center [523, 295] width 96 height 30
click at [810, 288] on link "Shortlisted" at bounding box center [824, 295] width 96 height 30
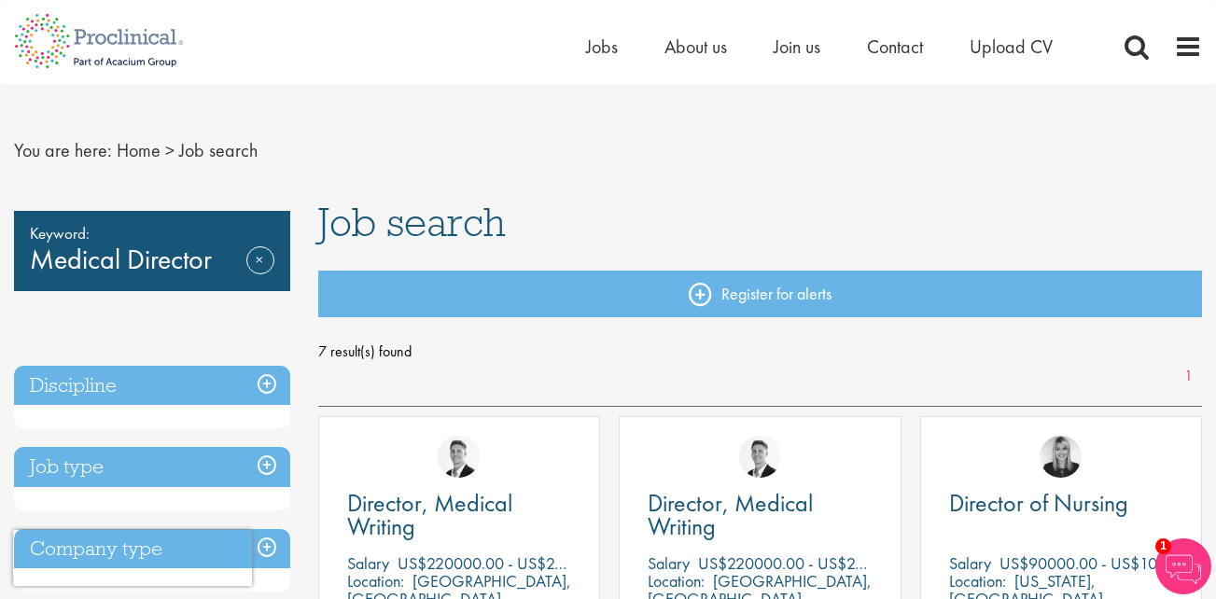
scroll to position [0, 0]
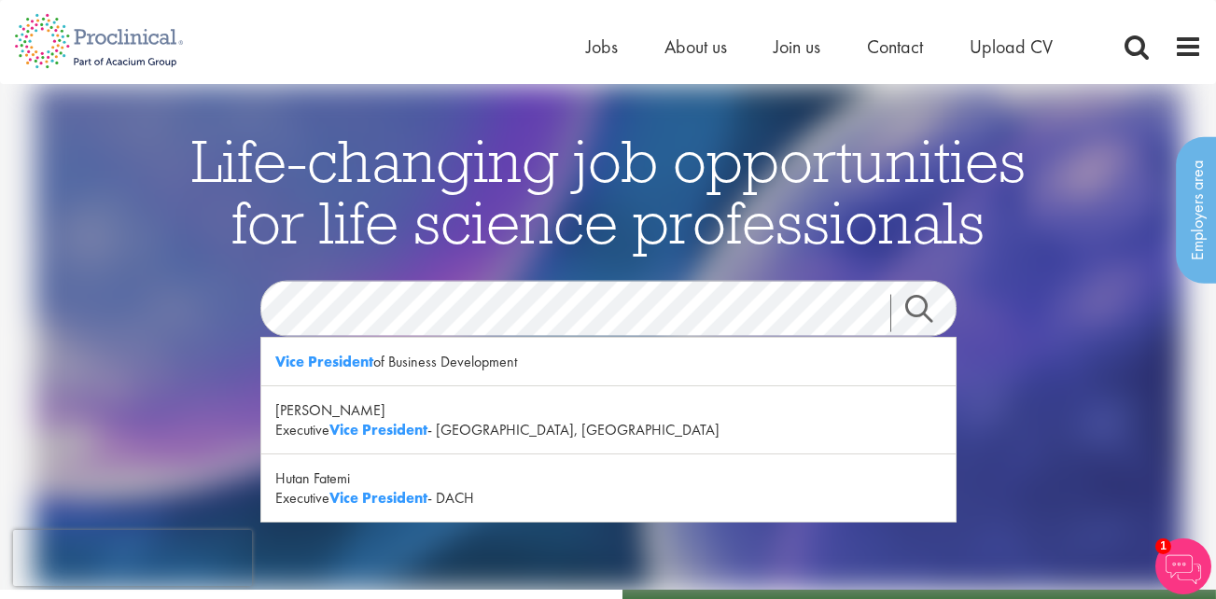
click at [925, 313] on link "Search" at bounding box center [930, 313] width 80 height 37
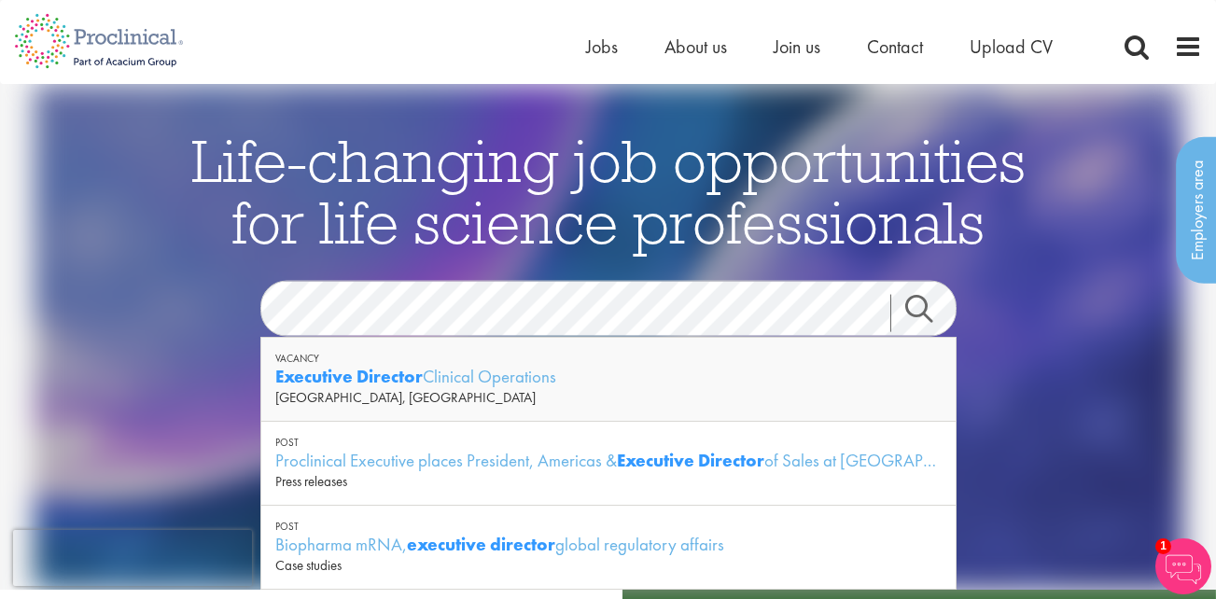
click at [915, 309] on link "Search" at bounding box center [930, 313] width 80 height 37
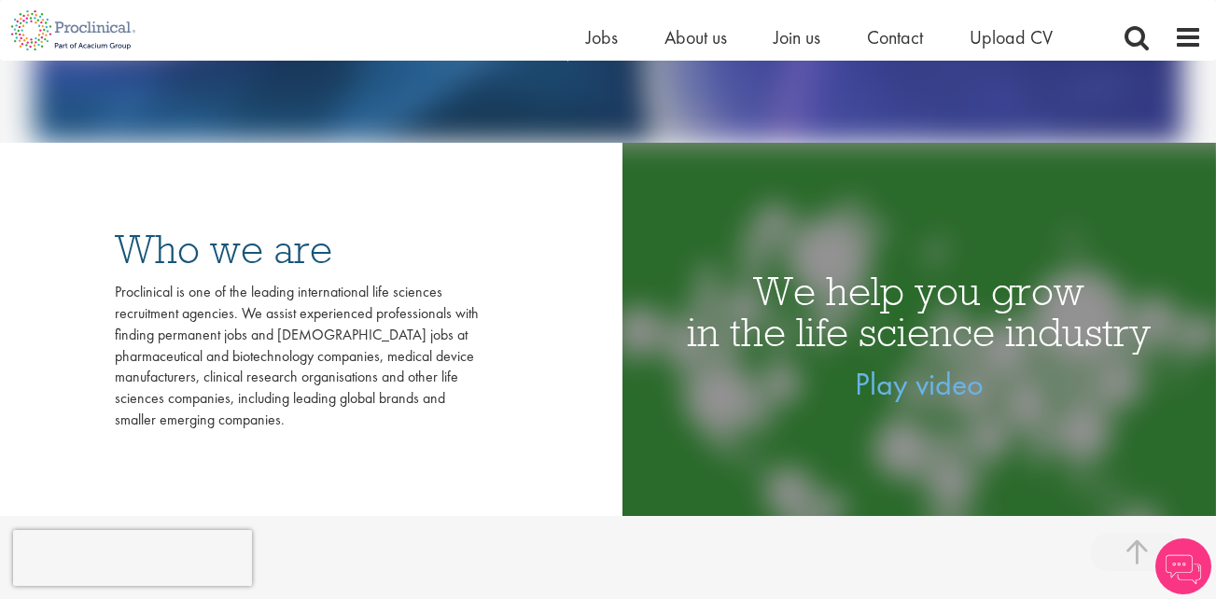
scroll to position [559, 0]
